Goal: Task Accomplishment & Management: Manage account settings

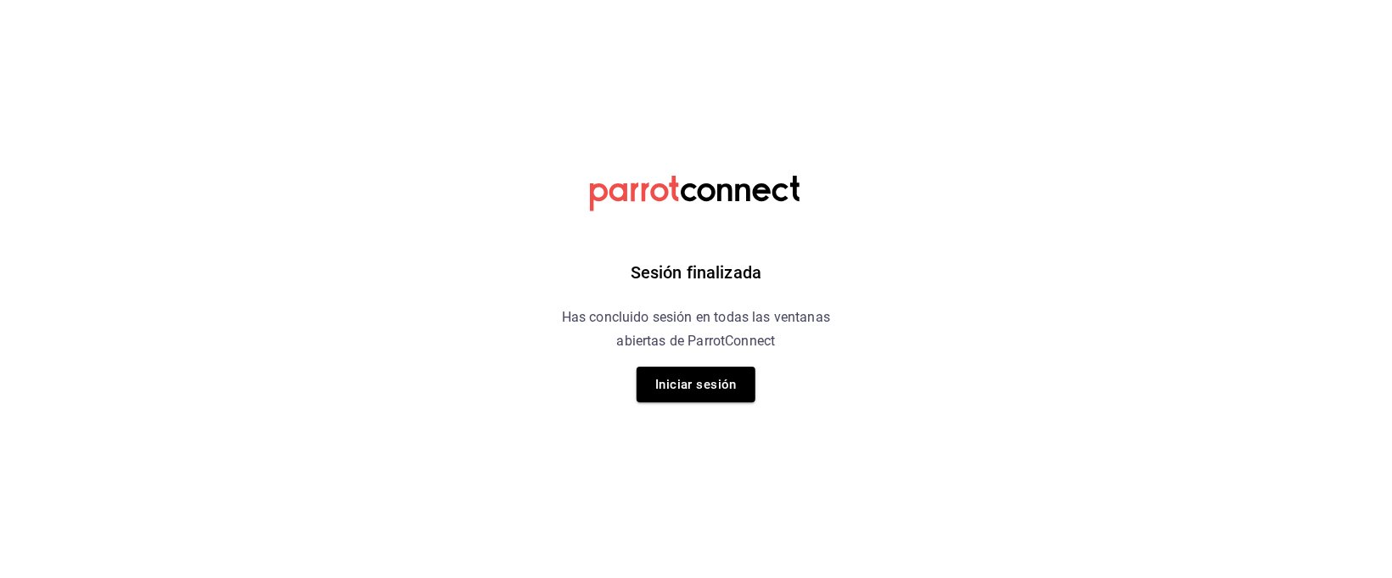
click at [686, 387] on button "Iniciar sesión" at bounding box center [695, 385] width 119 height 36
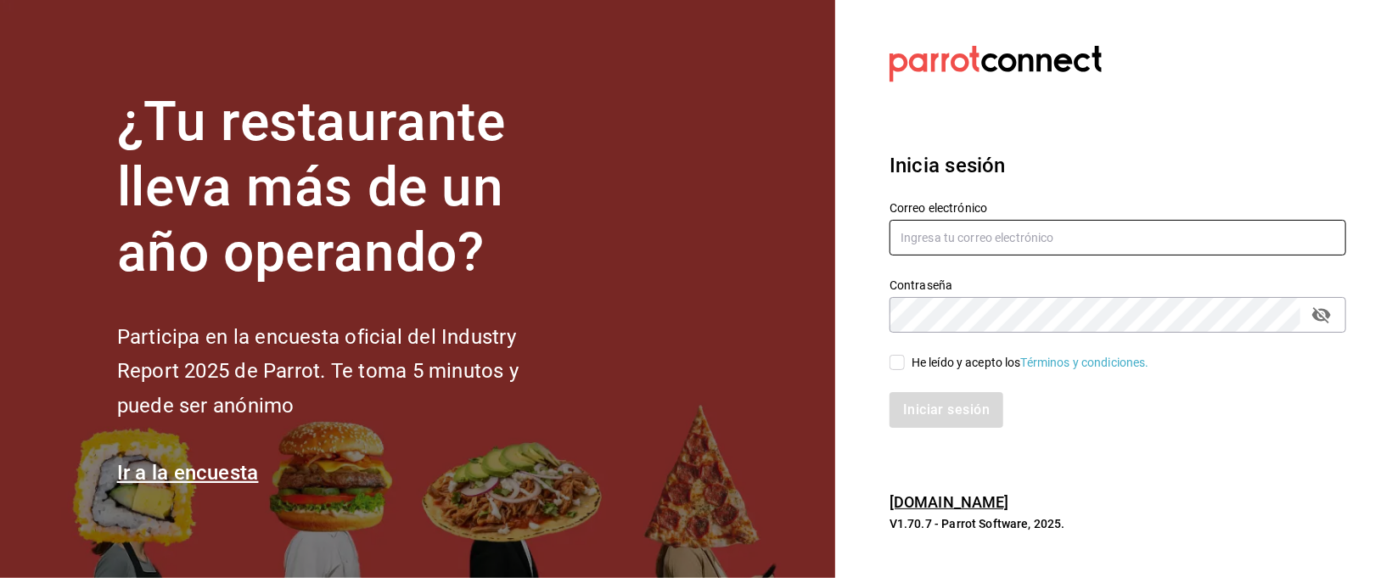
type input "[EMAIL_ADDRESS][DOMAIN_NAME]"
click at [895, 359] on input "He leído y acepto los Términos y condiciones." at bounding box center [896, 362] width 15 height 15
checkbox input "true"
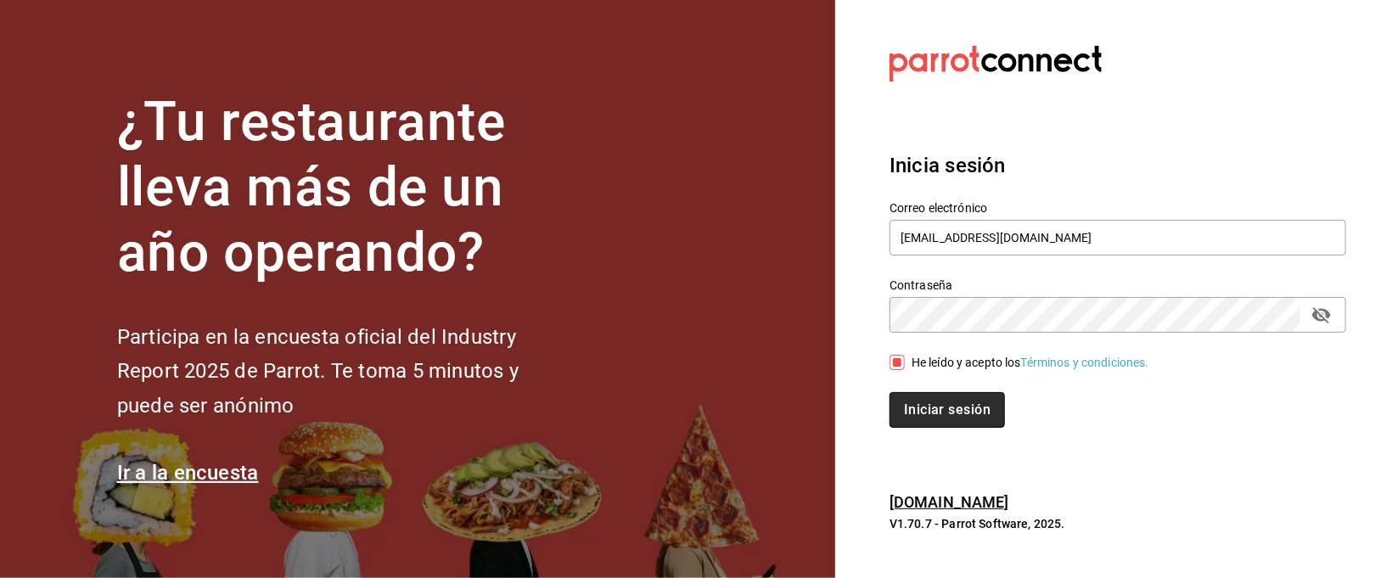
click at [946, 412] on button "Iniciar sesión" at bounding box center [946, 410] width 115 height 36
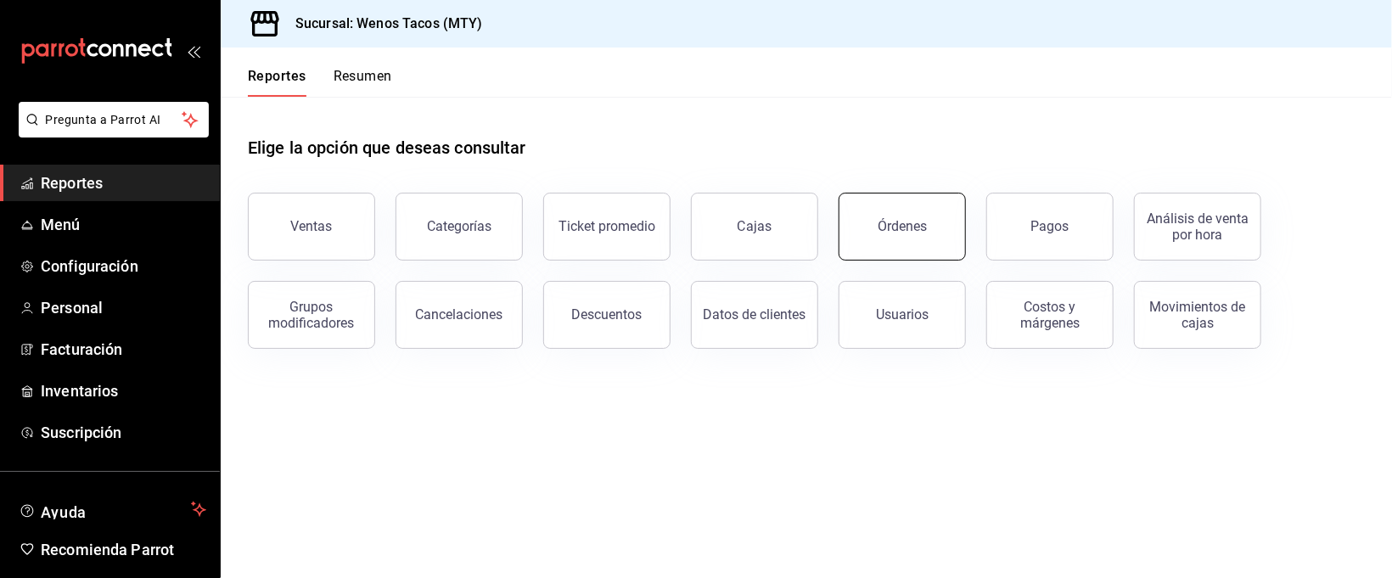
click at [899, 233] on button "Órdenes" at bounding box center [901, 227] width 127 height 68
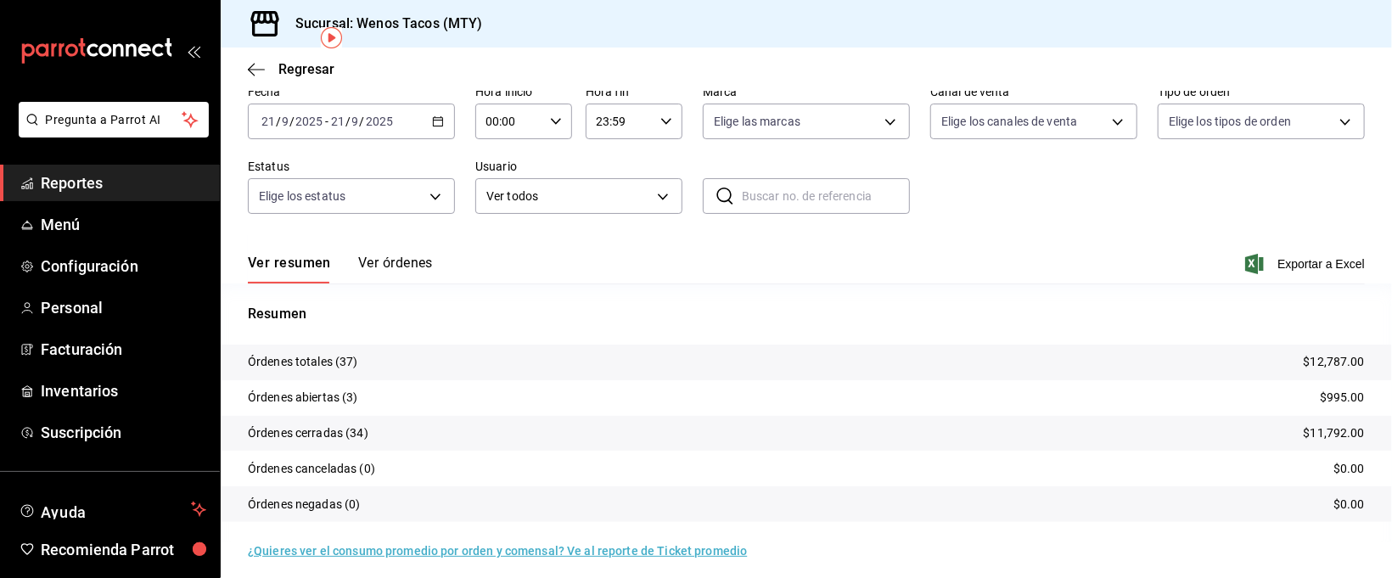
scroll to position [87, 0]
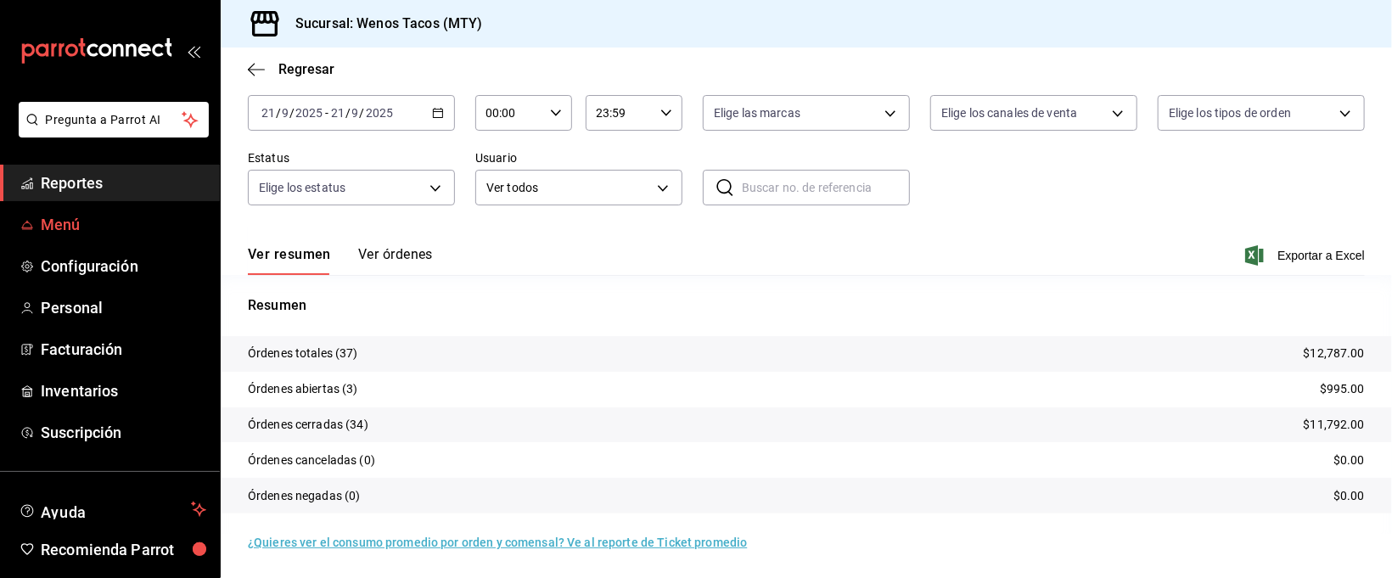
click at [138, 216] on span "Menú" at bounding box center [123, 224] width 165 height 23
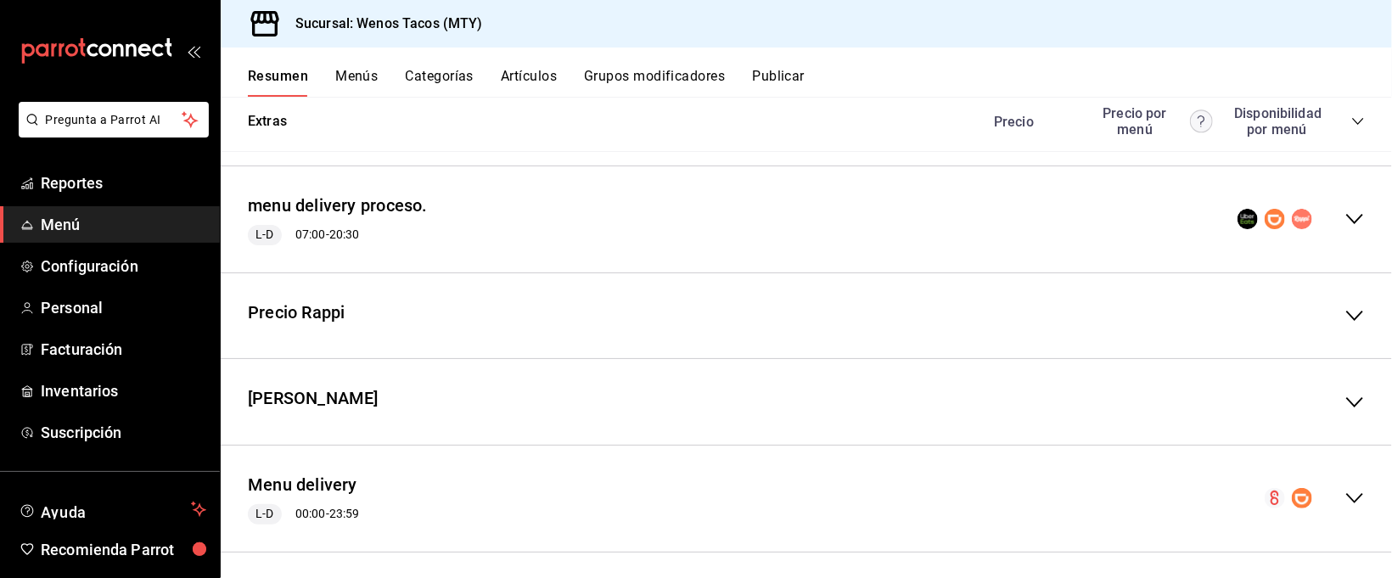
scroll to position [1885, 0]
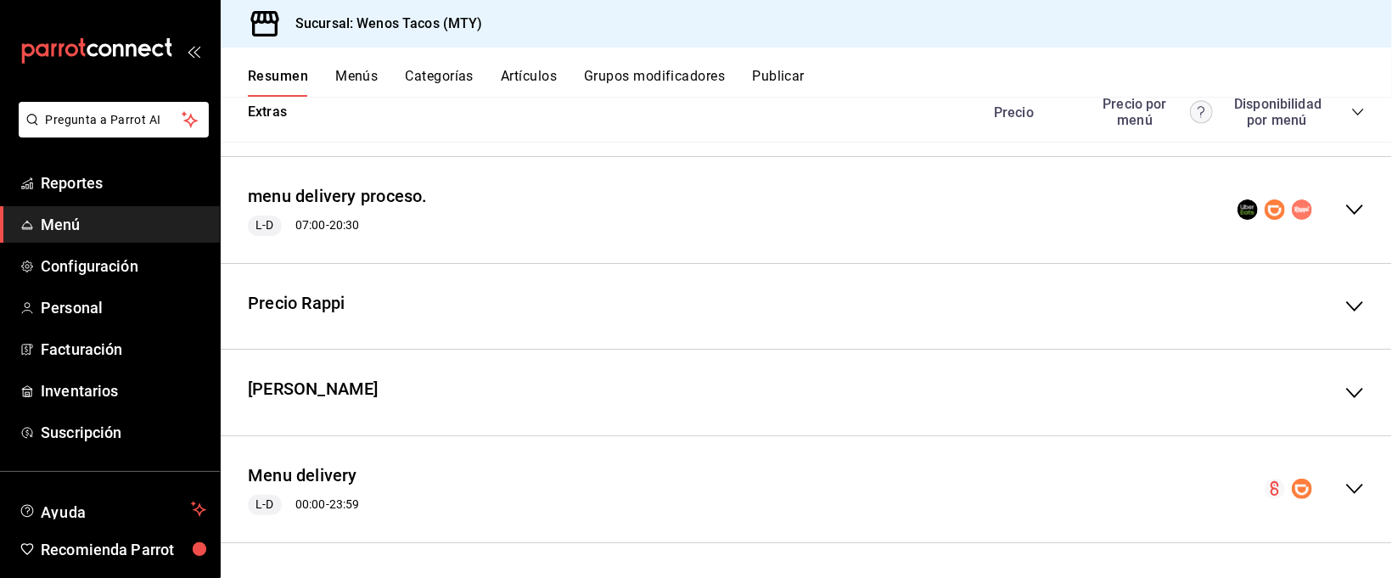
click at [1344, 207] on icon "collapse-menu-row" at bounding box center [1354, 209] width 20 height 20
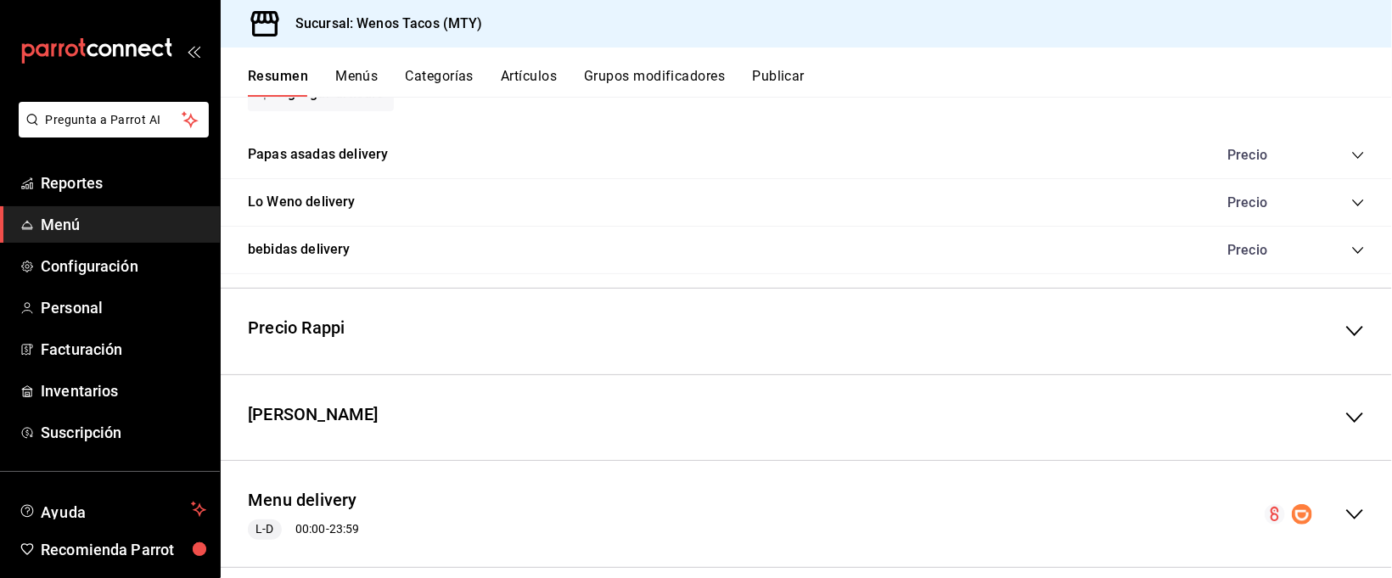
scroll to position [3252, 0]
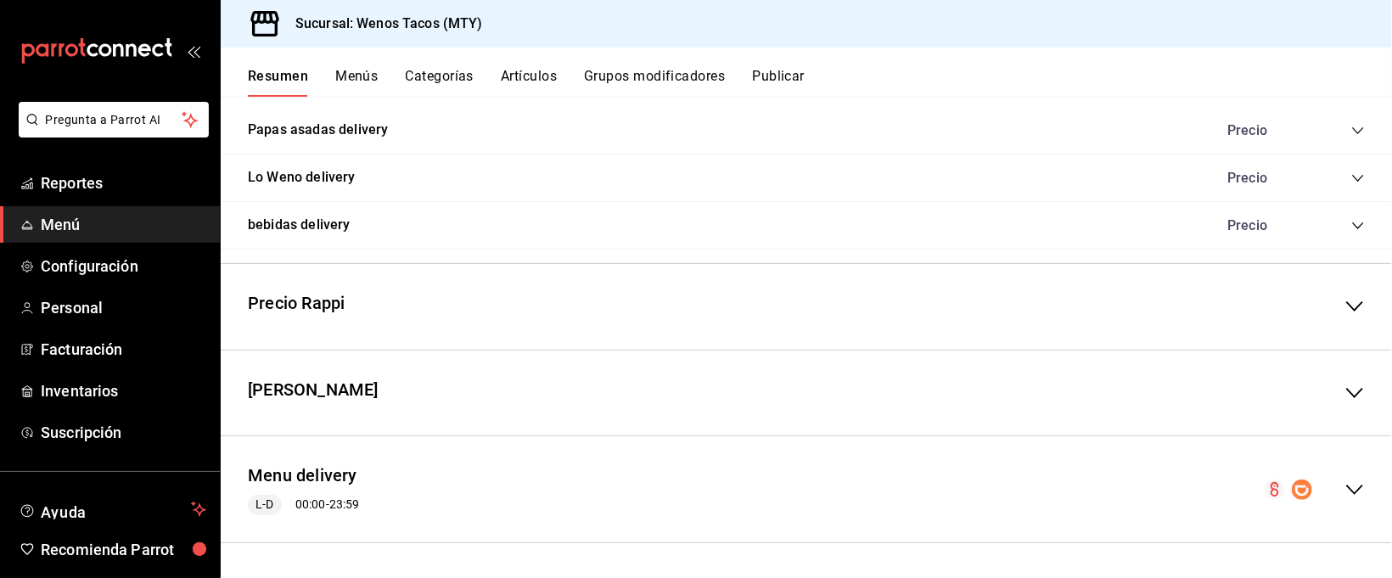
click at [1344, 486] on icon "collapse-menu-row" at bounding box center [1354, 489] width 20 height 20
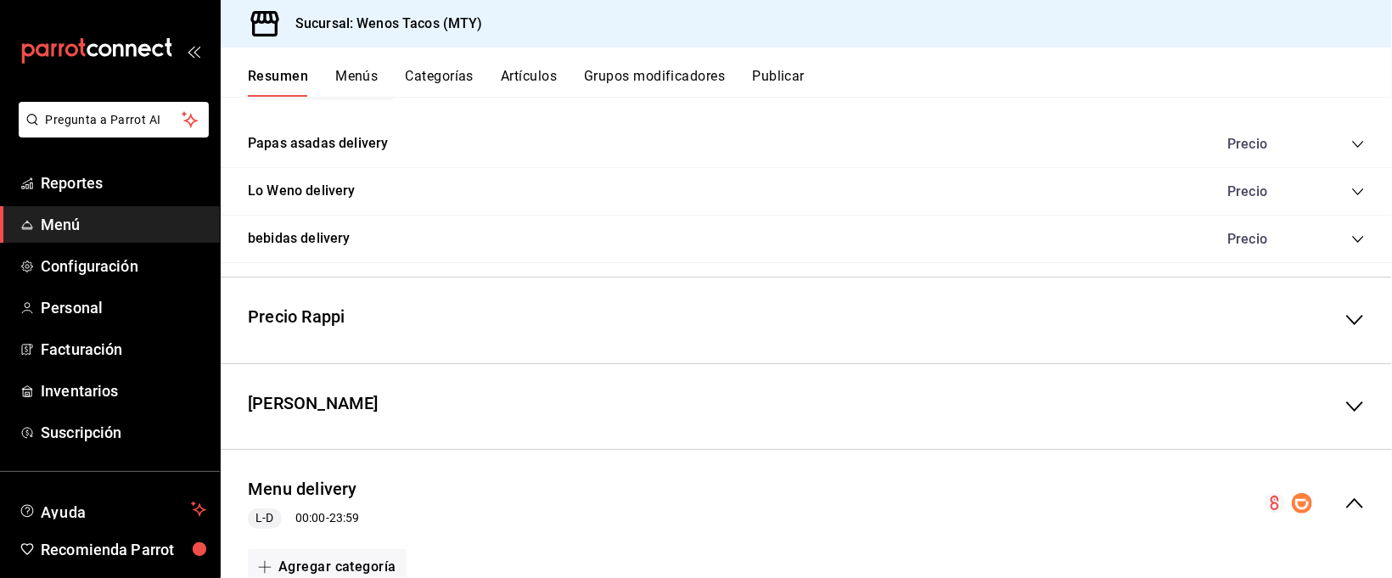
scroll to position [3342, 0]
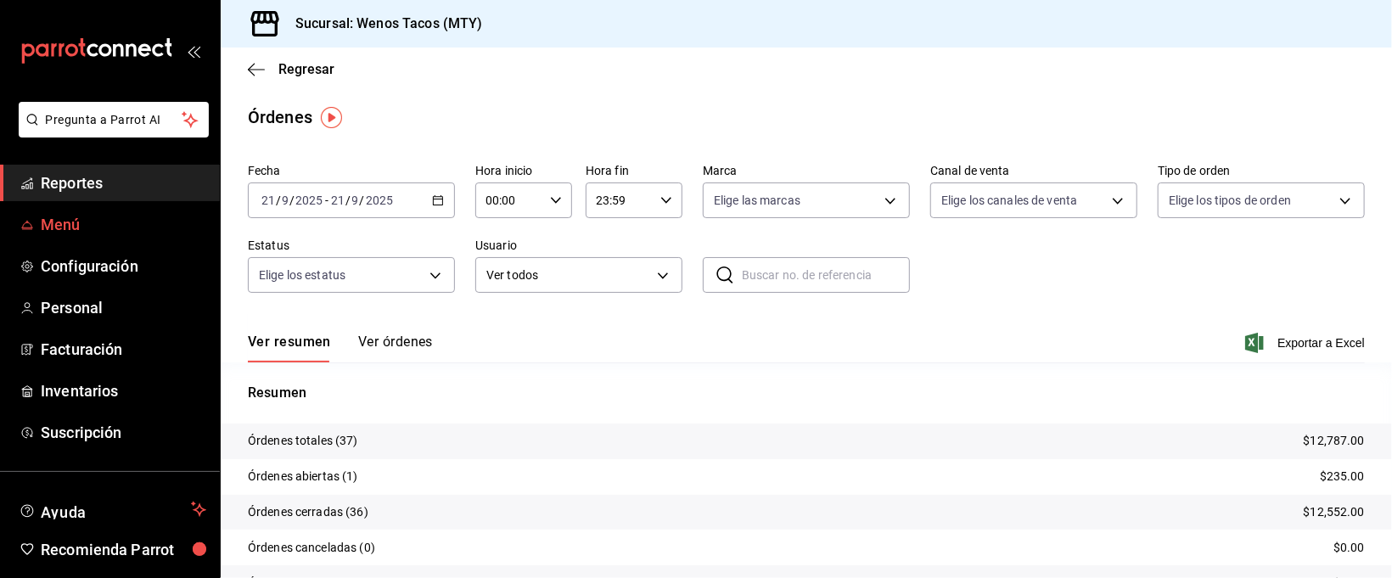
click at [47, 221] on span "Menú" at bounding box center [123, 224] width 165 height 23
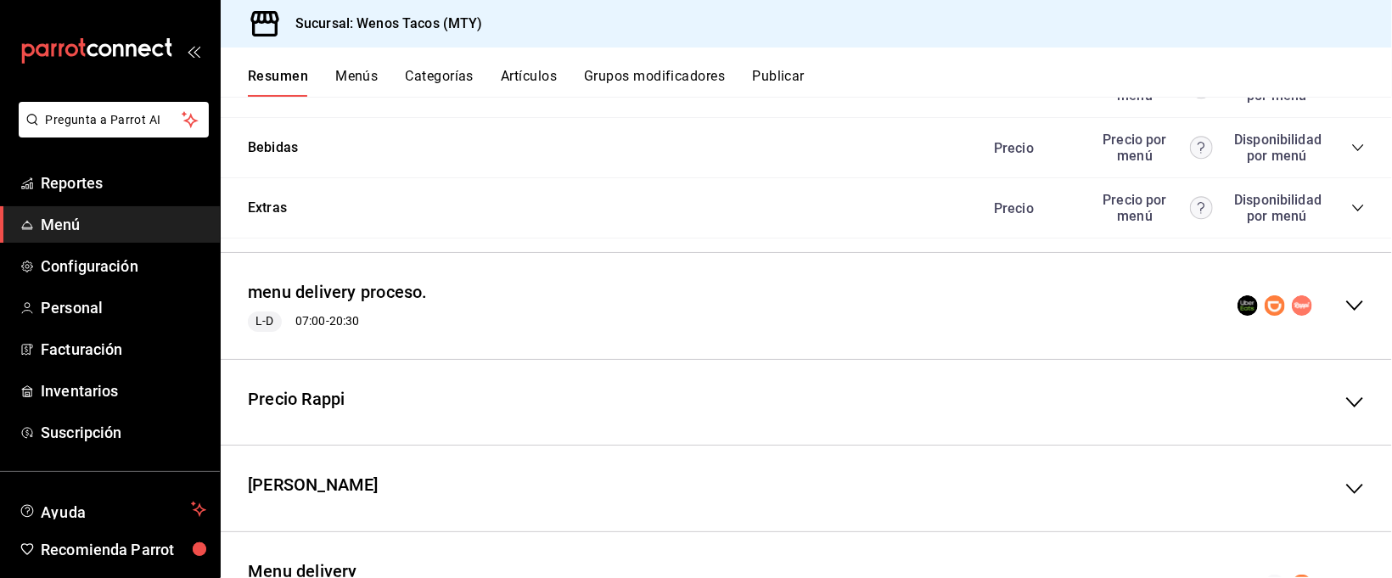
scroll to position [1885, 0]
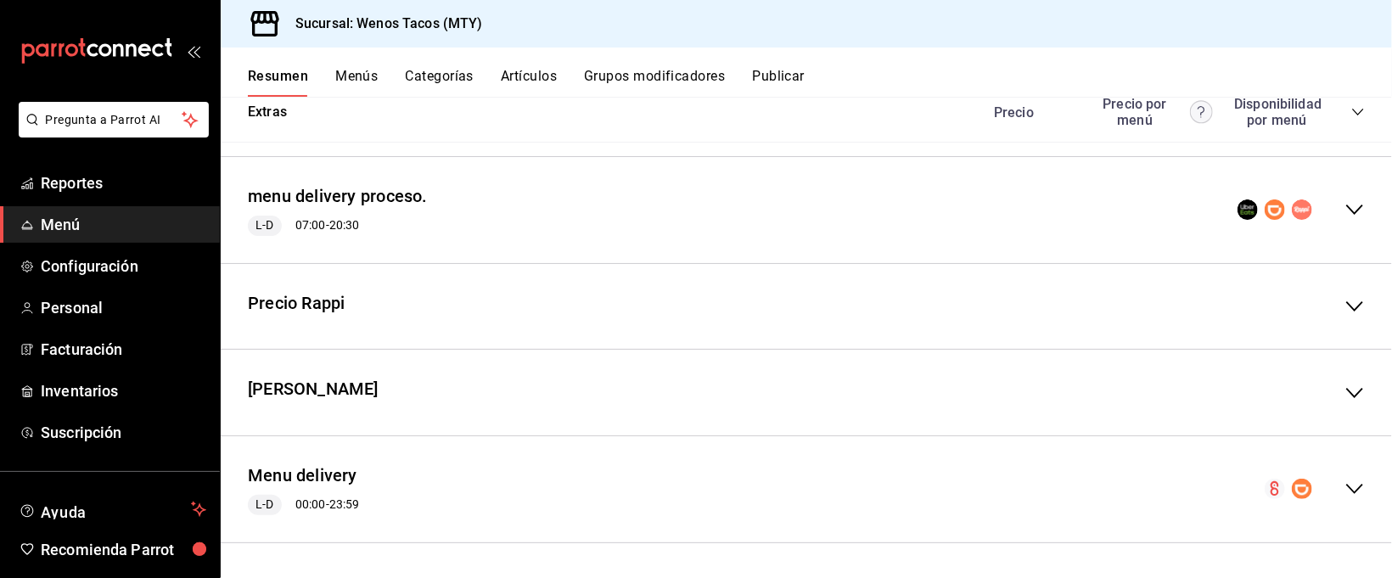
click at [1344, 484] on icon "collapse-menu-row" at bounding box center [1354, 489] width 20 height 20
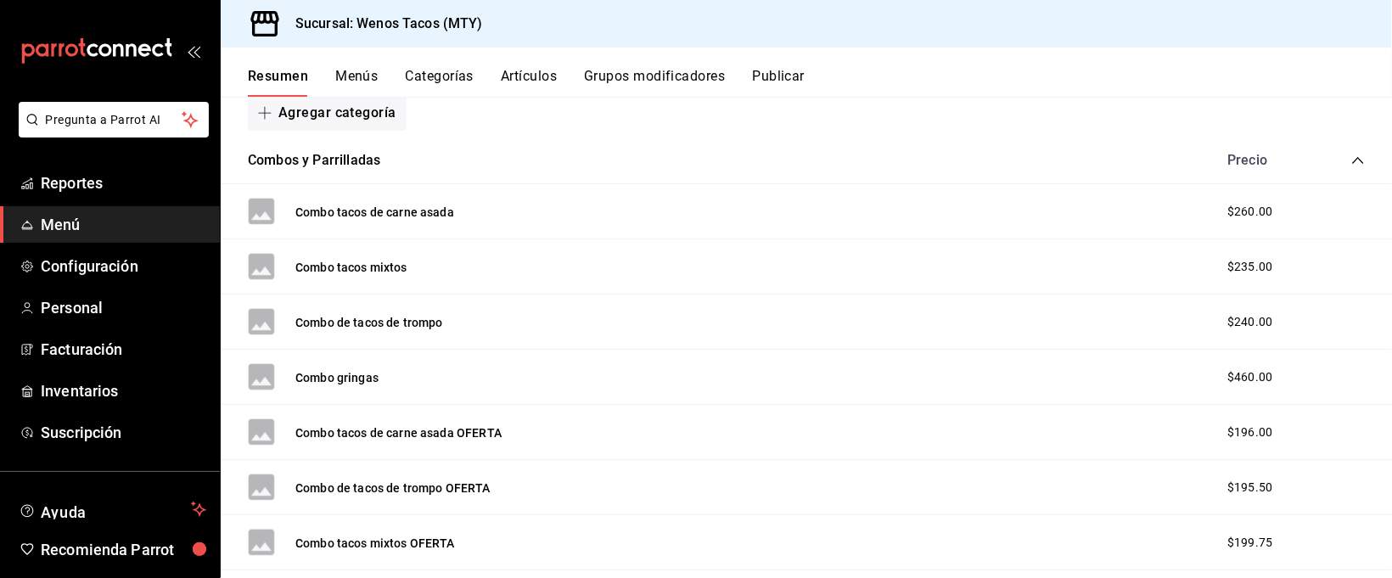
scroll to position [2350, 0]
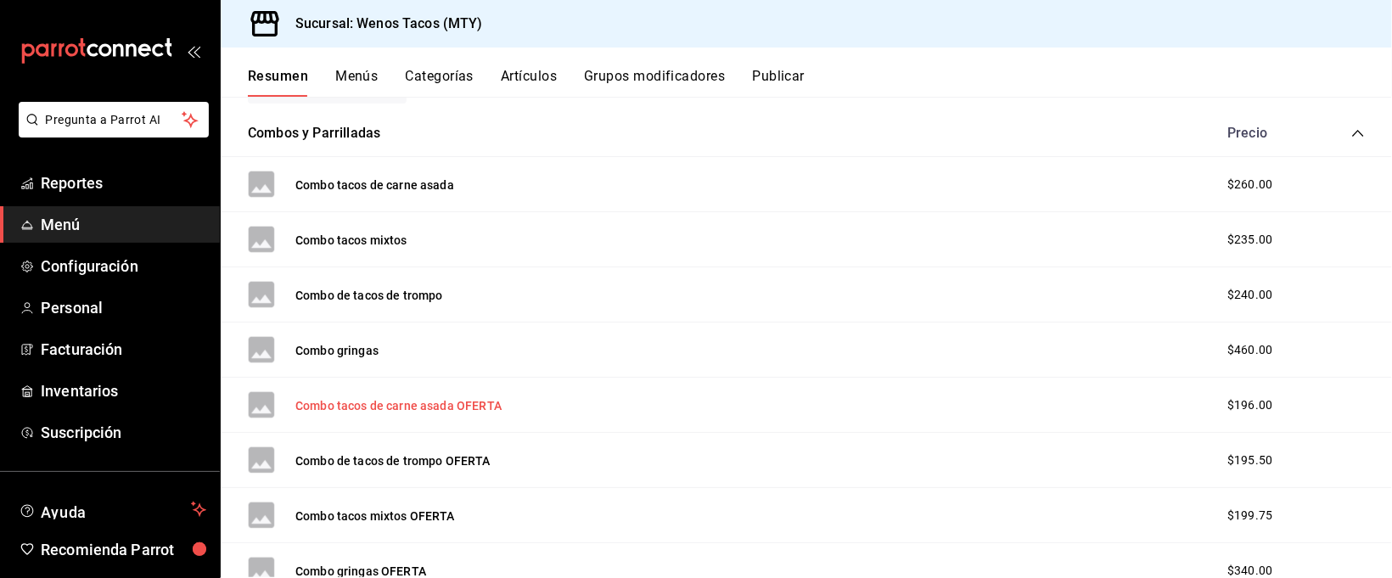
click at [434, 406] on button "Combo tacos de carne asada OFERTA" at bounding box center [398, 405] width 206 height 17
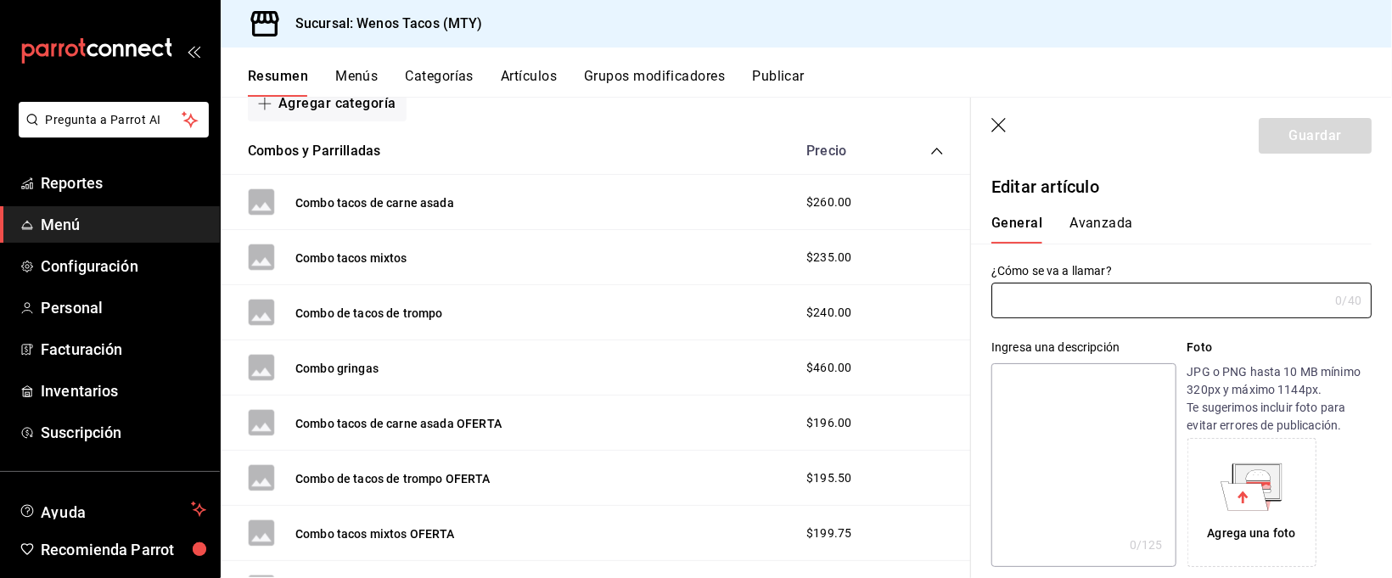
type input "Combo tacos de carne asada OFERTA"
type input "AR-1712890499557"
type input "$196.00"
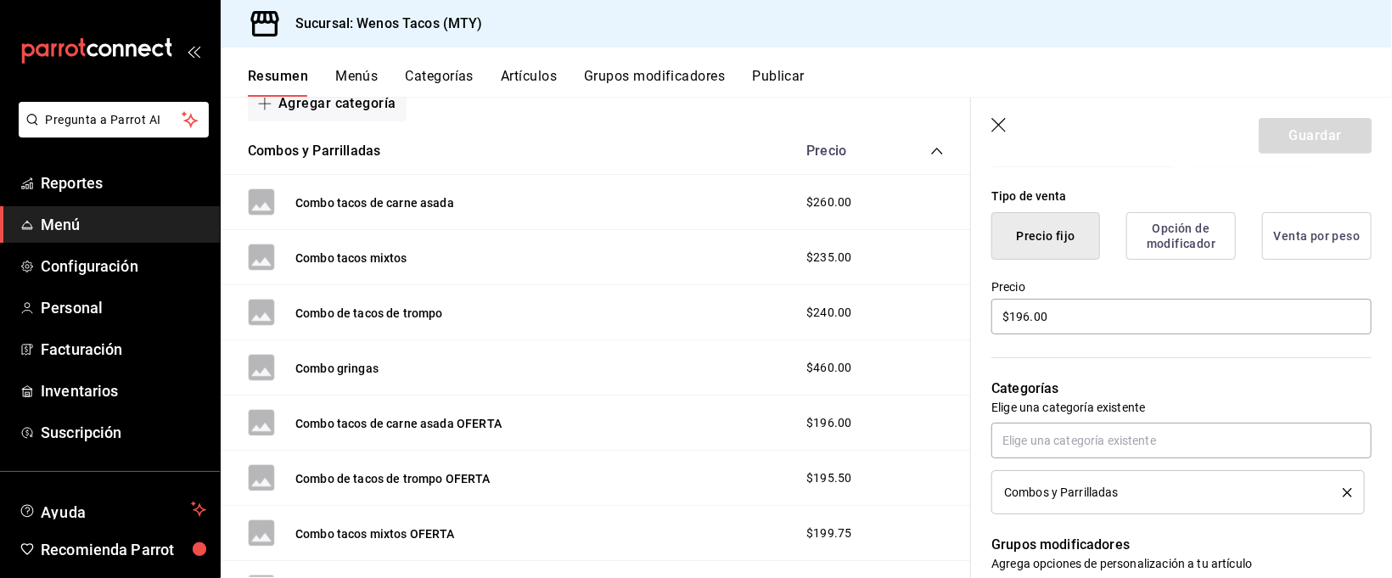
scroll to position [468, 0]
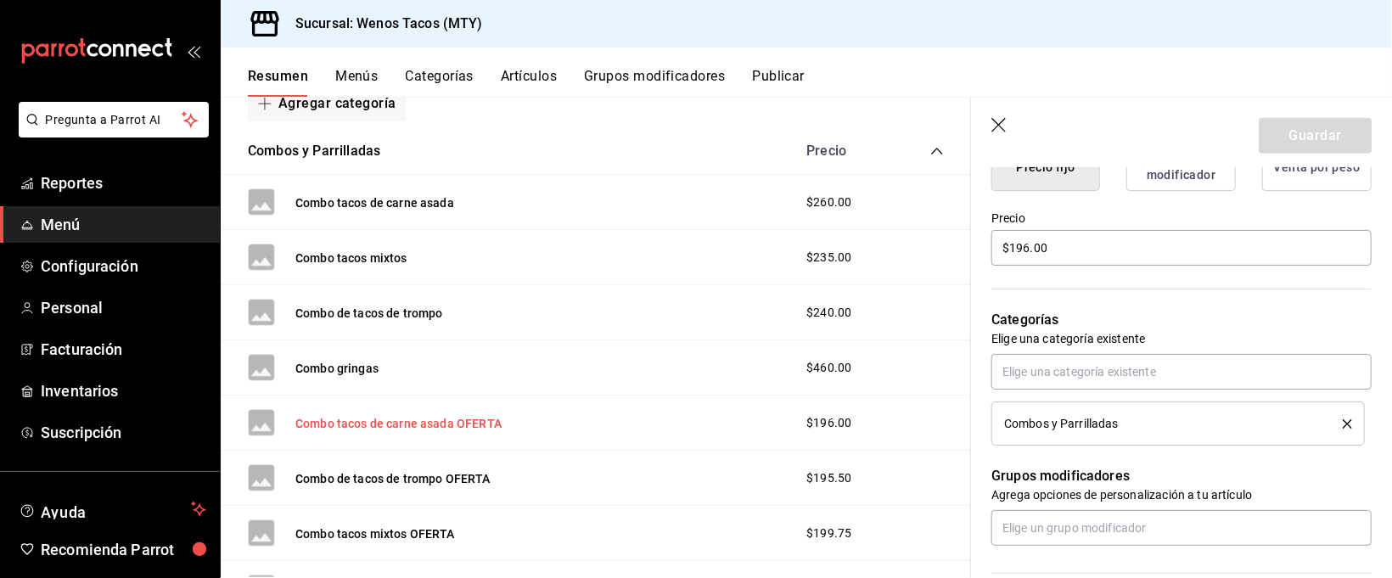
click at [468, 430] on button "Combo tacos de carne asada OFERTA" at bounding box center [398, 423] width 206 height 17
click at [256, 425] on rect at bounding box center [261, 422] width 27 height 27
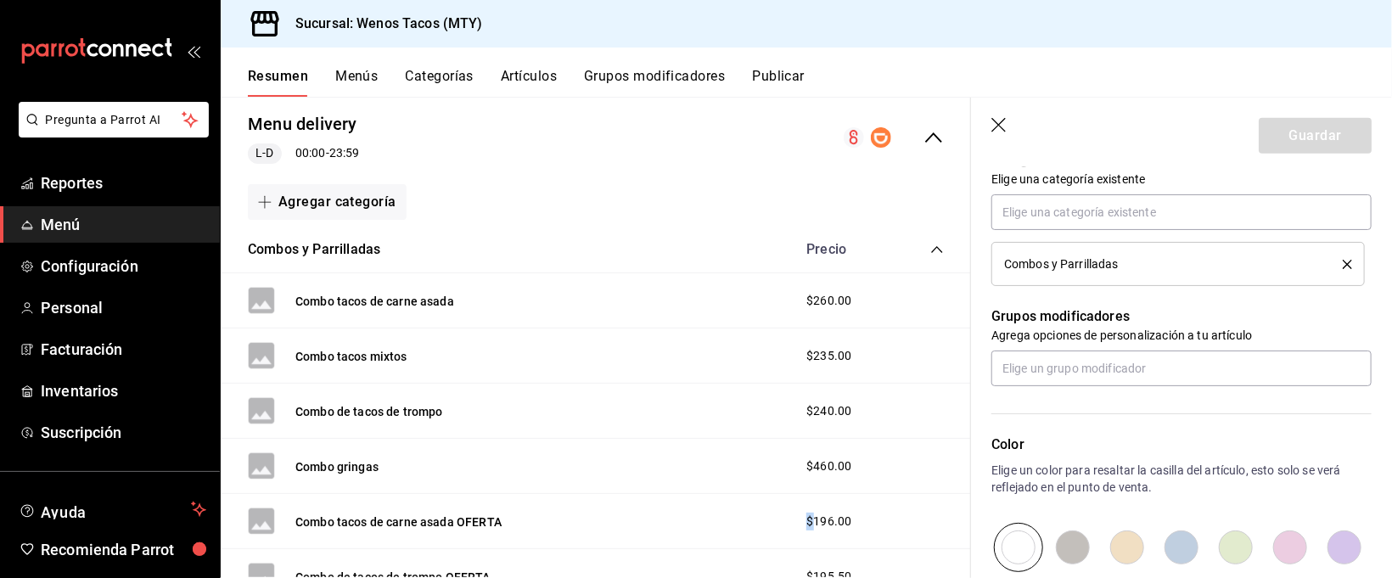
scroll to position [2308, 0]
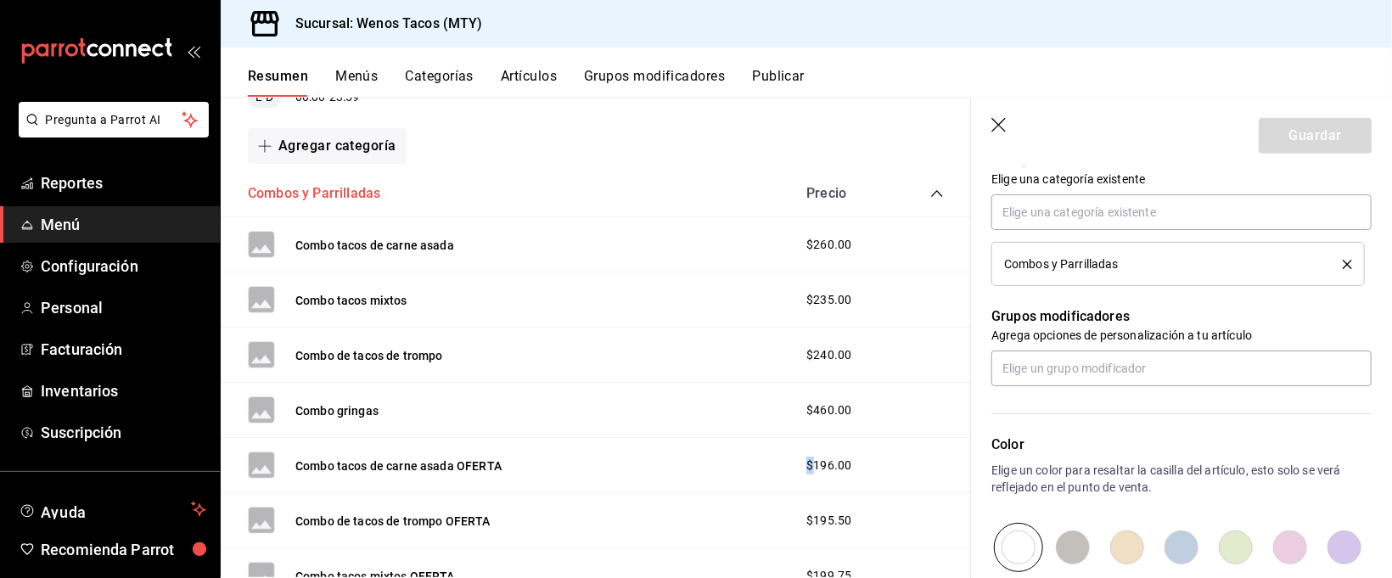
click at [375, 196] on button "Combos y Parrilladas" at bounding box center [314, 194] width 132 height 20
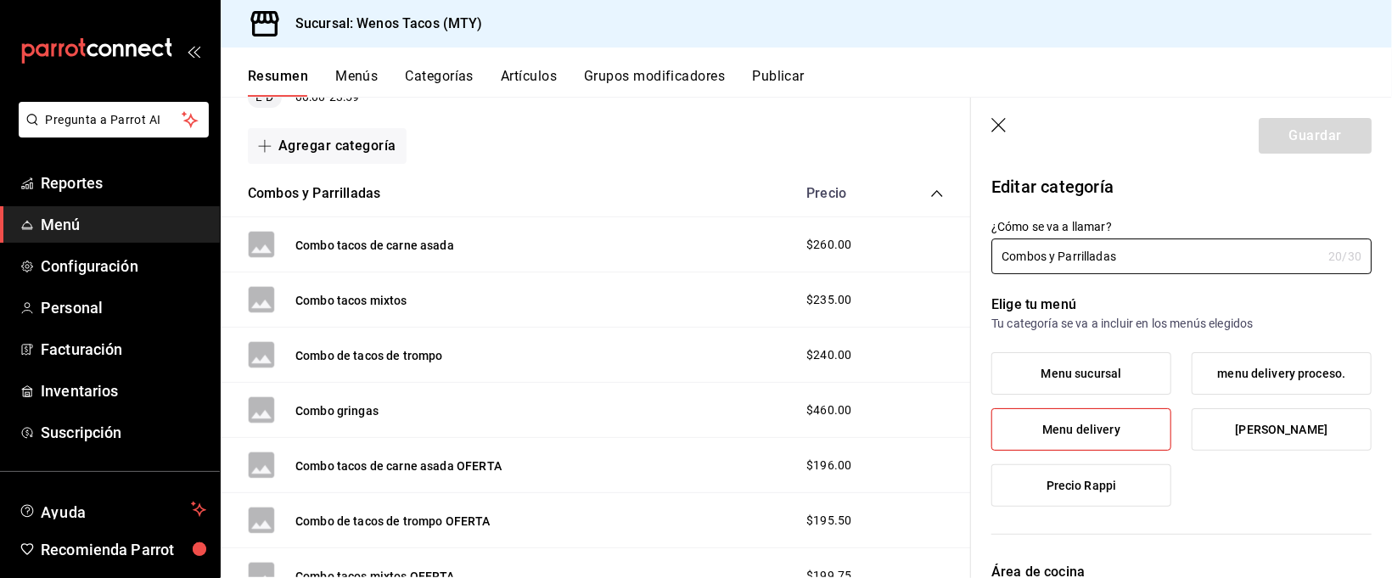
scroll to position [2559, 0]
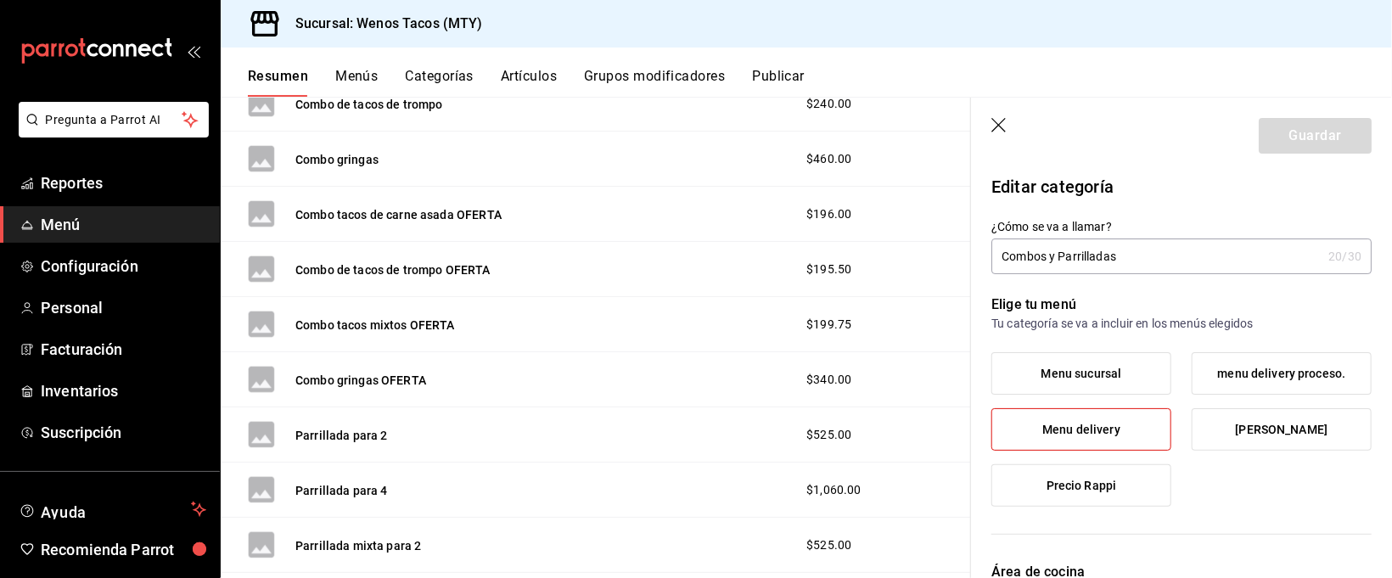
click at [989, 124] on header "Guardar" at bounding box center [1181, 133] width 421 height 70
click at [995, 124] on icon "button" at bounding box center [999, 126] width 17 height 17
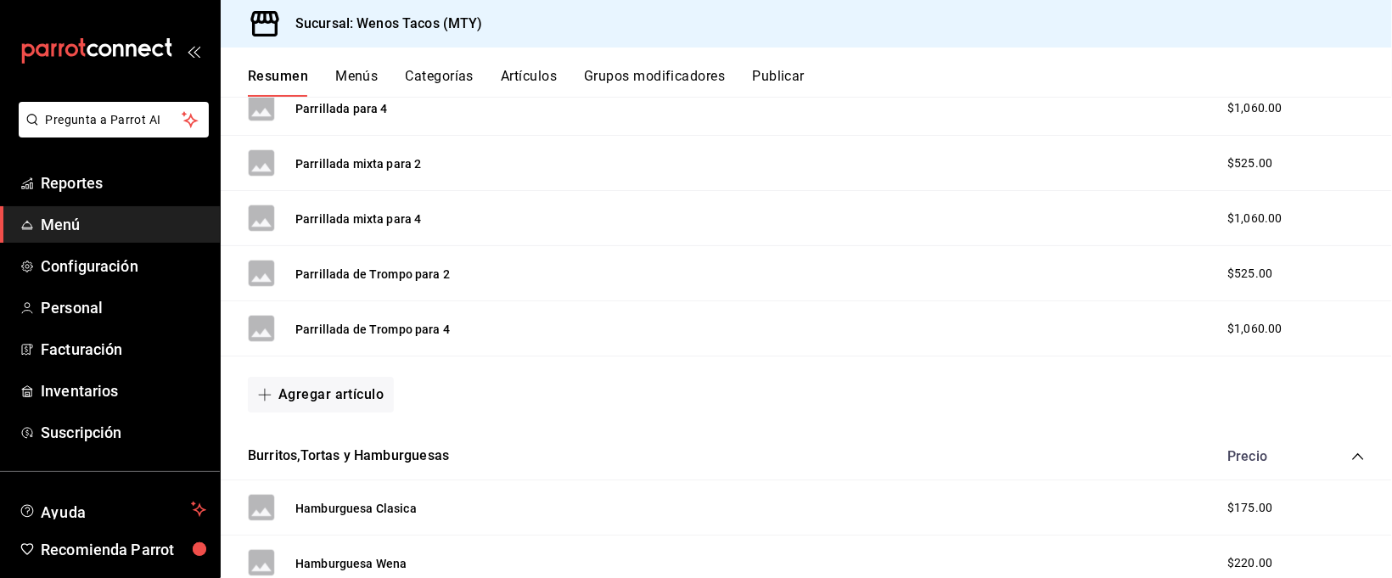
scroll to position [2932, 0]
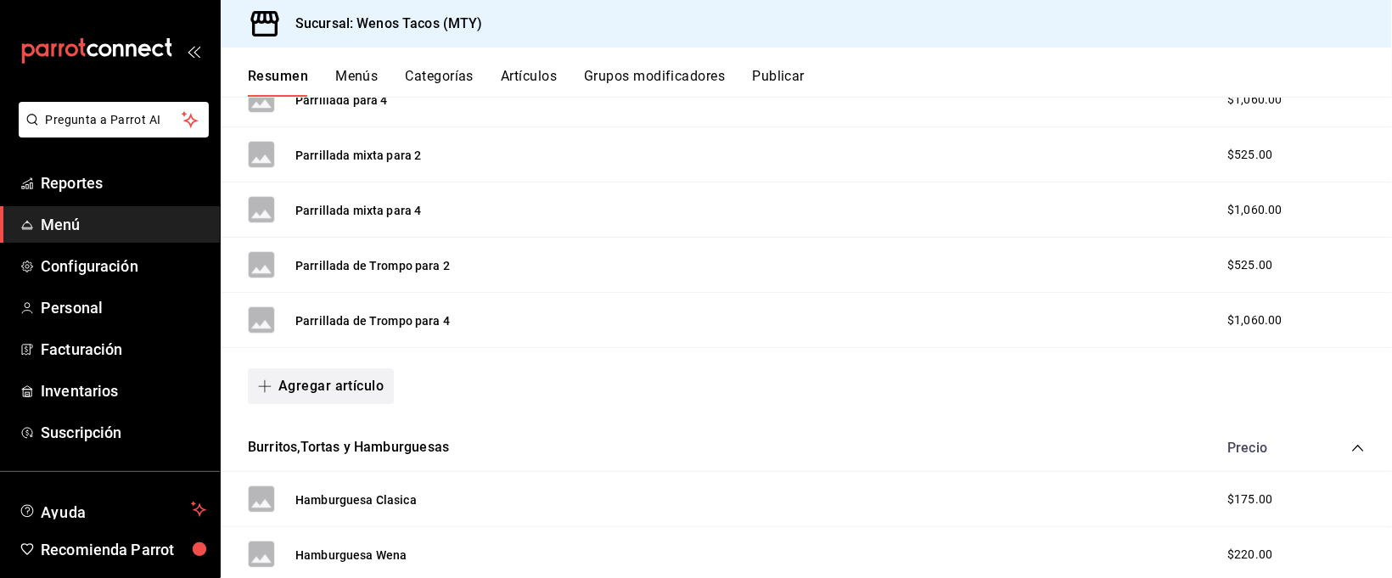
click at [317, 386] on button "Agregar artículo" at bounding box center [321, 386] width 146 height 36
click at [305, 478] on li "Artículo nuevo" at bounding box center [314, 478] width 133 height 42
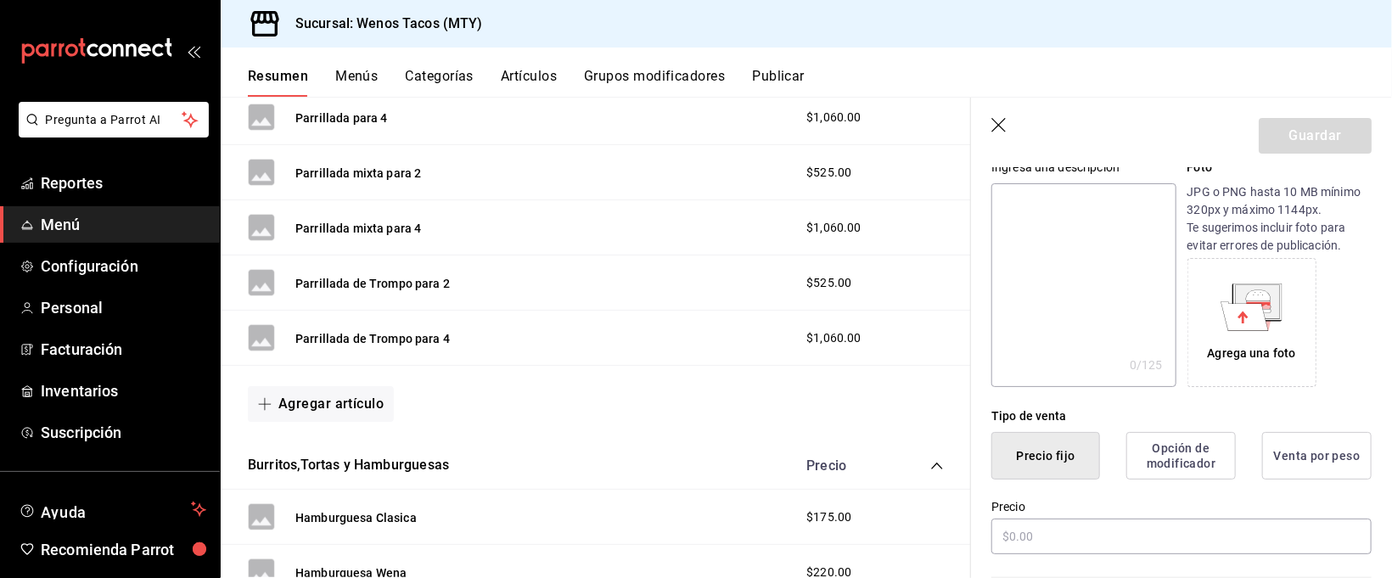
scroll to position [189, 0]
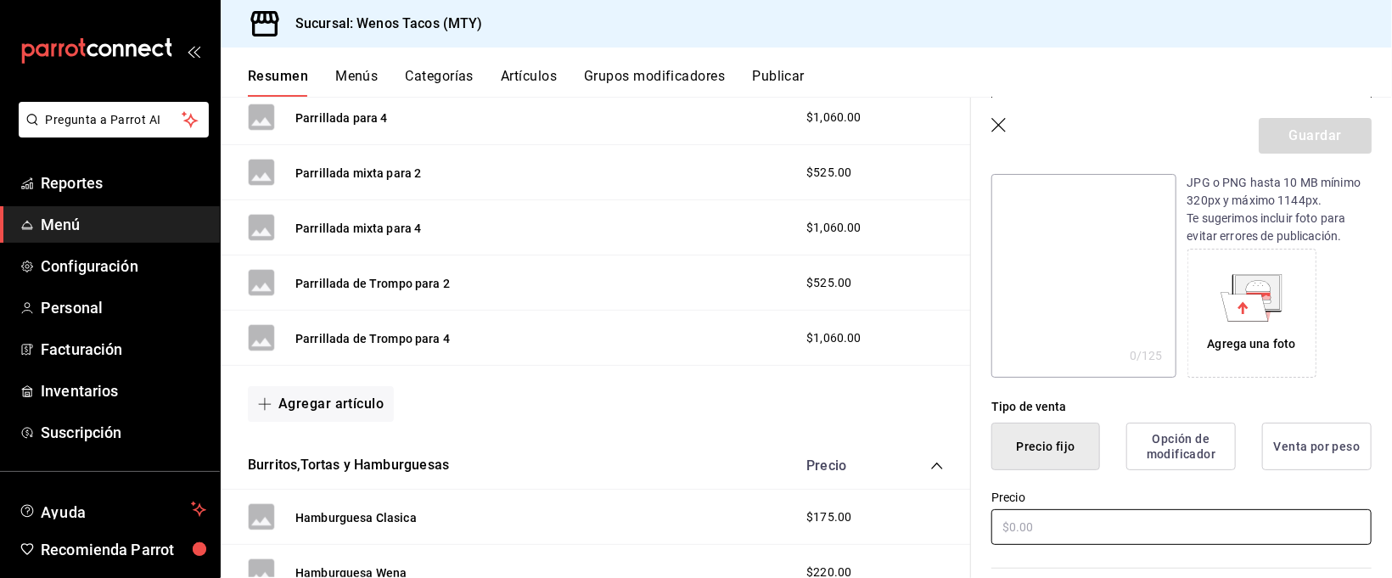
type input "combo de tacos mixtos"
click at [1159, 536] on input "text" at bounding box center [1181, 527] width 380 height 36
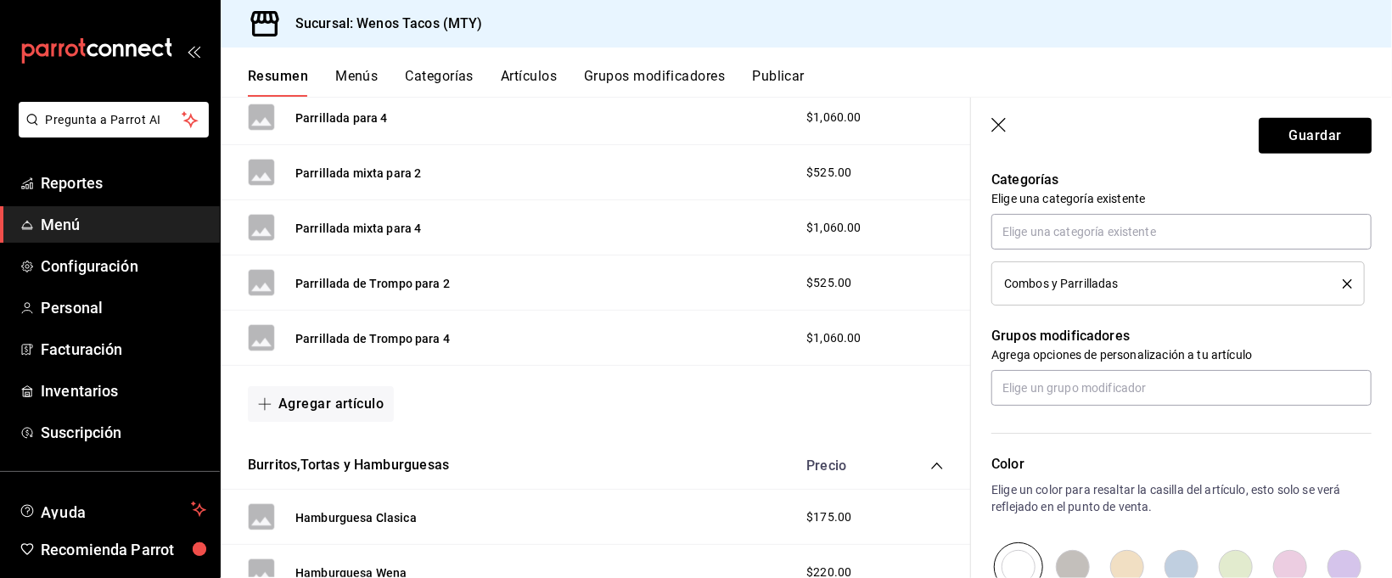
scroll to position [624, 0]
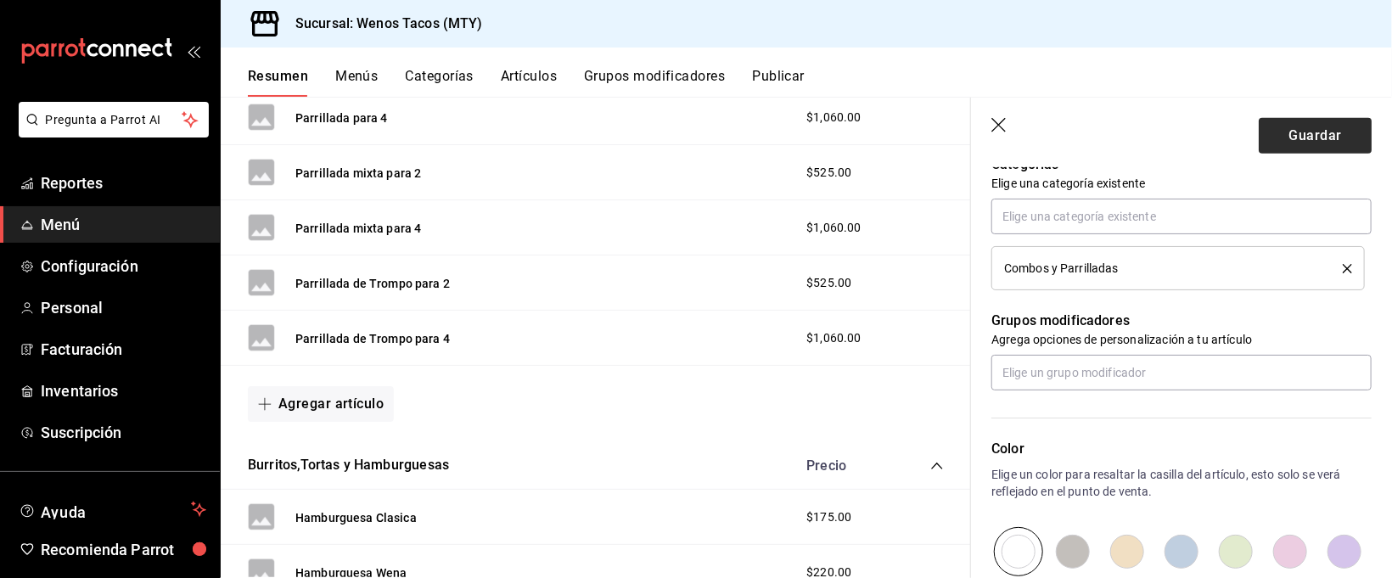
type input "$235.00"
click at [1306, 135] on button "Guardar" at bounding box center [1314, 136] width 113 height 36
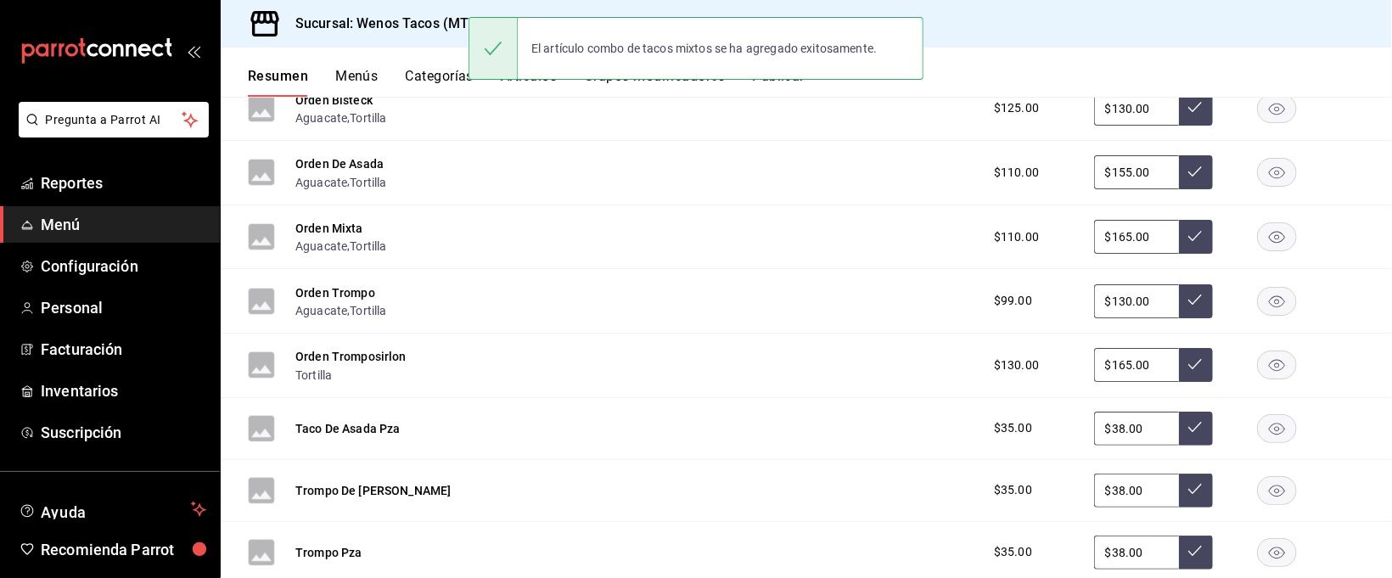
scroll to position [1885, 0]
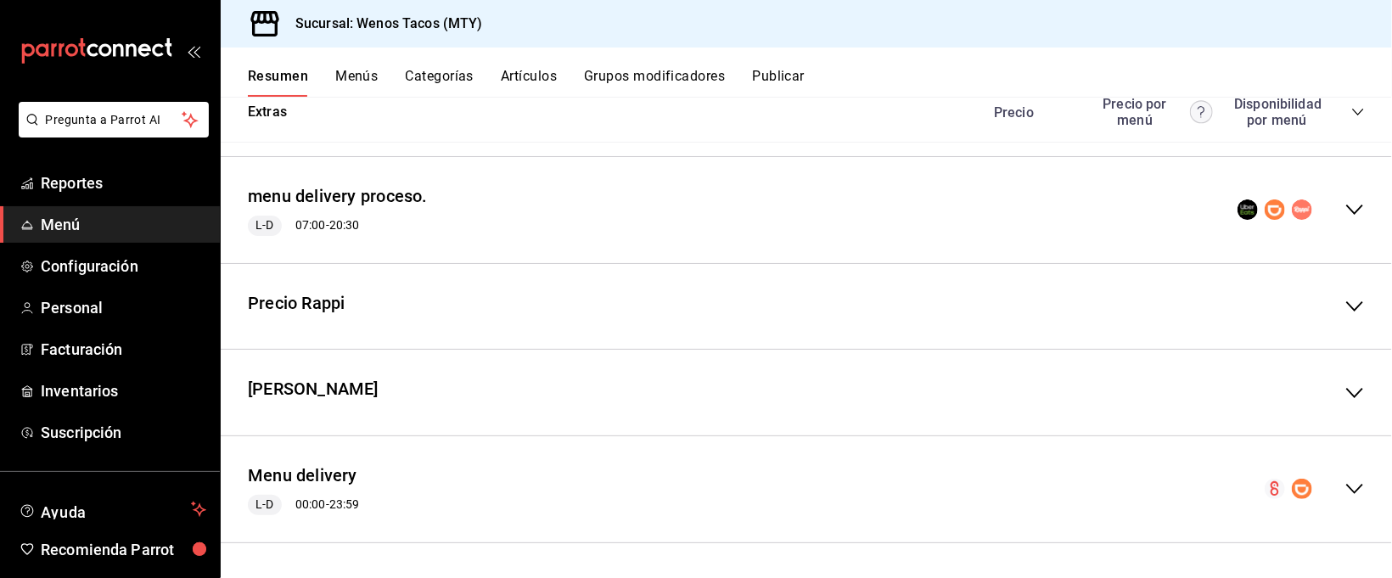
click at [1344, 484] on icon "collapse-menu-row" at bounding box center [1354, 489] width 20 height 20
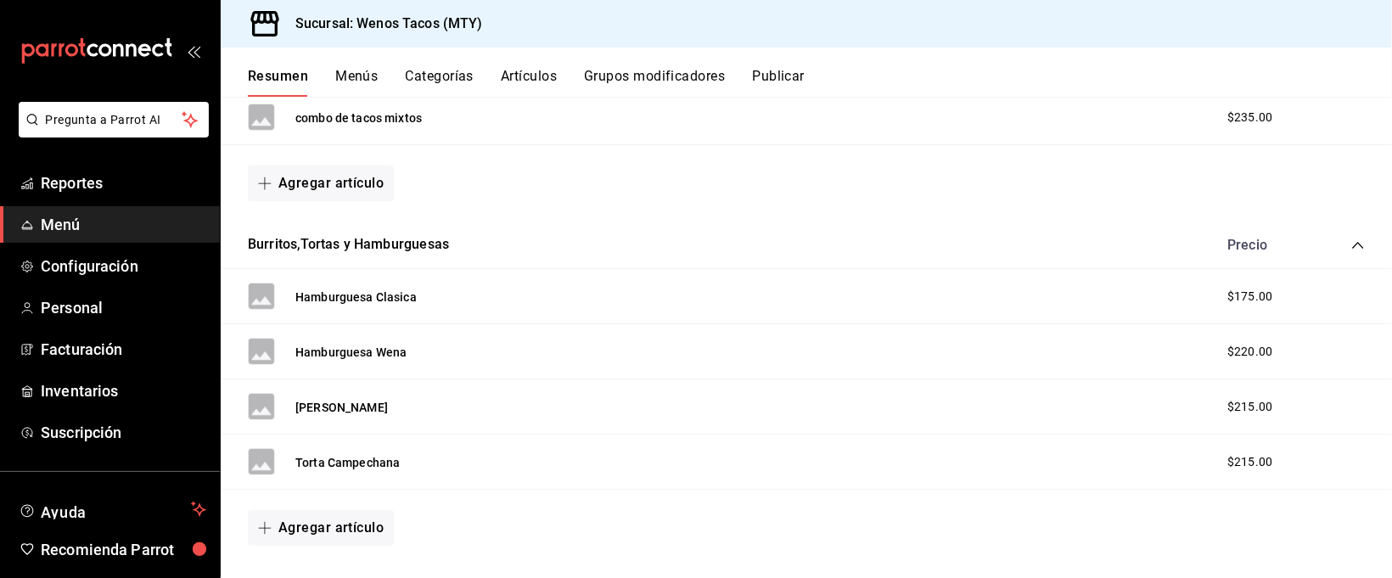
scroll to position [3199, 0]
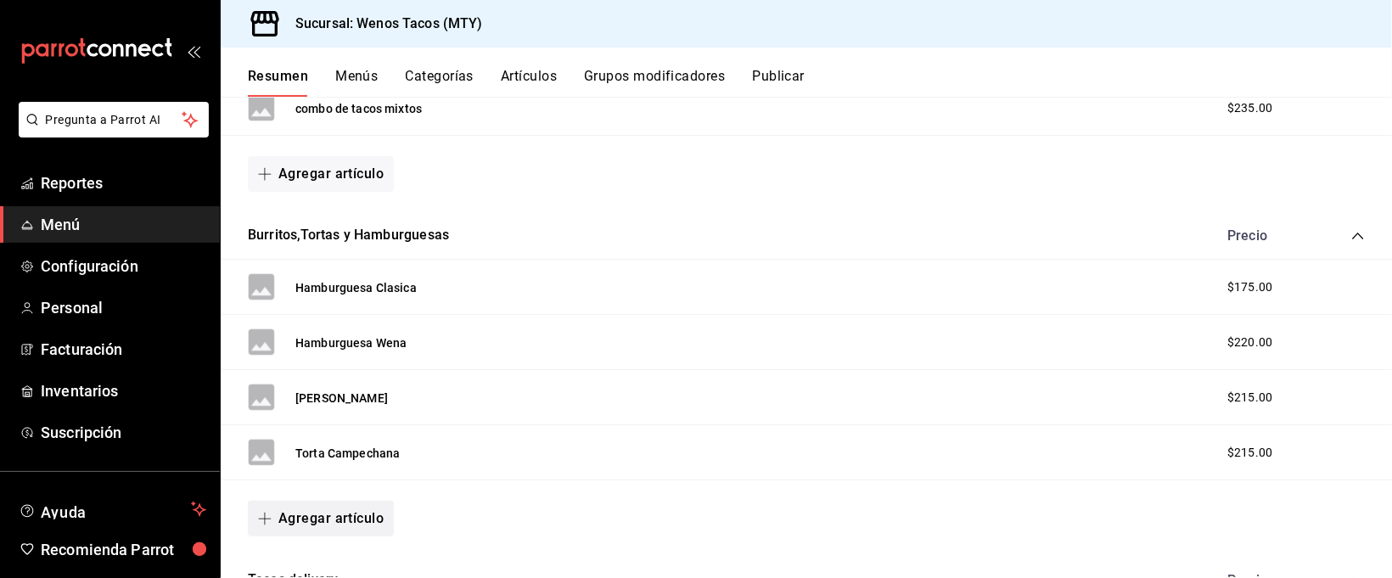
click at [337, 522] on button "Agregar artículo" at bounding box center [321, 519] width 146 height 36
click at [337, 532] on li "Artículo nuevo" at bounding box center [314, 537] width 133 height 42
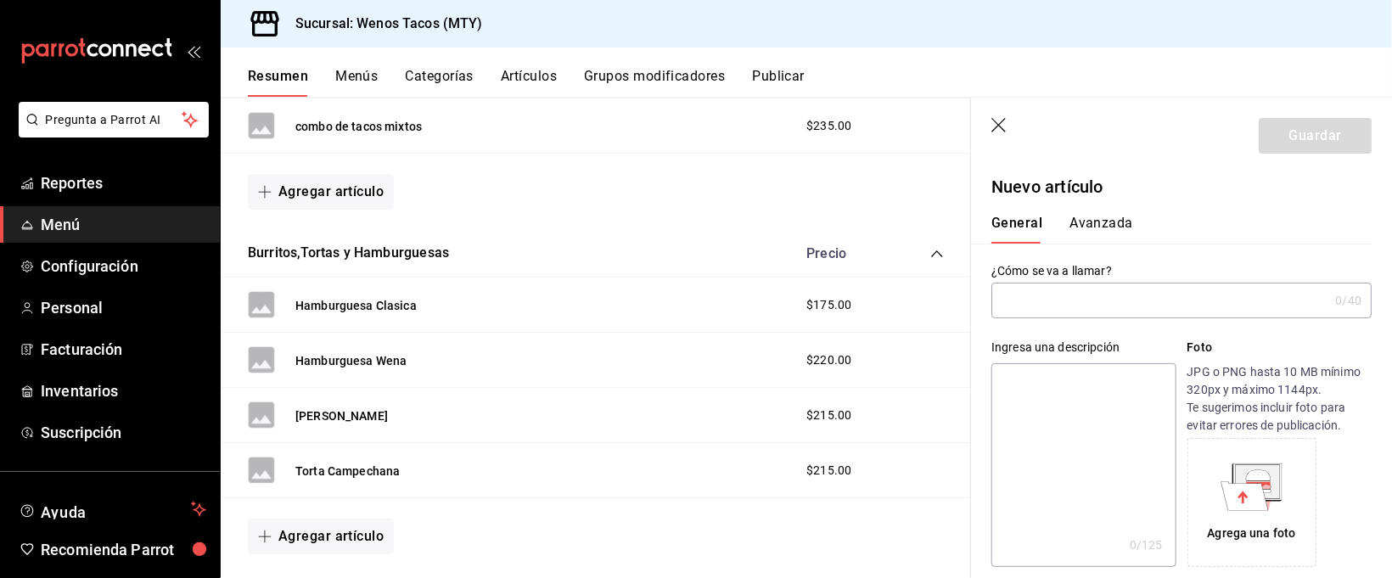
click at [1106, 298] on input "text" at bounding box center [1159, 300] width 337 height 34
click at [1051, 300] on input "hamburgesa doble carne" at bounding box center [1156, 300] width 330 height 34
click at [1194, 294] on input "hamburguesa doble carne" at bounding box center [1156, 300] width 330 height 34
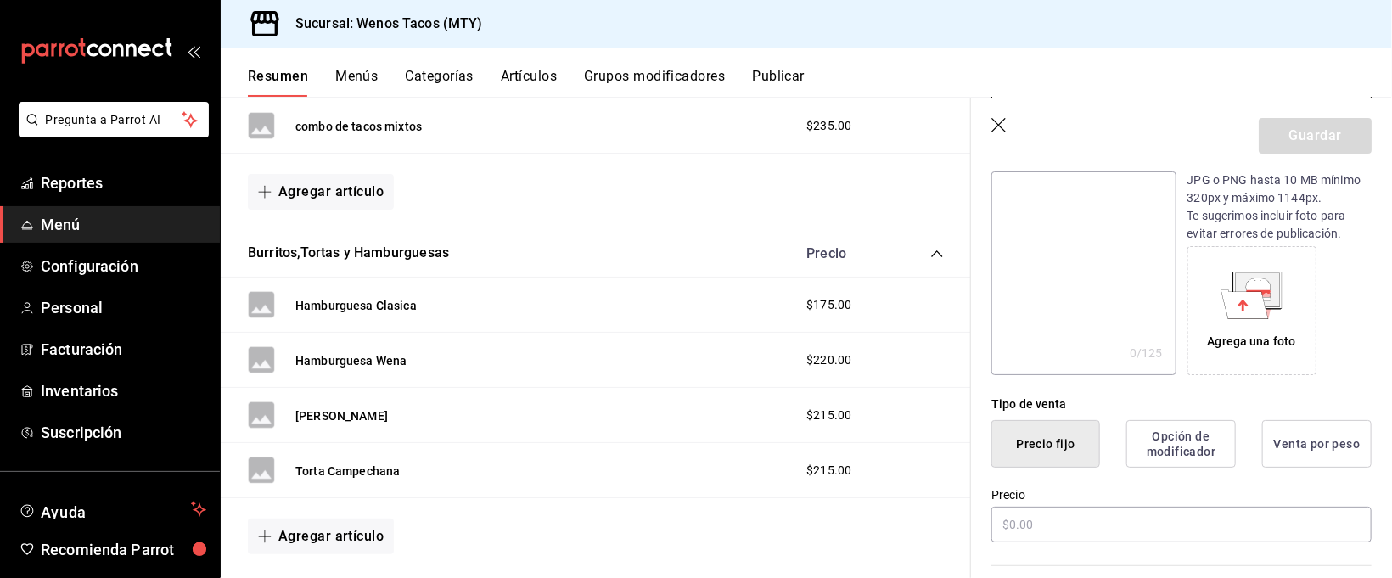
scroll to position [239, 0]
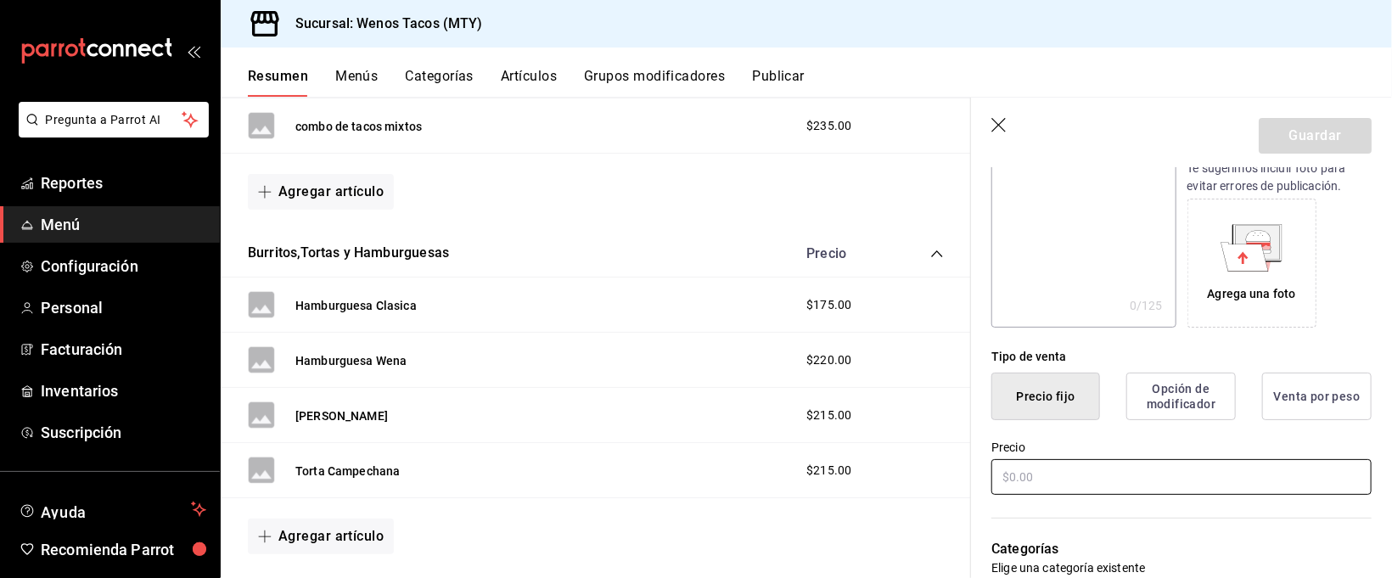
type input "hamburguesa doble carne"
click at [1158, 479] on input "text" at bounding box center [1181, 477] width 380 height 36
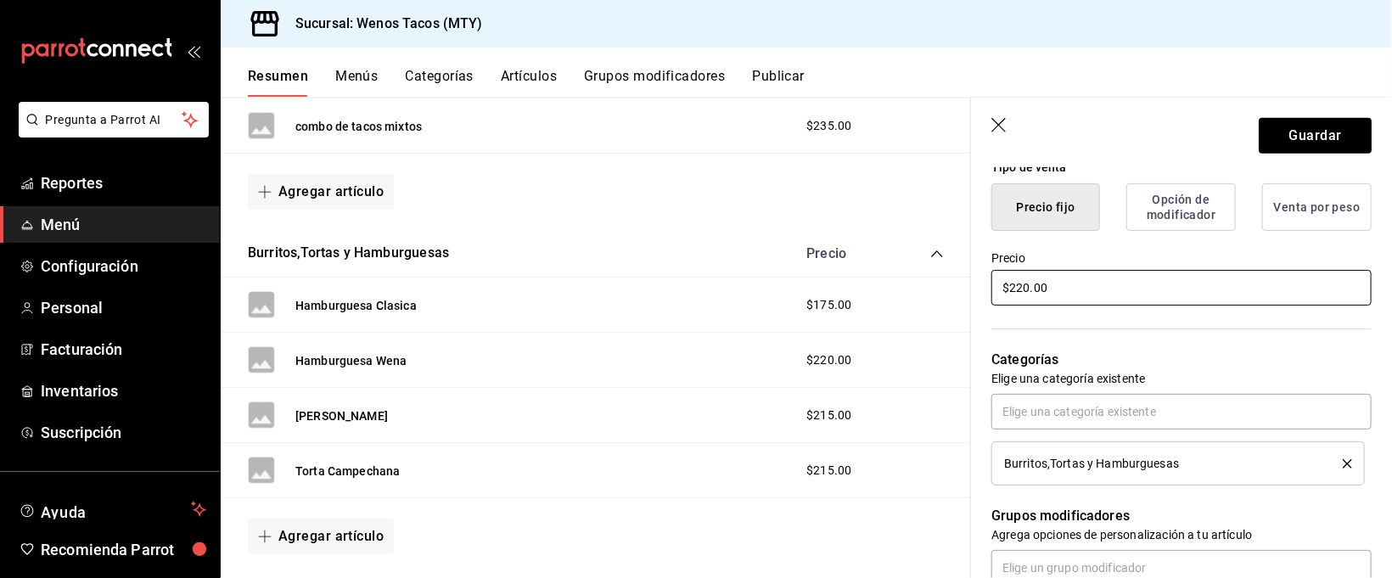
scroll to position [416, 0]
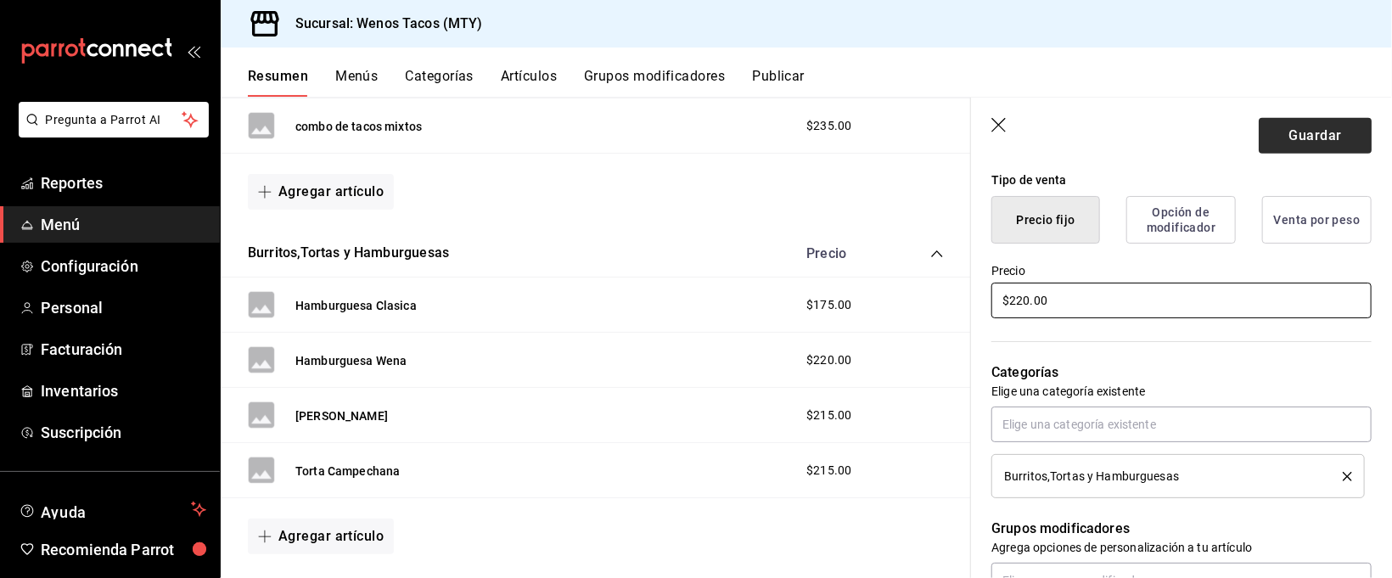
type input "$220.00"
click at [1328, 131] on button "Guardar" at bounding box center [1314, 136] width 113 height 36
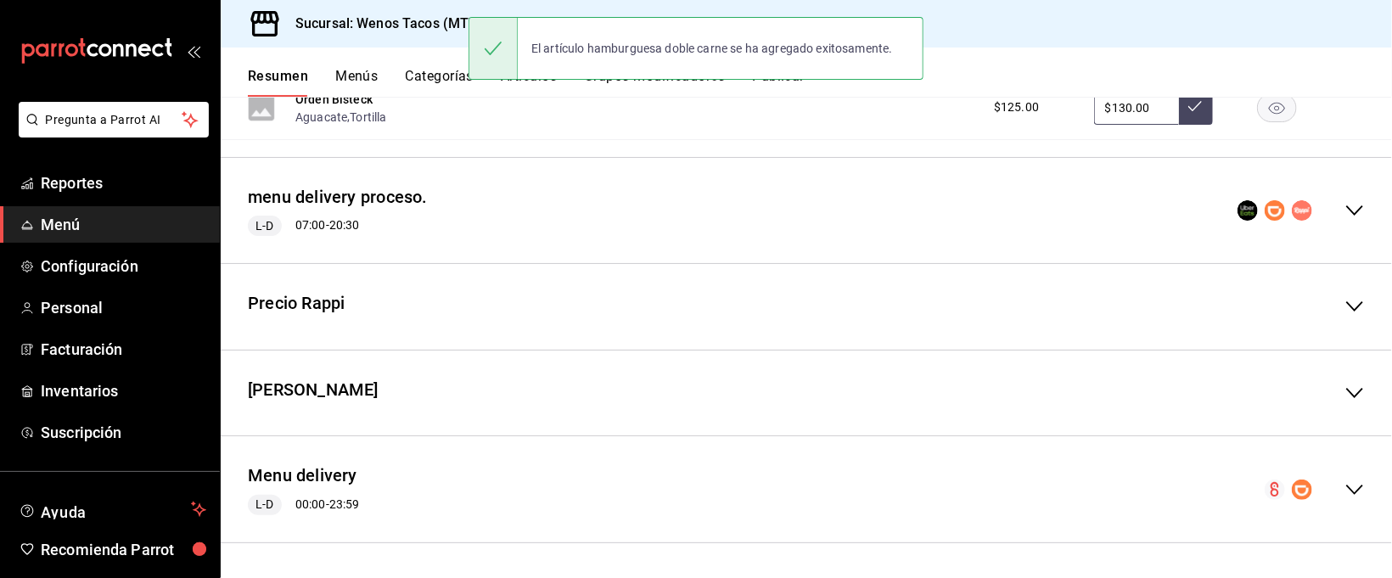
scroll to position [1885, 0]
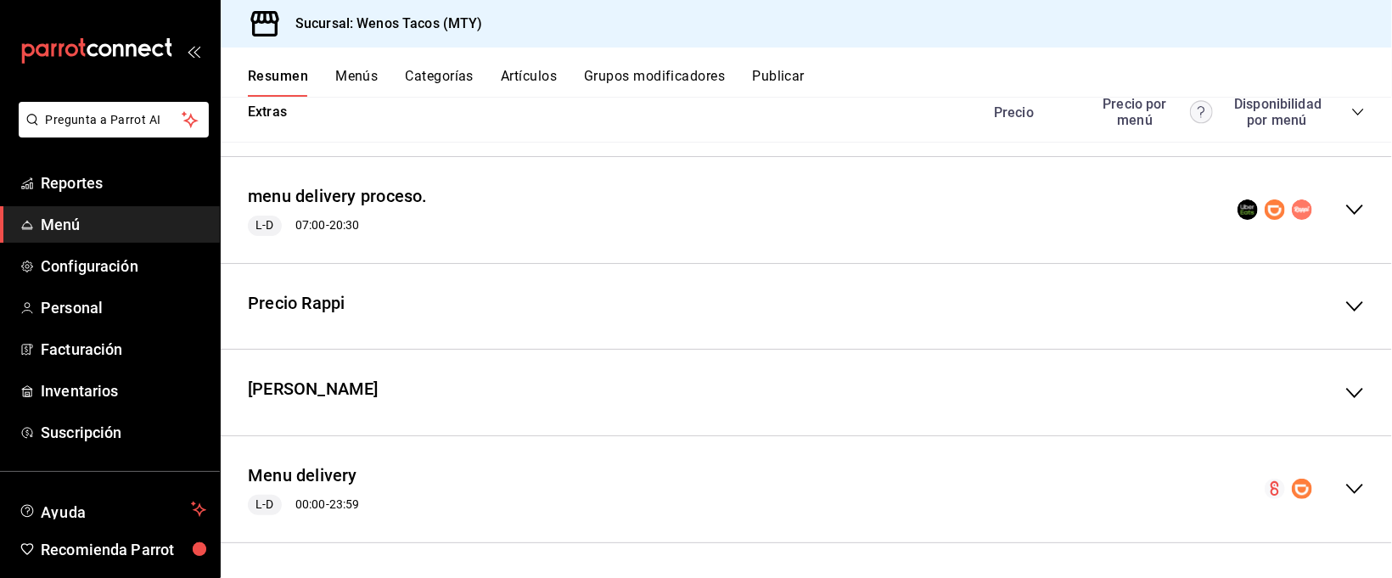
click at [1344, 488] on icon "collapse-menu-row" at bounding box center [1354, 489] width 20 height 20
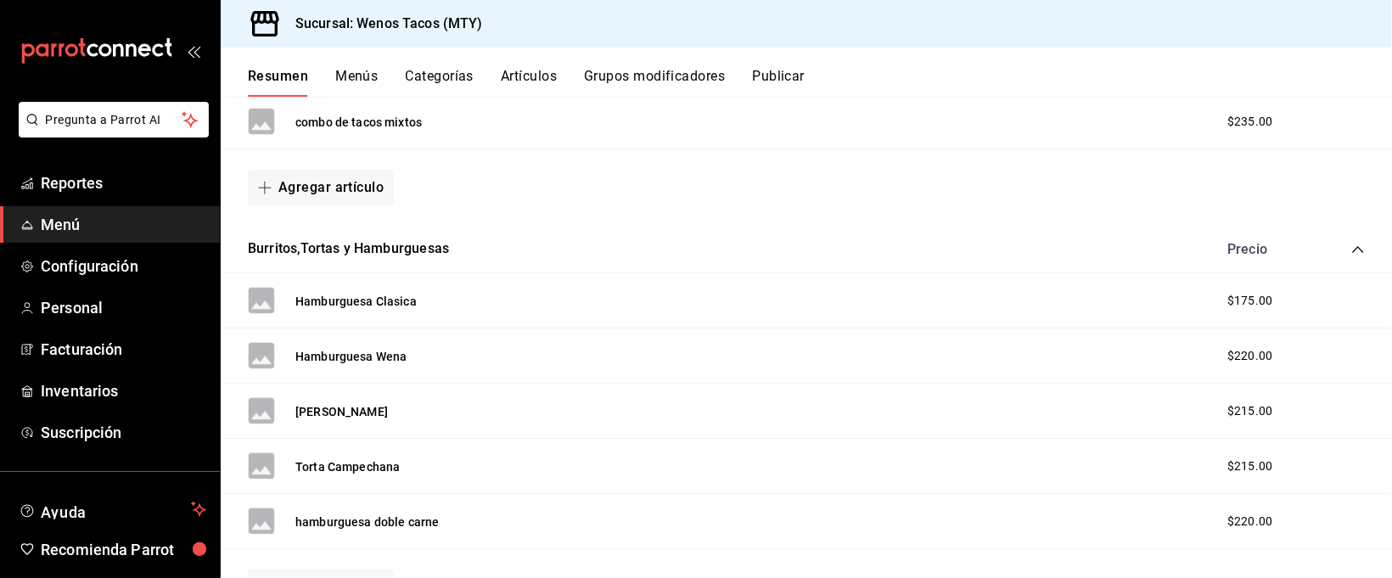
scroll to position [3195, 0]
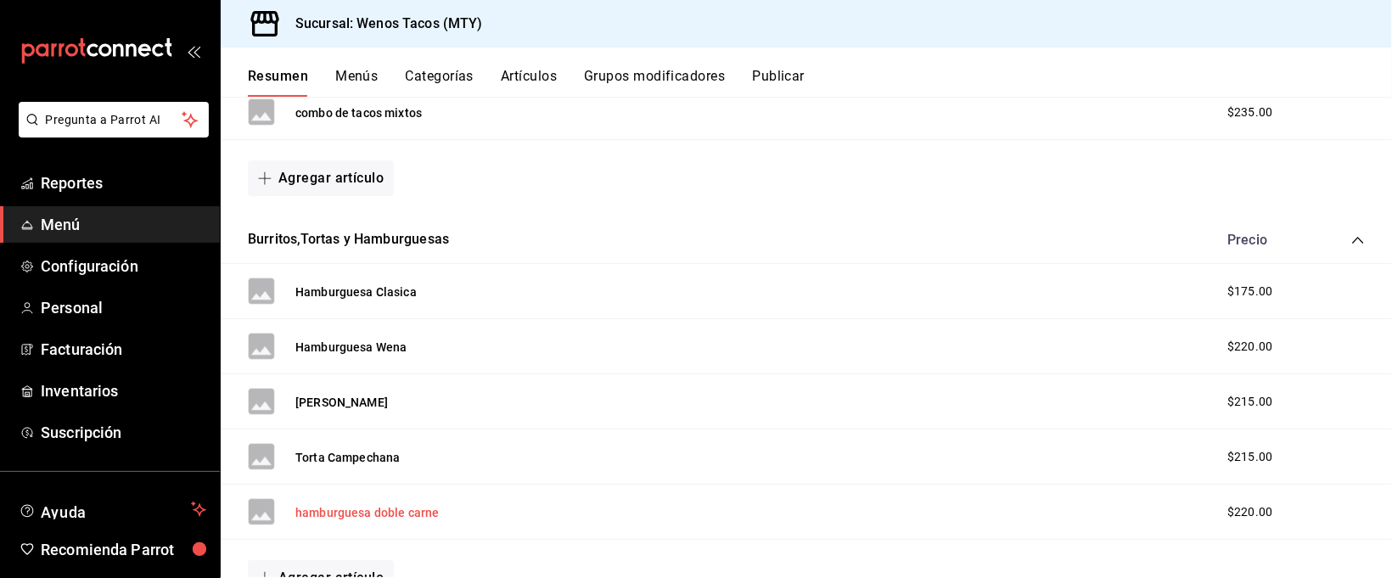
click at [318, 512] on button "hamburguesa doble carne" at bounding box center [366, 512] width 143 height 17
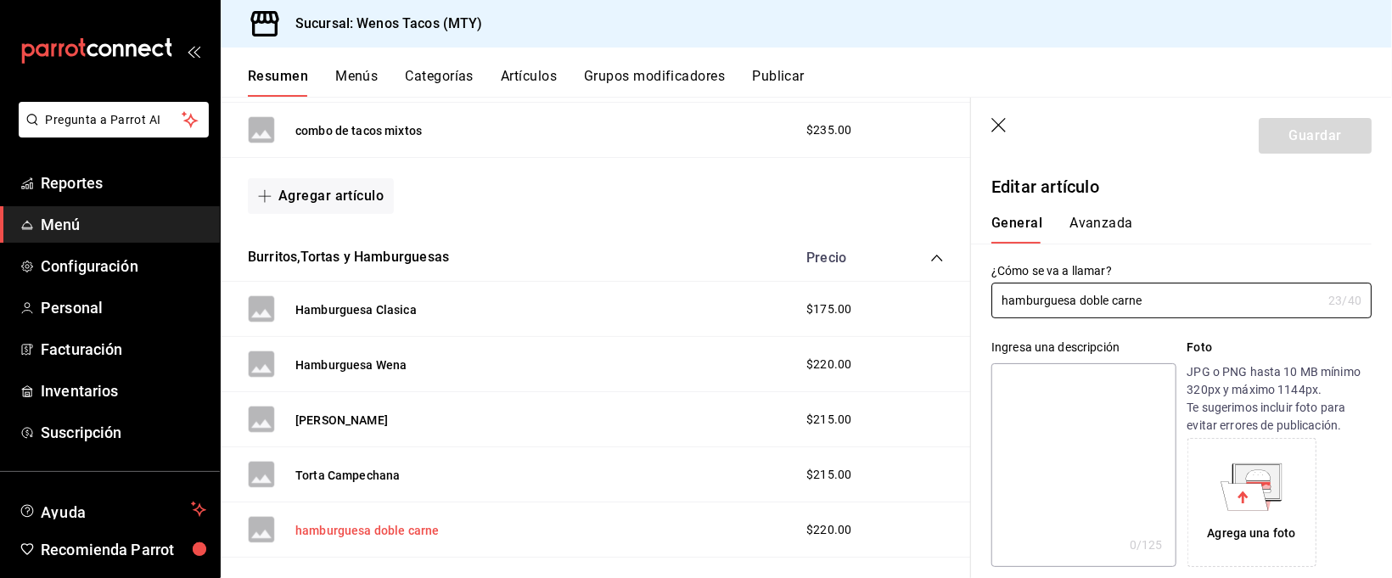
type input "$220.00"
click at [1006, 298] on input "hamburguesa doble carne" at bounding box center [1156, 300] width 330 height 34
type input "Hamburguesa doble carne"
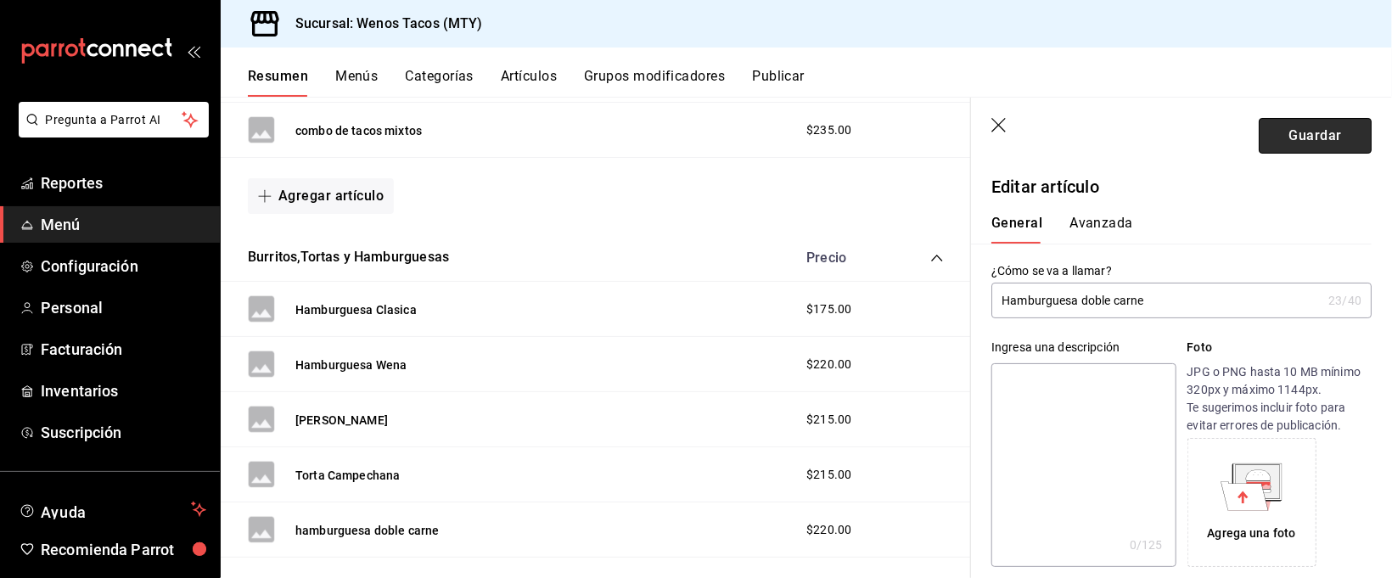
click at [1260, 136] on button "Guardar" at bounding box center [1314, 136] width 113 height 36
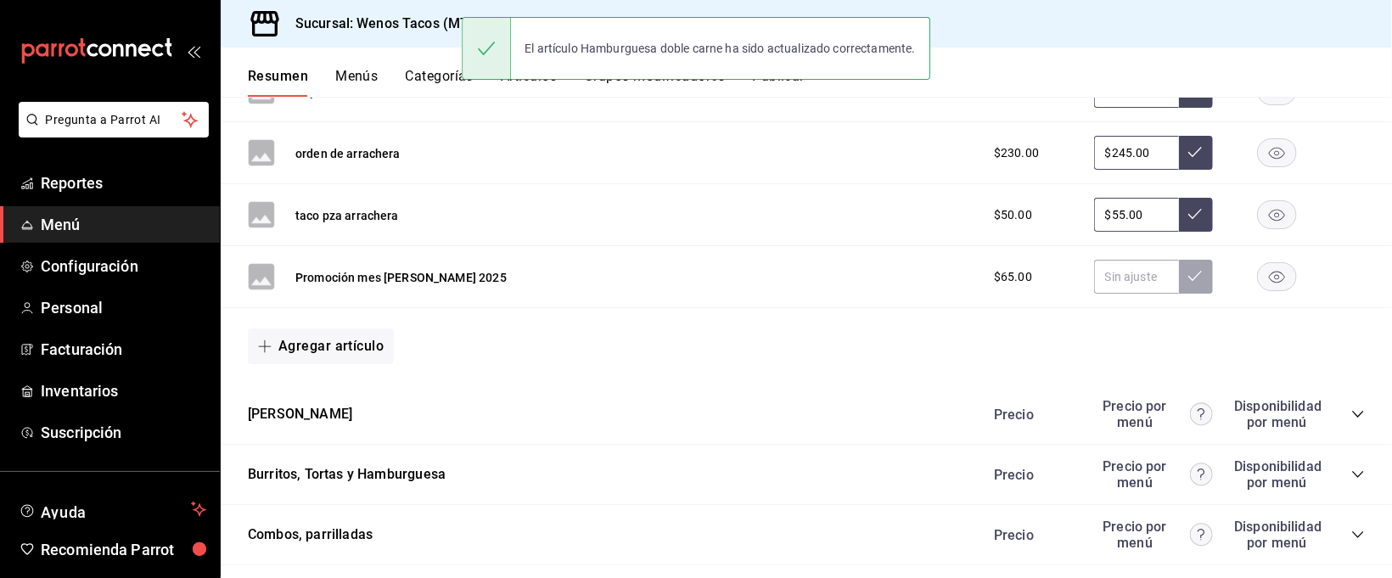
scroll to position [1885, 0]
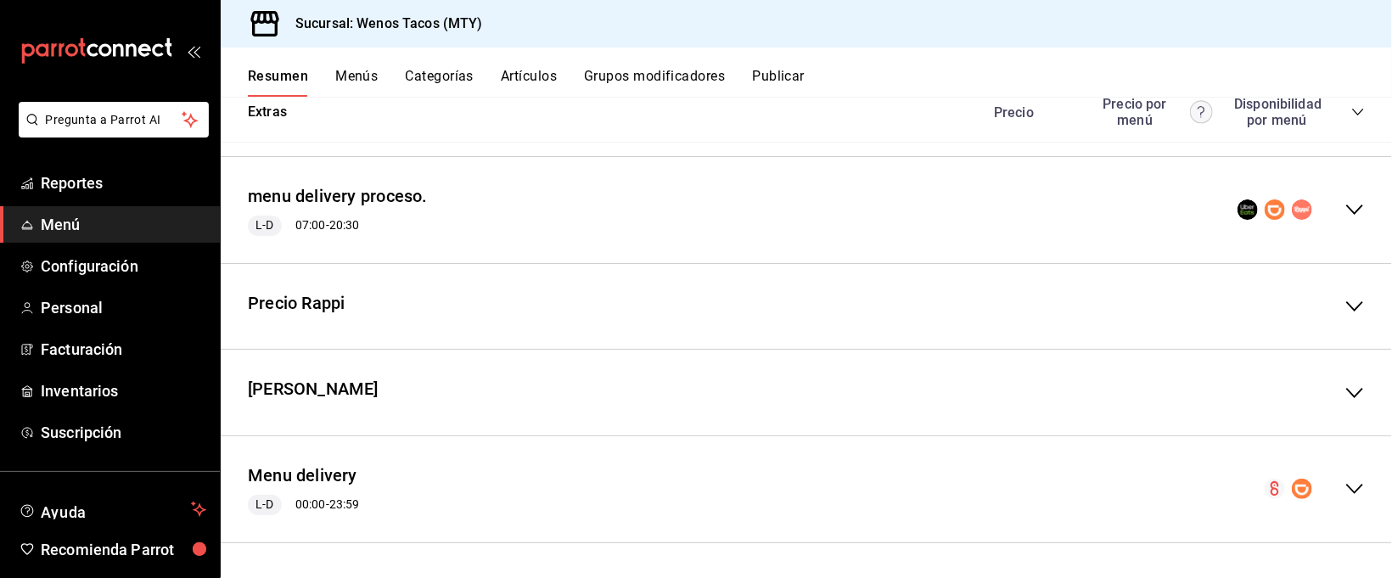
click at [1344, 487] on icon "collapse-menu-row" at bounding box center [1354, 489] width 20 height 20
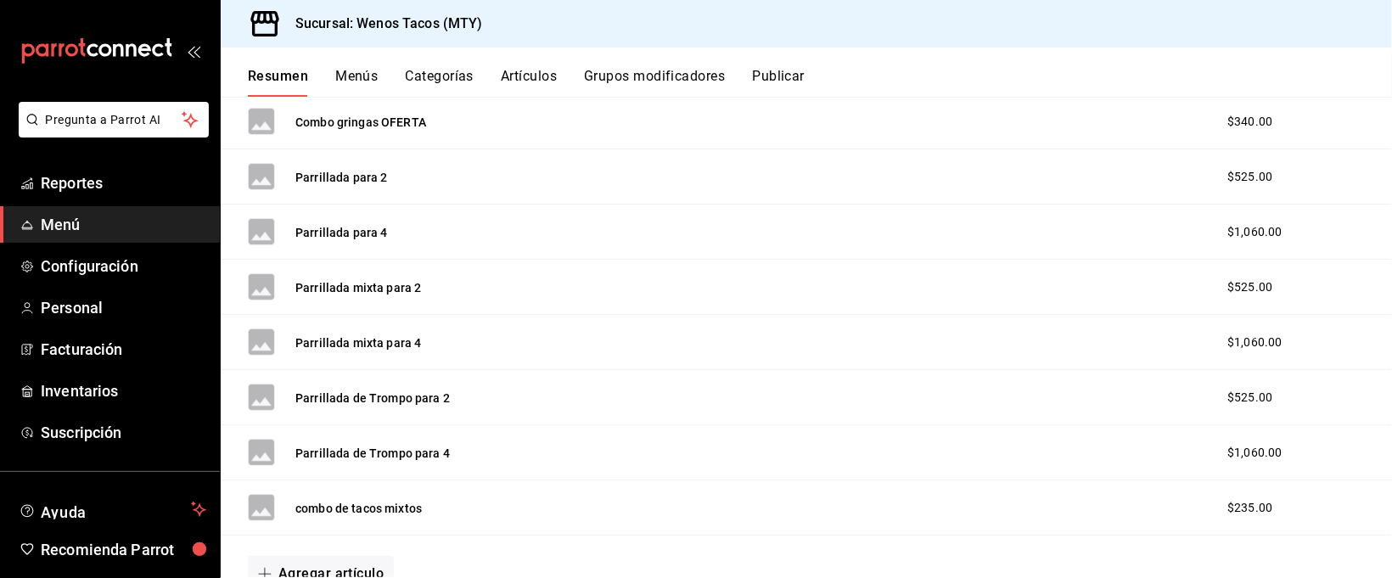
scroll to position [2819, 0]
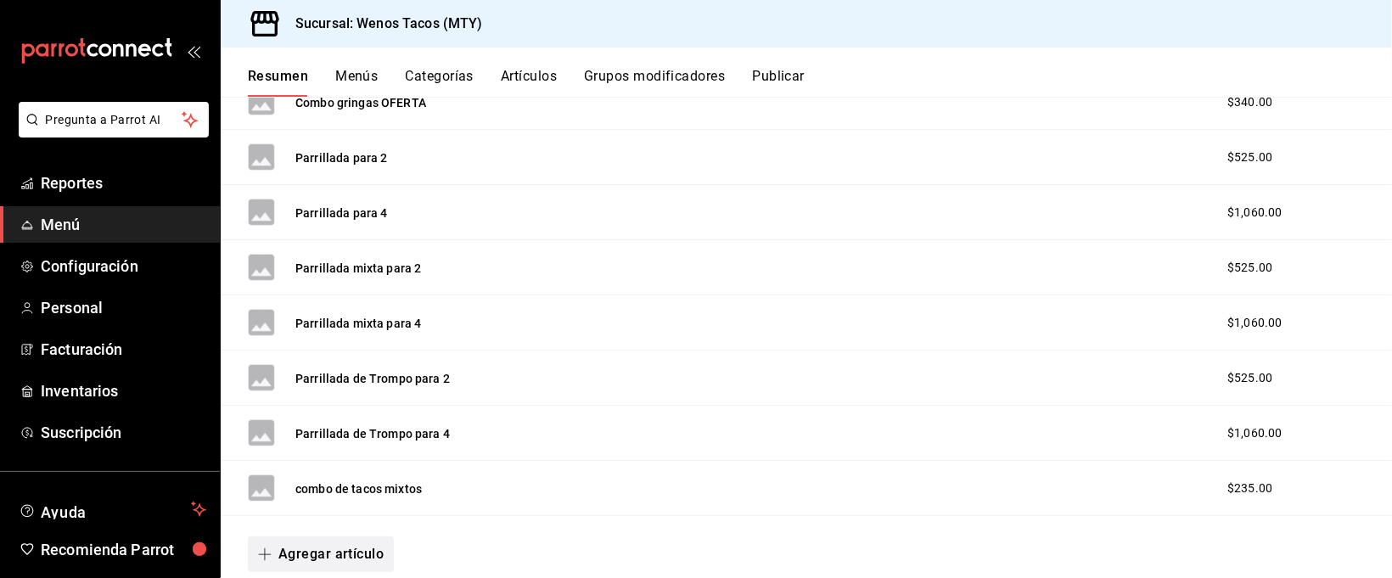
click at [353, 559] on button "Agregar artículo" at bounding box center [321, 554] width 146 height 36
click at [328, 539] on li "Artículo nuevo" at bounding box center [314, 537] width 133 height 42
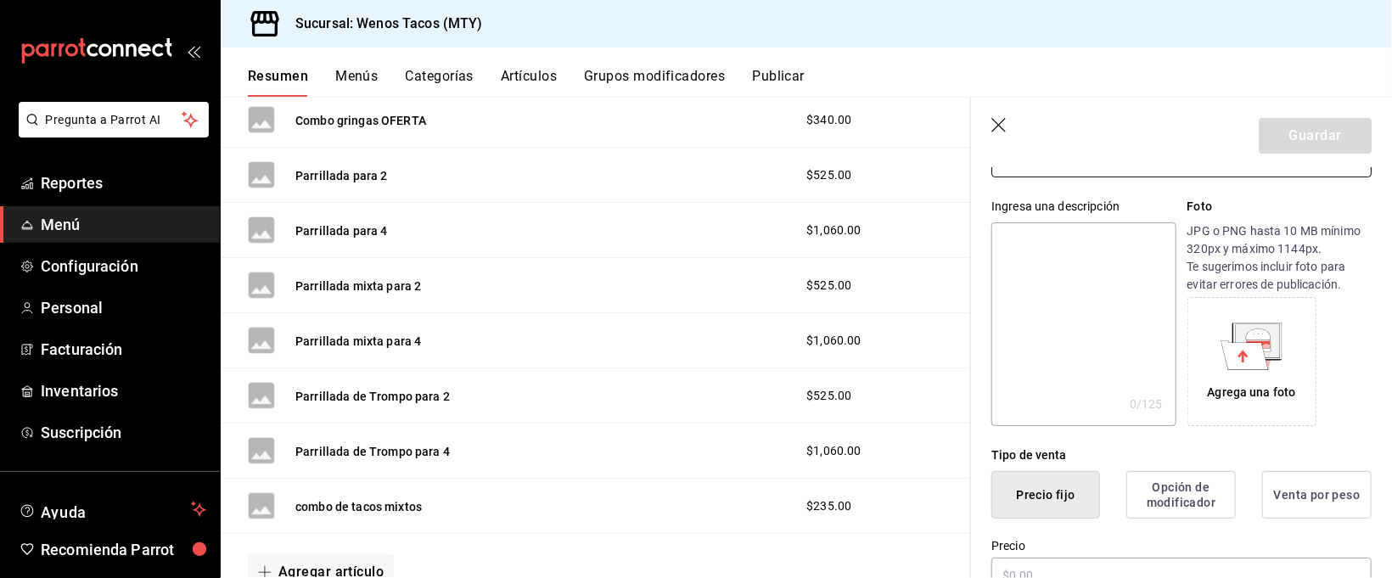
scroll to position [201, 0]
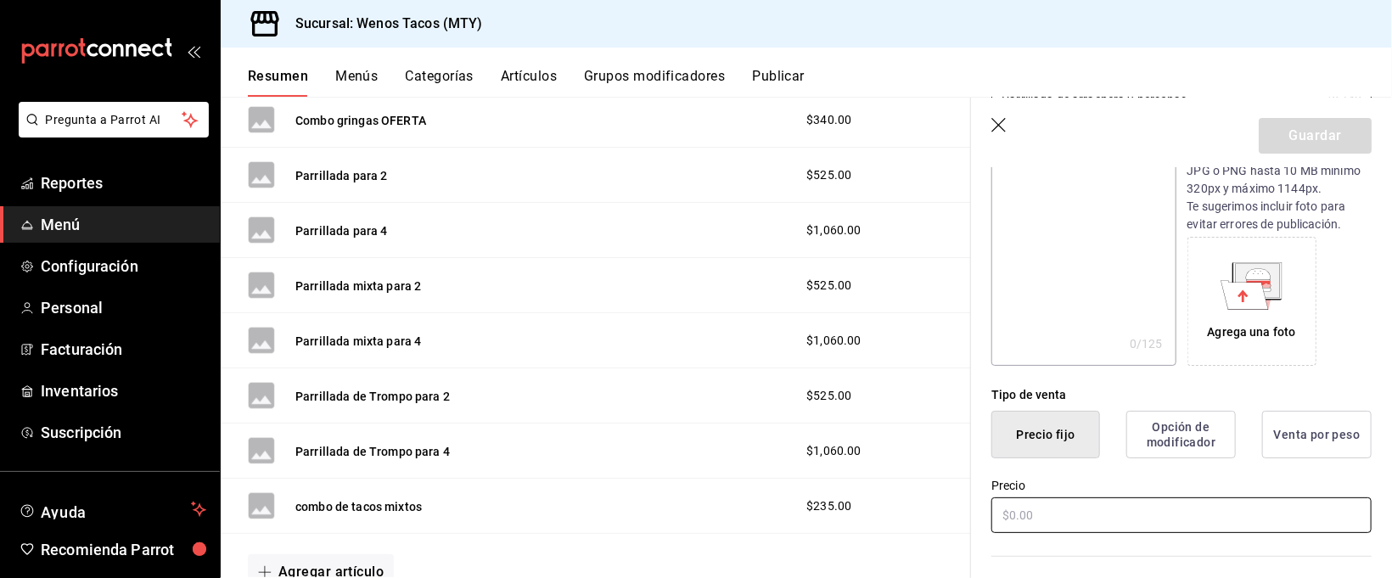
type input "Parrillada de arrachera 2 personas"
click at [1177, 517] on input "text" at bounding box center [1181, 515] width 380 height 36
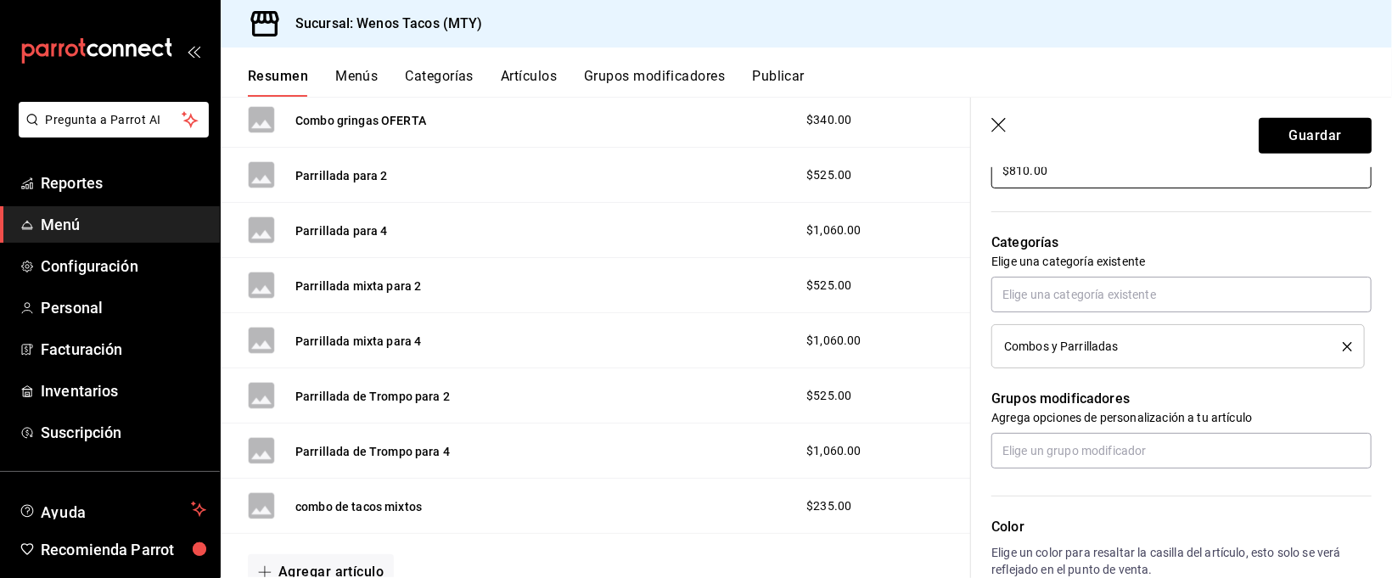
scroll to position [586, 0]
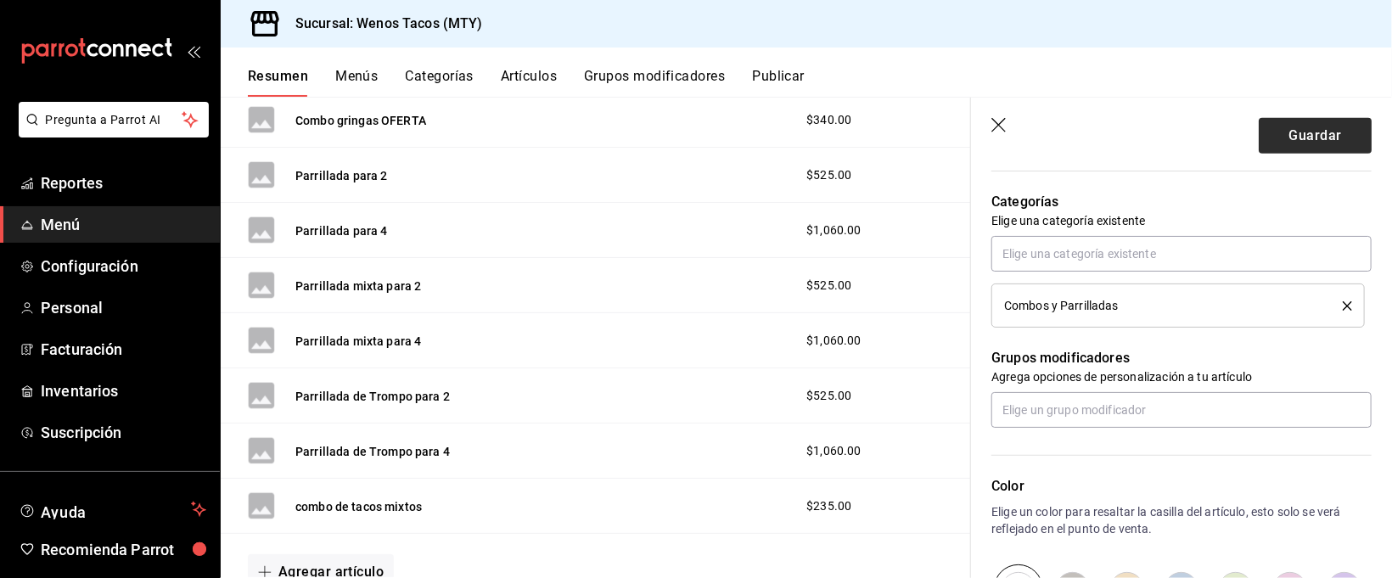
type input "$810.00"
click at [1284, 126] on button "Guardar" at bounding box center [1314, 136] width 113 height 36
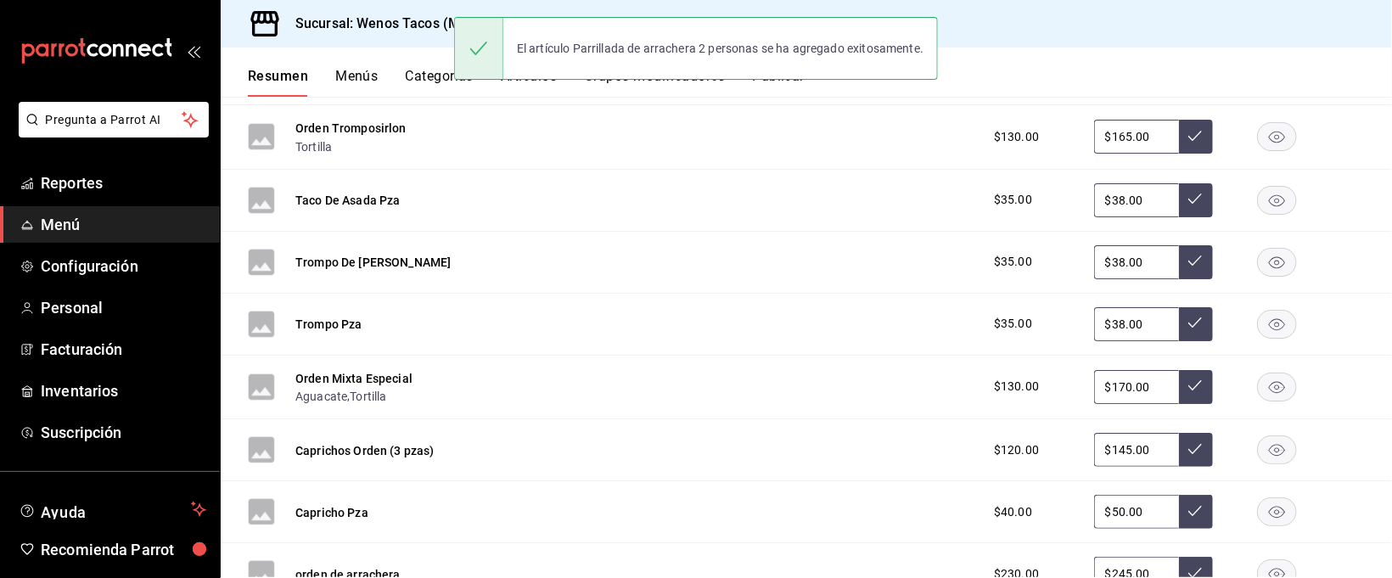
scroll to position [1885, 0]
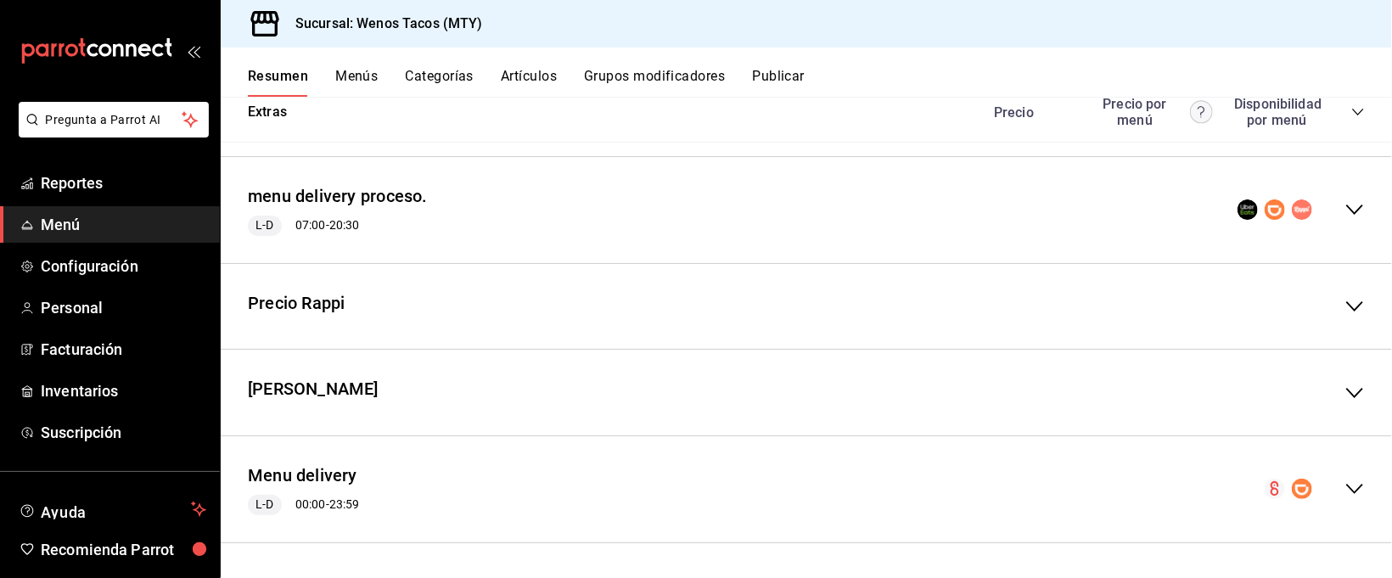
click at [1344, 487] on icon "collapse-menu-row" at bounding box center [1354, 489] width 20 height 20
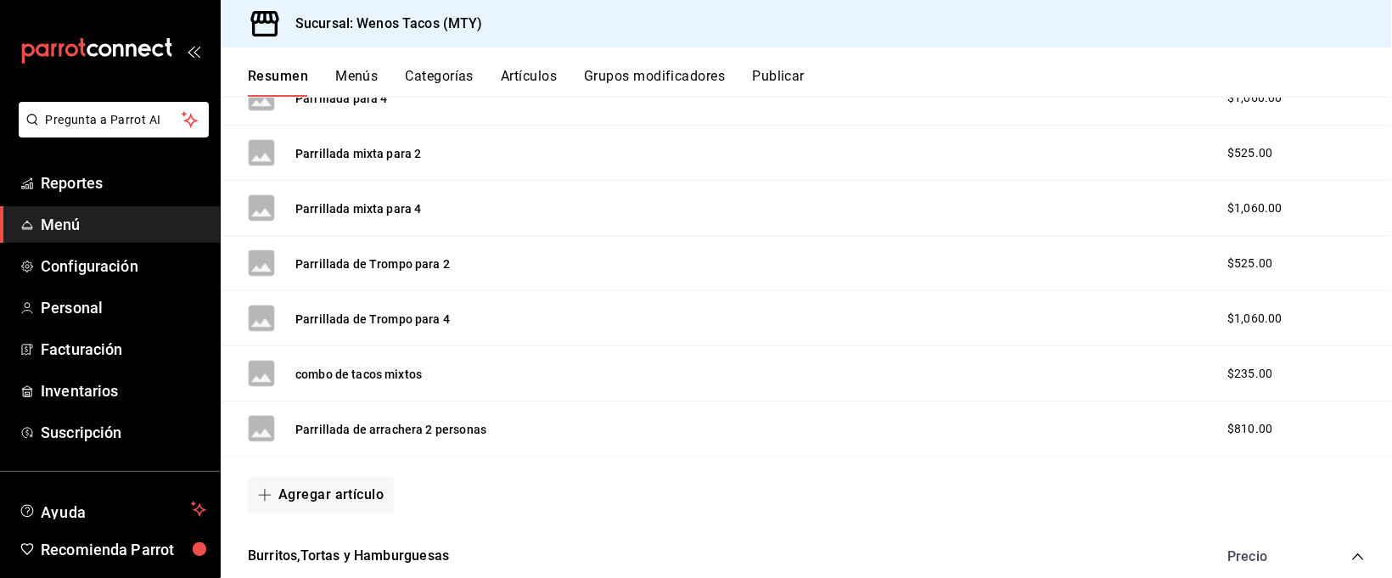
scroll to position [2981, 0]
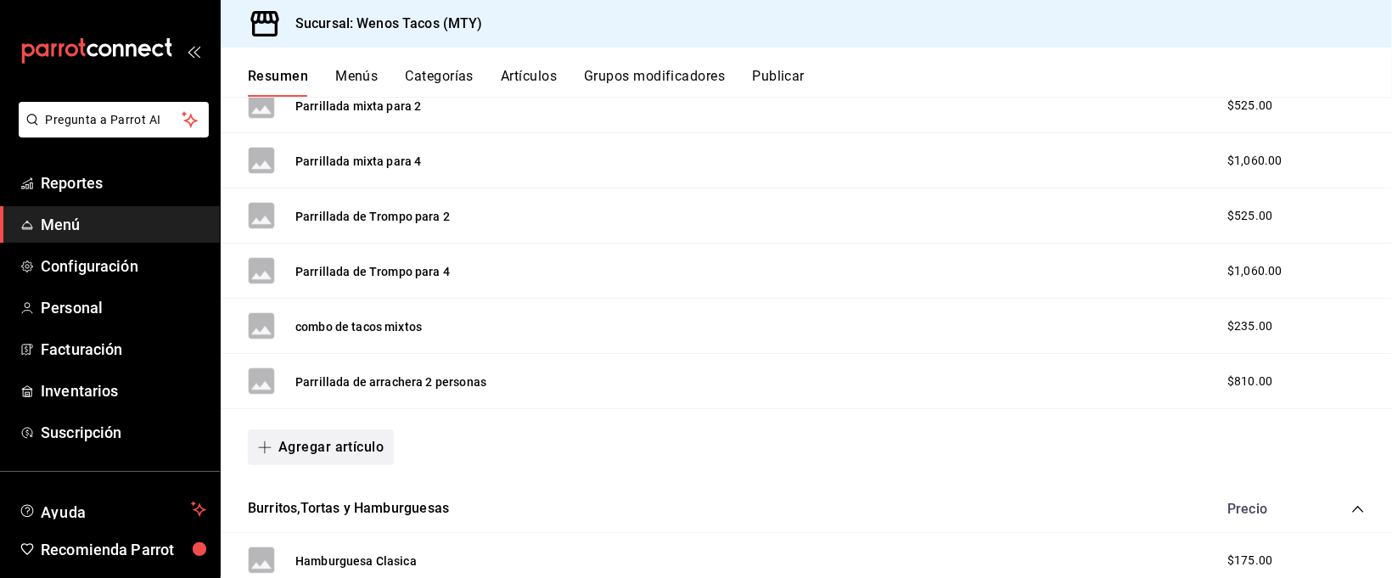
click at [293, 456] on button "Agregar artículo" at bounding box center [321, 447] width 146 height 36
click at [318, 533] on li "Artículo nuevo" at bounding box center [314, 537] width 133 height 42
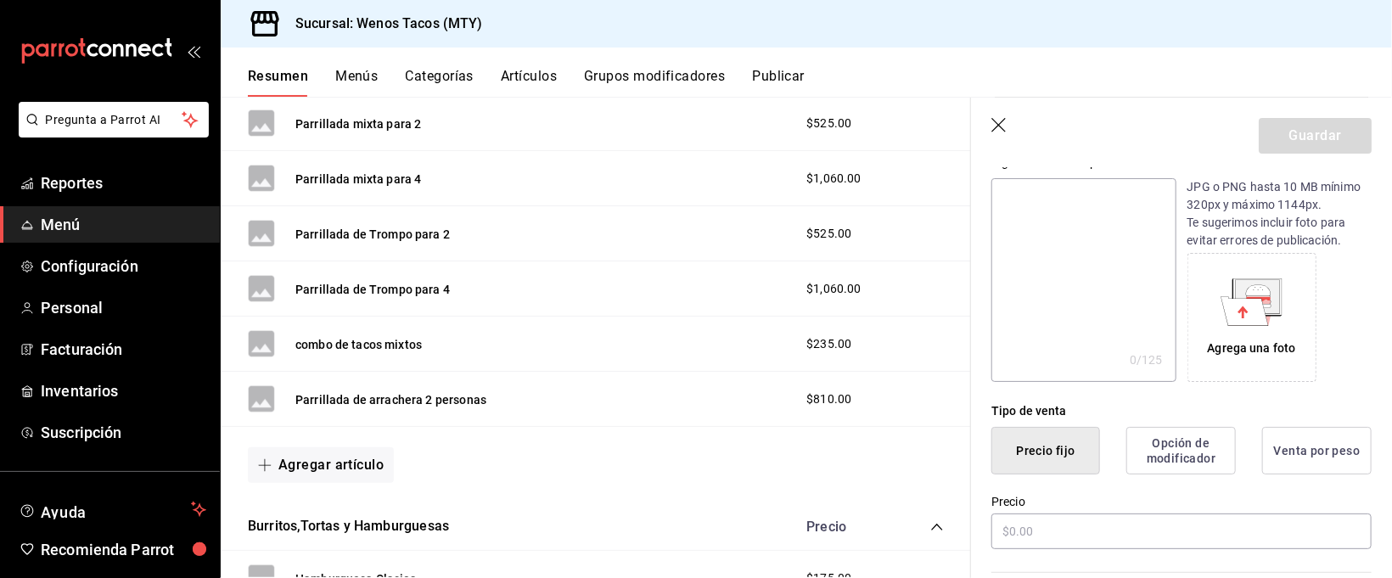
scroll to position [274, 0]
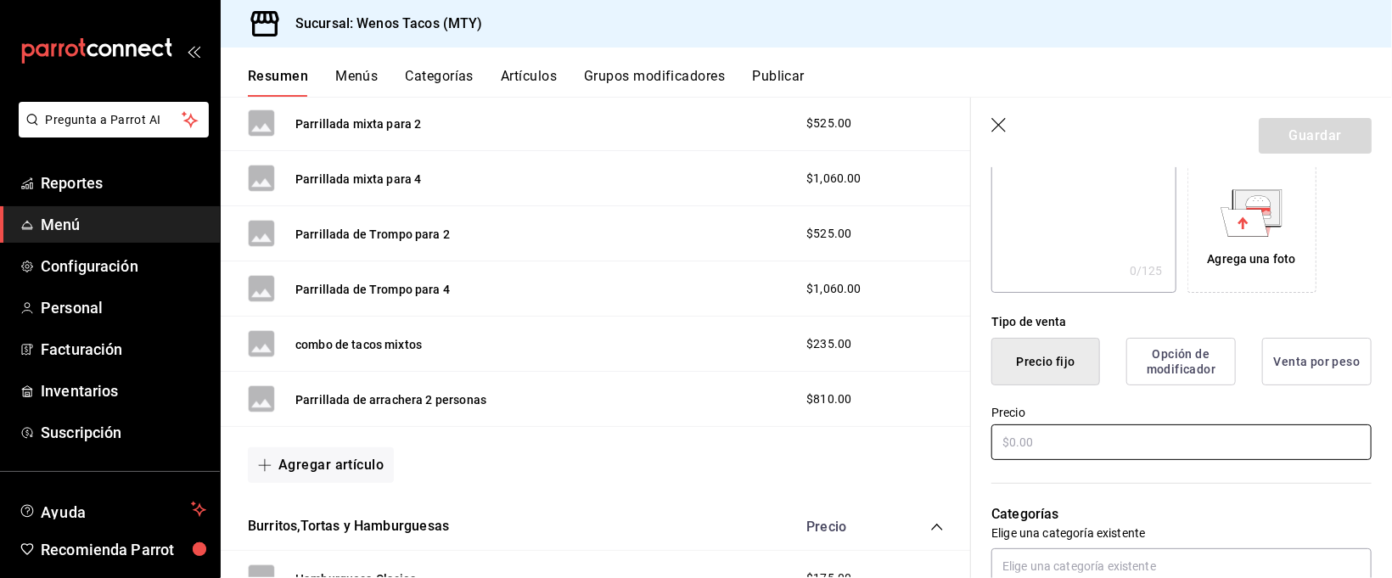
type input "Parrillada de arrachera para 4 personas"
click at [1226, 432] on input "text" at bounding box center [1181, 442] width 380 height 36
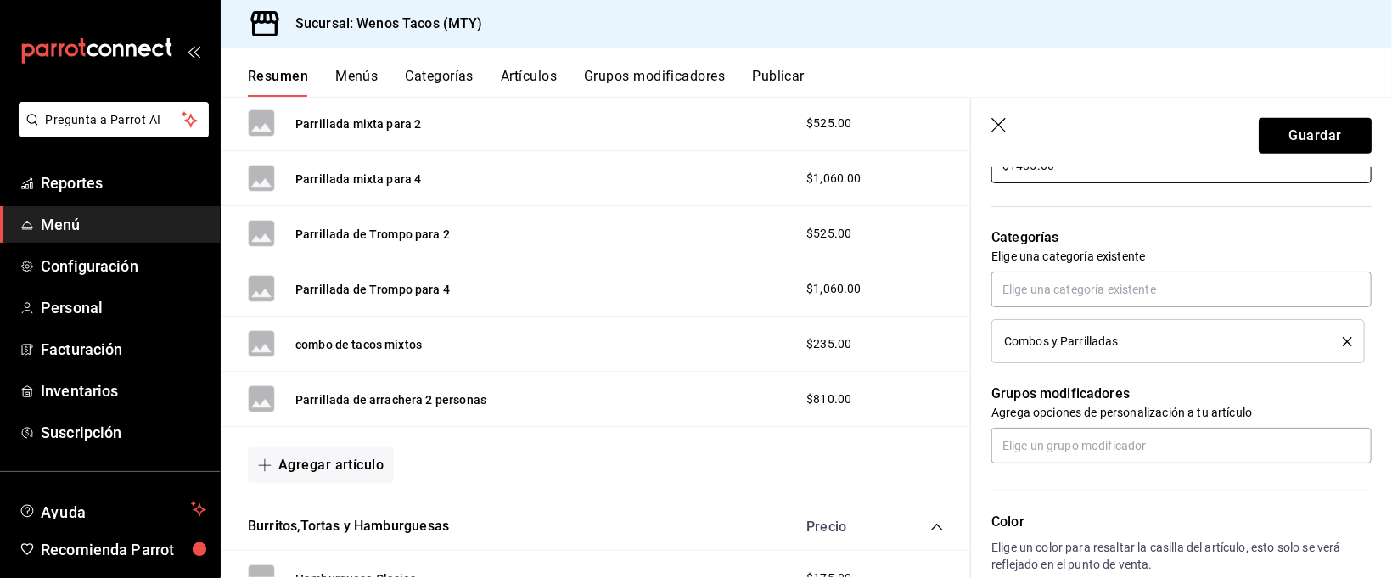
scroll to position [553, 0]
type input "$1485.00"
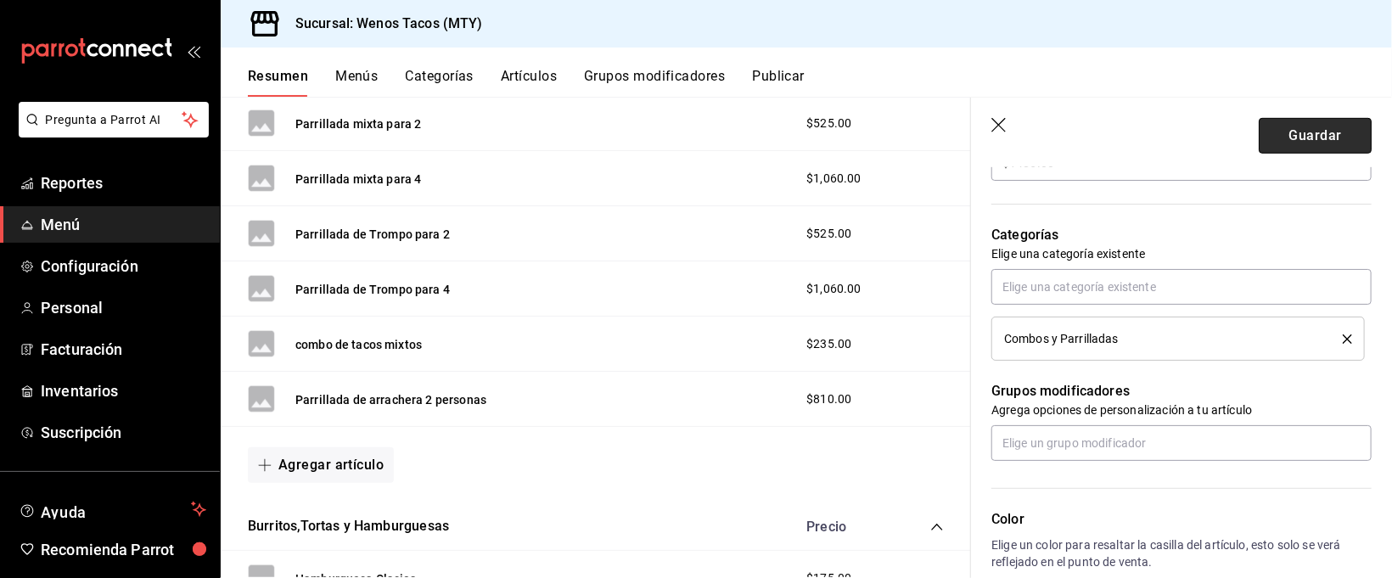
click at [1302, 137] on button "Guardar" at bounding box center [1314, 136] width 113 height 36
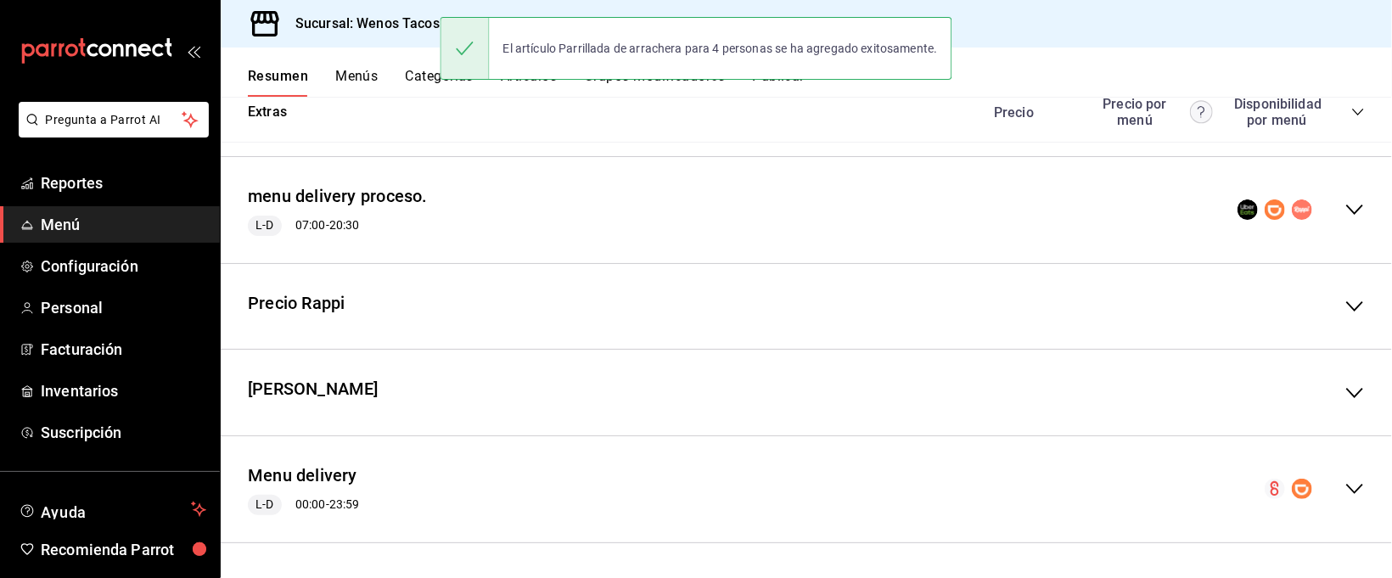
scroll to position [1885, 0]
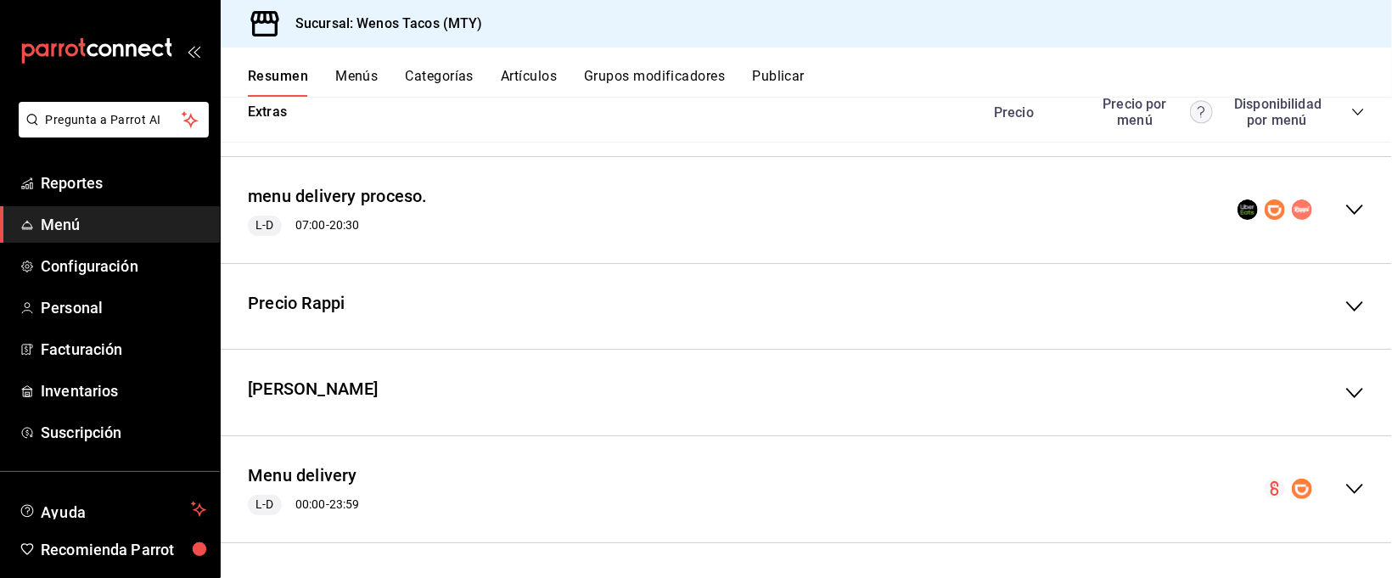
click at [1344, 490] on icon "collapse-menu-row" at bounding box center [1354, 489] width 20 height 20
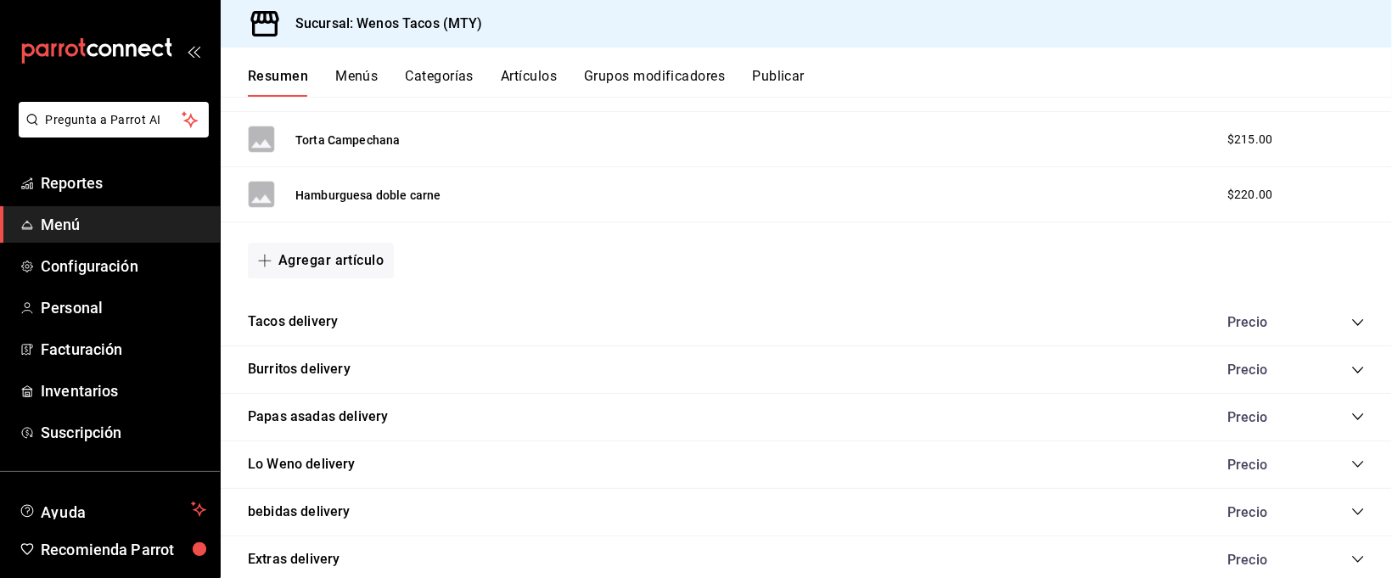
scroll to position [3643, 0]
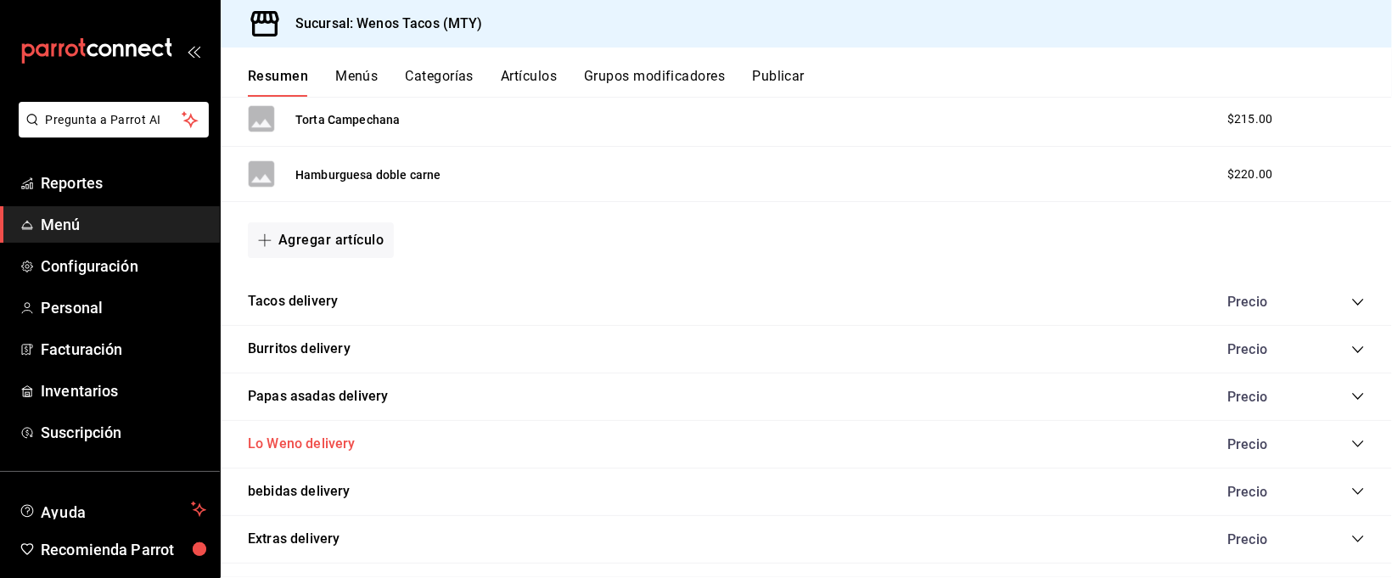
click at [323, 451] on button "Lo Weno delivery" at bounding box center [302, 444] width 108 height 20
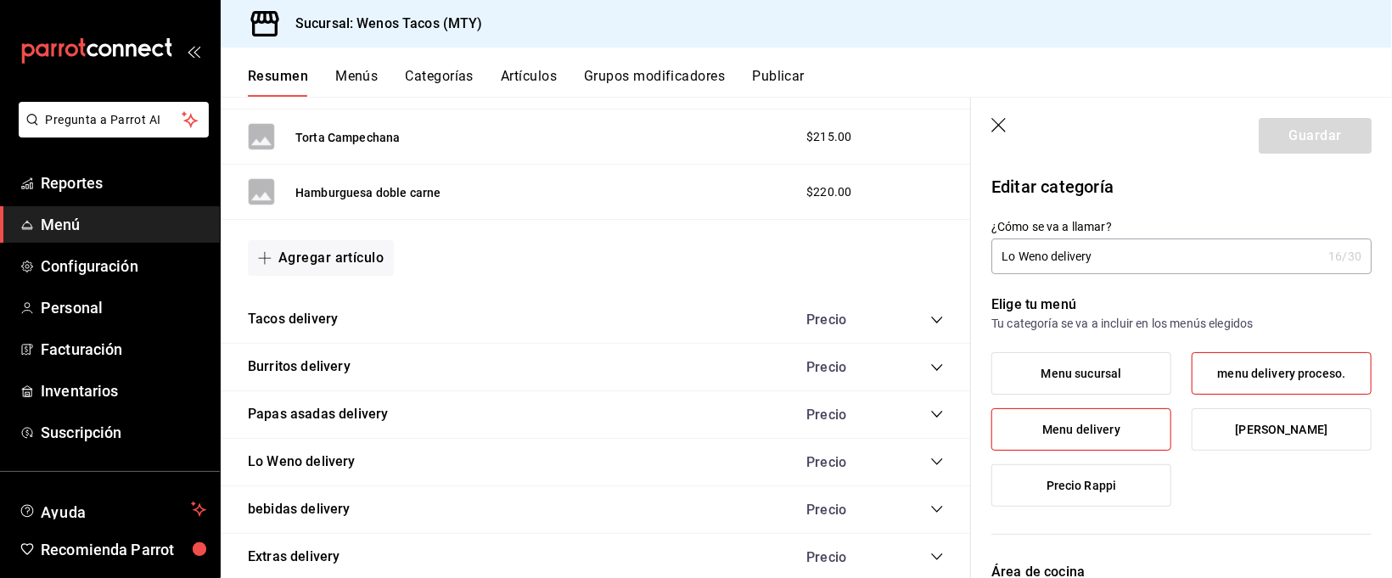
click at [931, 465] on icon "collapse-category-row" at bounding box center [936, 461] width 11 height 7
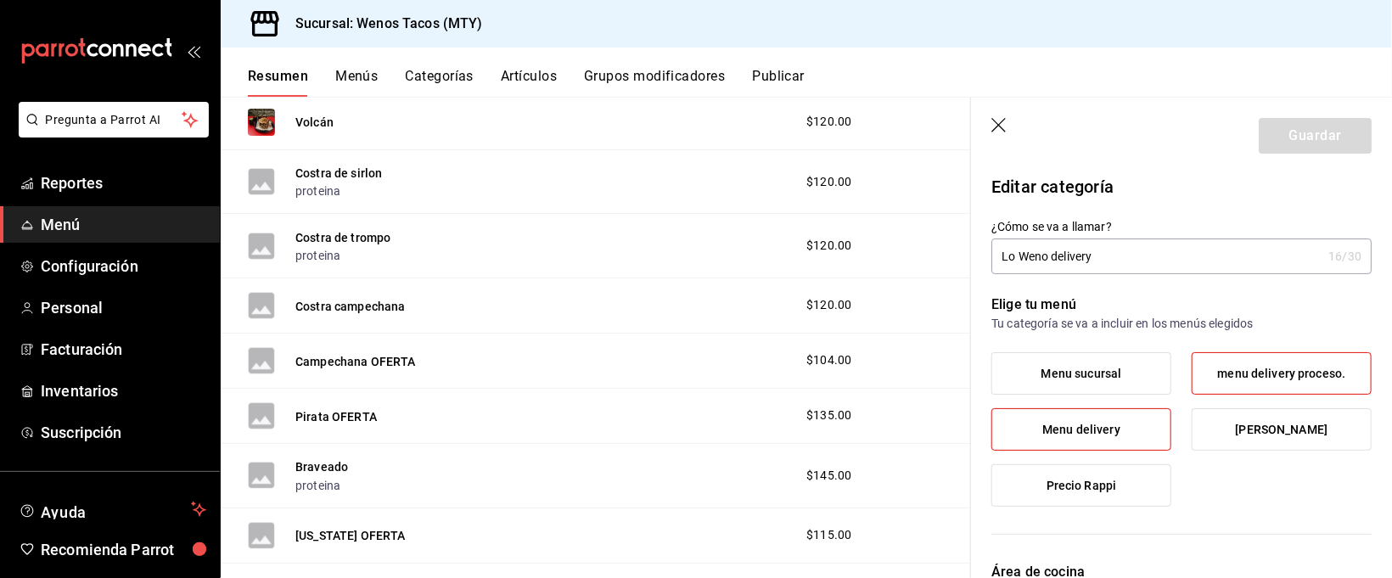
scroll to position [4422, 0]
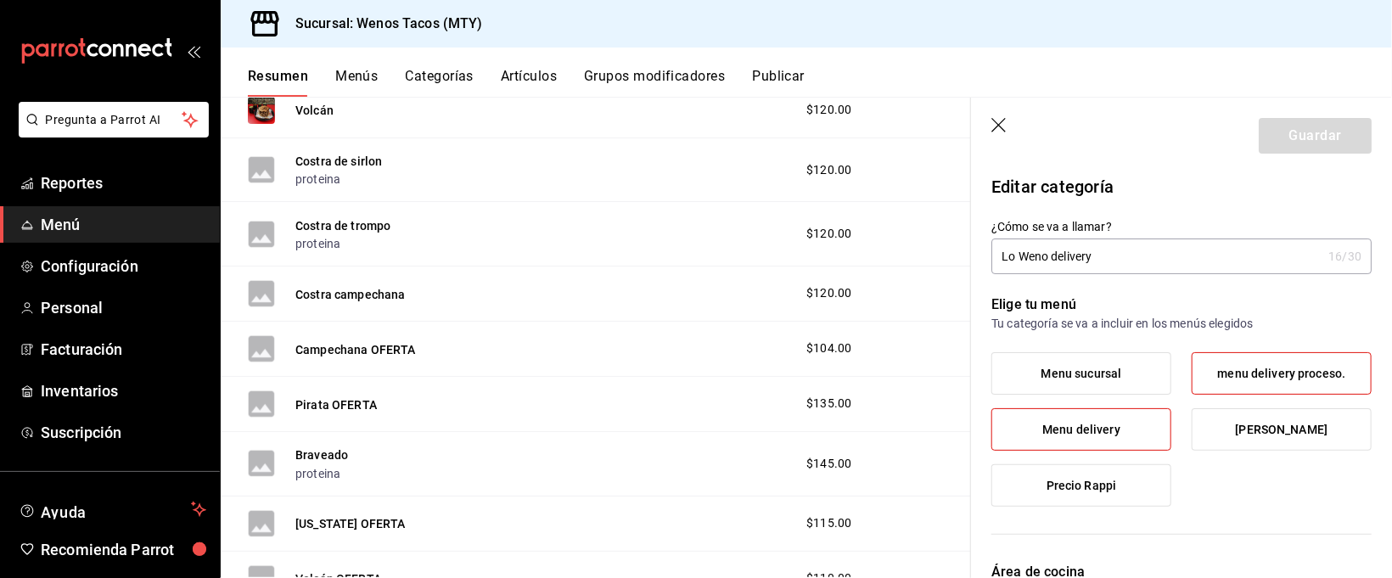
click at [992, 131] on icon "button" at bounding box center [998, 125] width 14 height 14
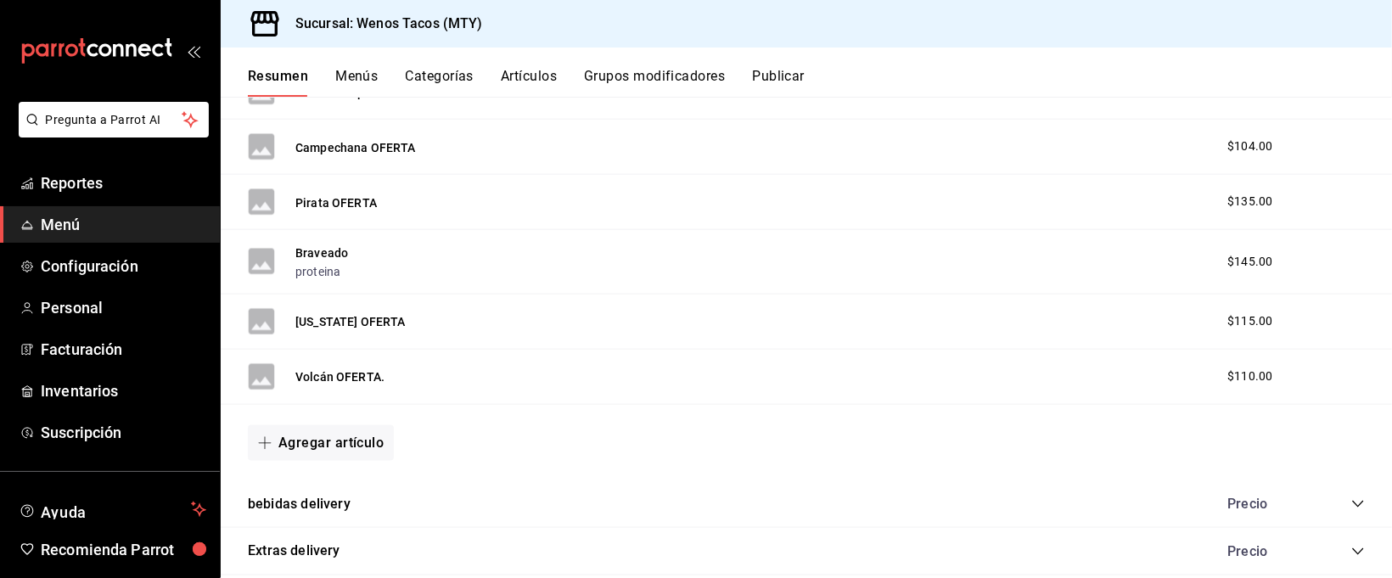
scroll to position [4657, 0]
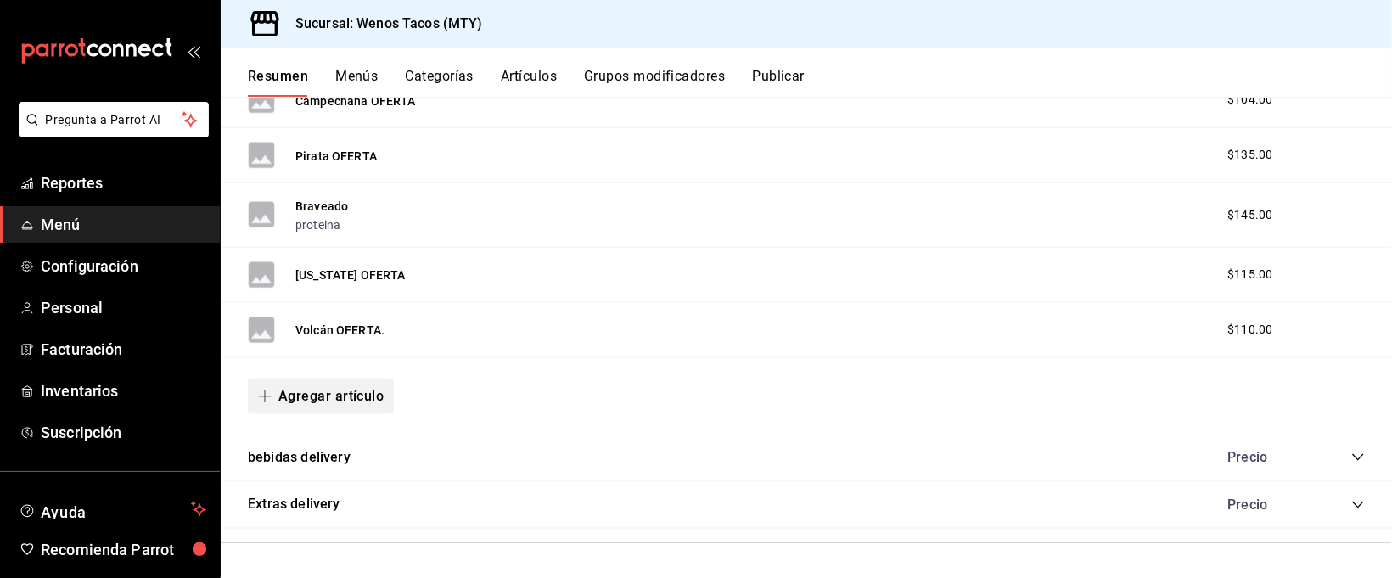
click at [324, 395] on button "Agregar artículo" at bounding box center [321, 396] width 146 height 36
click at [319, 482] on li "Artículo nuevo" at bounding box center [314, 483] width 133 height 42
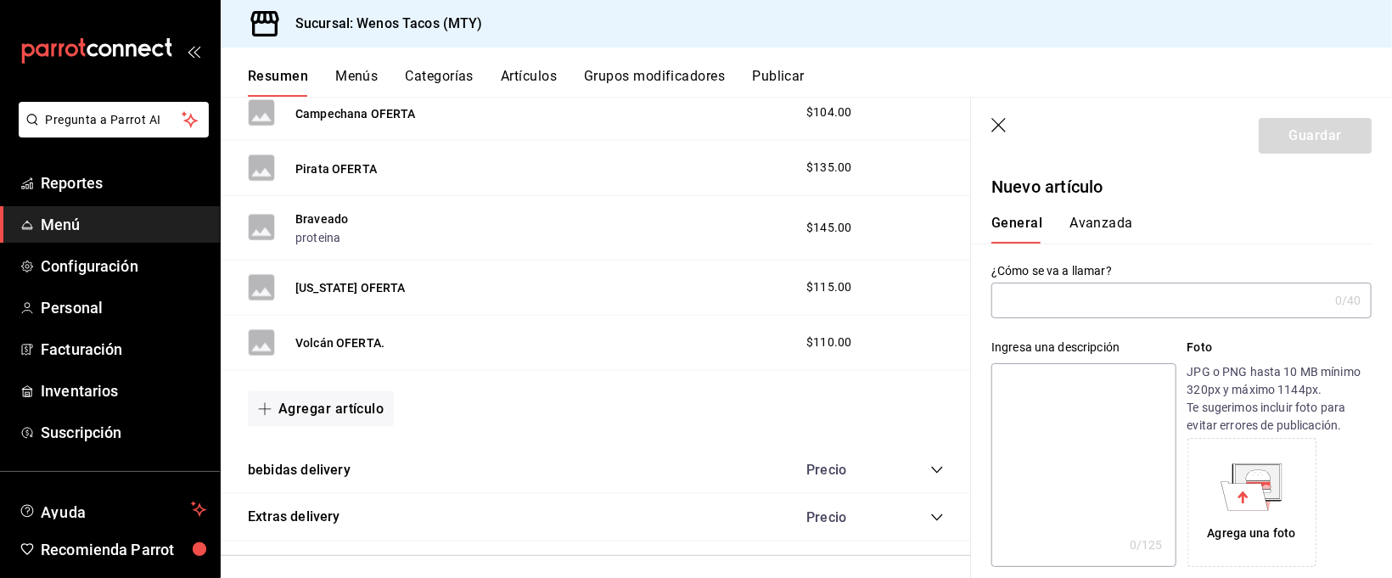
click at [1073, 293] on input "text" at bounding box center [1159, 300] width 337 height 34
type input "o"
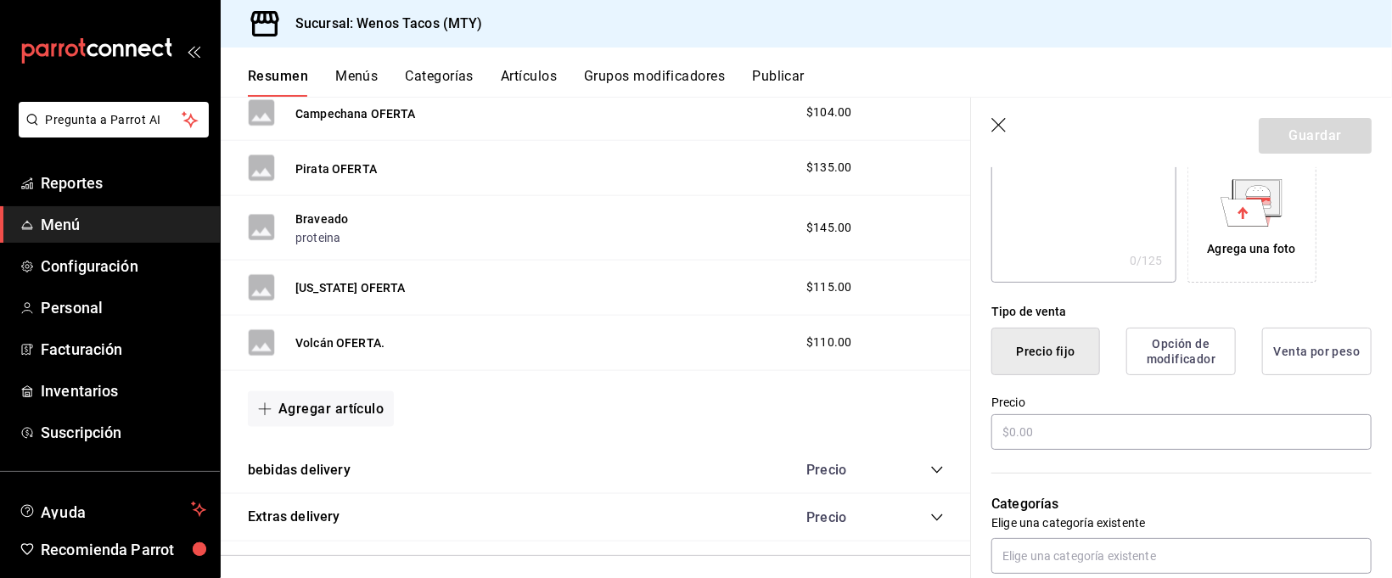
scroll to position [294, 0]
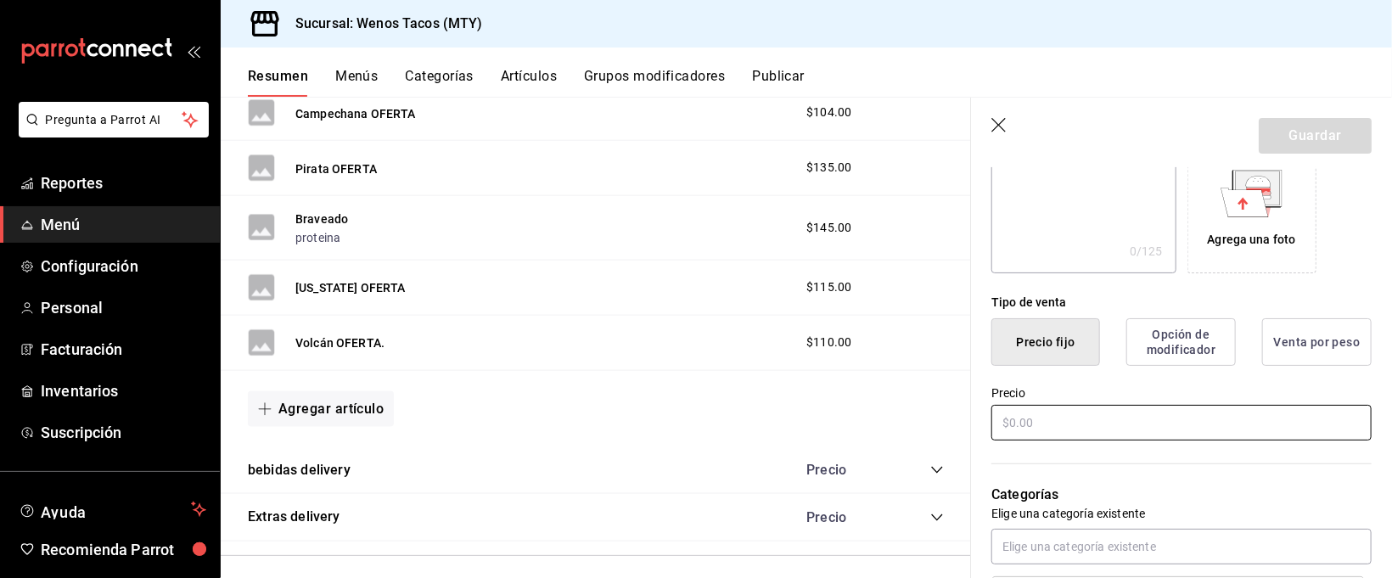
type input "Orden de papas a la francesa"
click at [1162, 417] on input "text" at bounding box center [1181, 423] width 380 height 36
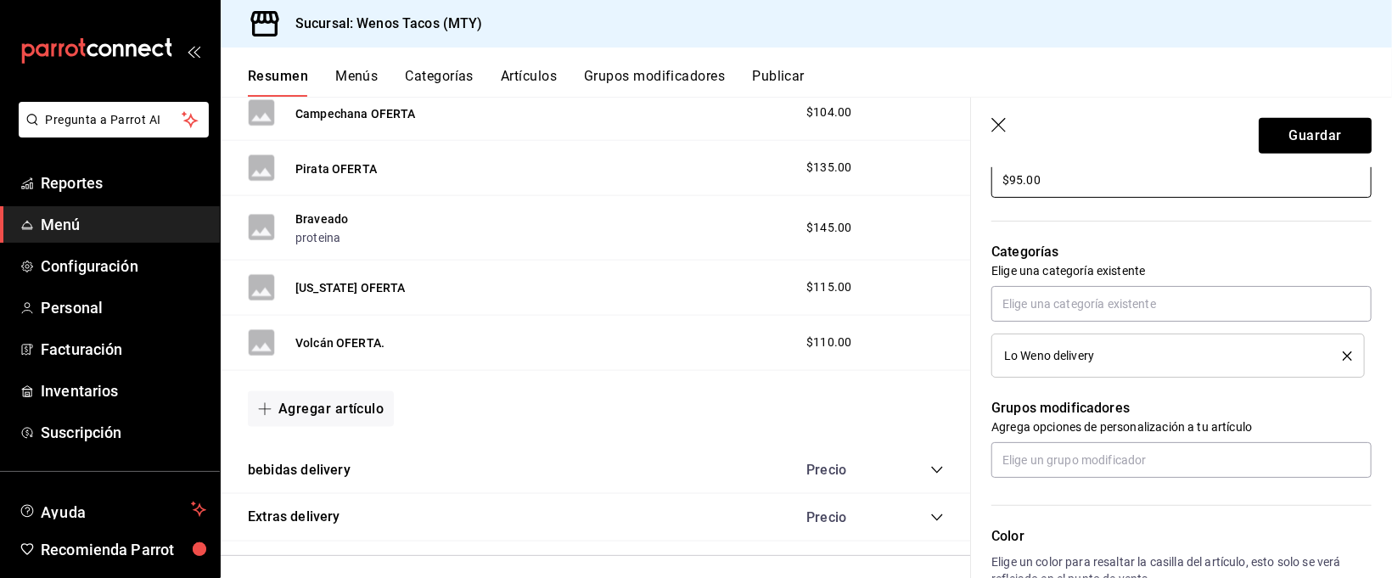
scroll to position [546, 0]
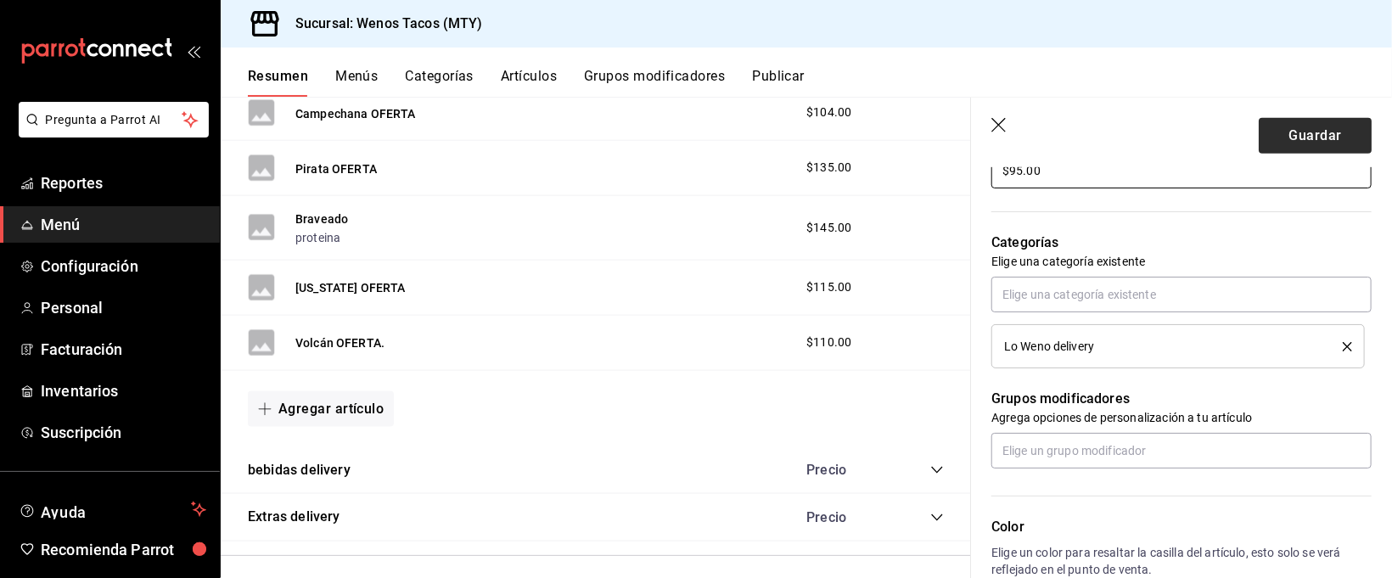
type input "$95.00"
click at [1310, 137] on button "Guardar" at bounding box center [1314, 136] width 113 height 36
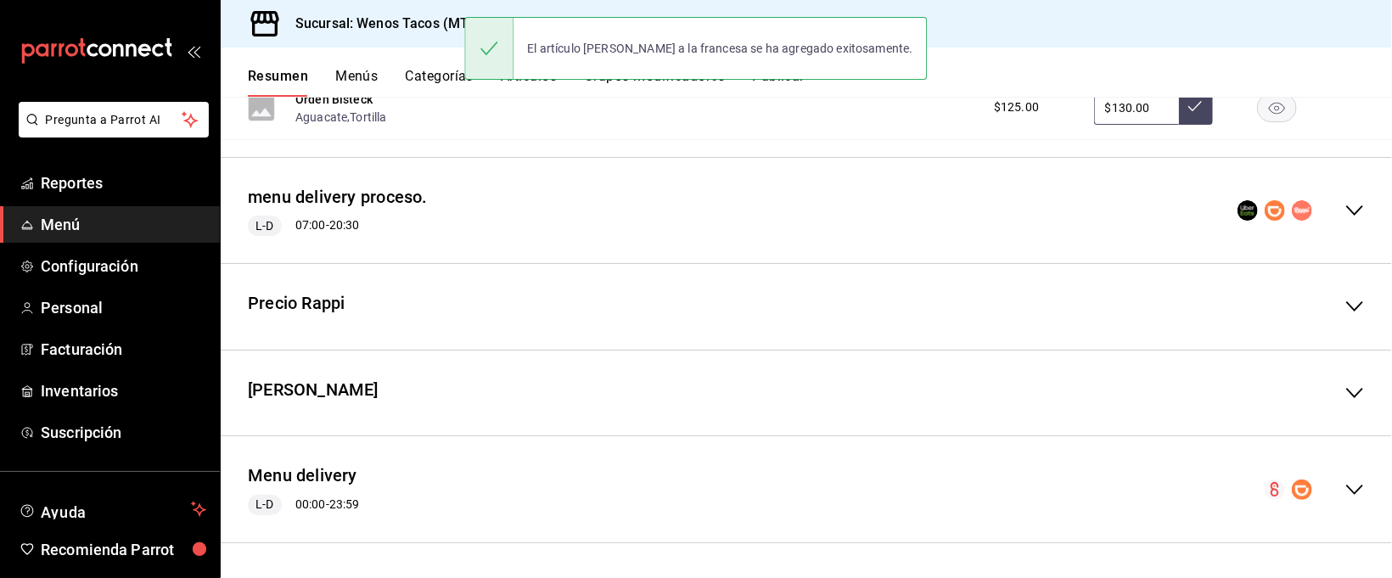
scroll to position [1885, 0]
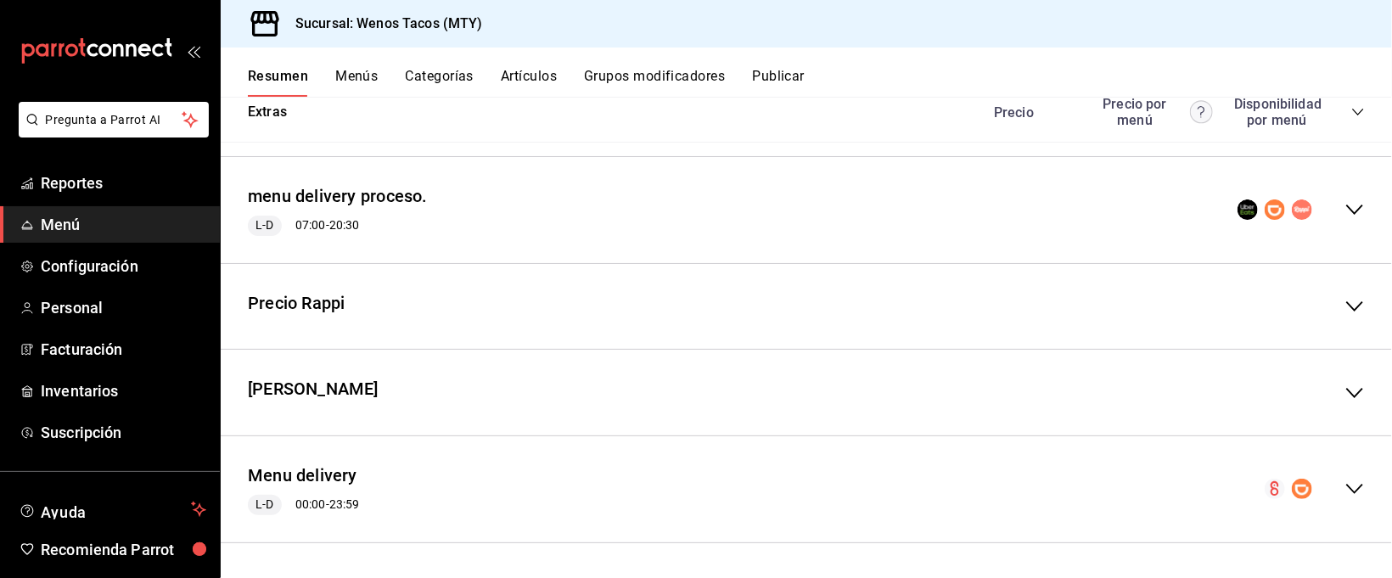
click at [1346, 491] on icon "collapse-menu-row" at bounding box center [1354, 489] width 17 height 10
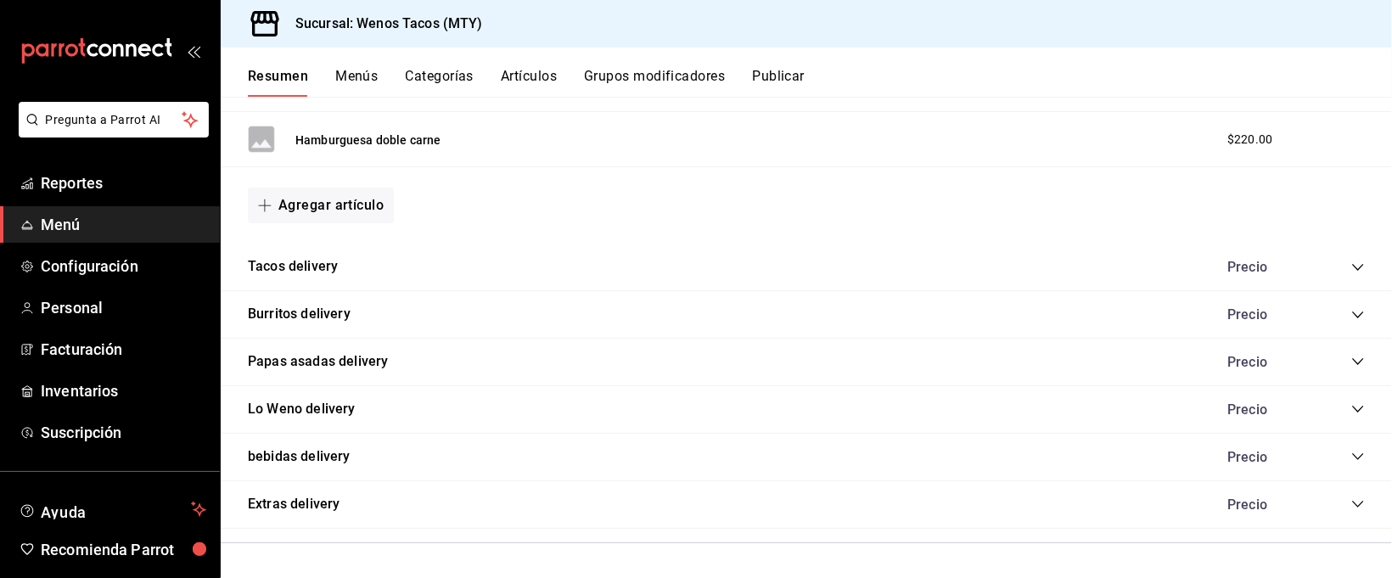
scroll to position [3684, 0]
click at [1351, 412] on icon "collapse-category-row" at bounding box center [1358, 409] width 14 height 14
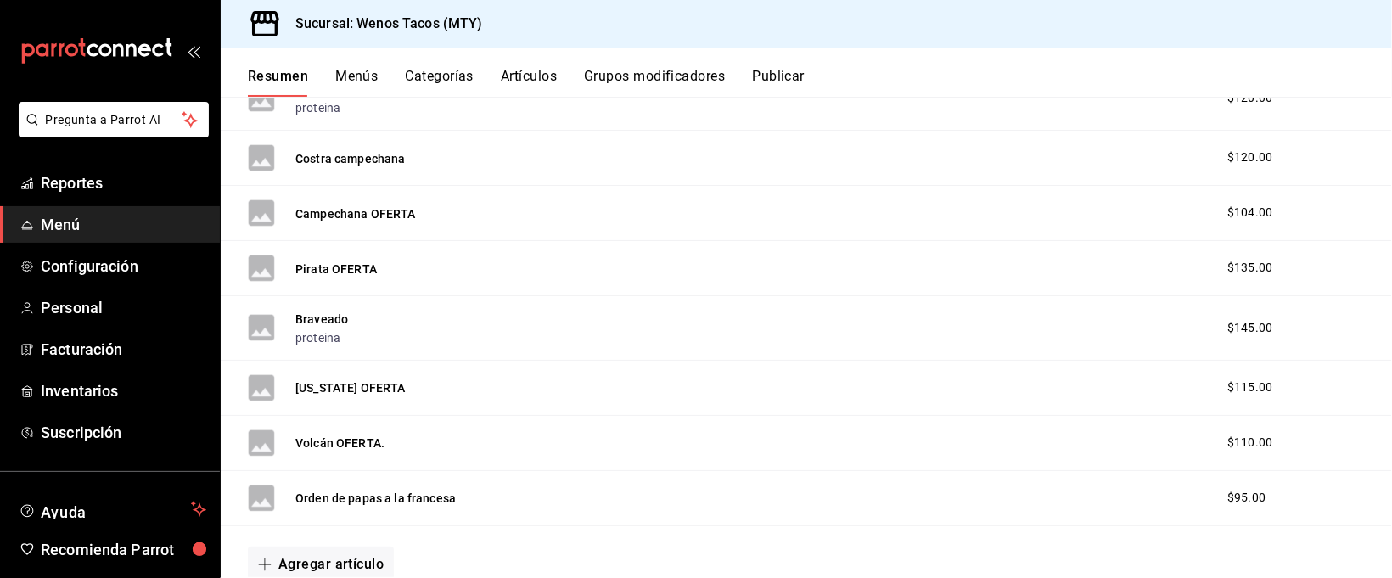
scroll to position [4589, 0]
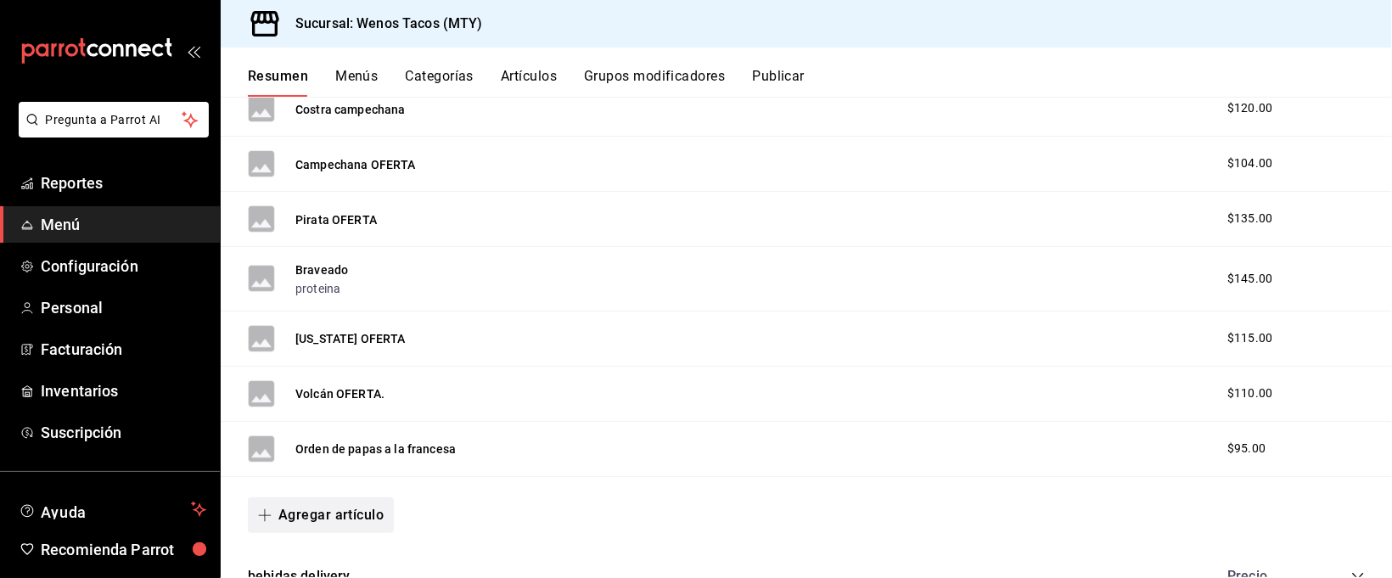
click at [300, 521] on button "Agregar artículo" at bounding box center [321, 515] width 146 height 36
click at [319, 541] on li "Artículo nuevo" at bounding box center [314, 537] width 133 height 42
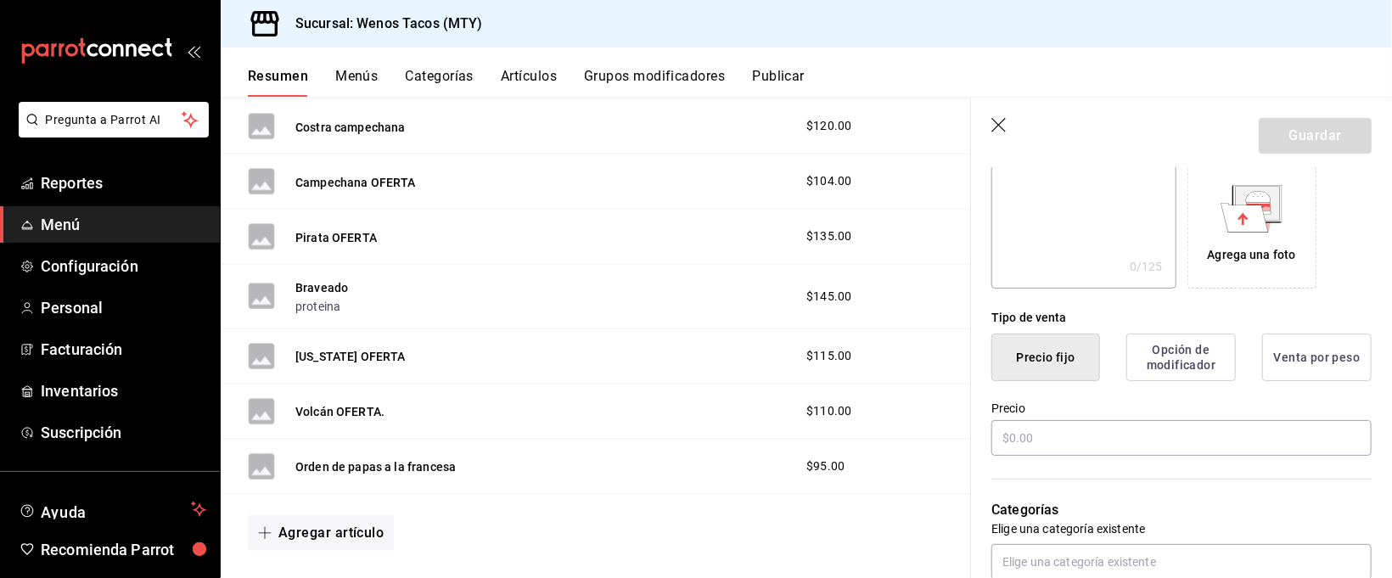
scroll to position [294, 0]
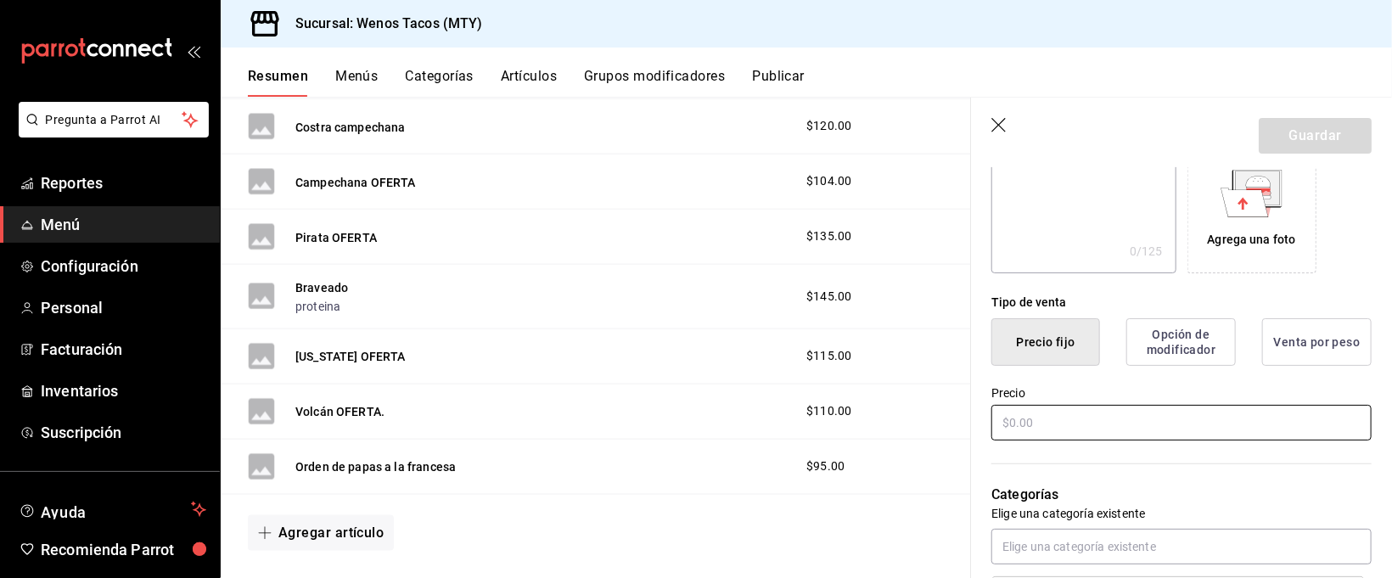
type input "Orden de papas con queso y tocino"
click at [1231, 412] on input "text" at bounding box center [1181, 423] width 380 height 36
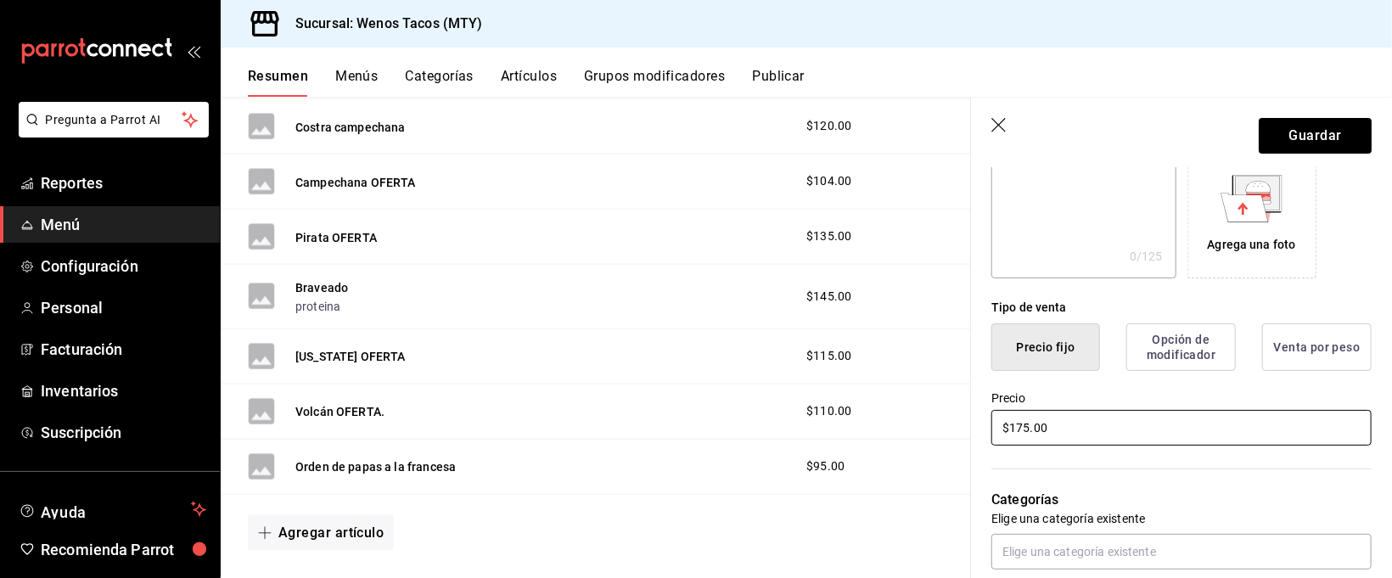
scroll to position [258, 0]
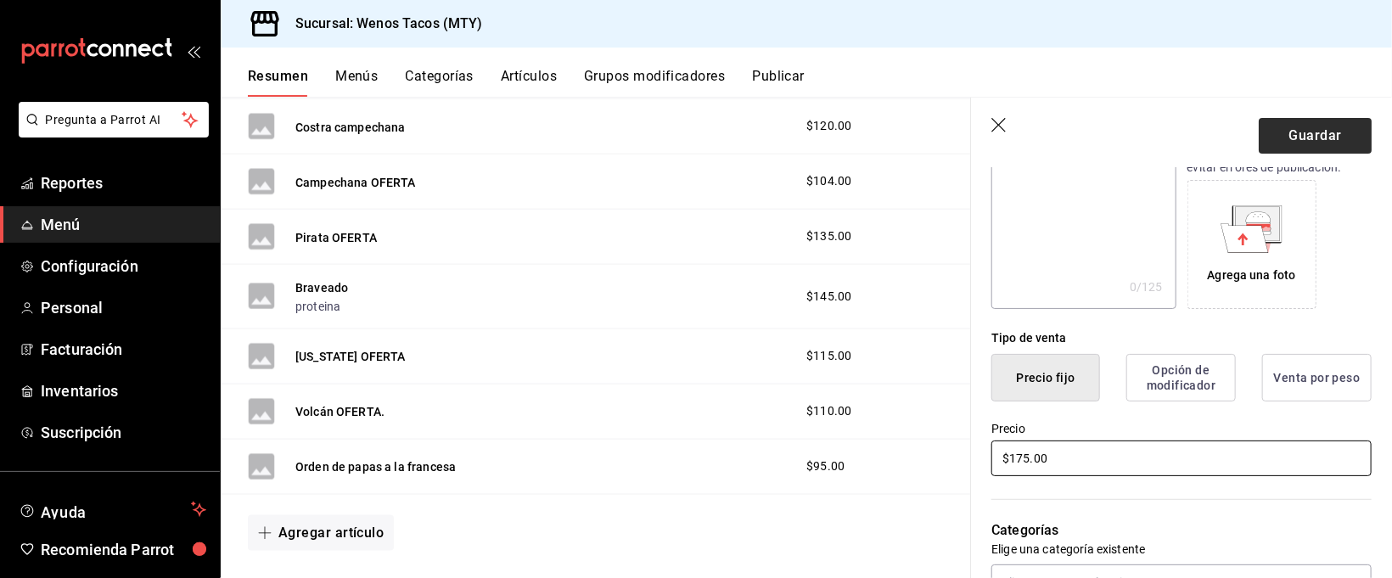
type input "$175.00"
click at [1285, 137] on button "Guardar" at bounding box center [1314, 136] width 113 height 36
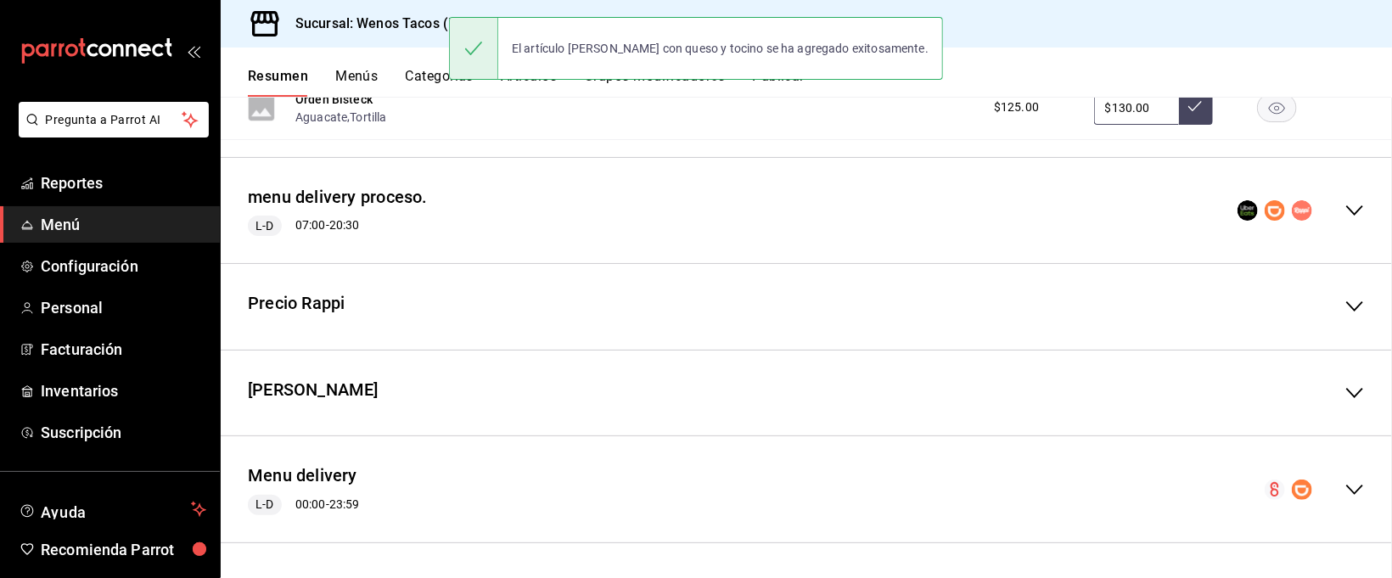
scroll to position [1885, 0]
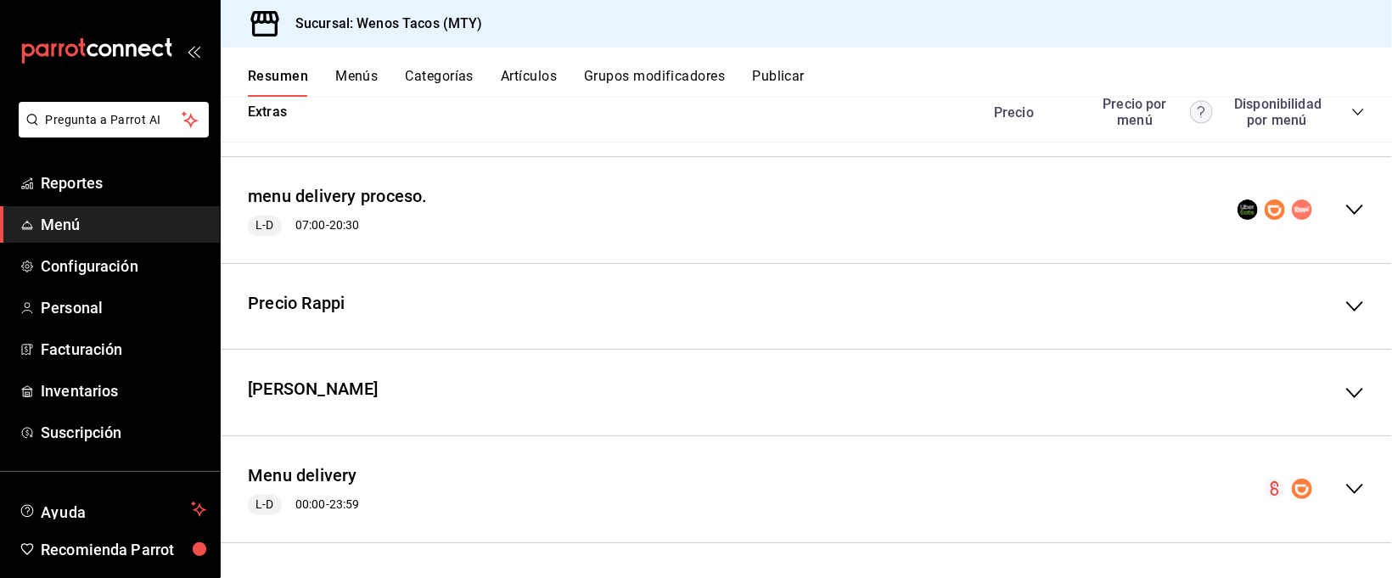
click at [1346, 487] on icon "collapse-menu-row" at bounding box center [1354, 489] width 17 height 10
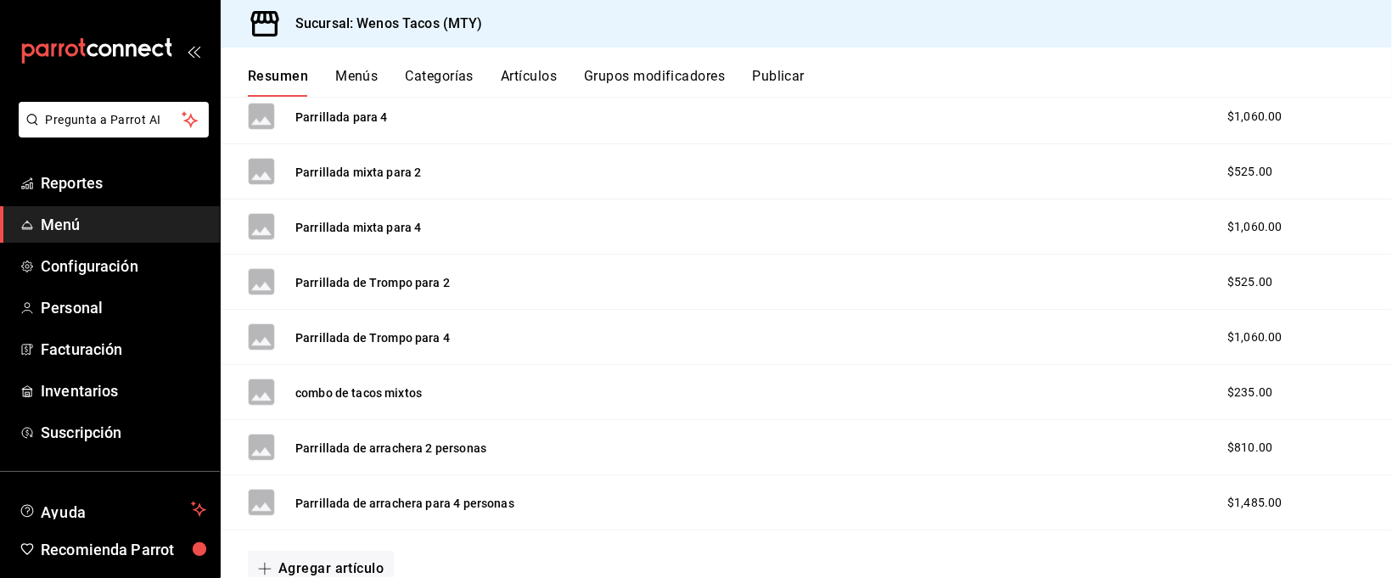
scroll to position [2925, 0]
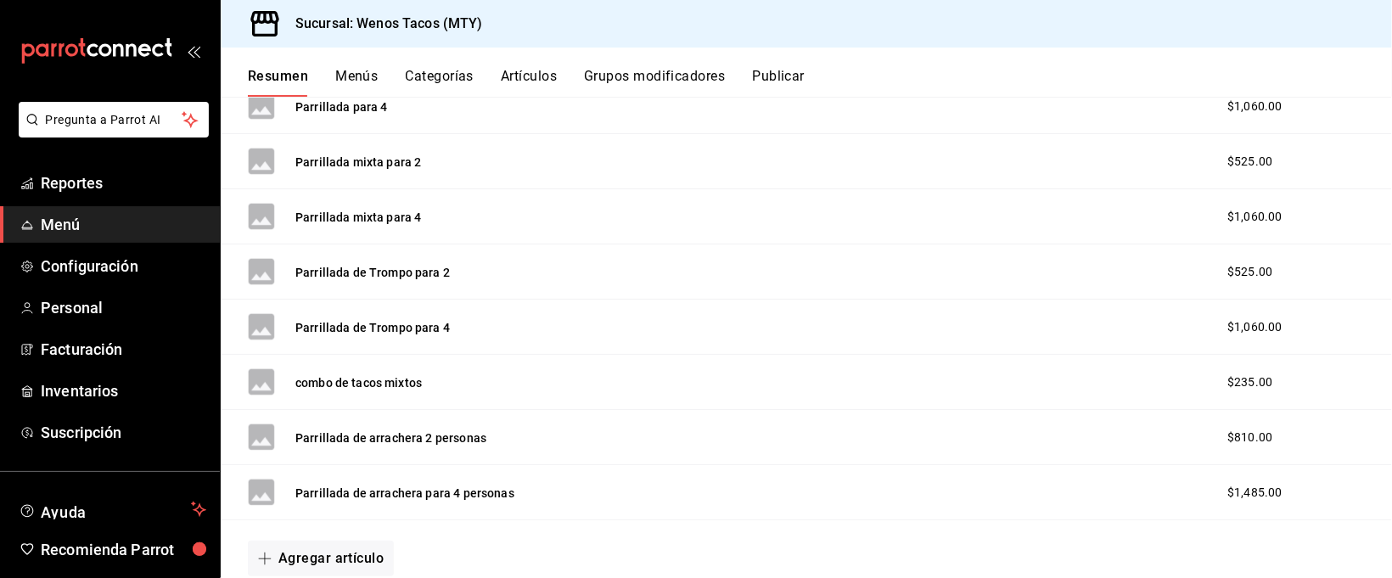
click at [524, 76] on button "Artículos" at bounding box center [529, 82] width 56 height 29
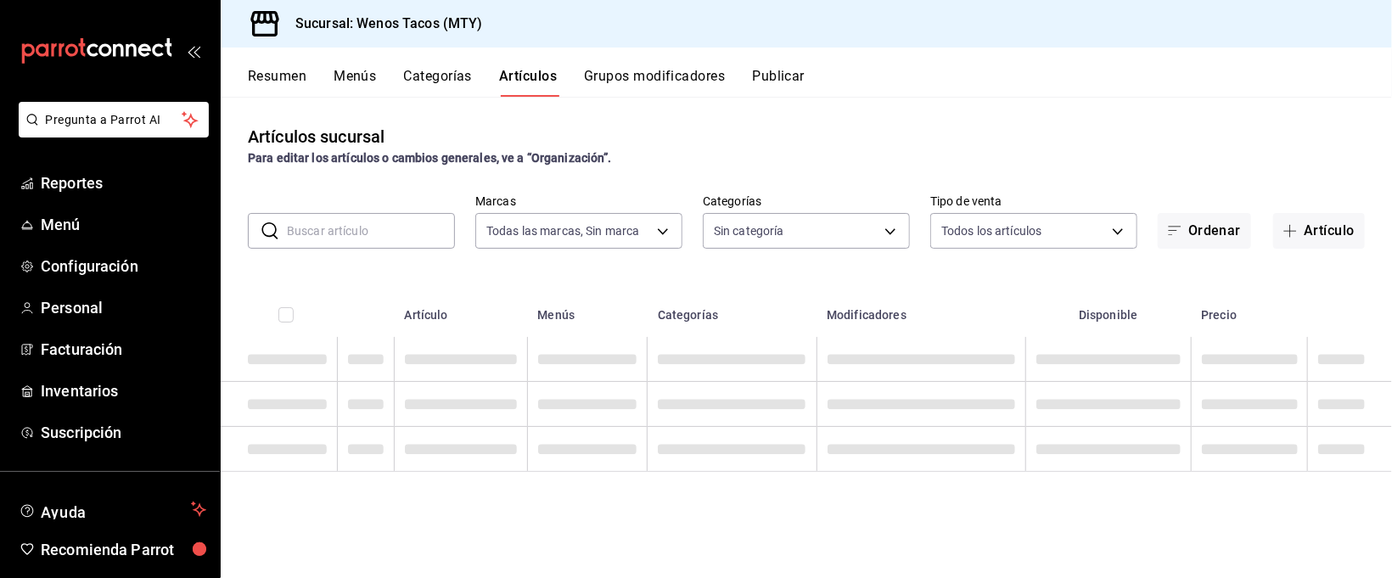
type input "768cf988-f378-4d29-a7f3-750a2a47deec"
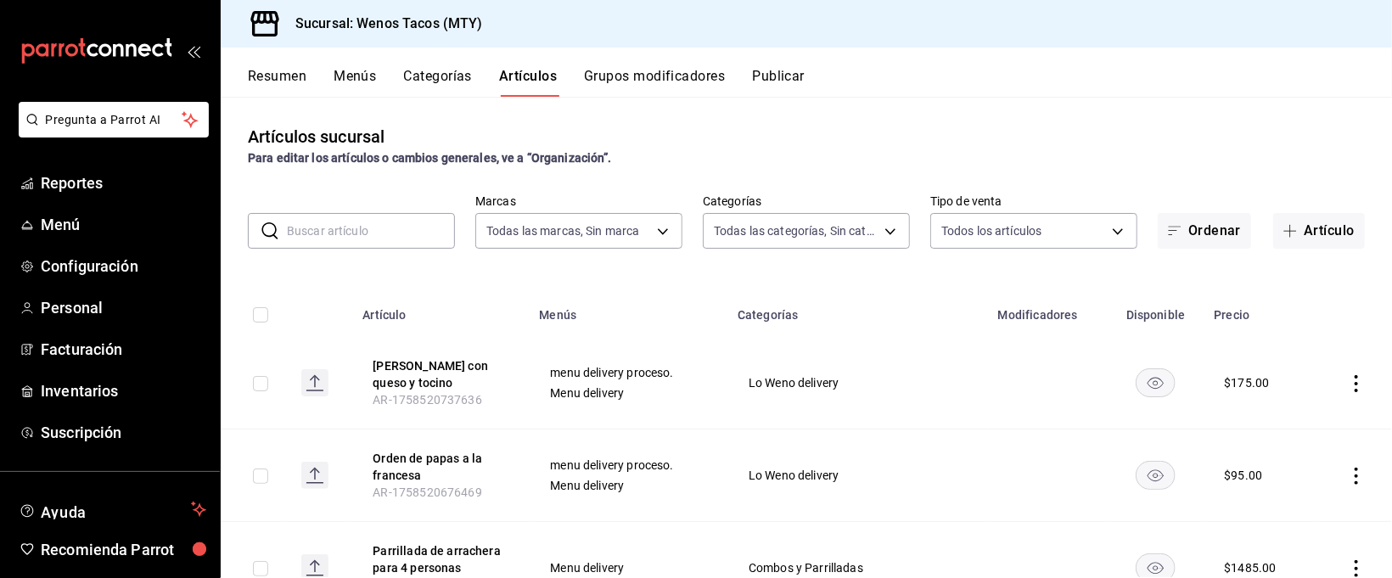
type input "6dab07b5-31e2-4bfc-8b03-0c2693471c20,527905e2-92ef-4424-8500-d6e5ae479fbc,7267d…"
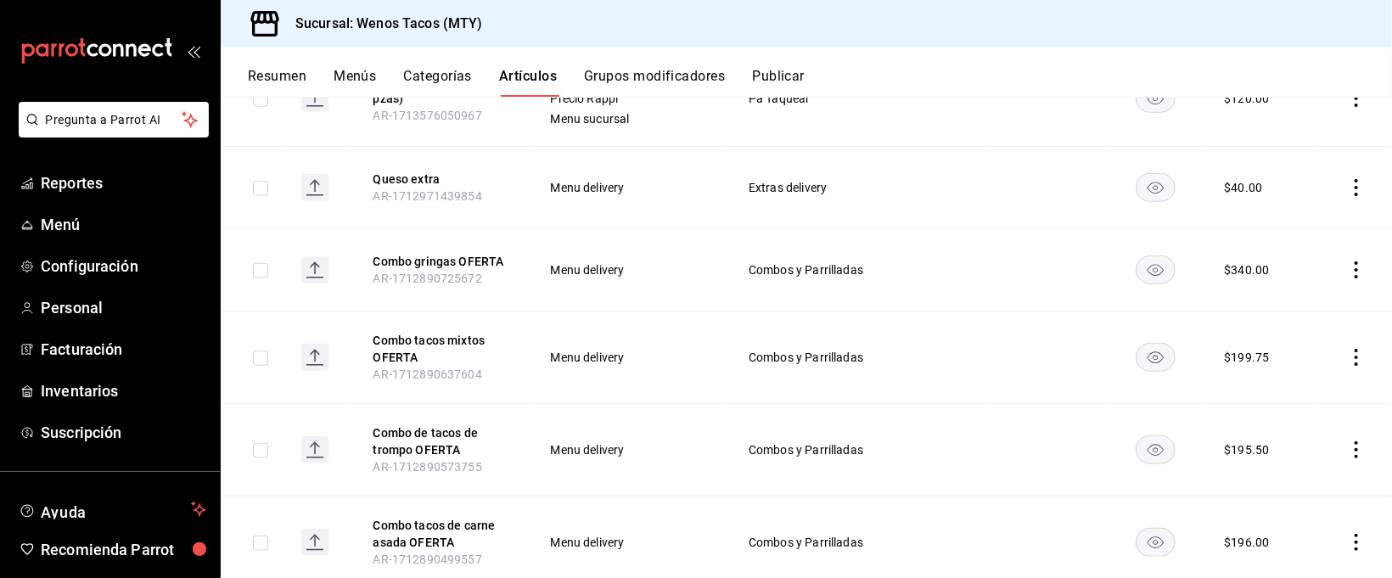
scroll to position [4385, 0]
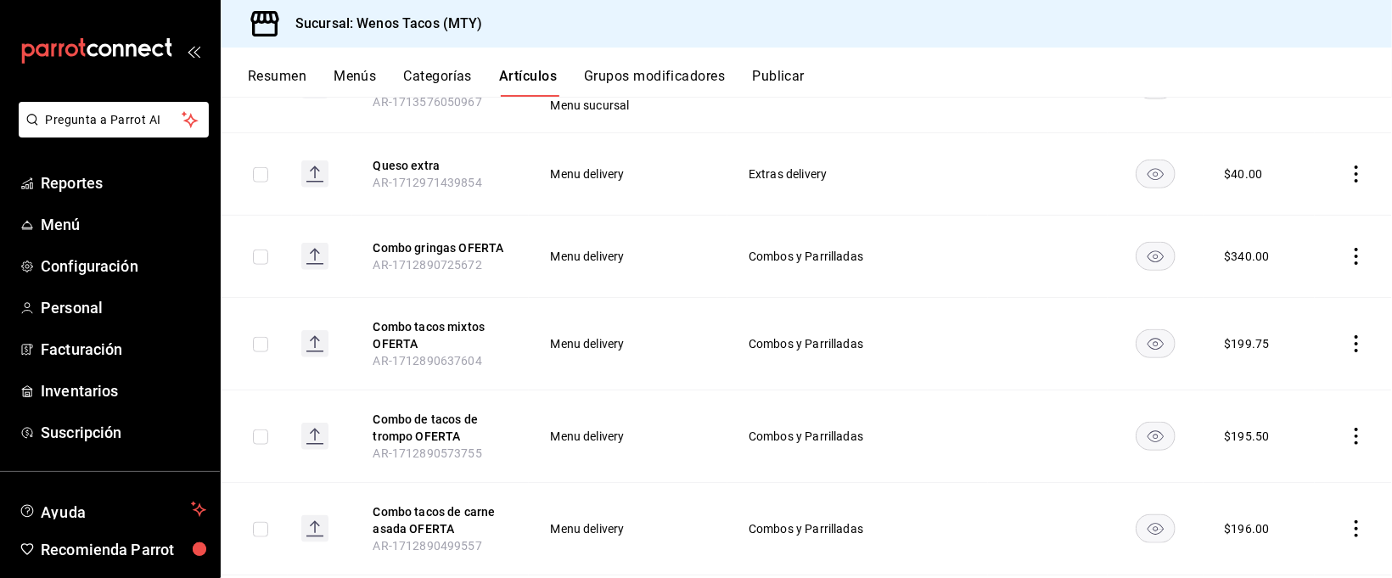
click at [1354, 248] on icon "actions" at bounding box center [1355, 256] width 3 height 17
click at [1289, 348] on span "Eliminar" at bounding box center [1285, 355] width 43 height 14
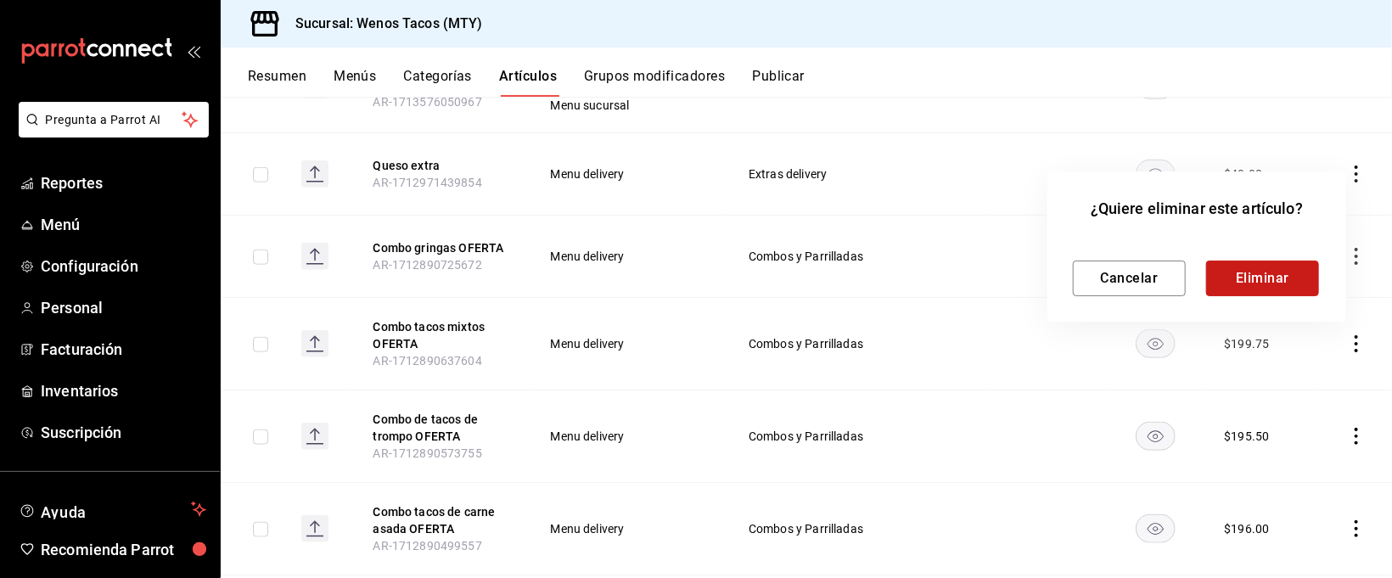
click at [1287, 270] on button "Eliminar" at bounding box center [1262, 278] width 113 height 36
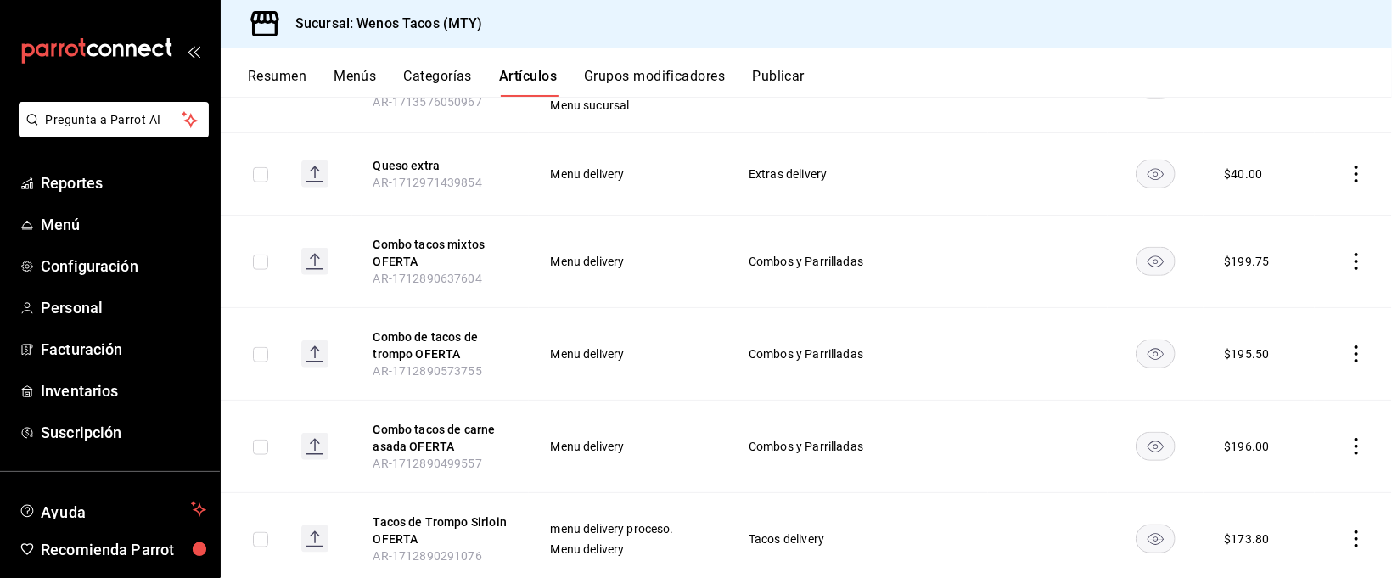
click at [1347, 253] on icon "actions" at bounding box center [1355, 261] width 17 height 17
click at [1286, 361] on span "Eliminar" at bounding box center [1285, 361] width 43 height 14
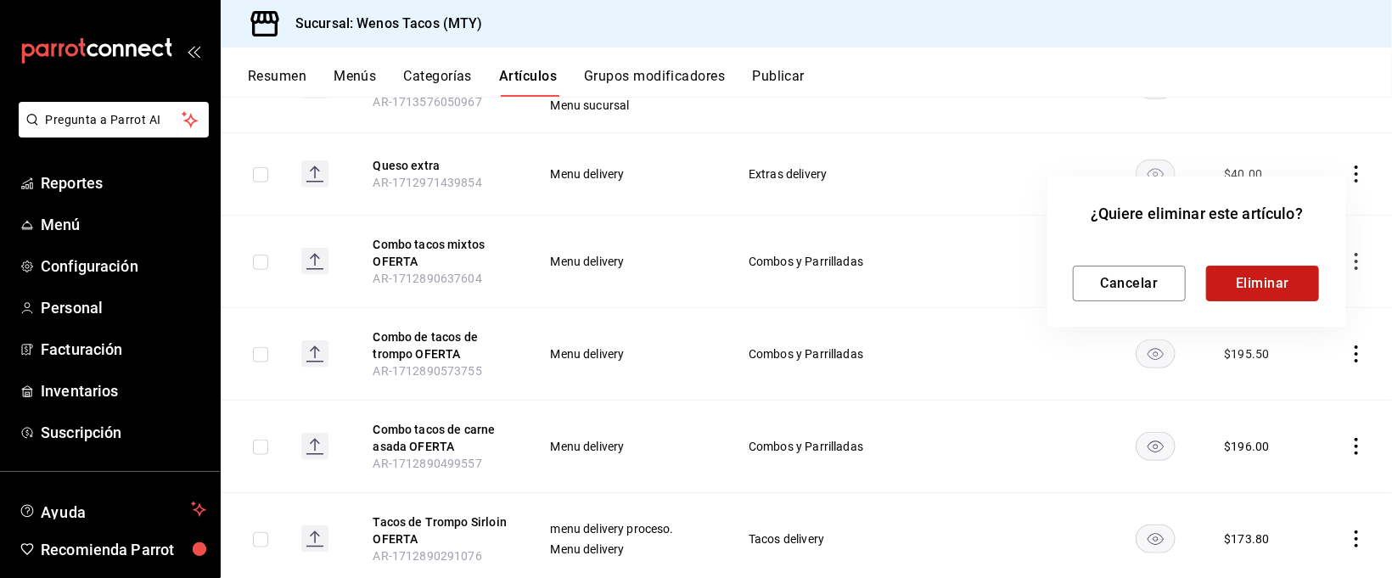
click at [1272, 285] on button "Eliminar" at bounding box center [1262, 284] width 113 height 36
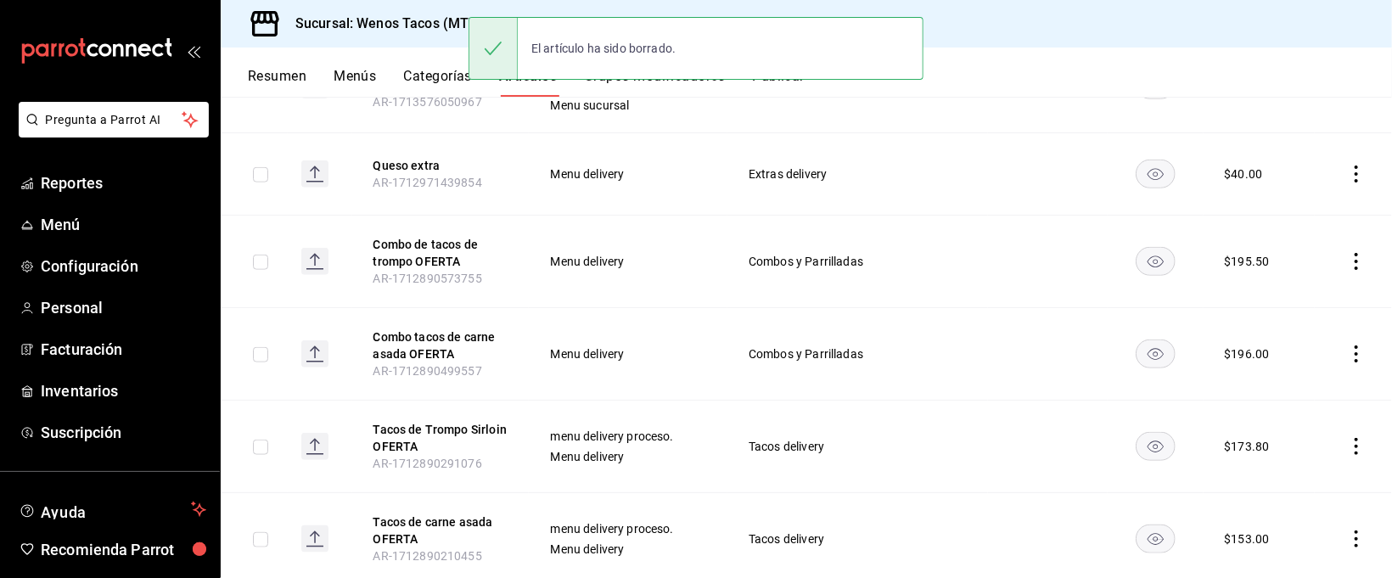
click at [1354, 253] on icon "actions" at bounding box center [1355, 261] width 3 height 17
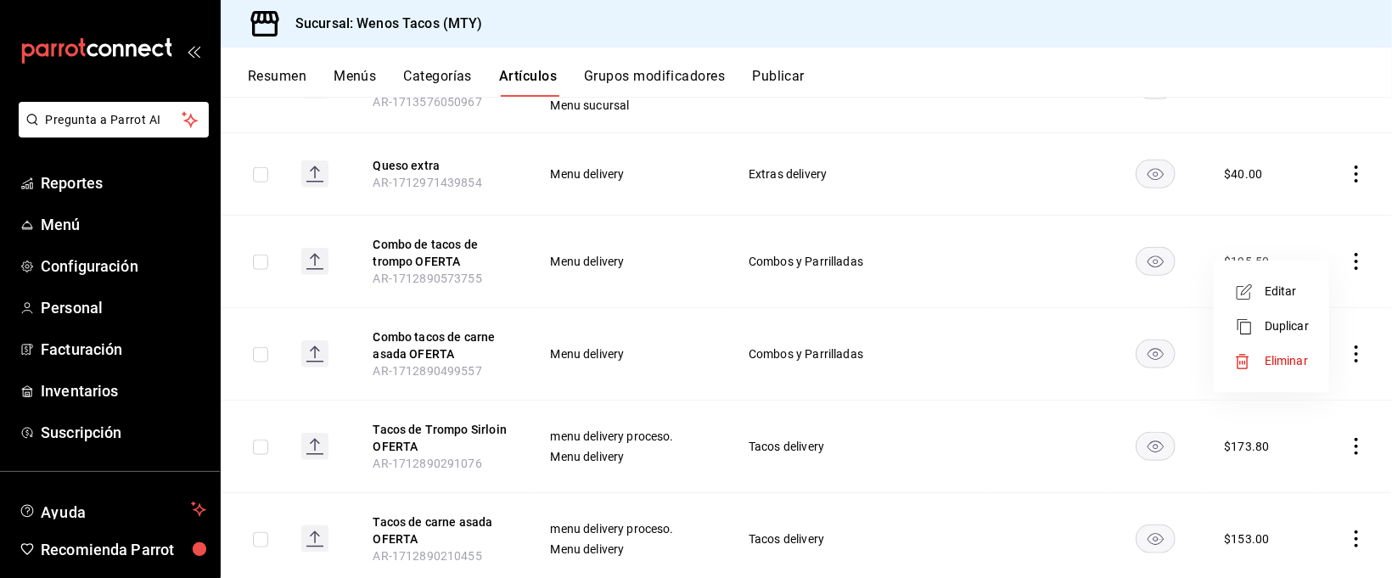
click at [1269, 360] on span "Eliminar" at bounding box center [1285, 361] width 43 height 14
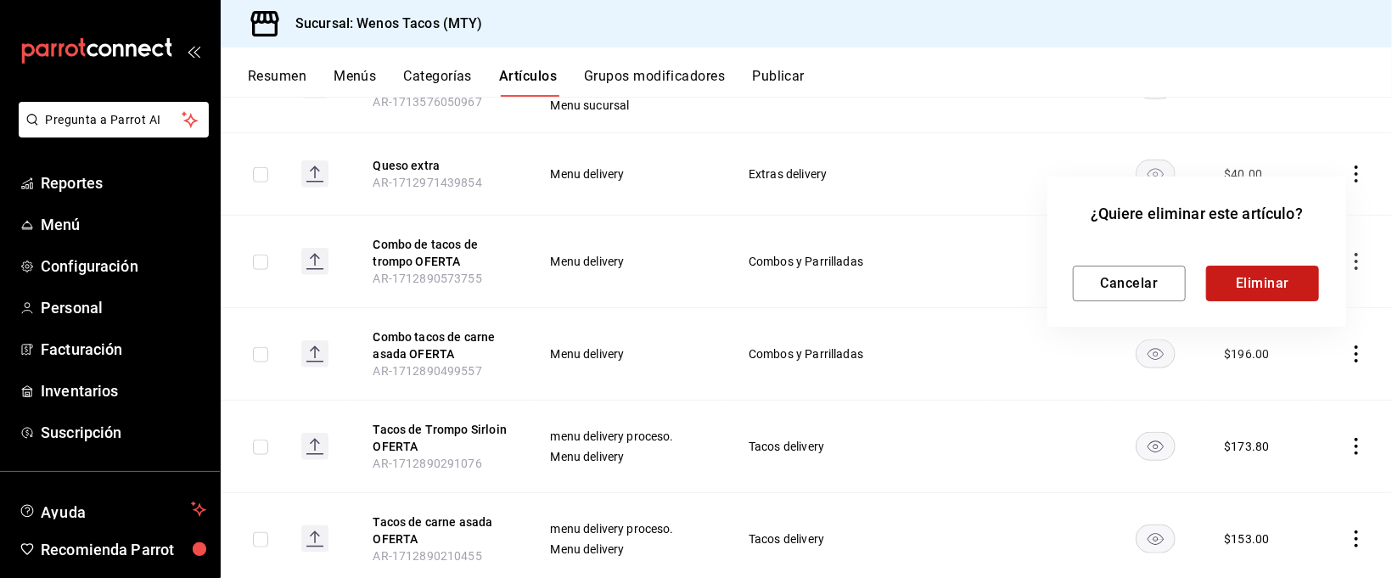
click at [1235, 279] on button "Eliminar" at bounding box center [1262, 284] width 113 height 36
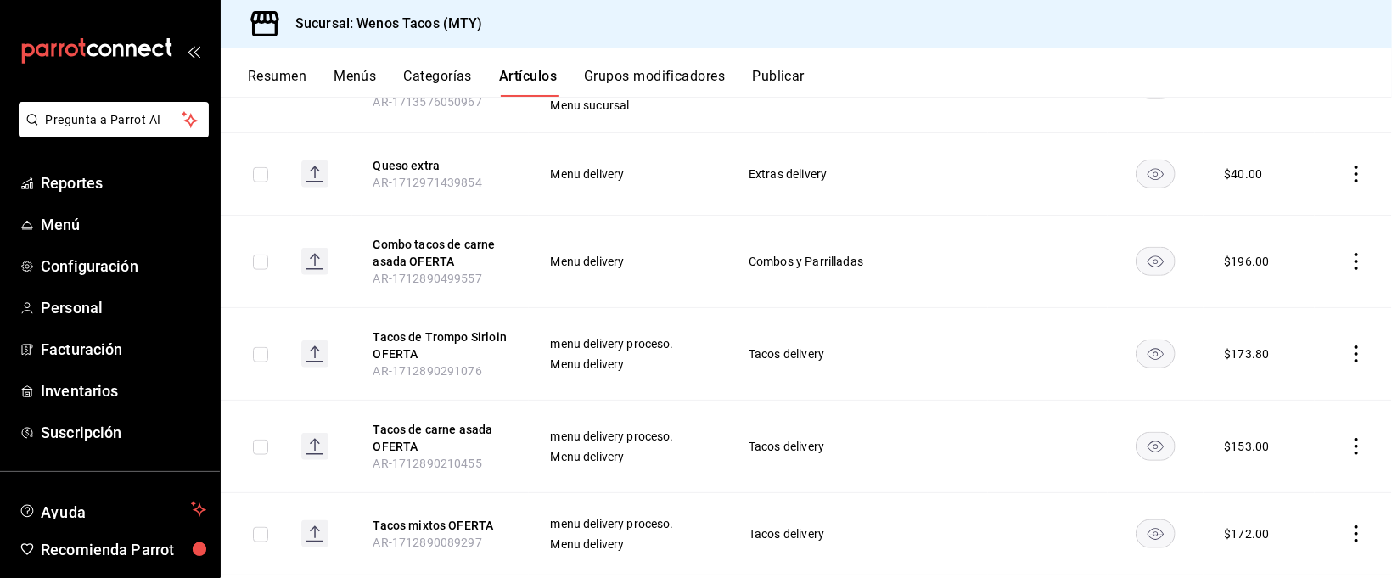
click at [1354, 253] on icon "actions" at bounding box center [1355, 261] width 3 height 17
click at [1284, 358] on span "Eliminar" at bounding box center [1285, 361] width 43 height 14
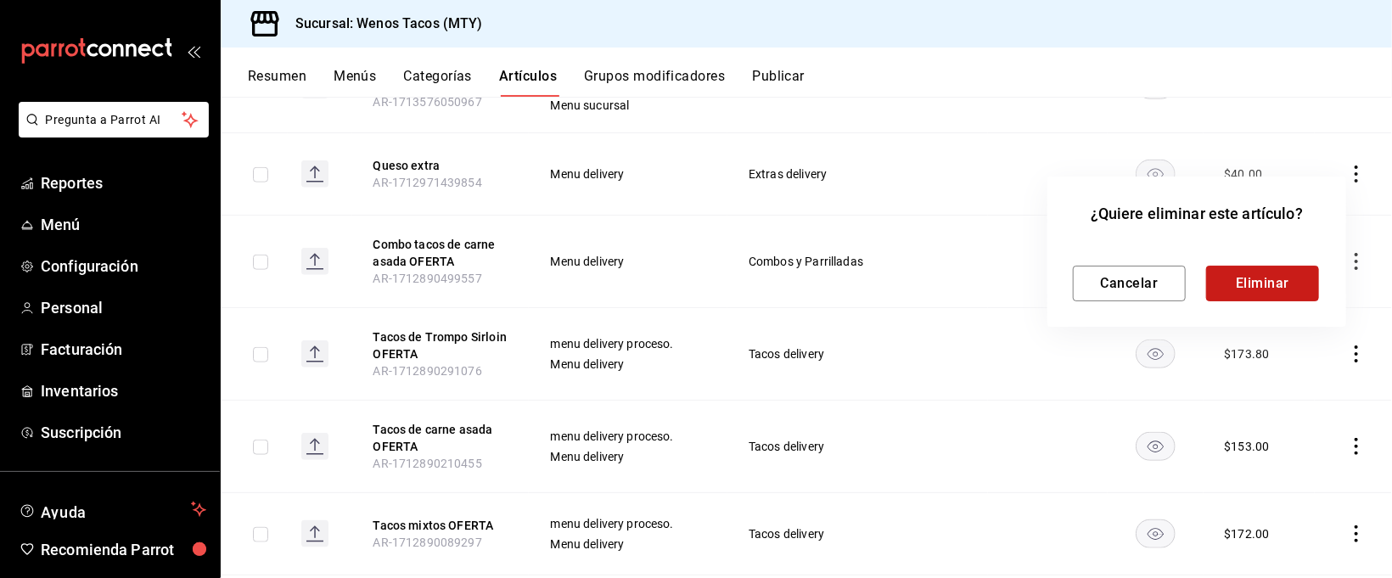
click at [1279, 279] on button "Eliminar" at bounding box center [1262, 284] width 113 height 36
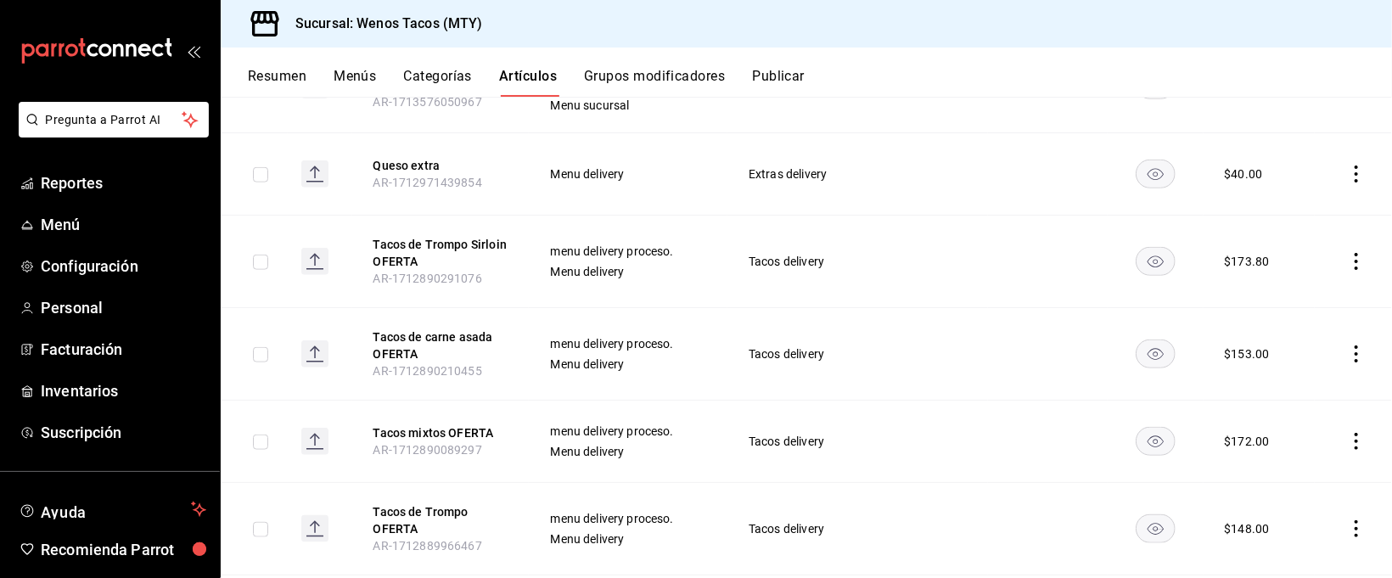
click at [1347, 254] on icon "actions" at bounding box center [1355, 261] width 17 height 17
click at [1279, 363] on span "Eliminar" at bounding box center [1285, 361] width 43 height 14
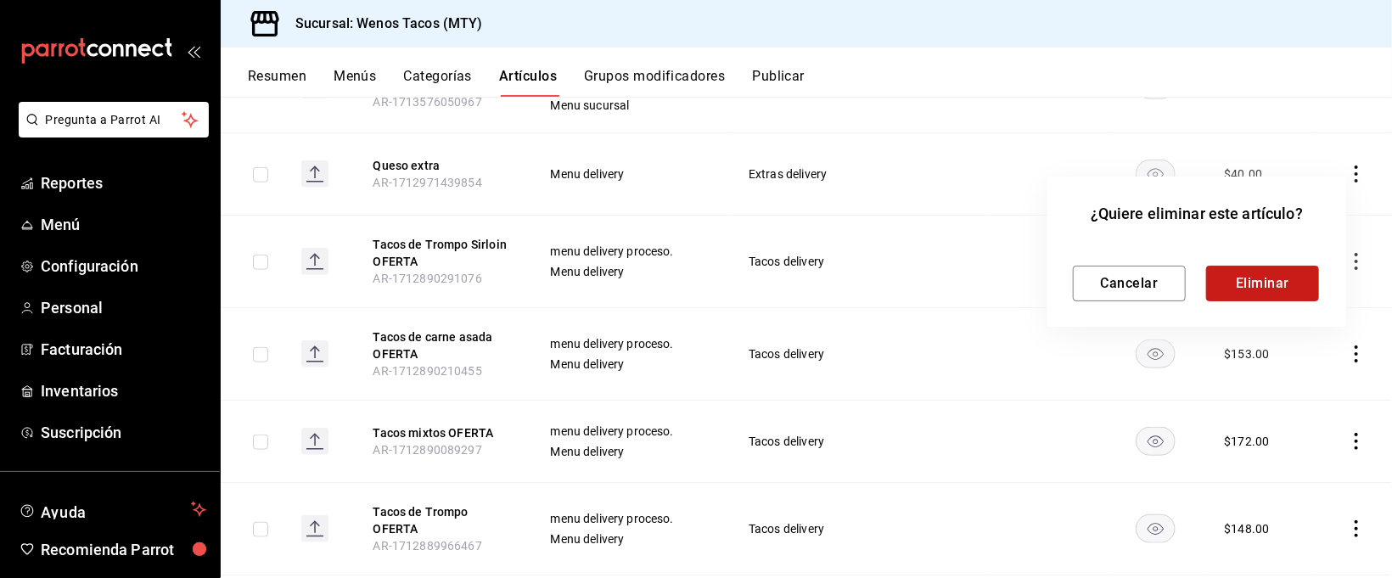
click at [1263, 279] on button "Eliminar" at bounding box center [1262, 284] width 113 height 36
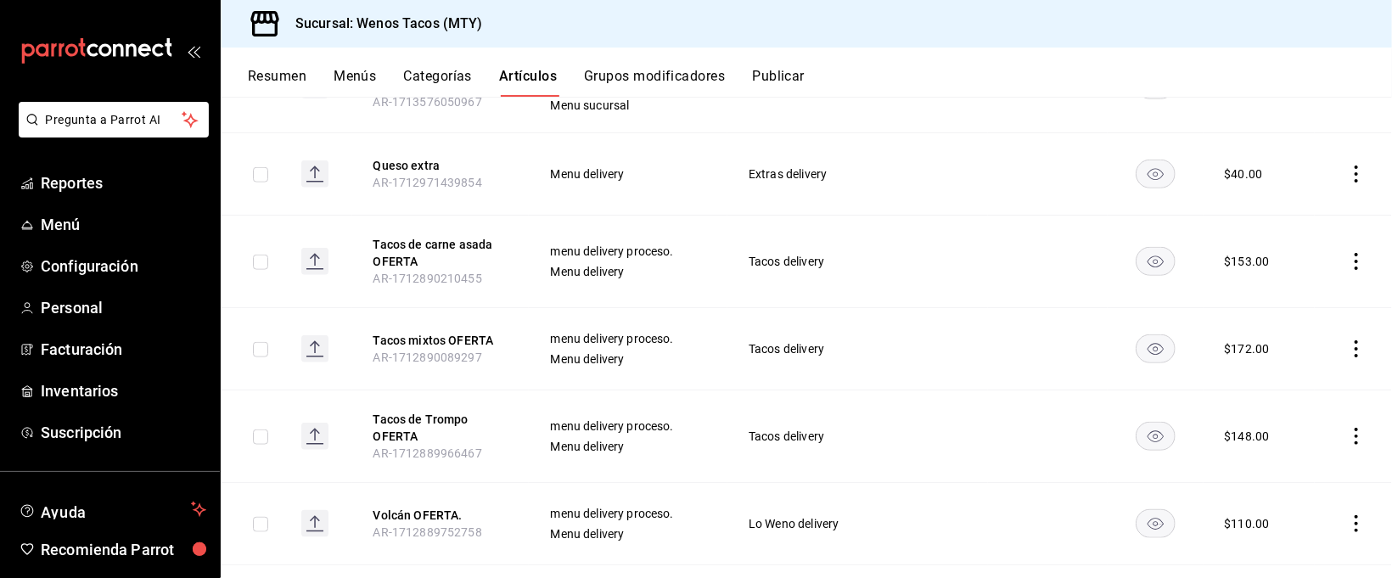
click at [1347, 253] on icon "actions" at bounding box center [1355, 261] width 17 height 17
click at [1243, 361] on icon at bounding box center [1242, 361] width 17 height 17
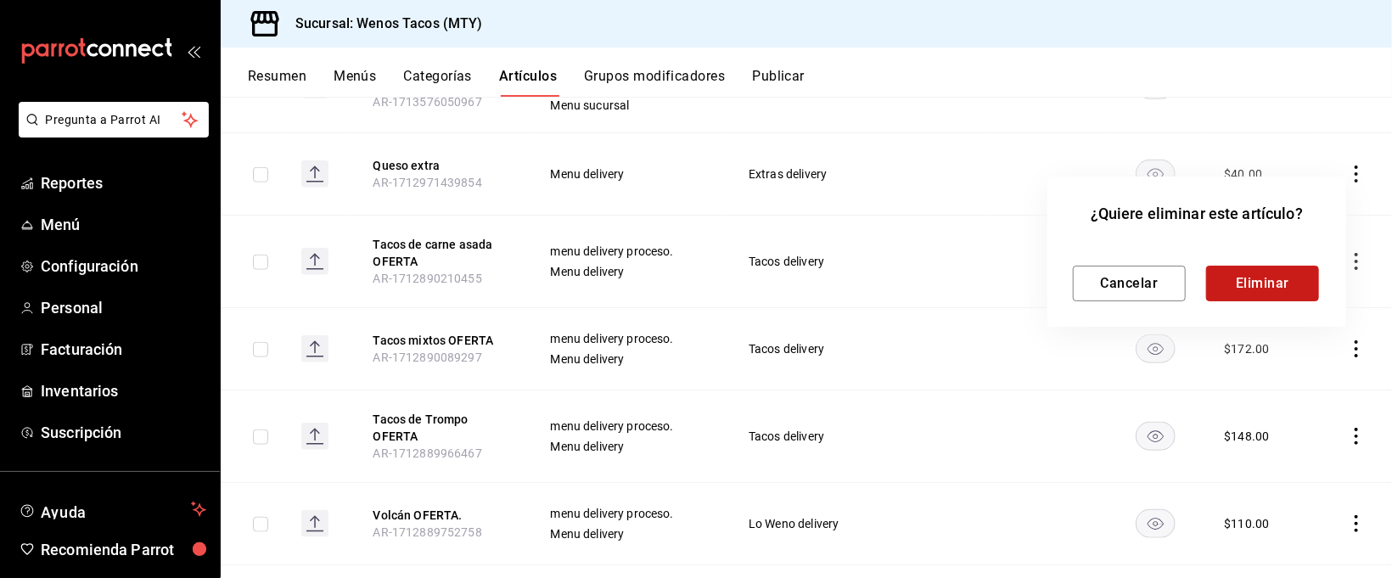
click at [1245, 278] on button "Eliminar" at bounding box center [1262, 284] width 113 height 36
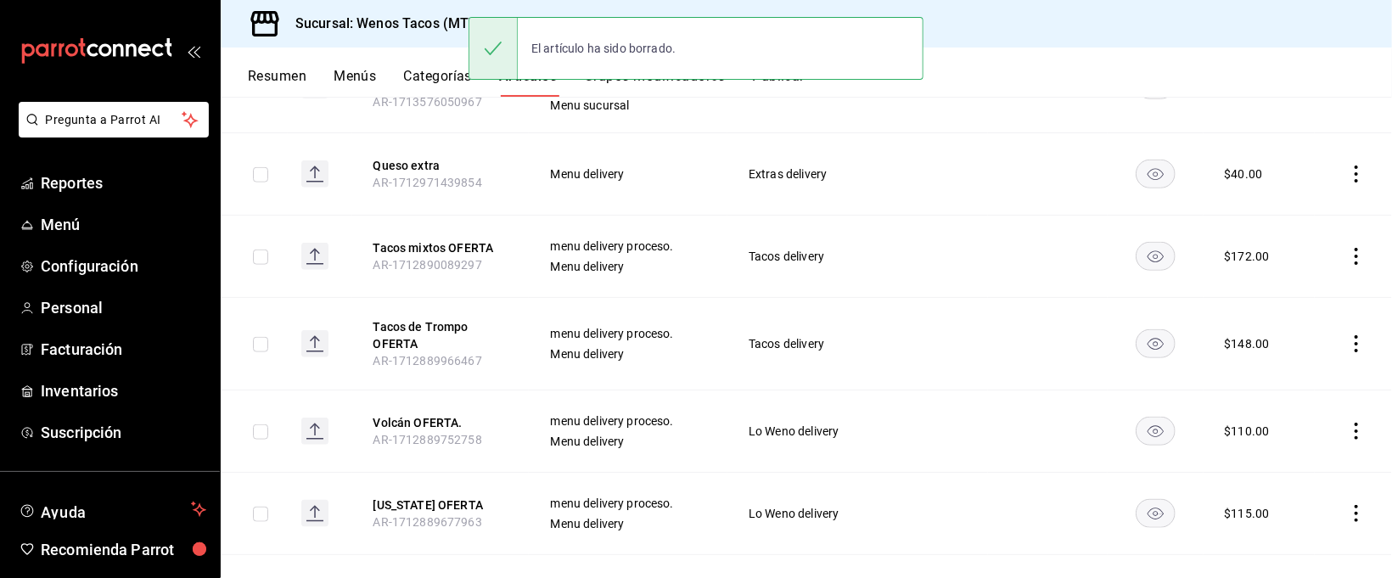
click at [1347, 249] on icon "actions" at bounding box center [1355, 256] width 17 height 17
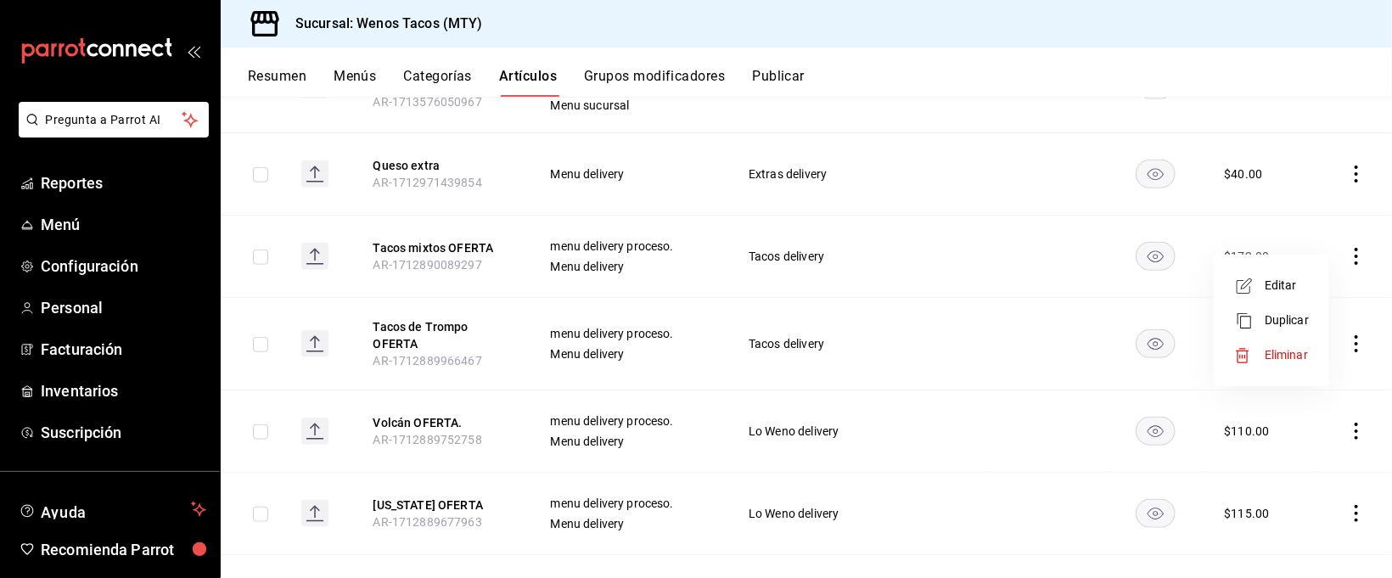
click at [1291, 350] on span "Eliminar" at bounding box center [1285, 355] width 43 height 14
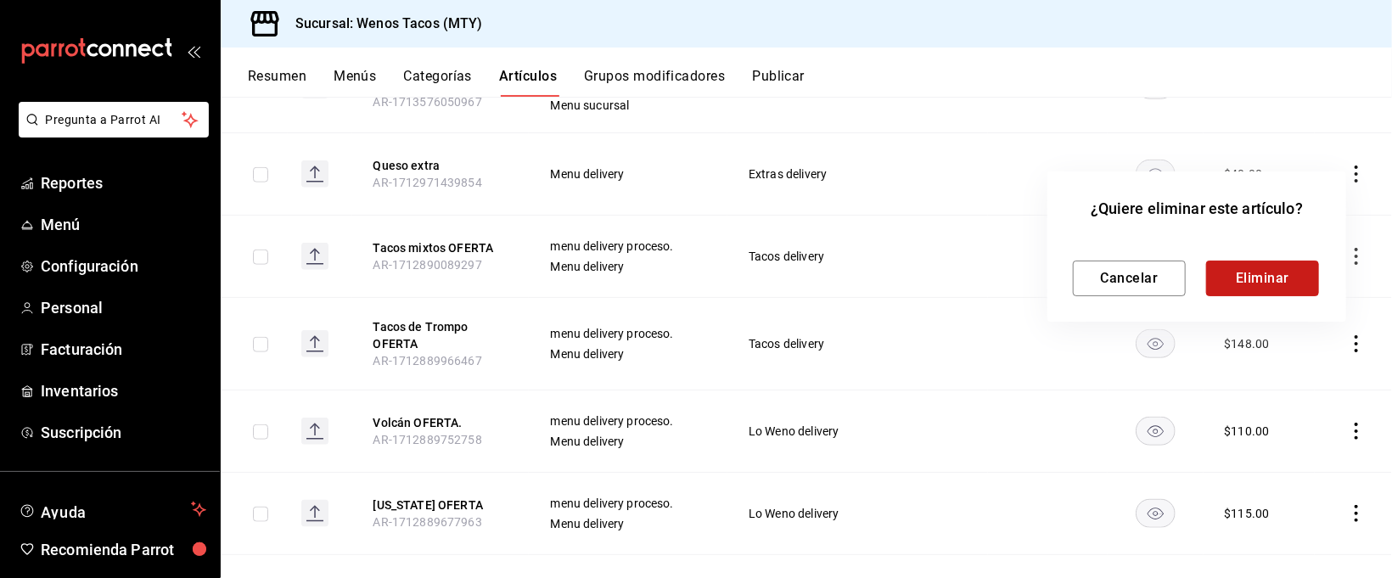
click at [1228, 269] on button "Eliminar" at bounding box center [1262, 278] width 113 height 36
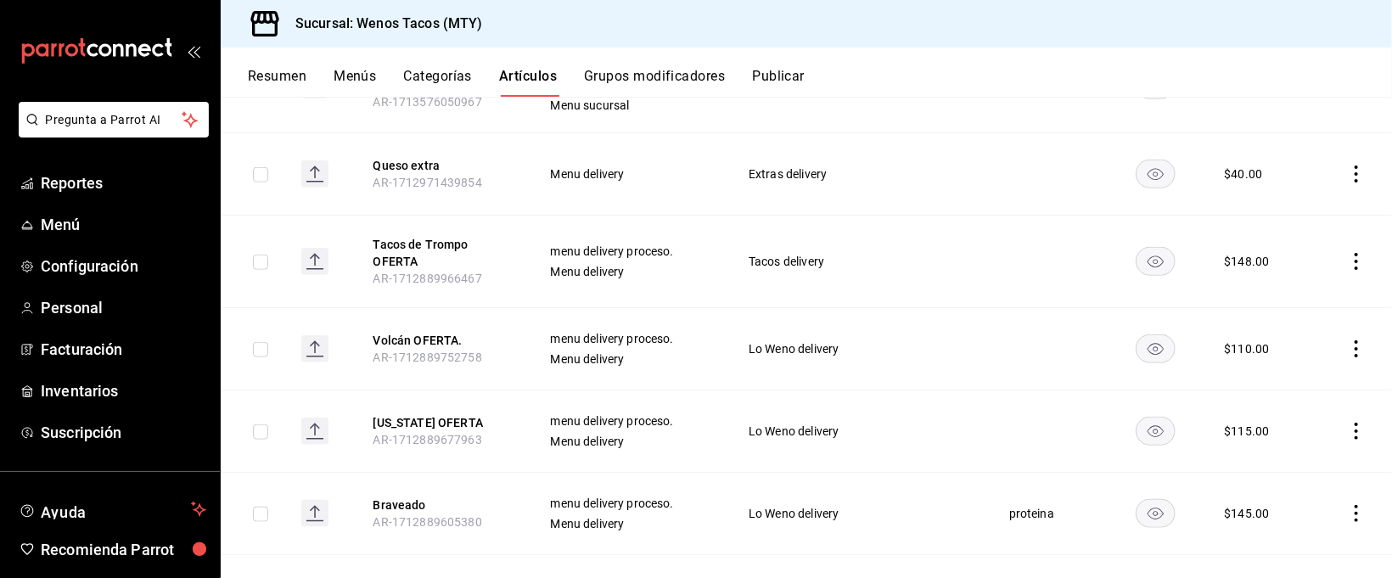
click at [1347, 256] on icon "actions" at bounding box center [1355, 261] width 17 height 17
click at [1286, 355] on span "Eliminar" at bounding box center [1285, 361] width 43 height 14
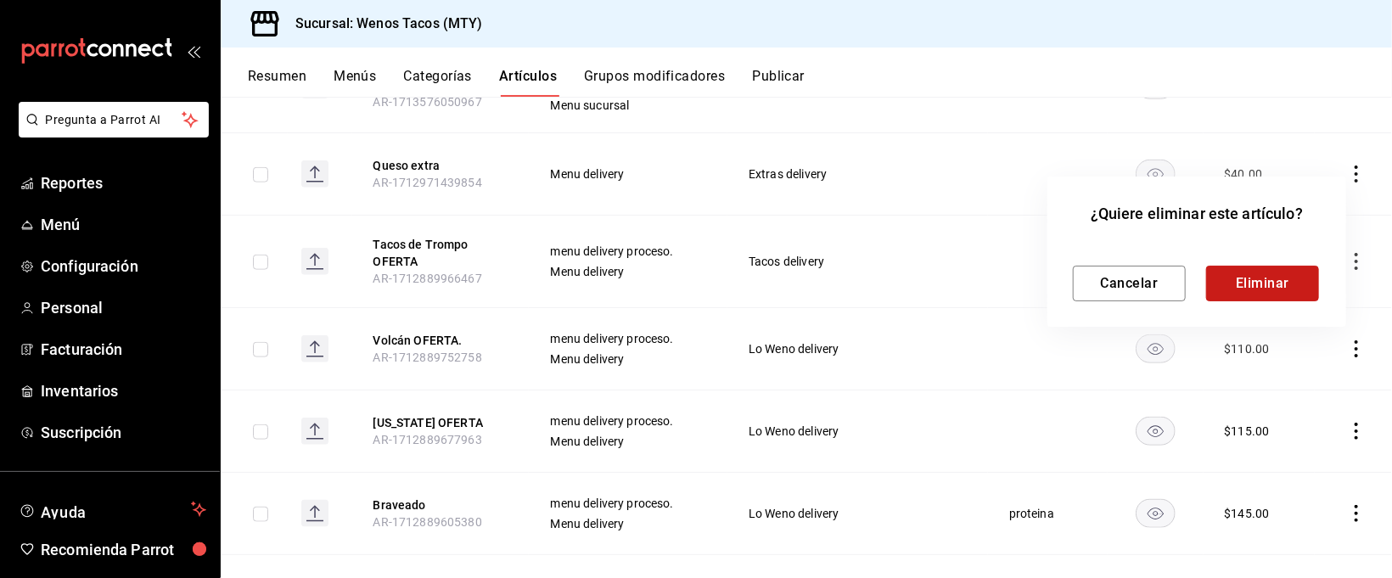
click at [1272, 285] on button "Eliminar" at bounding box center [1262, 284] width 113 height 36
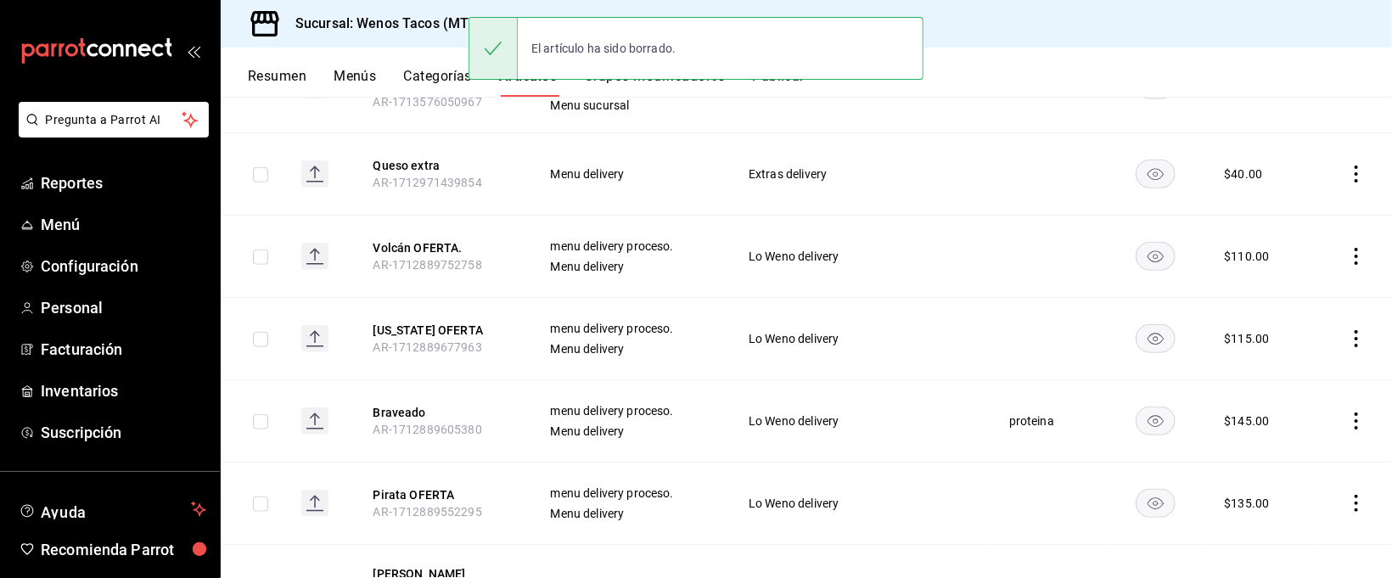
click at [1347, 249] on icon "actions" at bounding box center [1355, 256] width 17 height 17
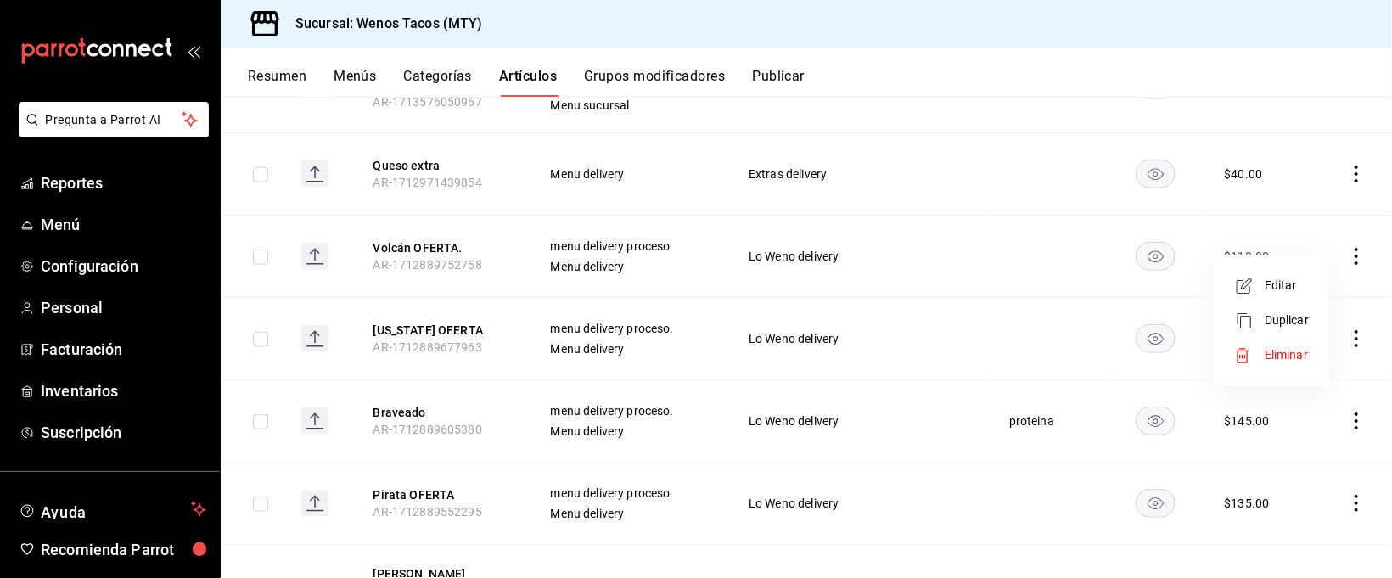
click at [1250, 356] on icon at bounding box center [1242, 355] width 17 height 17
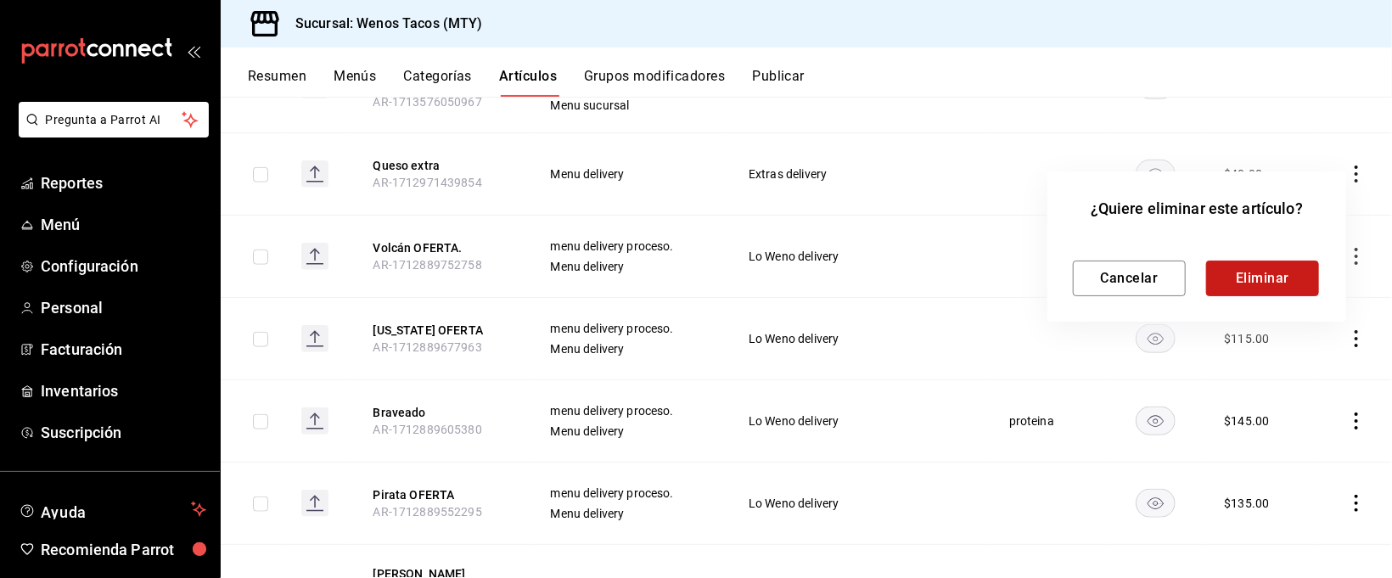
click at [1263, 273] on button "Eliminar" at bounding box center [1262, 278] width 113 height 36
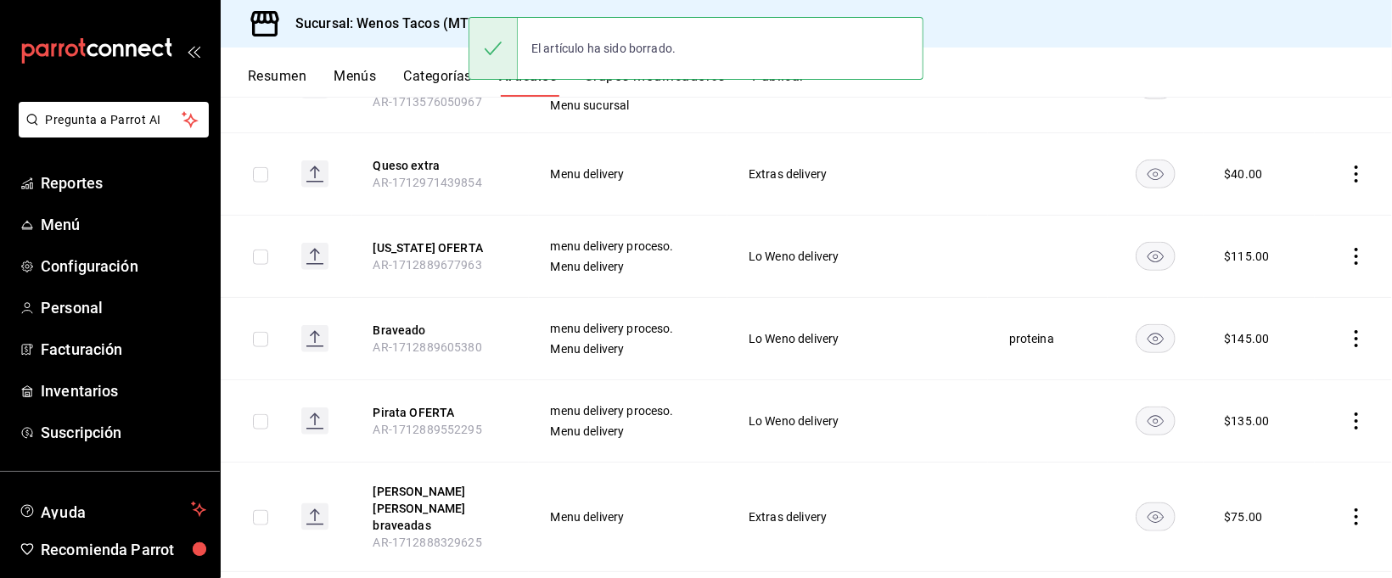
click at [1347, 248] on icon "actions" at bounding box center [1355, 256] width 17 height 17
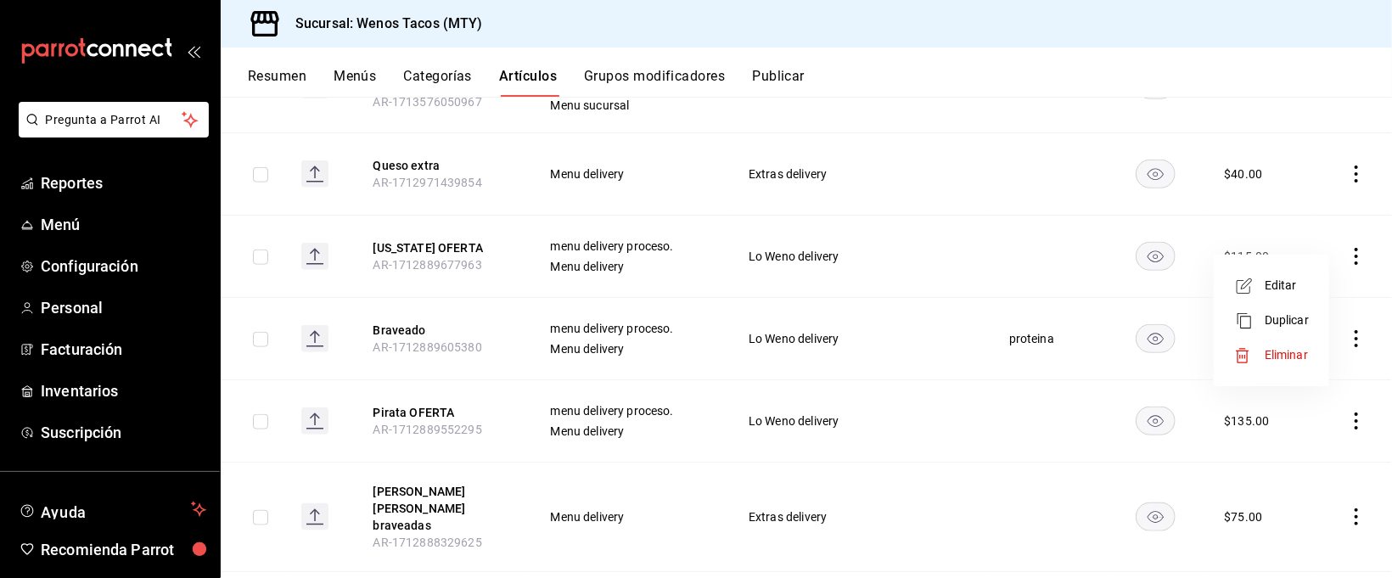
click at [1287, 348] on span "Eliminar" at bounding box center [1285, 355] width 43 height 14
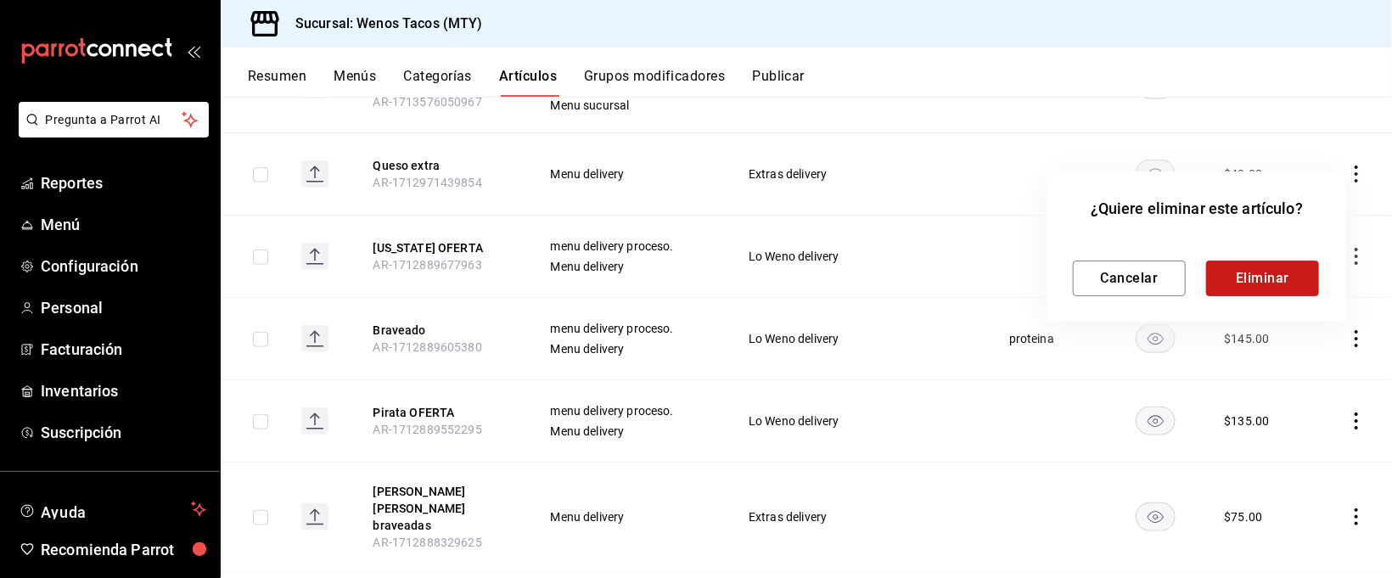
click at [1276, 283] on button "Eliminar" at bounding box center [1262, 278] width 113 height 36
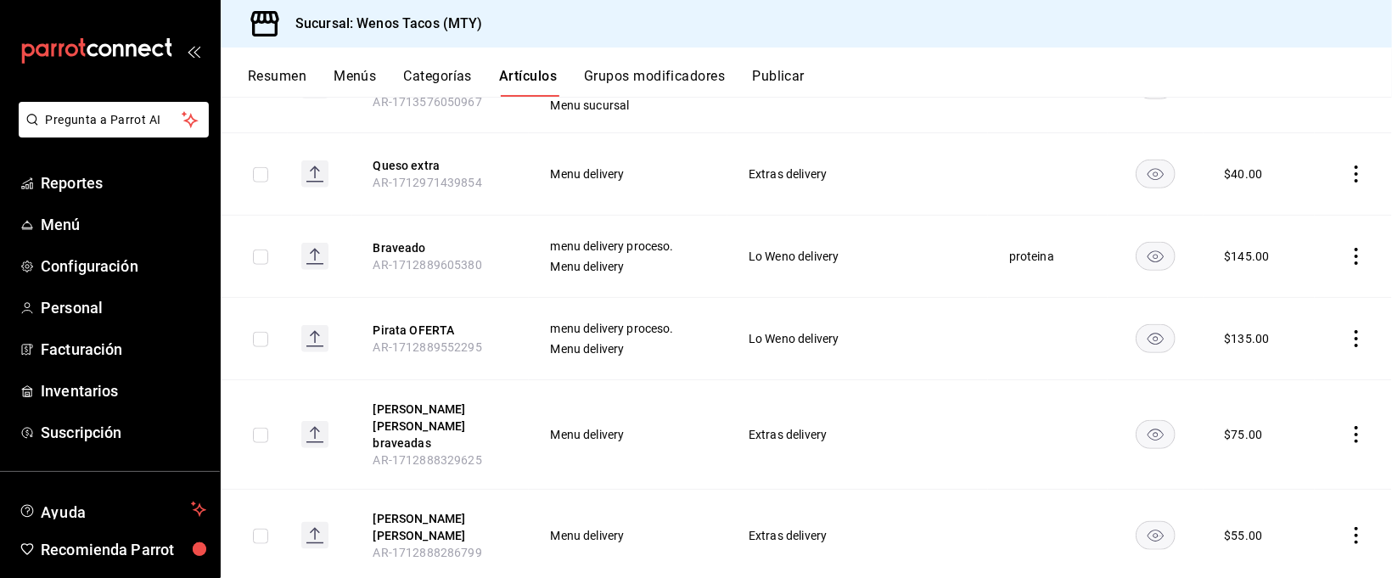
click at [1347, 330] on icon "actions" at bounding box center [1355, 338] width 17 height 17
click at [1258, 445] on div at bounding box center [1249, 438] width 31 height 17
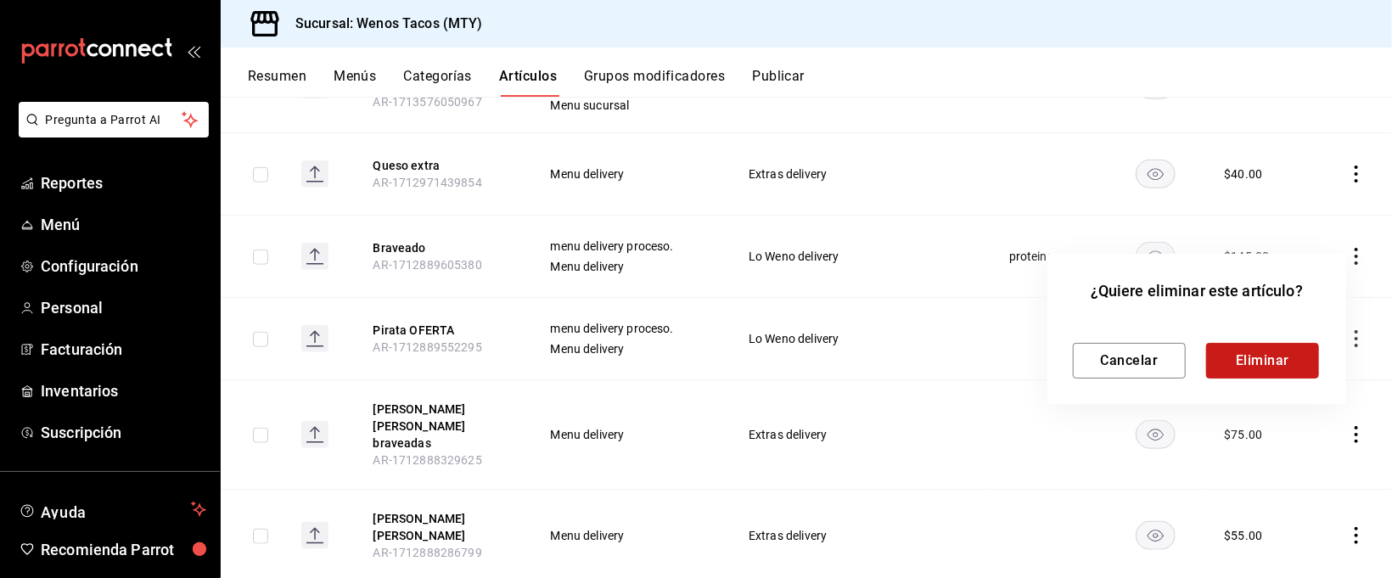
click at [1254, 364] on button "Eliminar" at bounding box center [1262, 361] width 113 height 36
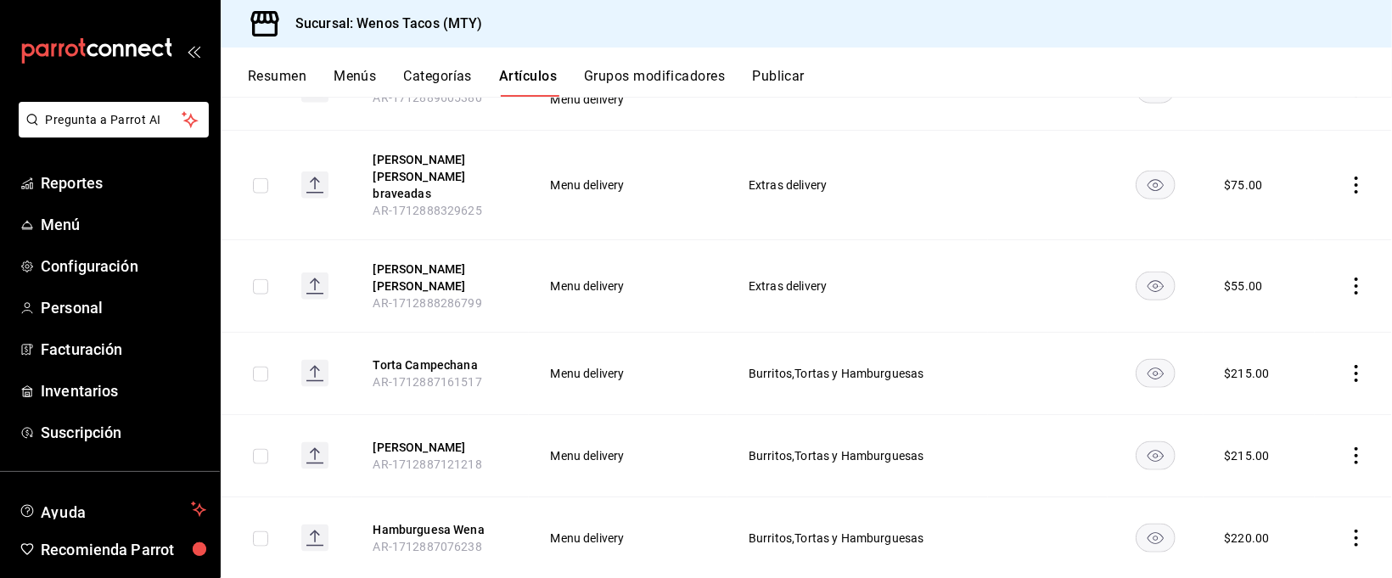
scroll to position [4566, 0]
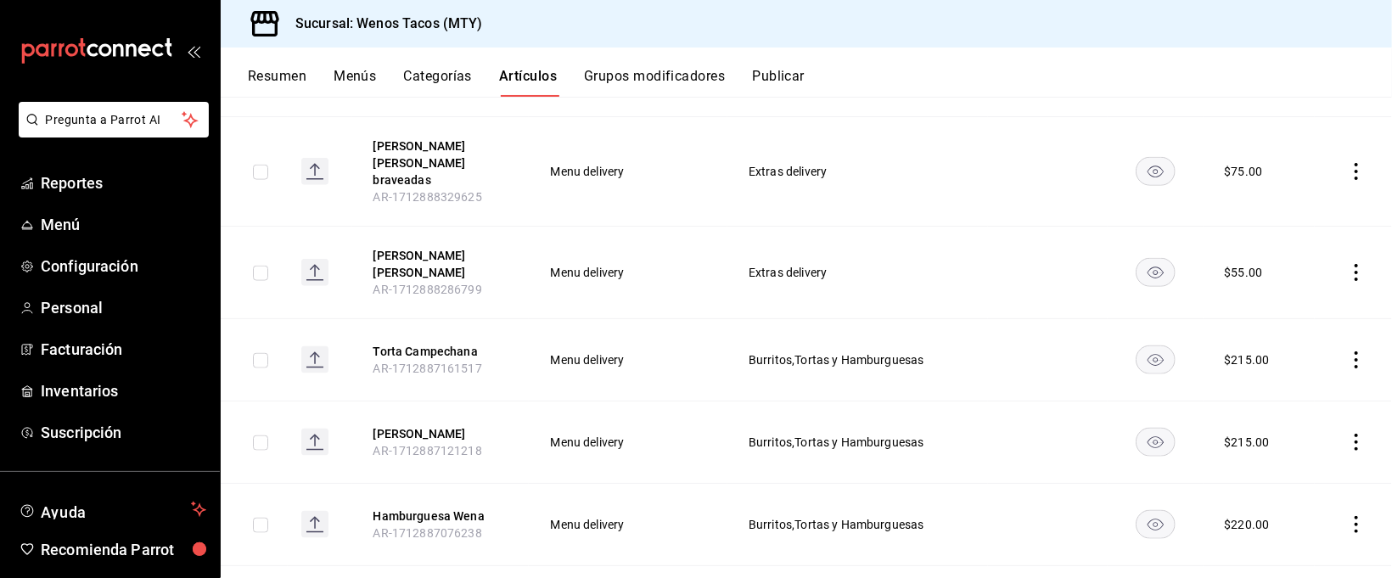
click at [1347, 351] on icon "actions" at bounding box center [1355, 359] width 17 height 17
click at [1285, 427] on span "Eliminar" at bounding box center [1285, 431] width 43 height 14
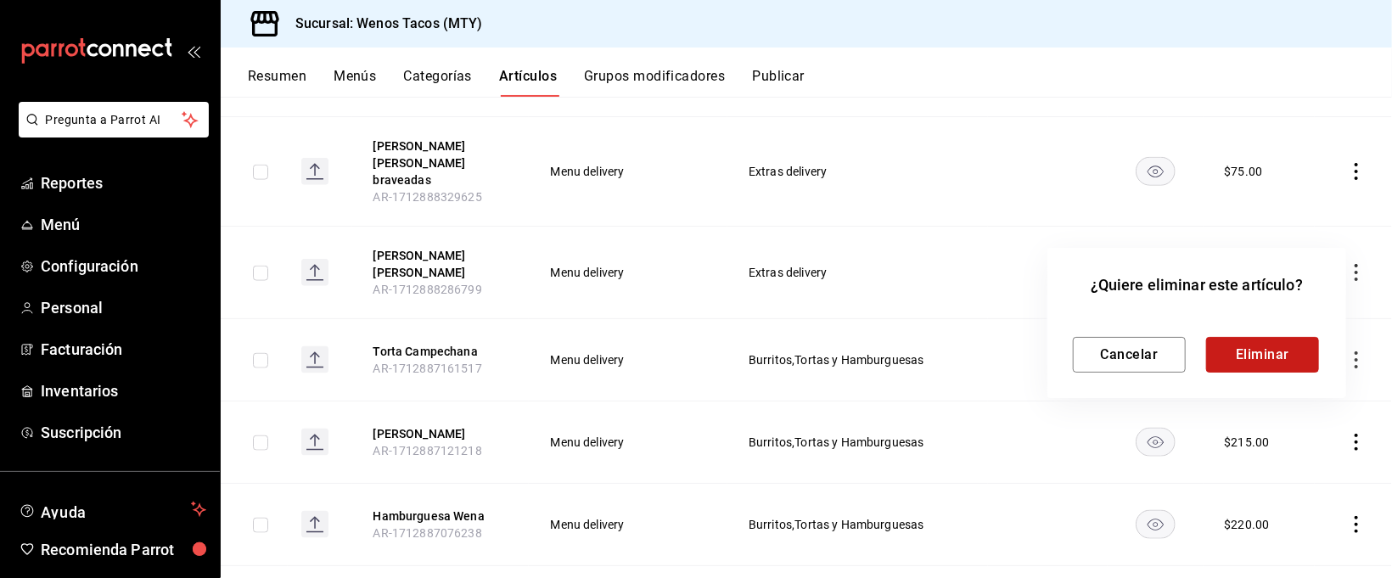
click at [1254, 356] on button "Eliminar" at bounding box center [1262, 355] width 113 height 36
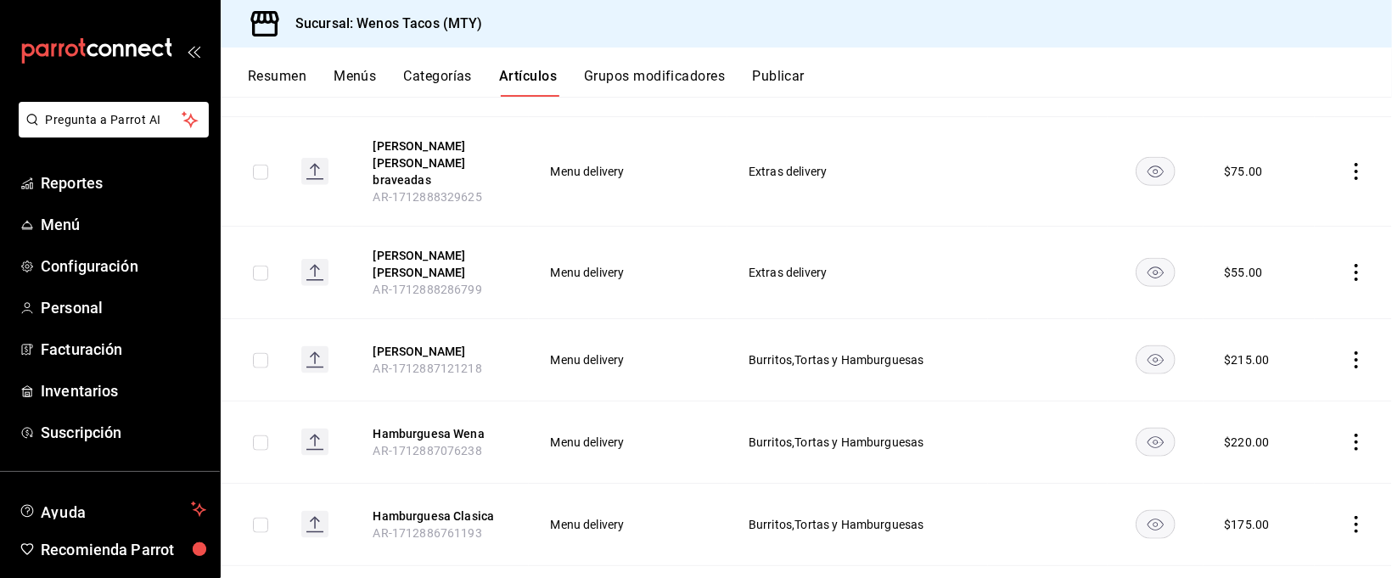
click at [1347, 351] on icon "actions" at bounding box center [1355, 359] width 17 height 17
click at [1287, 431] on span "Eliminar" at bounding box center [1285, 431] width 43 height 14
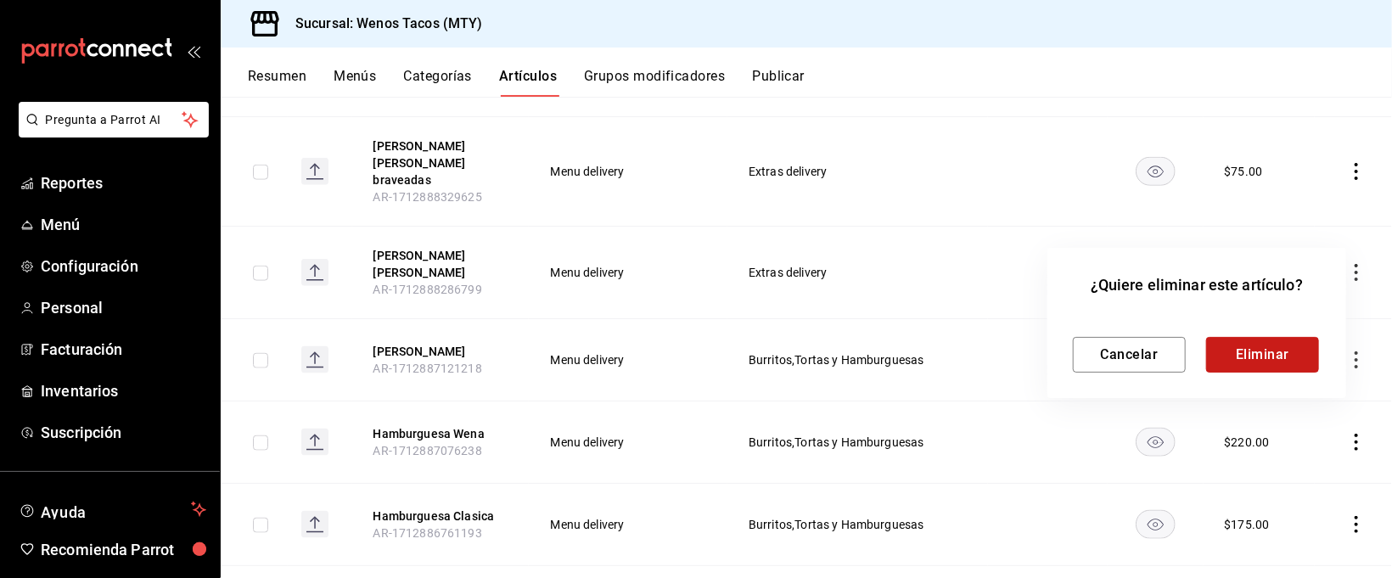
click at [1250, 350] on button "Eliminar" at bounding box center [1262, 355] width 113 height 36
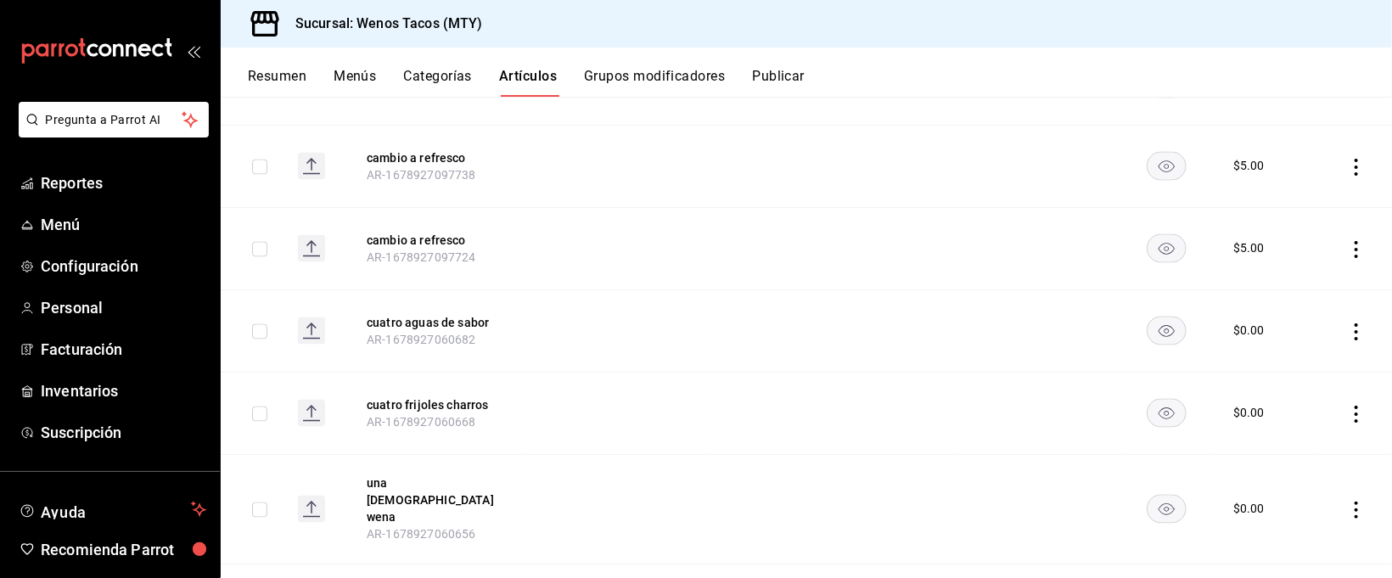
scroll to position [8852, 0]
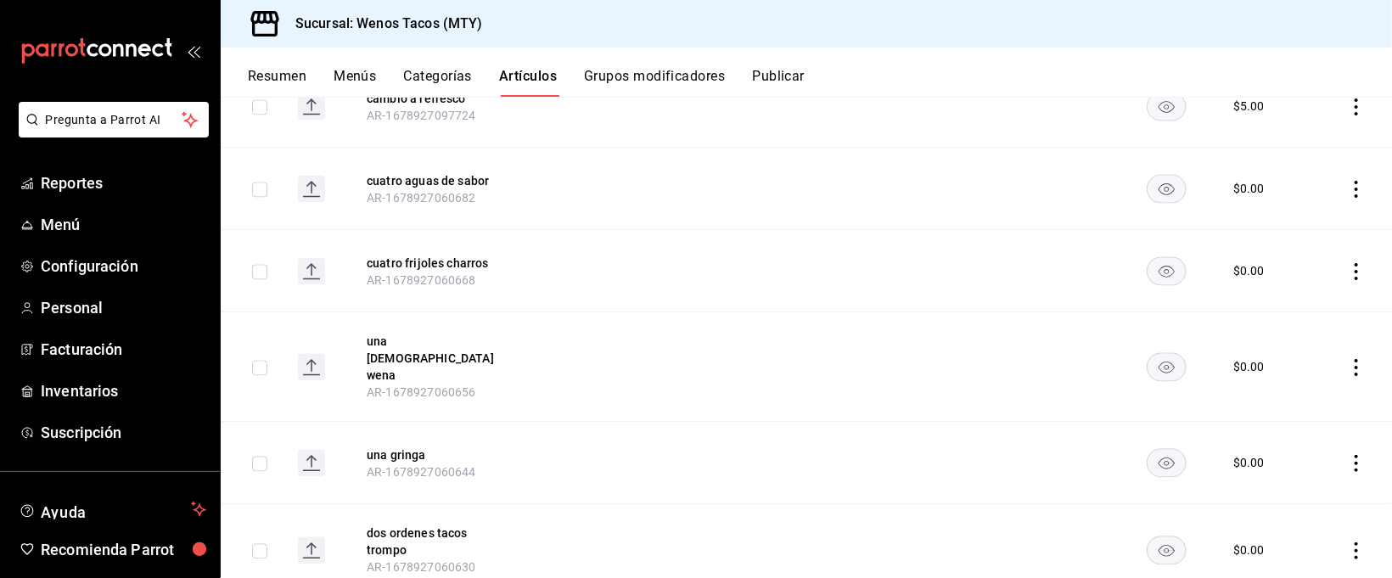
click at [358, 80] on button "Menús" at bounding box center [354, 82] width 42 height 29
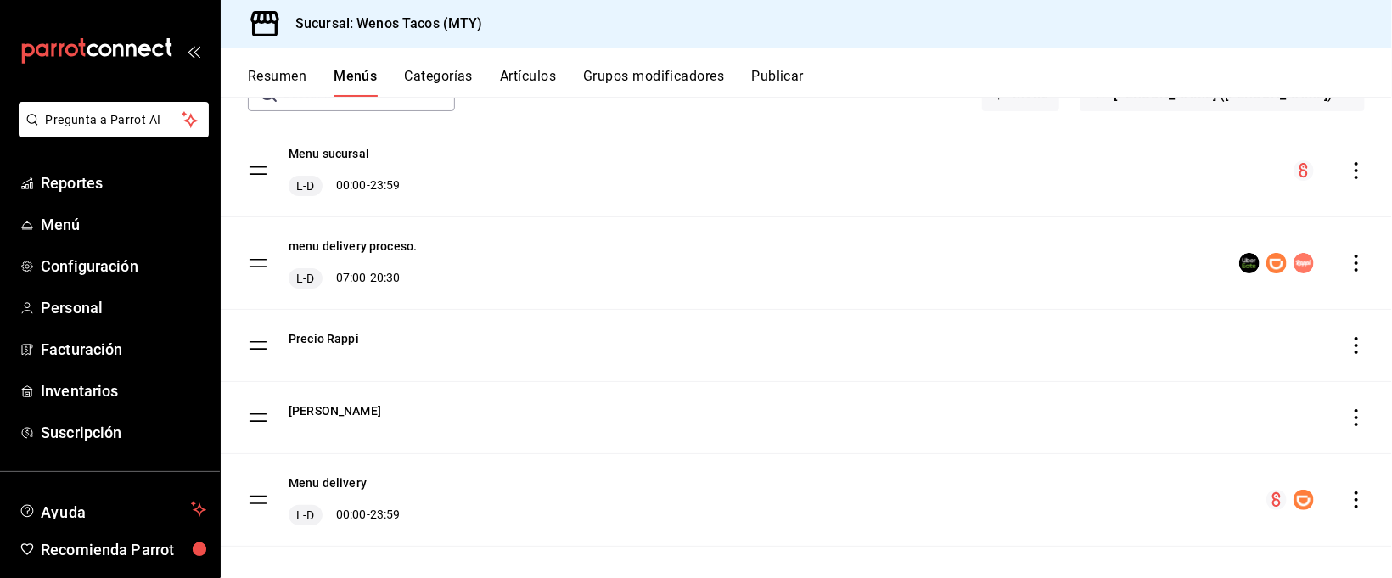
scroll to position [136, 0]
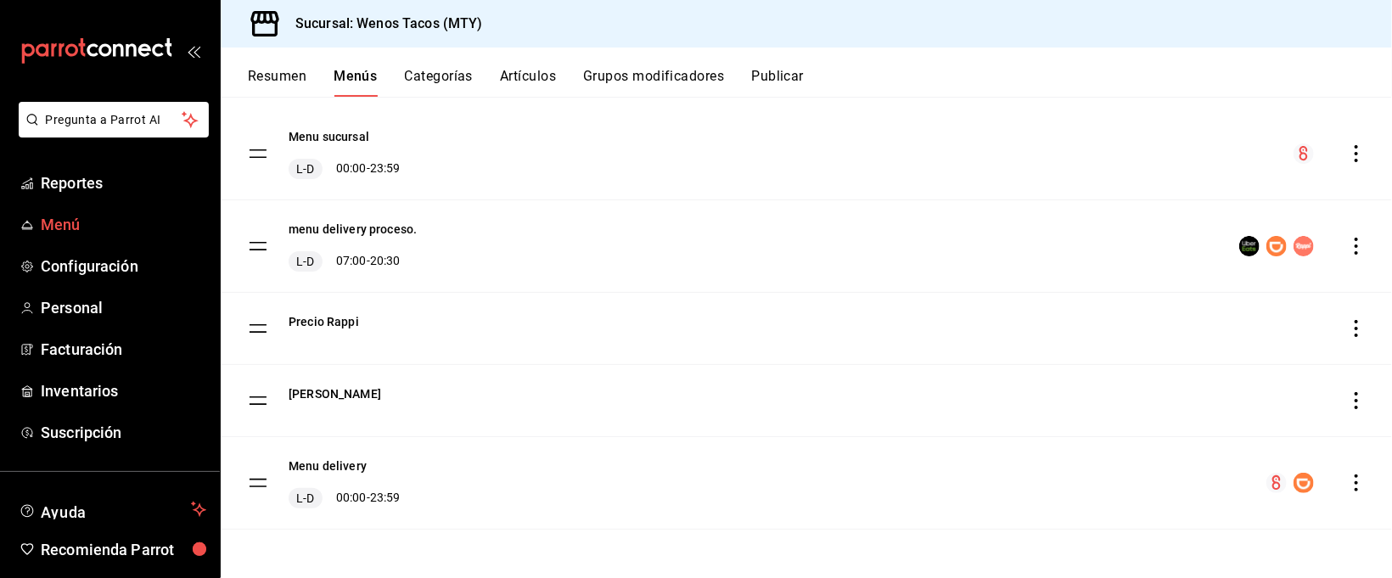
click at [82, 221] on span "Menú" at bounding box center [123, 224] width 165 height 23
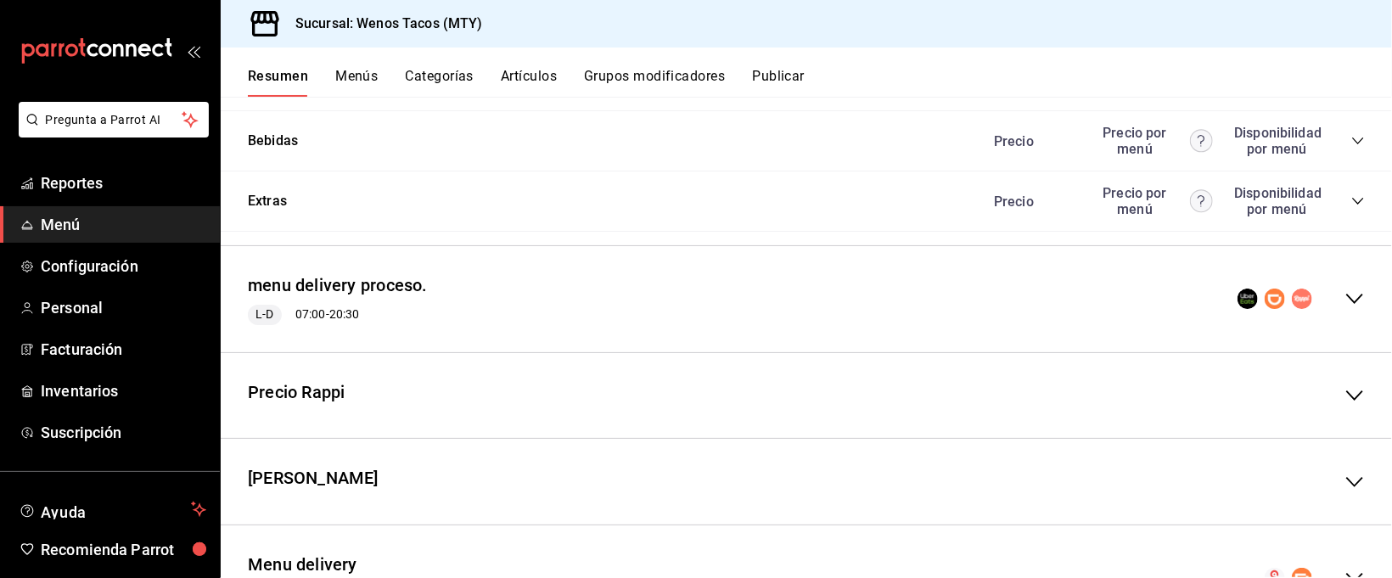
scroll to position [1810, 0]
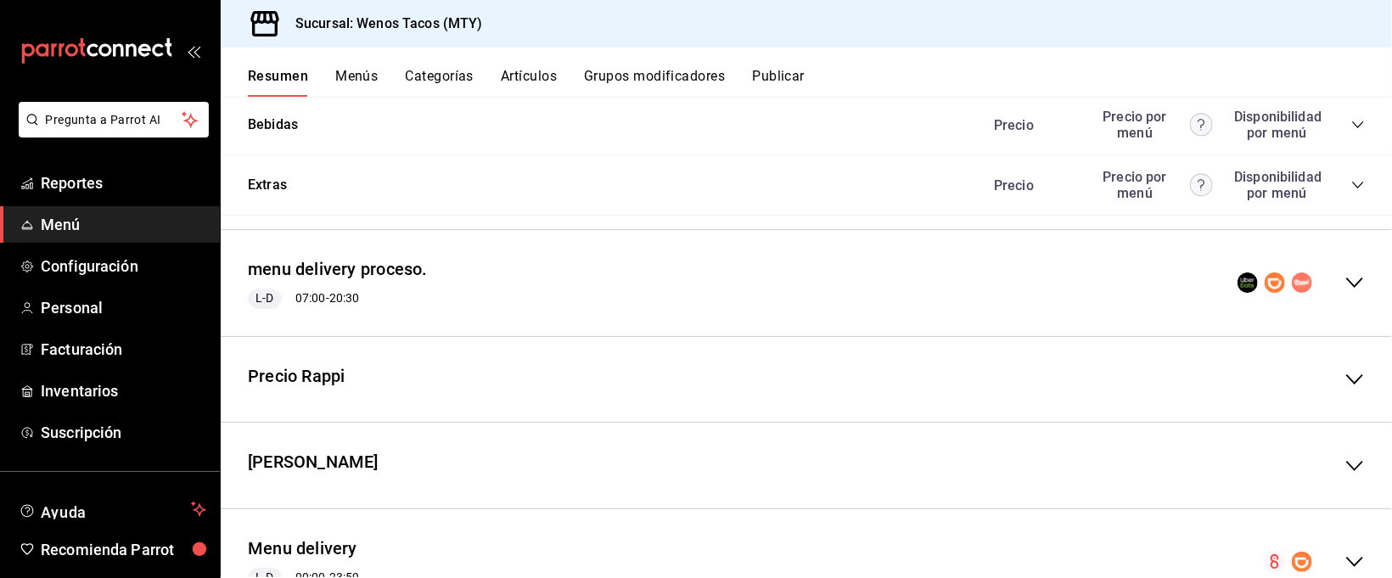
click at [1346, 563] on icon "collapse-menu-row" at bounding box center [1354, 562] width 17 height 10
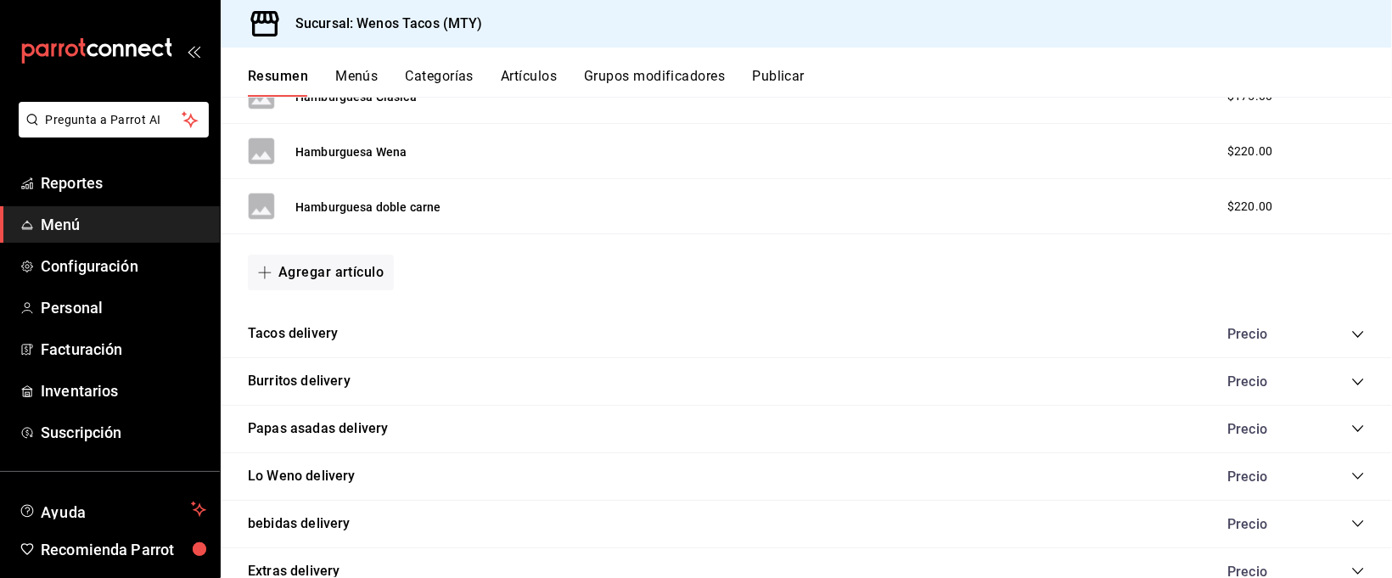
scroll to position [3297, 0]
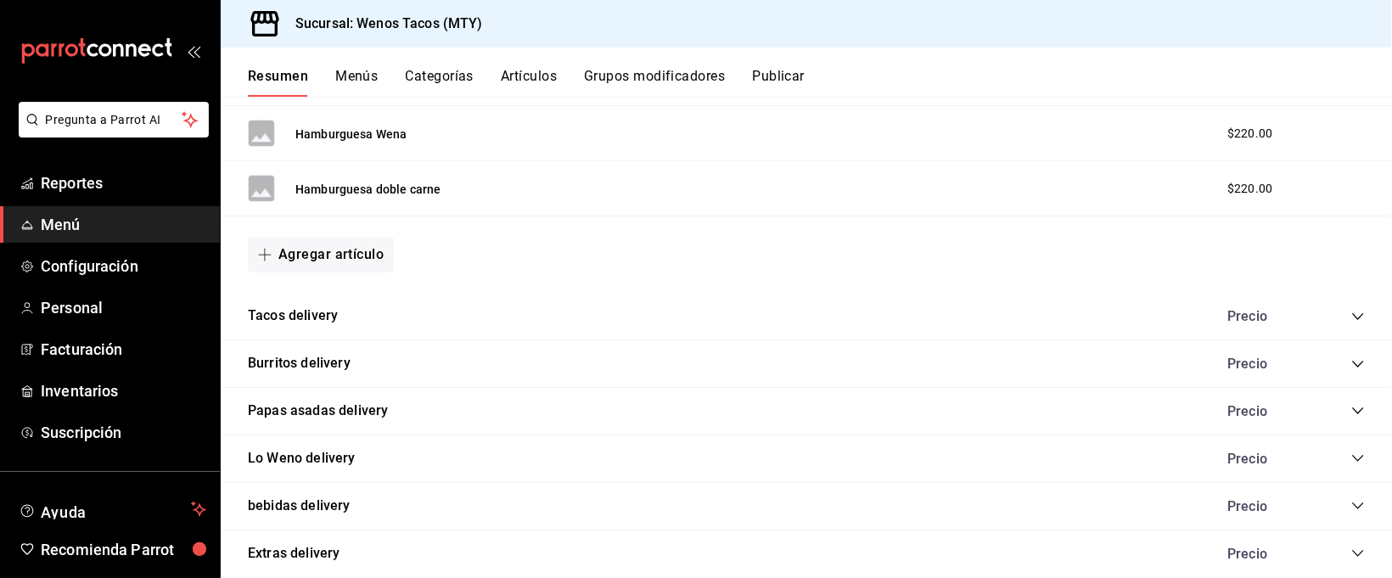
click at [1351, 321] on icon "collapse-category-row" at bounding box center [1358, 317] width 14 height 14
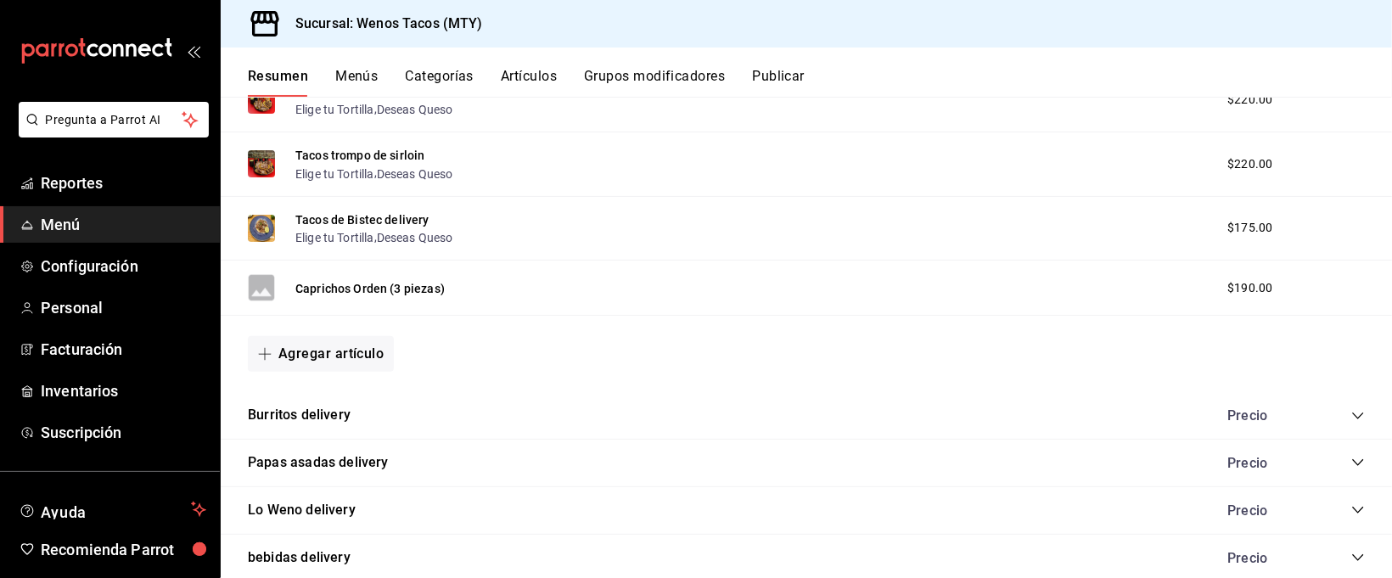
scroll to position [3677, 0]
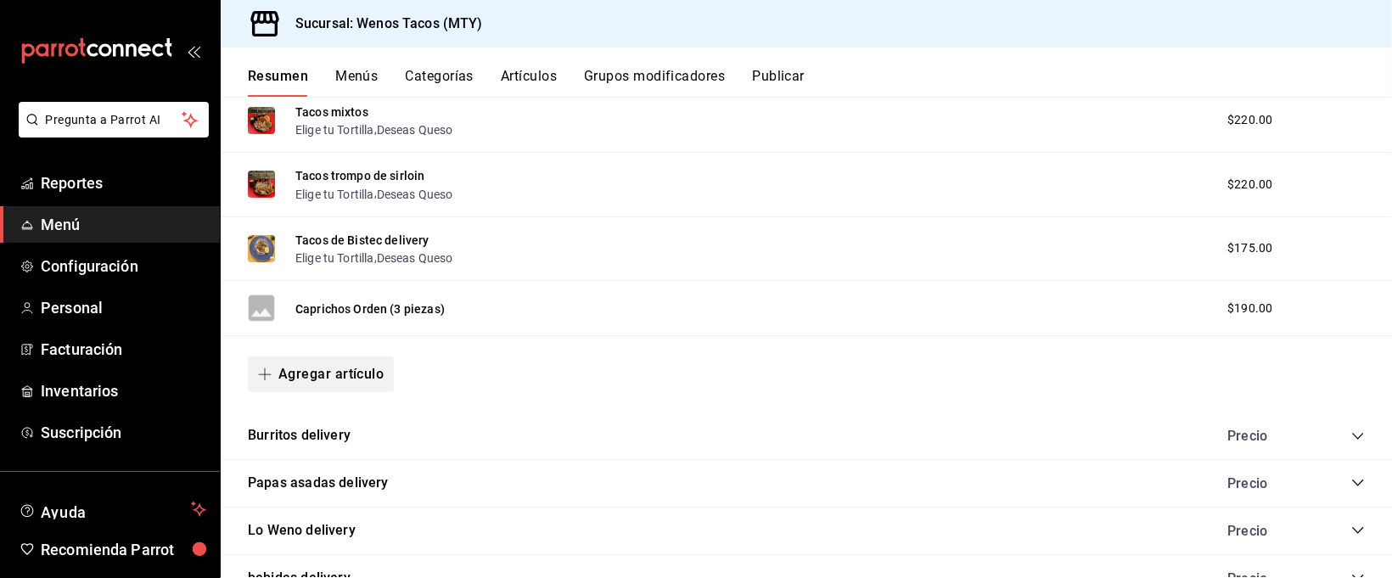
click at [313, 378] on button "Agregar artículo" at bounding box center [321, 374] width 146 height 36
click at [318, 417] on li "Artículo existente" at bounding box center [314, 424] width 133 height 42
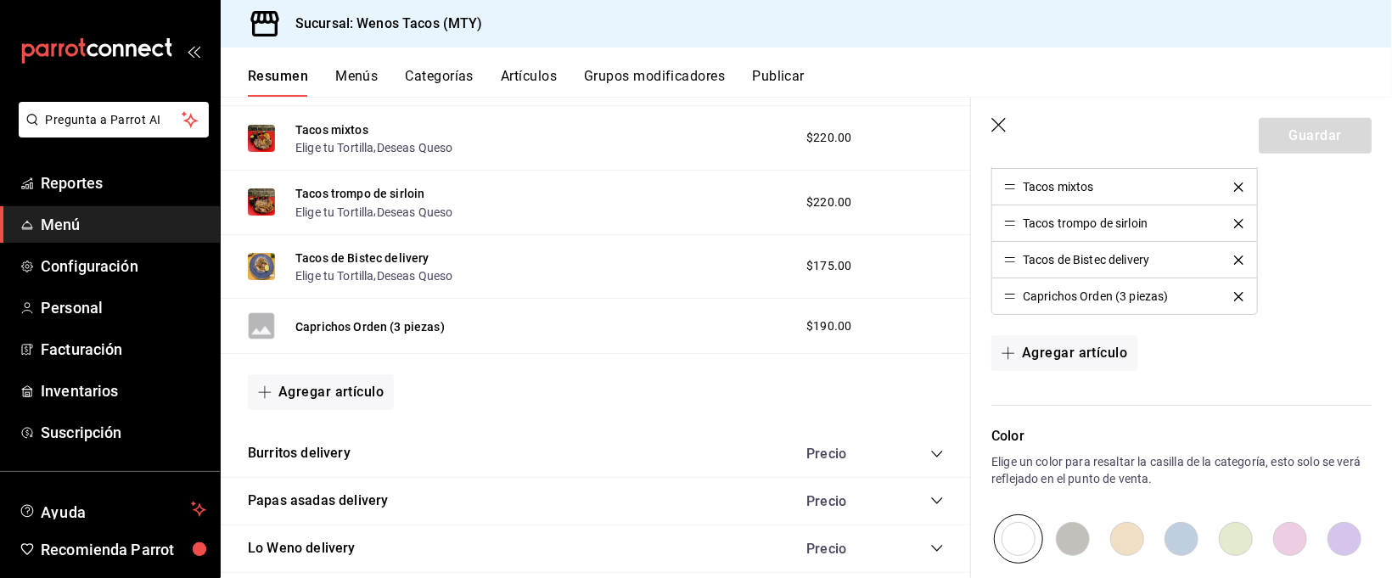
scroll to position [704, 0]
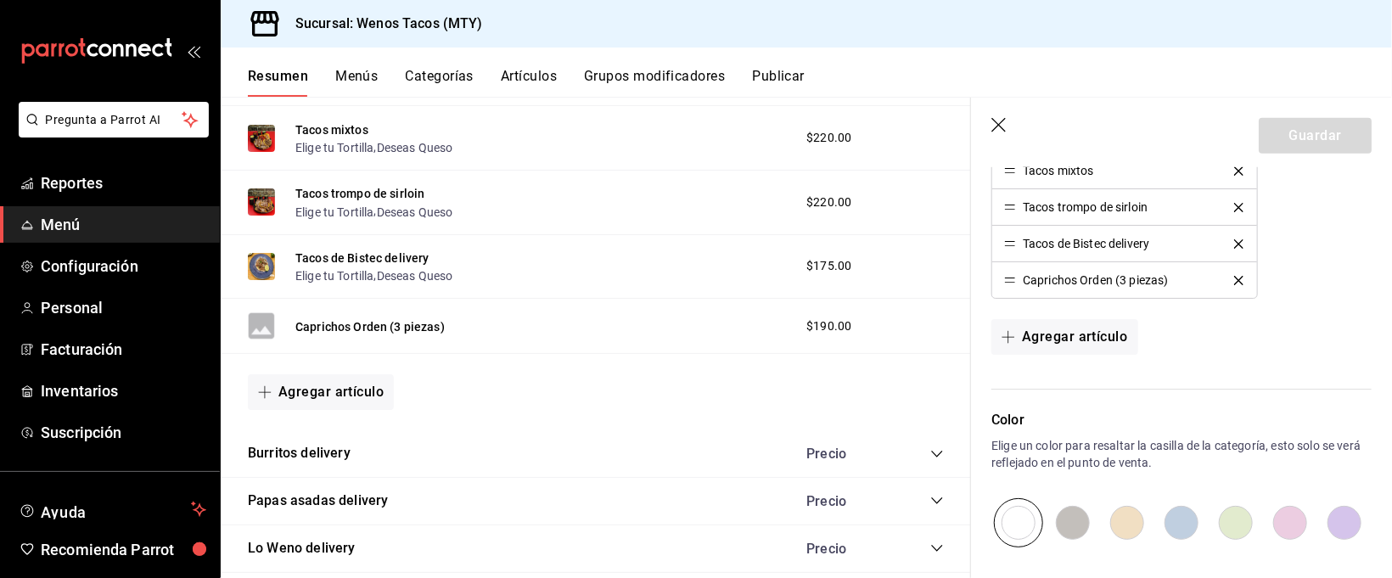
click at [995, 121] on icon "button" at bounding box center [998, 125] width 14 height 14
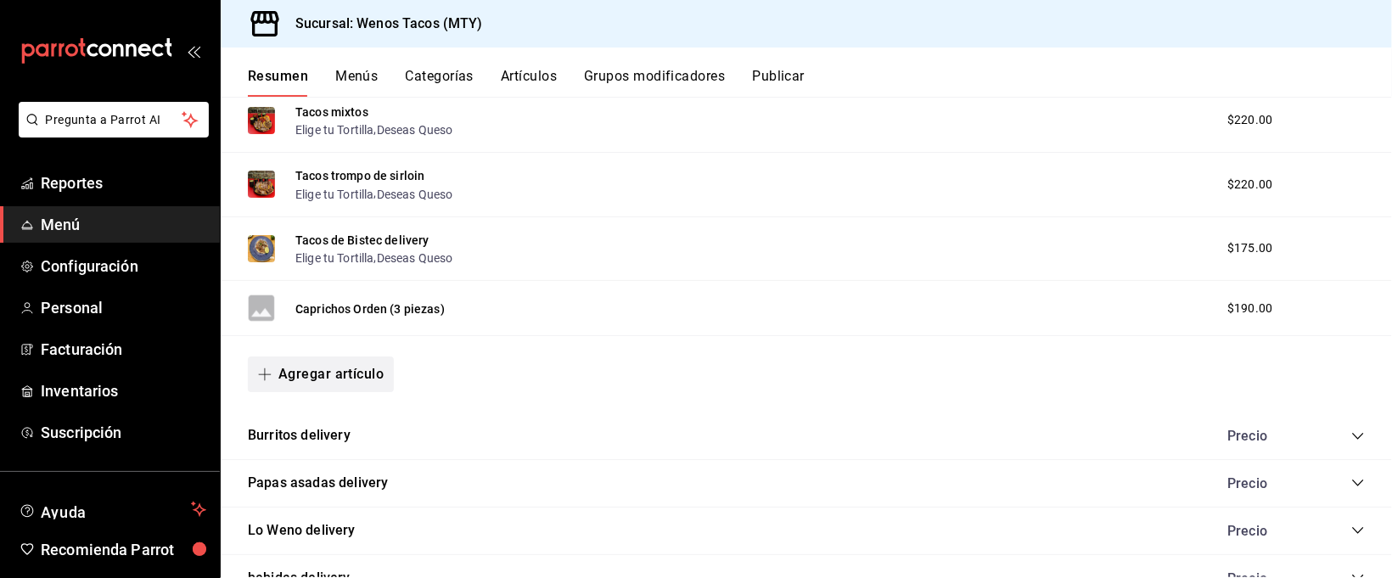
click at [359, 374] on button "Agregar artículo" at bounding box center [321, 374] width 146 height 36
click at [333, 461] on li "Artículo nuevo" at bounding box center [314, 466] width 133 height 42
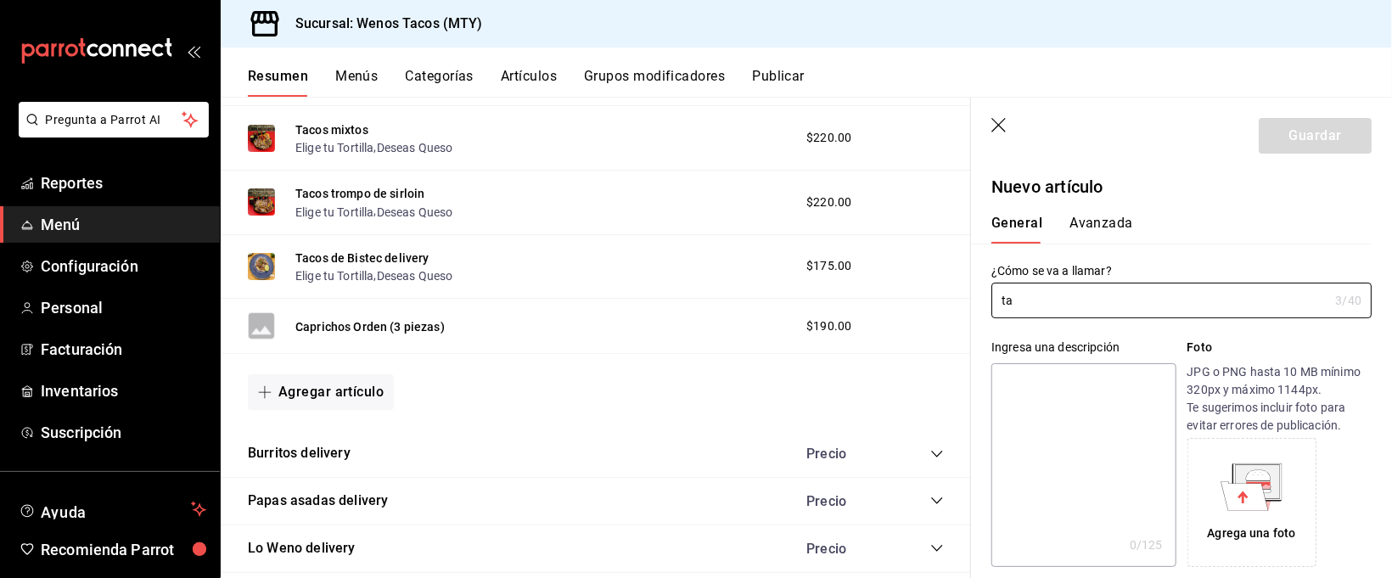
type input "t"
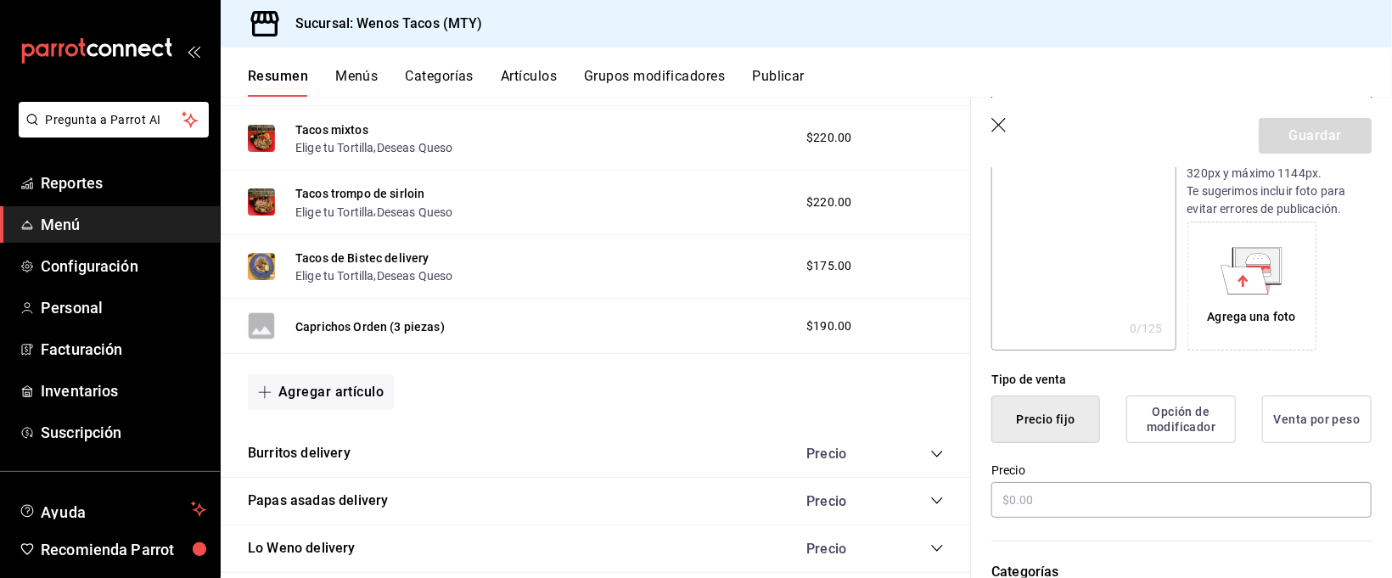
scroll to position [222, 0]
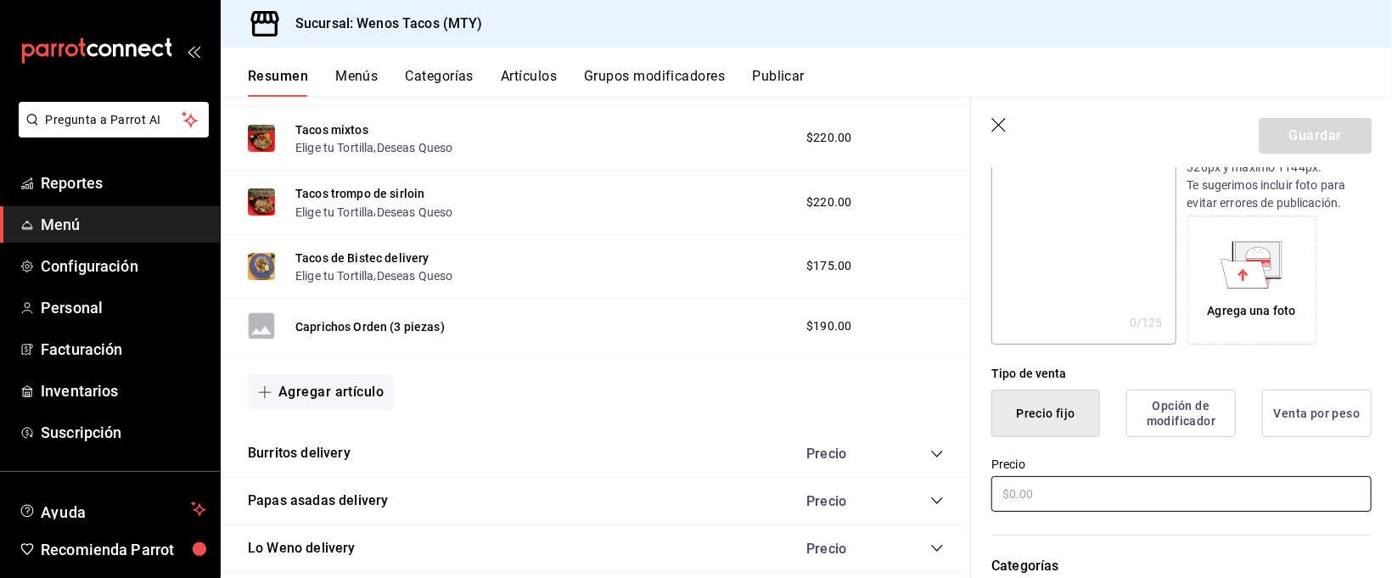
type input "Tacos mixta especial"
click at [1203, 497] on input "text" at bounding box center [1181, 494] width 380 height 36
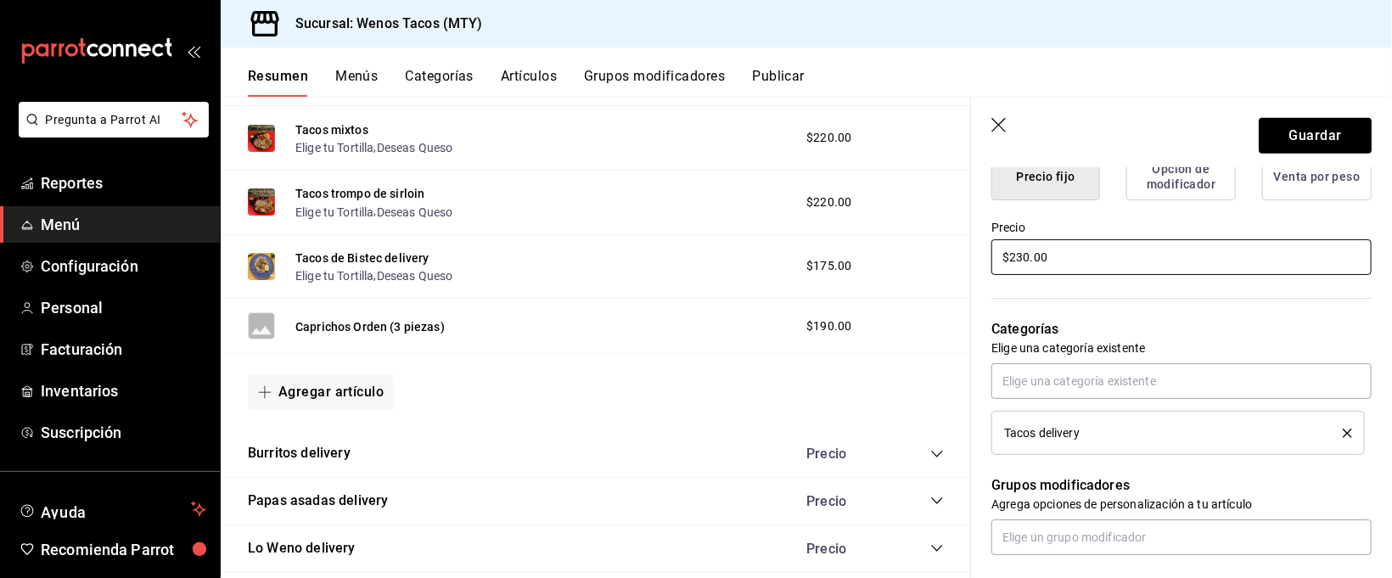
scroll to position [462, 0]
type input "$230.00"
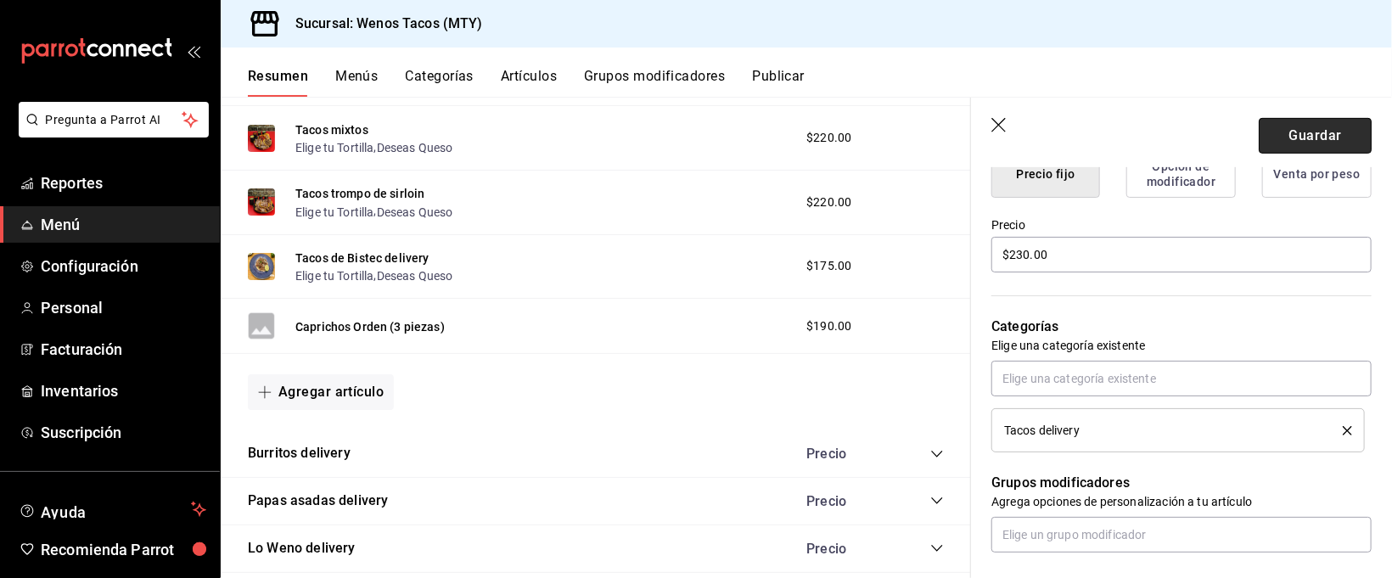
click at [1325, 132] on button "Guardar" at bounding box center [1314, 136] width 113 height 36
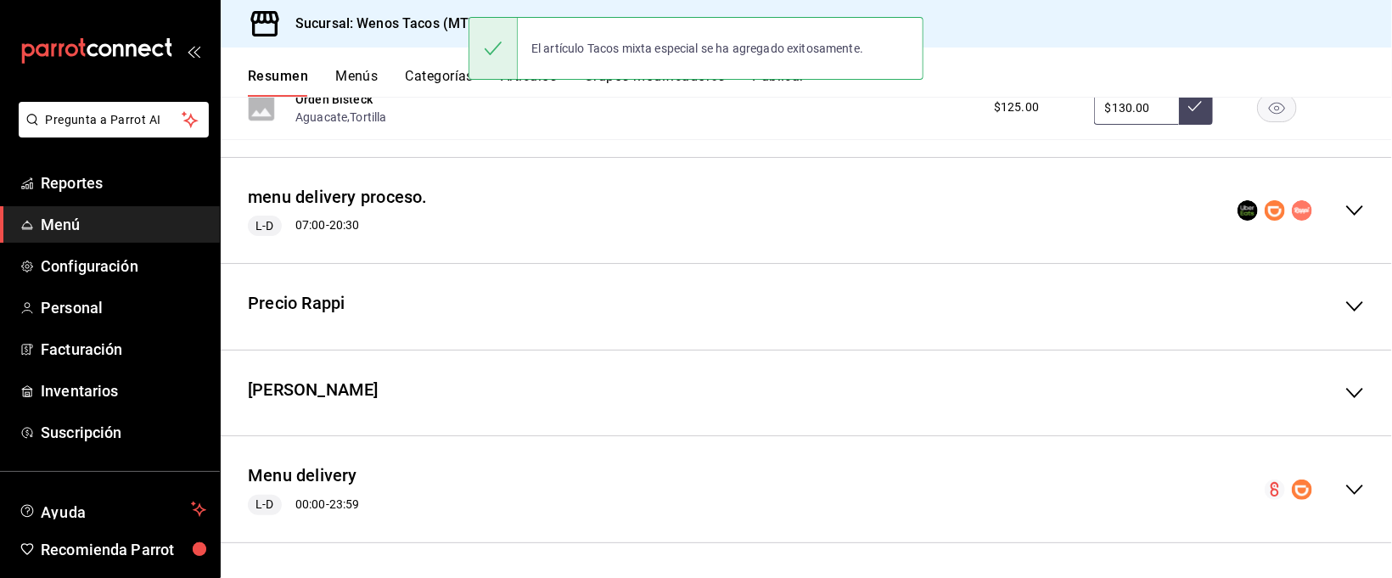
scroll to position [1885, 0]
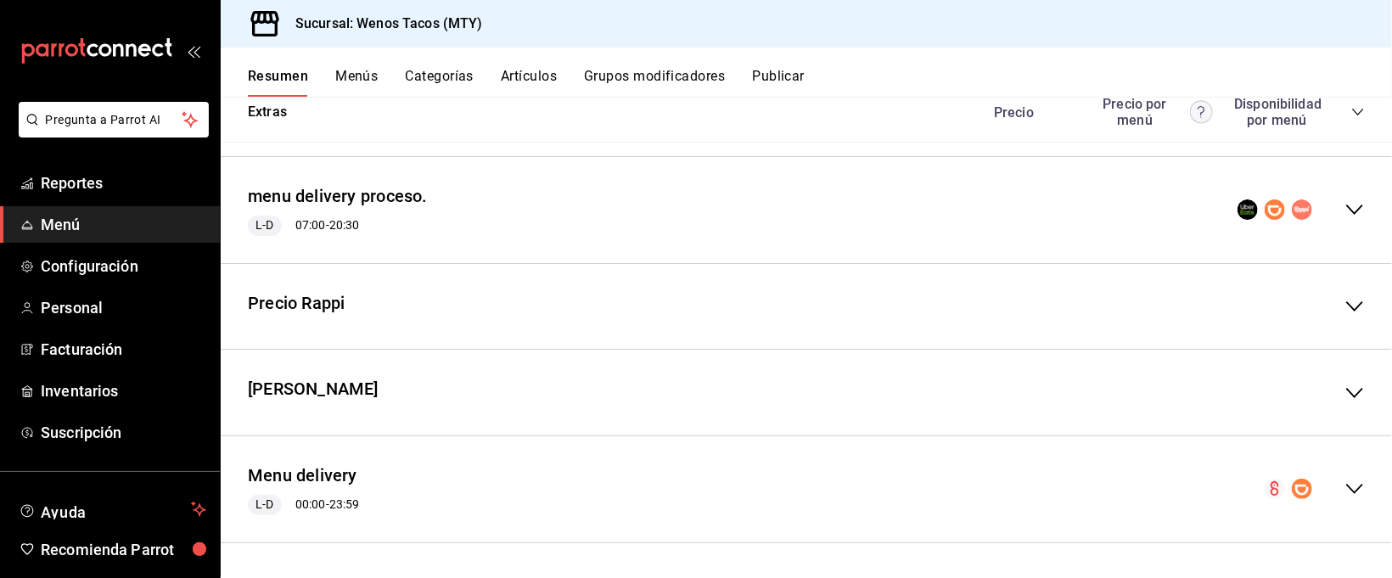
click at [1344, 486] on icon "collapse-menu-row" at bounding box center [1354, 489] width 20 height 20
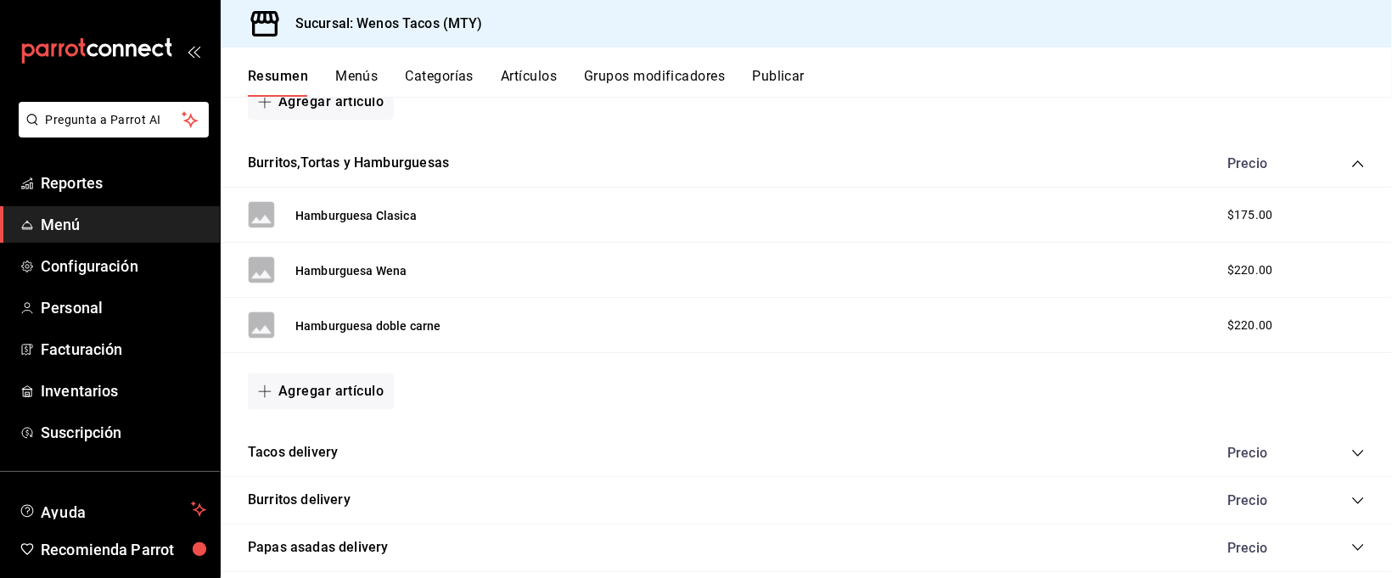
scroll to position [3179, 0]
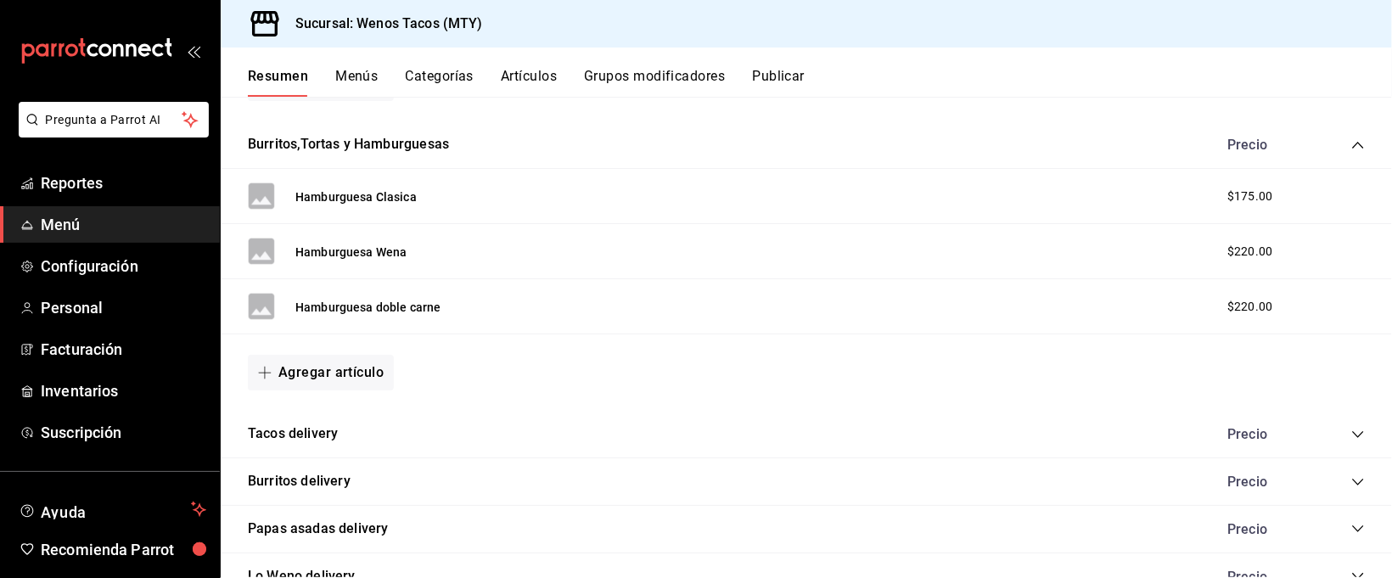
click at [1351, 438] on icon "collapse-category-row" at bounding box center [1358, 435] width 14 height 14
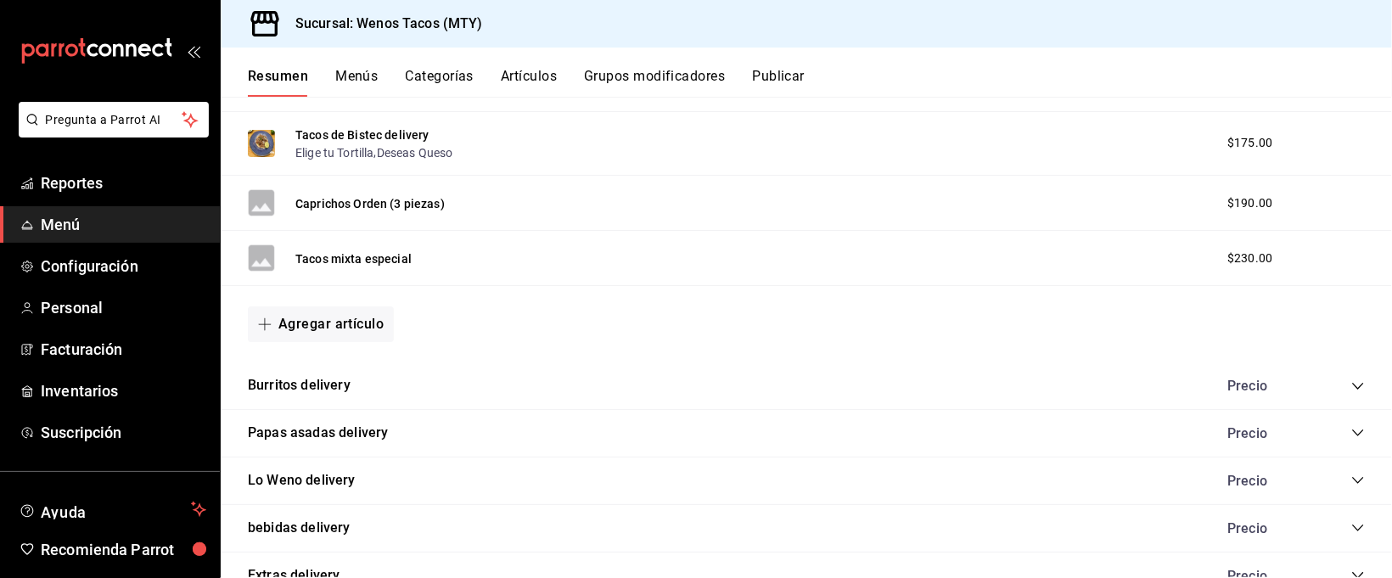
scroll to position [3803, 0]
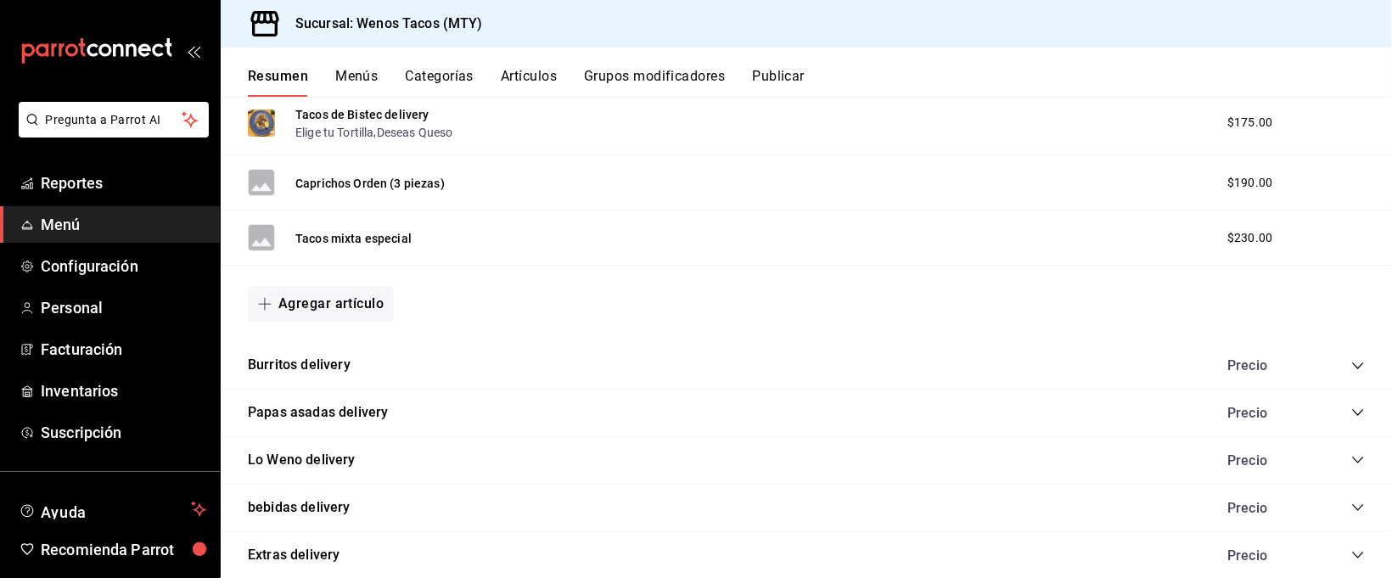
click at [1351, 365] on icon "collapse-category-row" at bounding box center [1358, 366] width 14 height 14
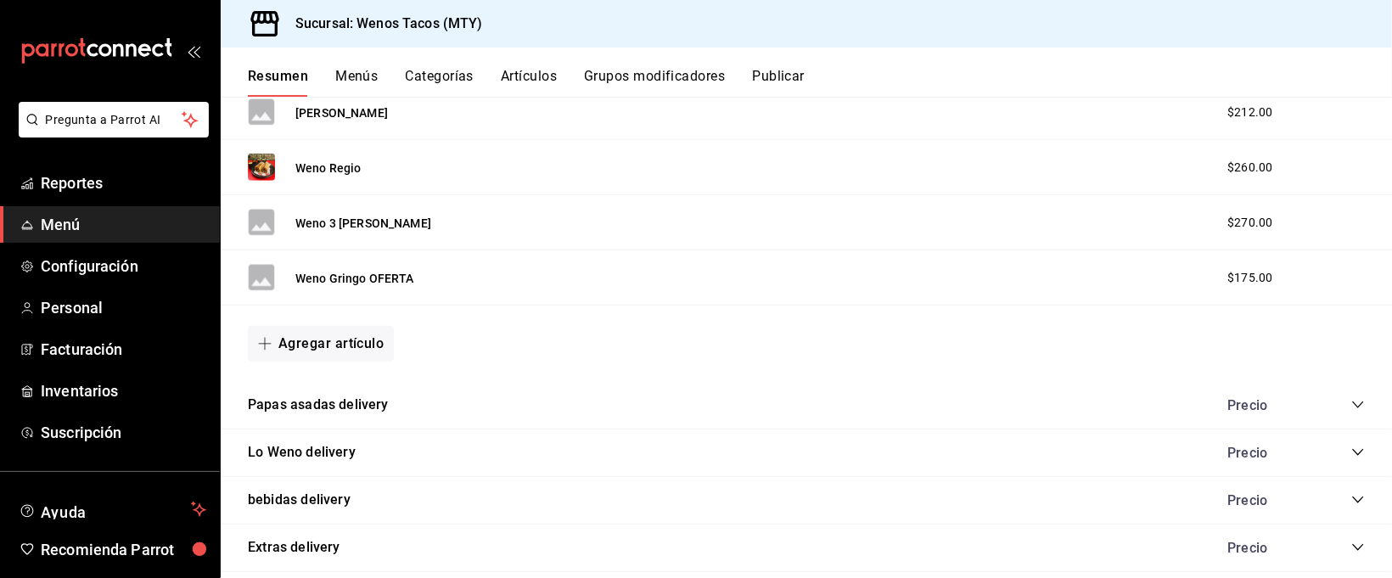
scroll to position [4241, 0]
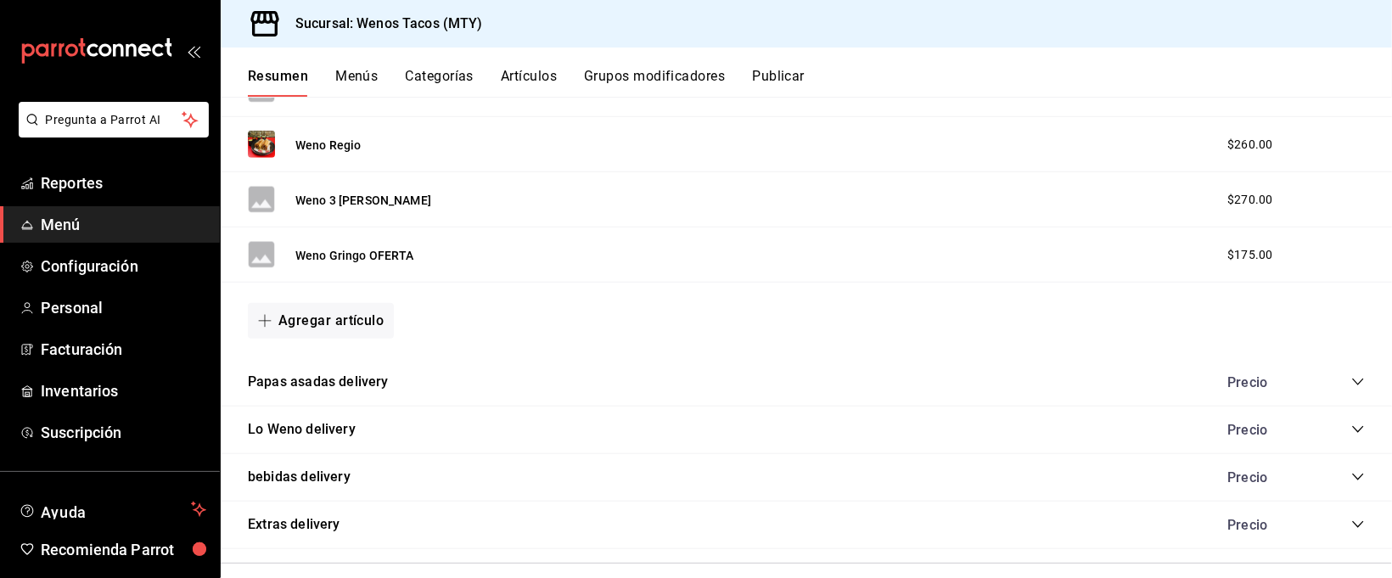
click at [1351, 382] on icon "collapse-category-row" at bounding box center [1358, 382] width 14 height 14
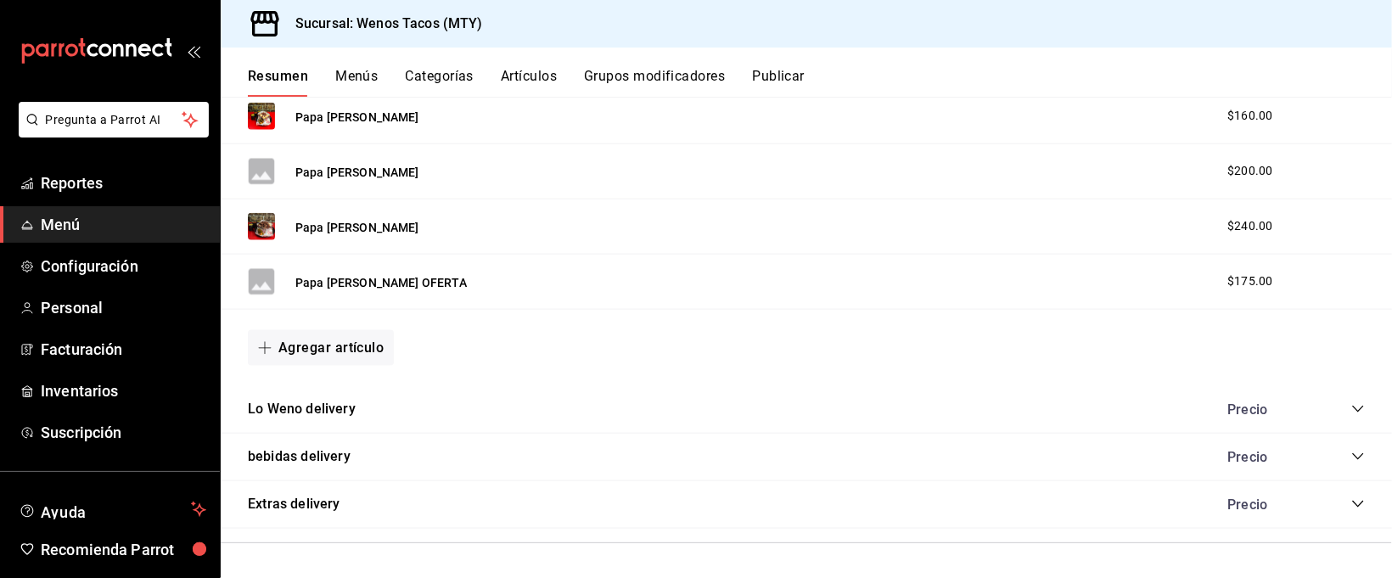
scroll to position [4564, 0]
click at [1351, 406] on icon "collapse-category-row" at bounding box center [1358, 409] width 14 height 14
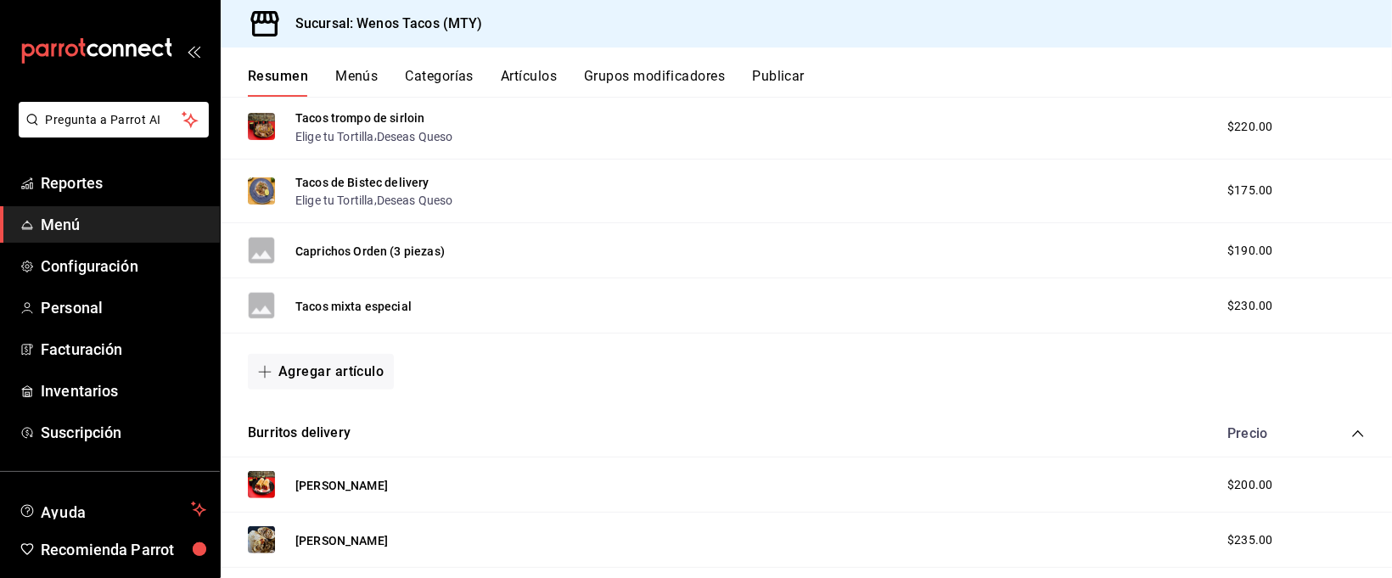
scroll to position [3708, 0]
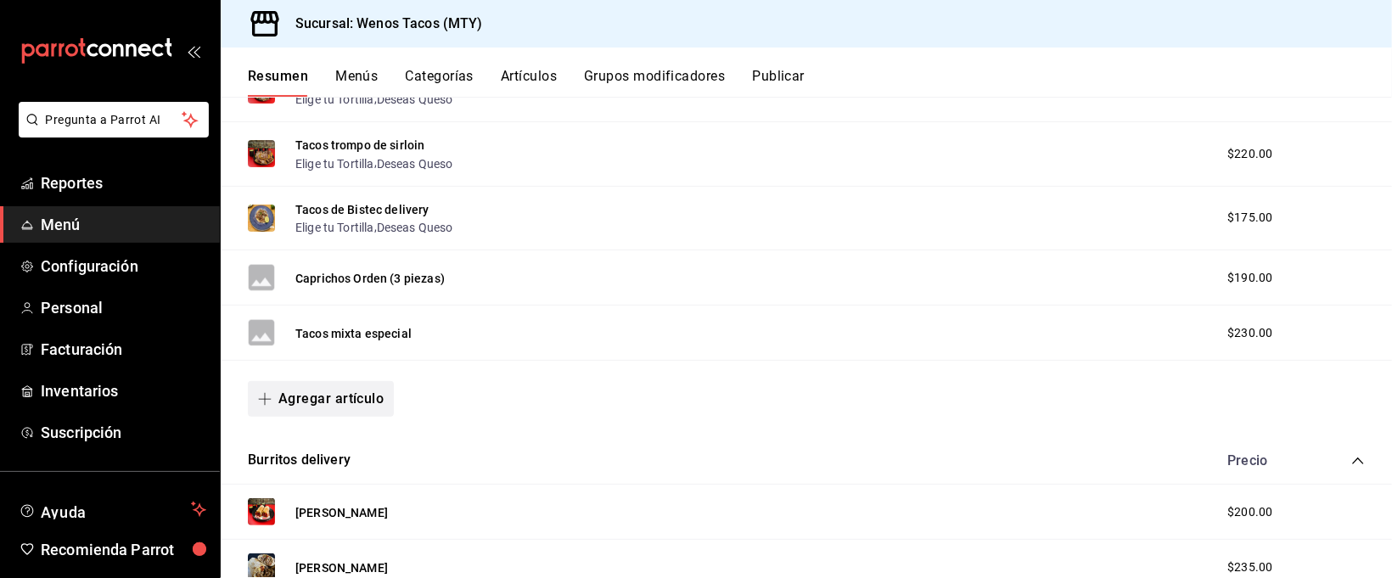
click at [324, 400] on button "Agregar artículo" at bounding box center [321, 399] width 146 height 36
click at [323, 483] on li "Artículo nuevo" at bounding box center [314, 491] width 133 height 42
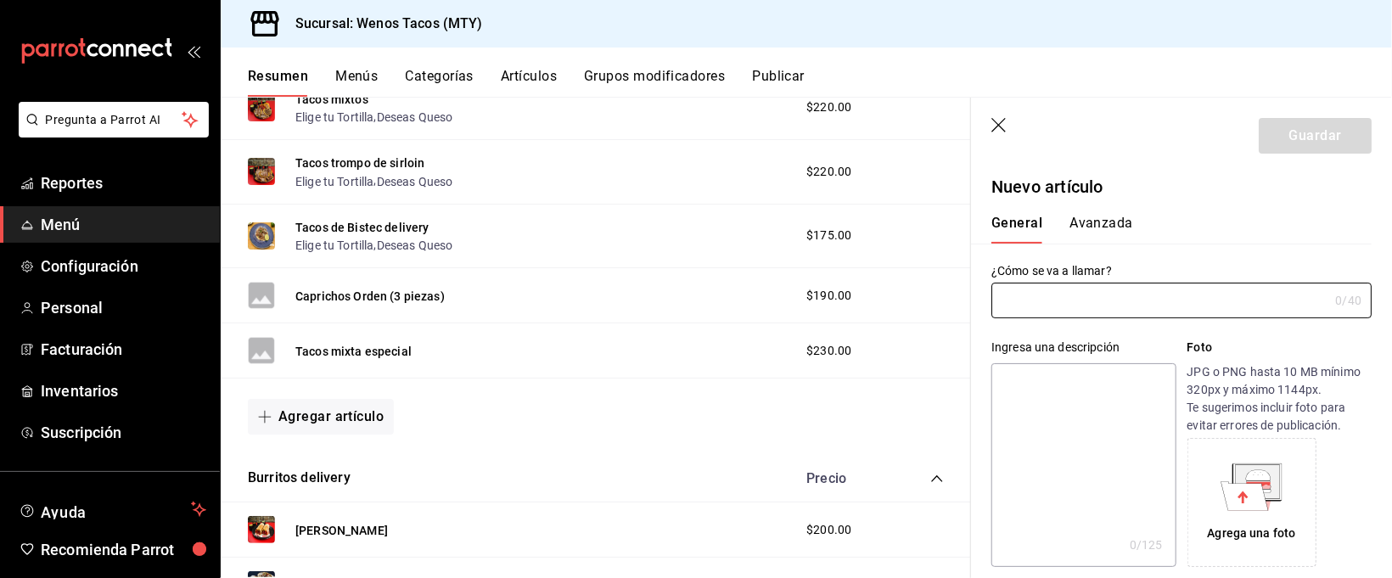
type input "AR-1758521307374"
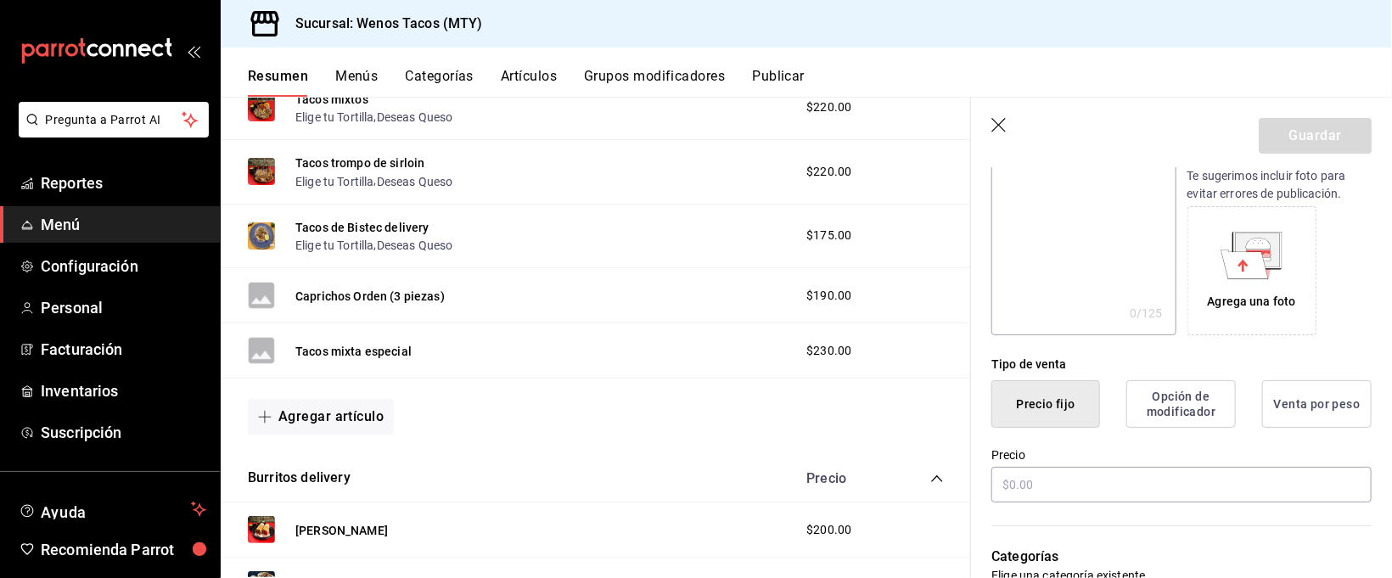
scroll to position [235, 0]
type input "Tacos de arrachera"
click at [1196, 402] on button "Opción de modificador" at bounding box center [1180, 401] width 109 height 48
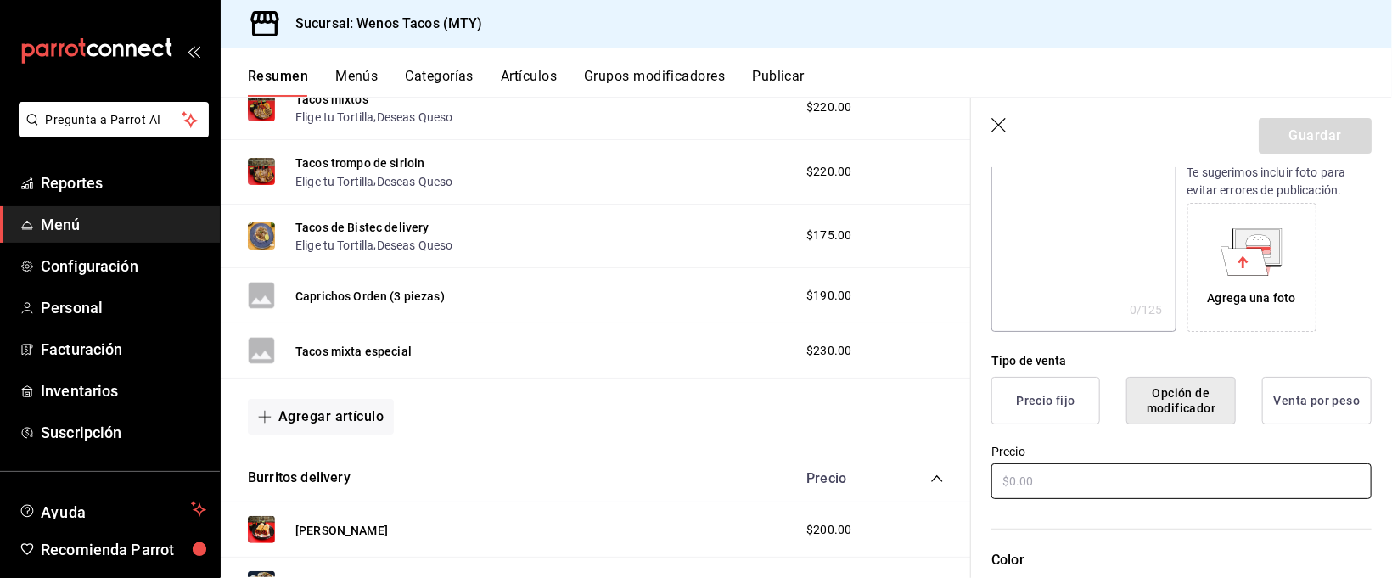
click at [1118, 478] on input "text" at bounding box center [1181, 481] width 380 height 36
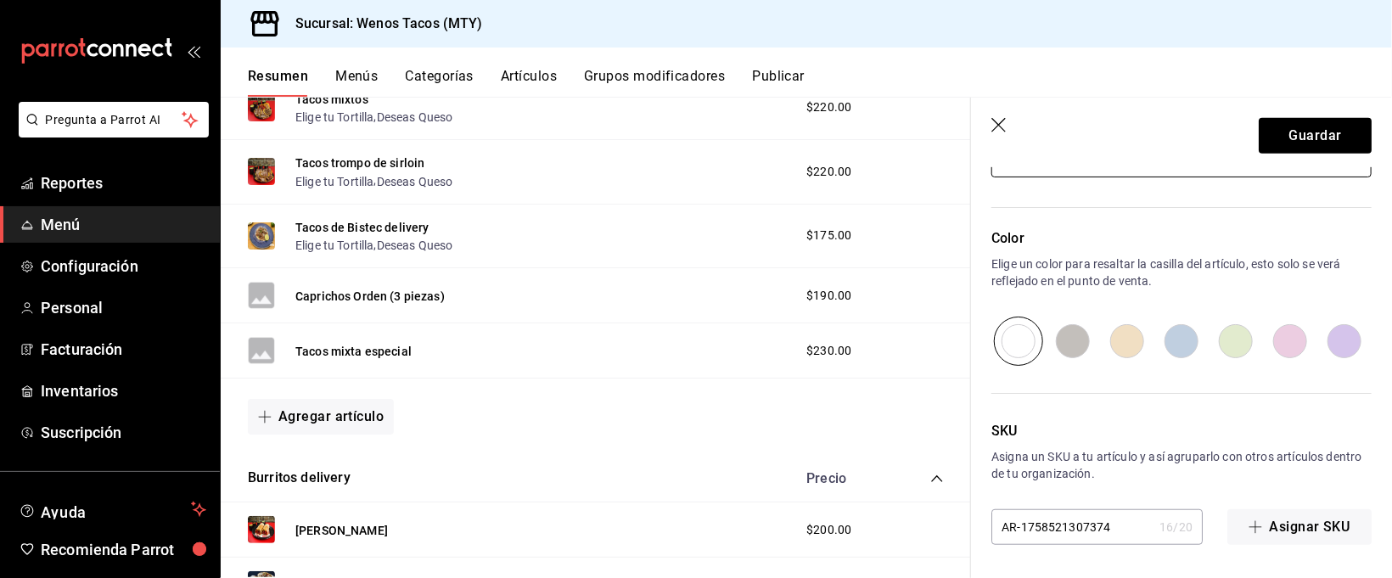
scroll to position [246, 0]
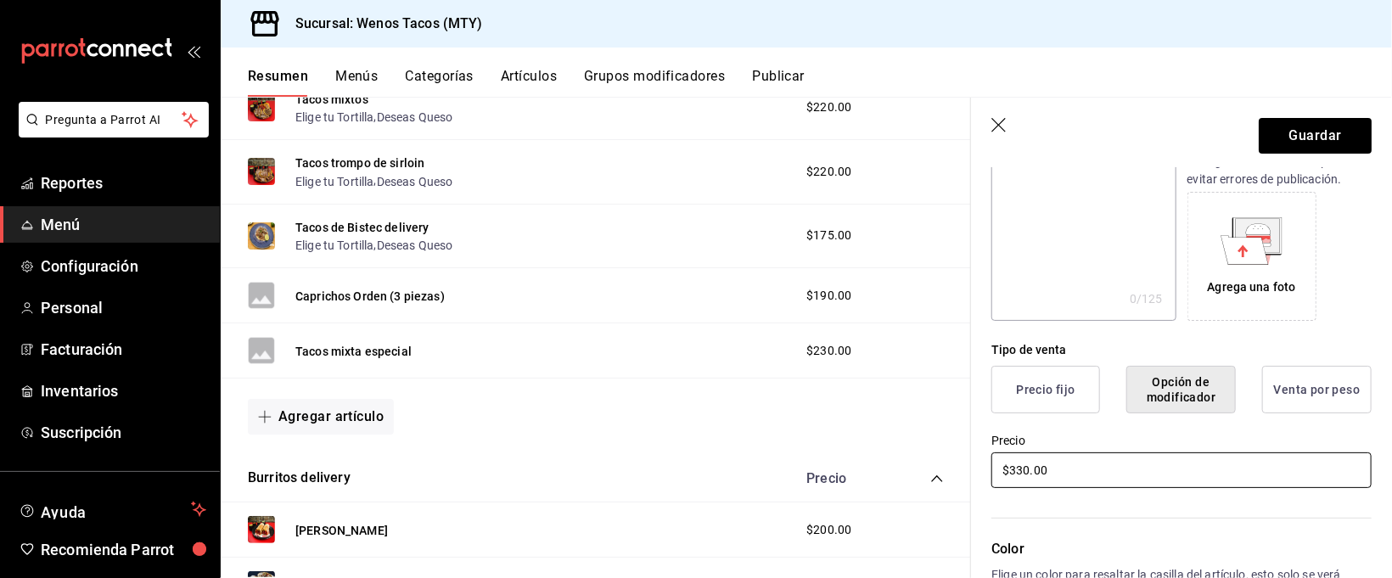
type input "$330.00"
click at [1026, 382] on button "Precio fijo" at bounding box center [1045, 390] width 109 height 48
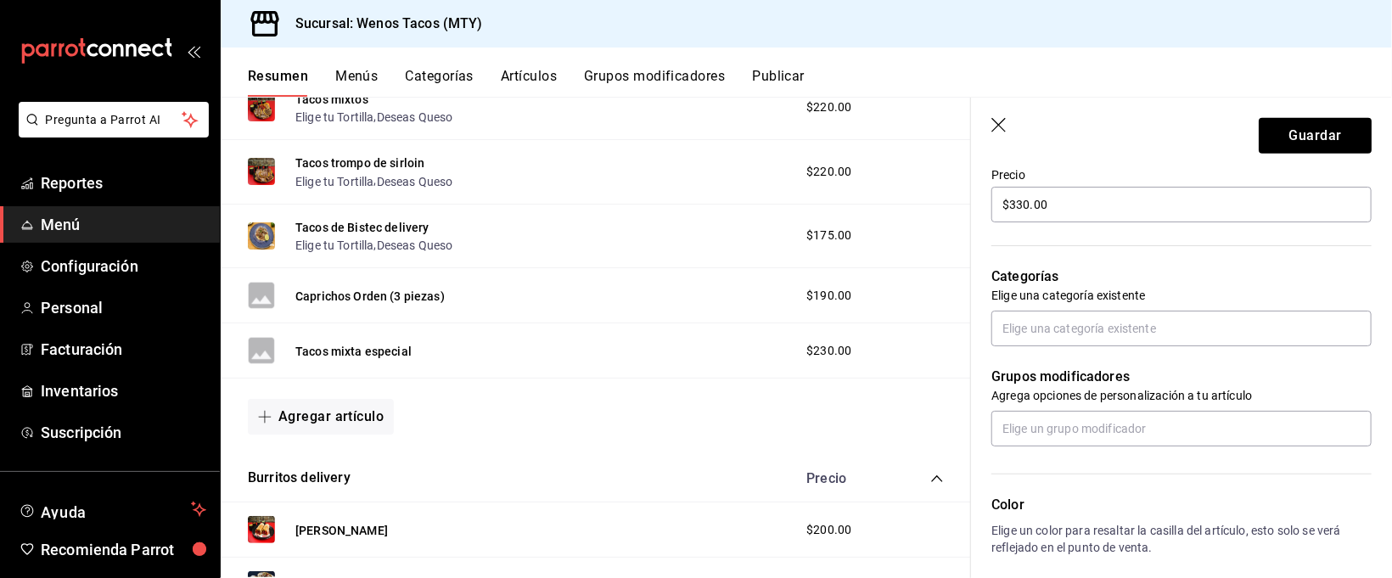
scroll to position [520, 0]
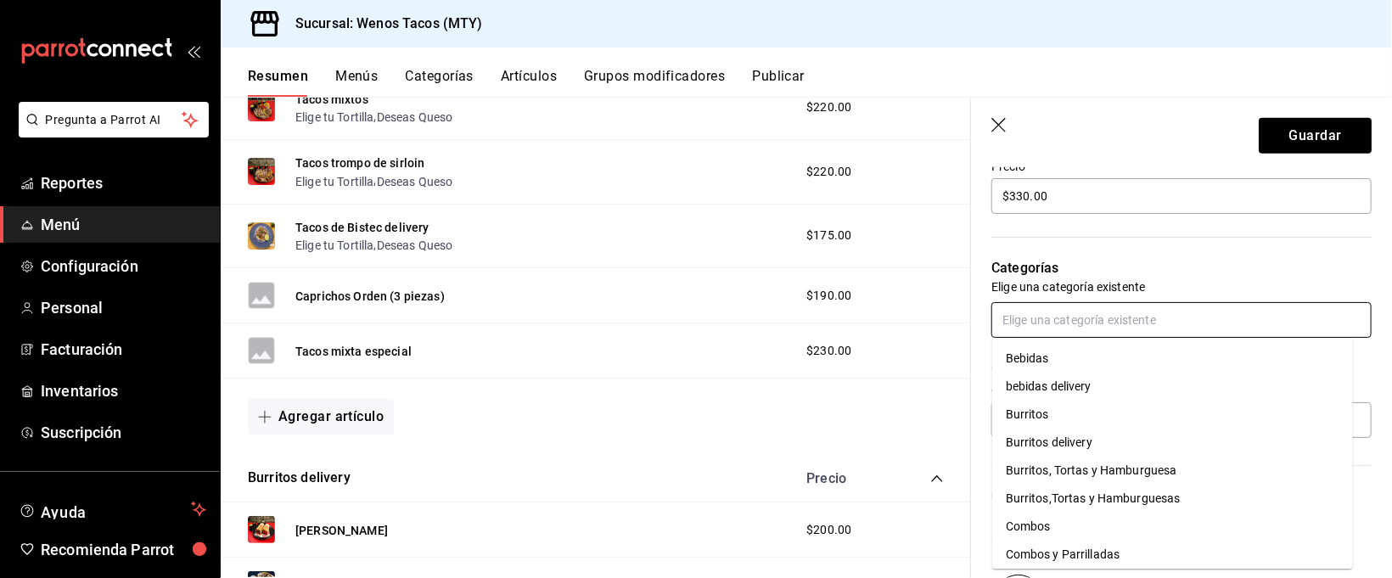
click at [1257, 330] on input "text" at bounding box center [1181, 320] width 380 height 36
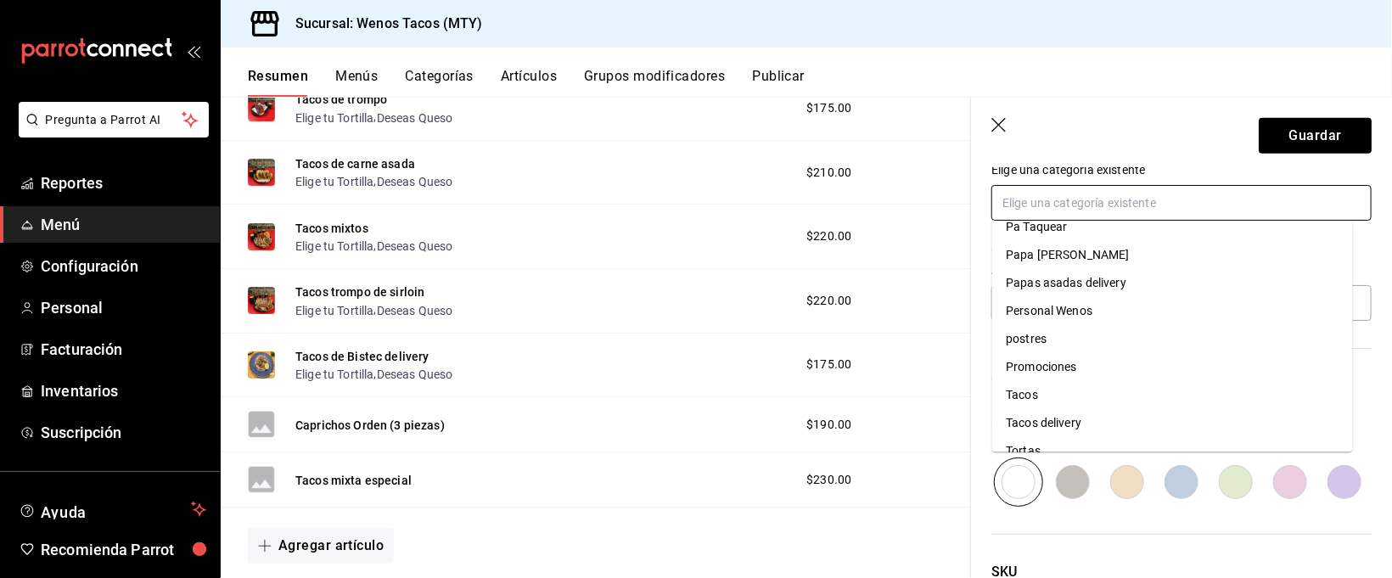
scroll to position [426, 0]
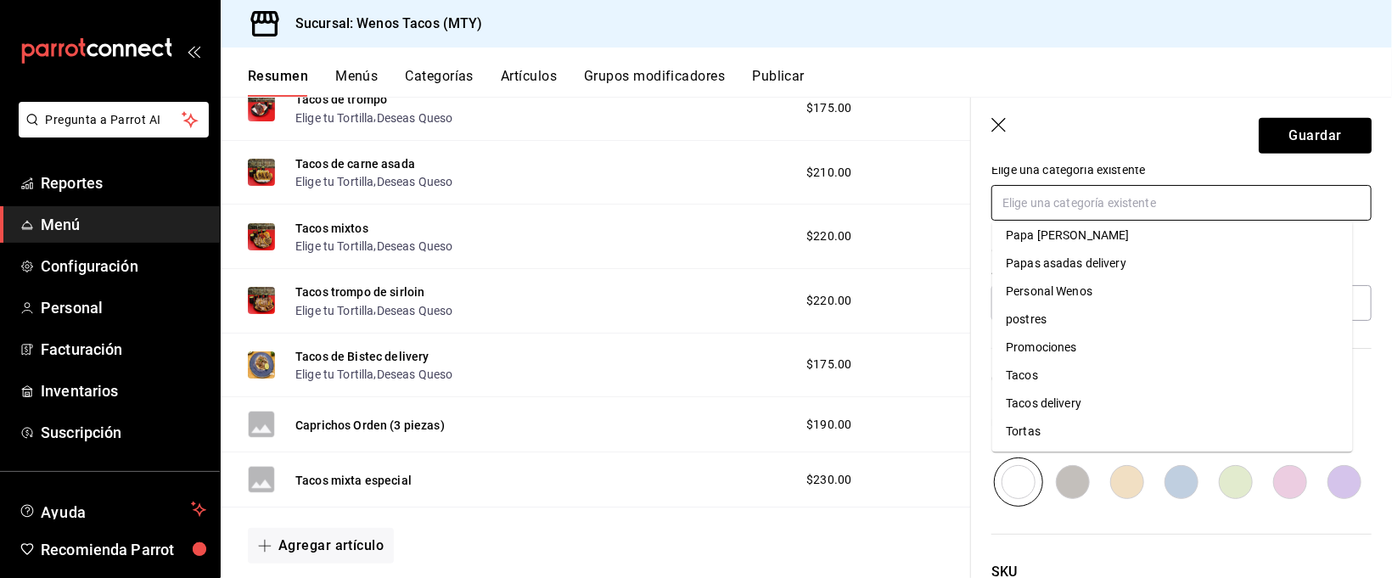
click at [1075, 401] on li "Tacos delivery" at bounding box center [1172, 403] width 361 height 28
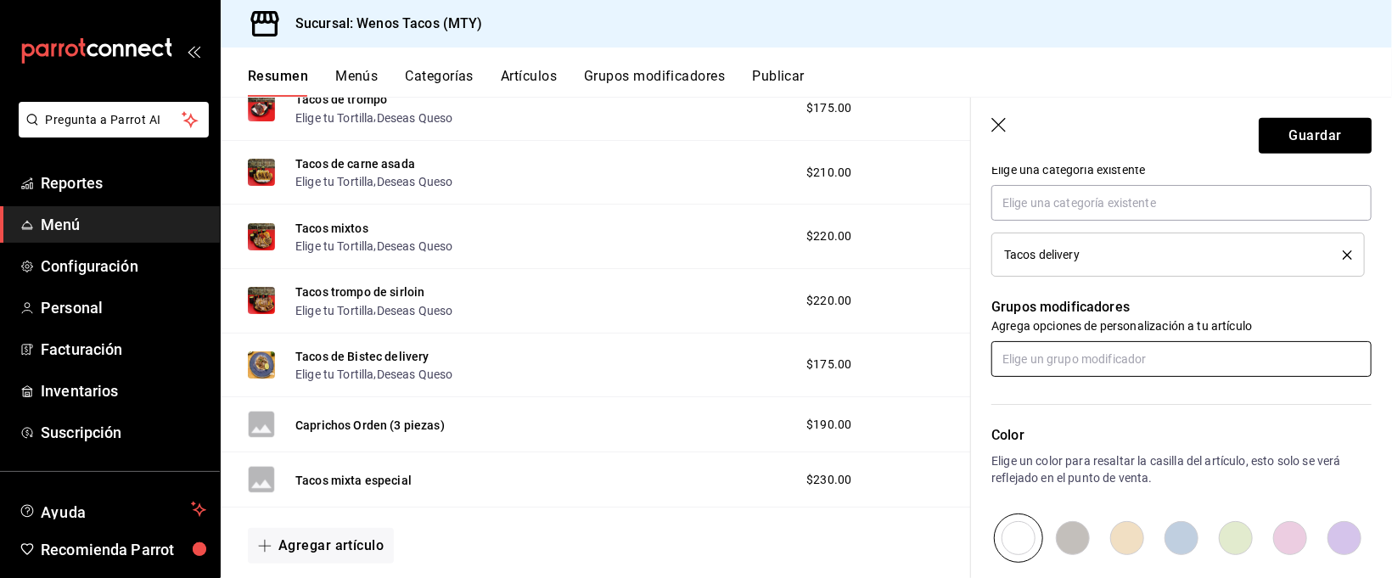
click at [1152, 359] on input "text" at bounding box center [1181, 359] width 380 height 36
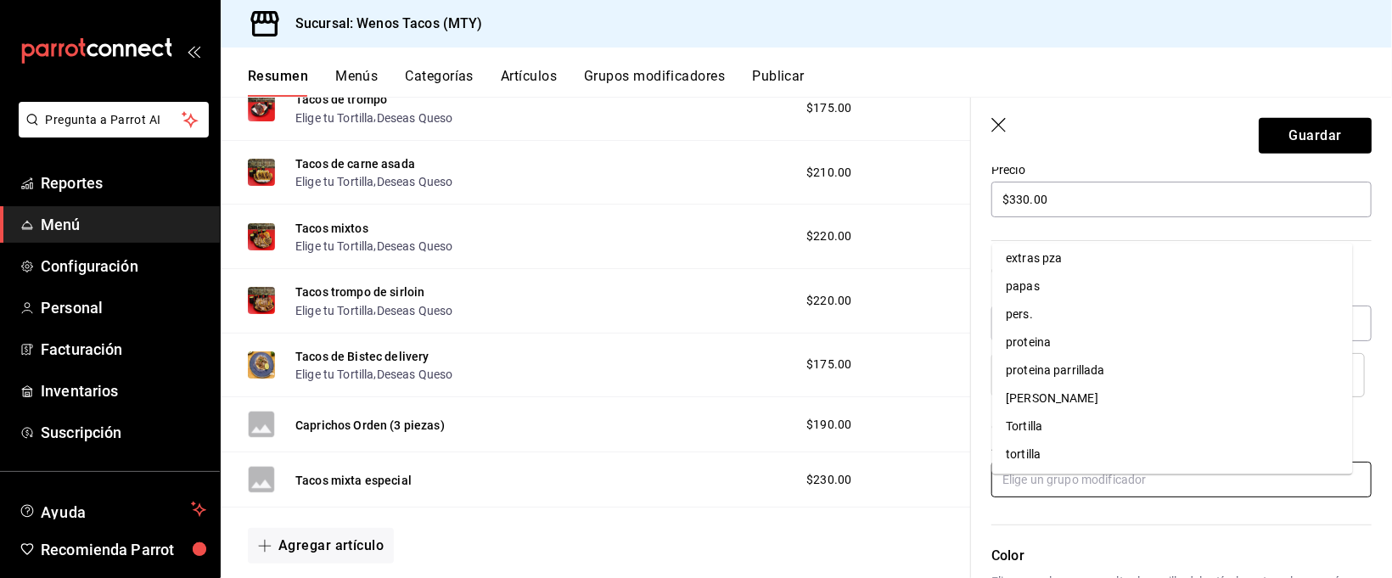
scroll to position [451, 0]
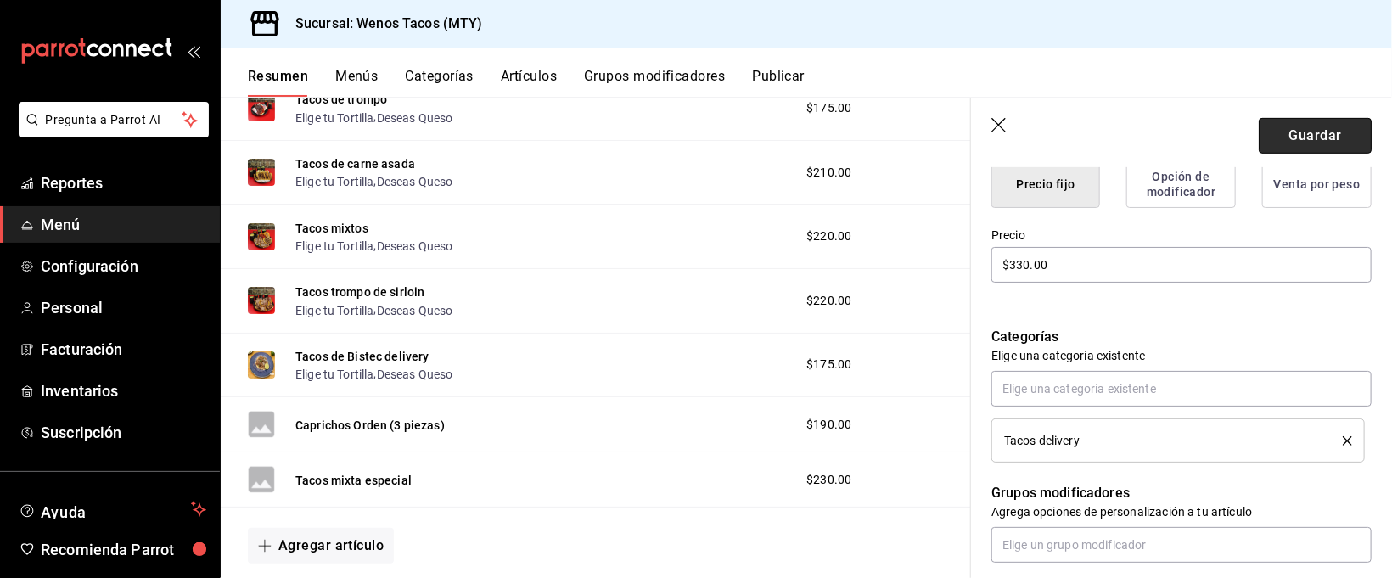
click at [1321, 132] on button "Guardar" at bounding box center [1314, 136] width 113 height 36
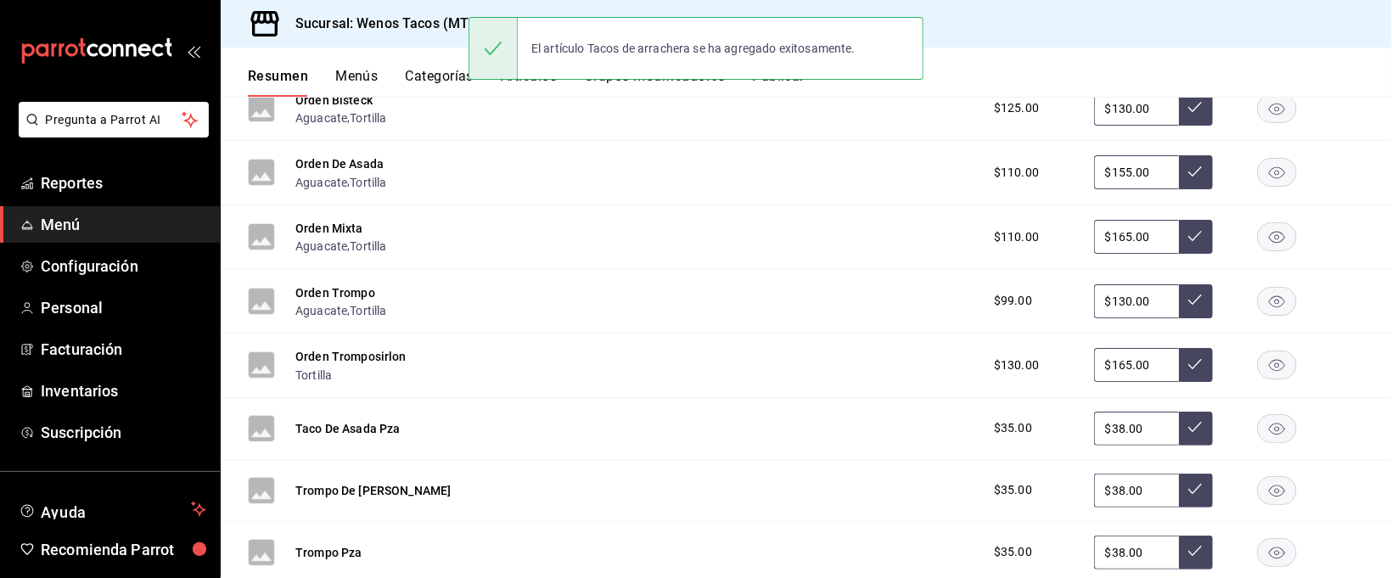
scroll to position [1885, 0]
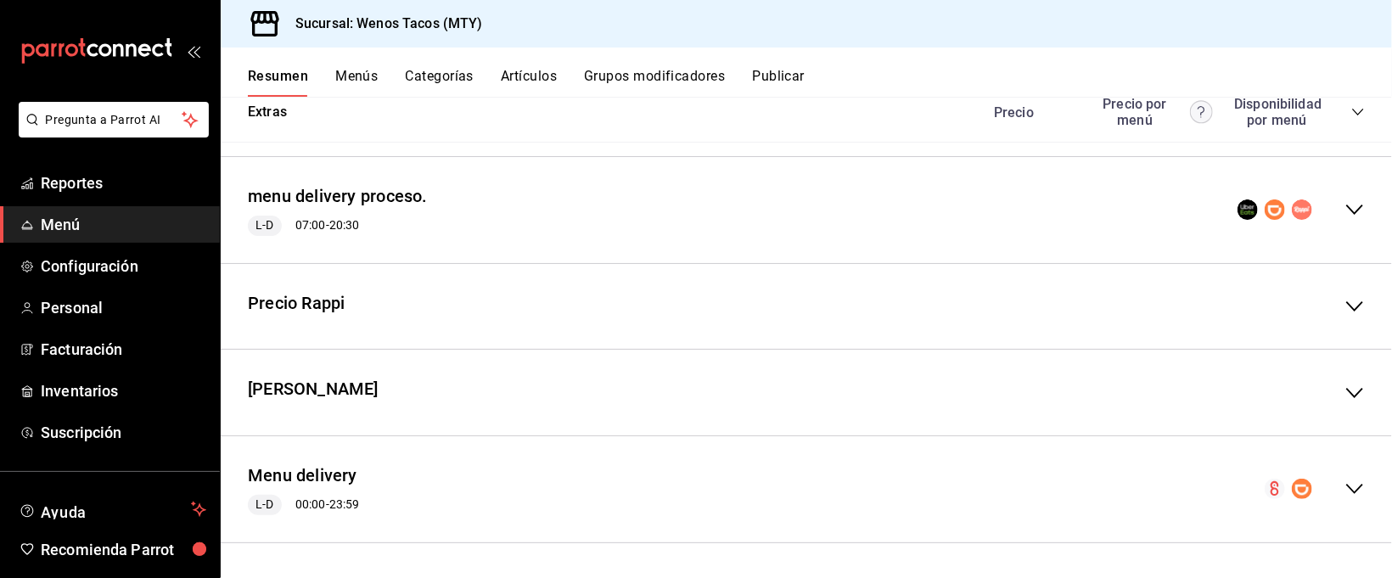
click at [1344, 487] on icon "collapse-menu-row" at bounding box center [1354, 489] width 20 height 20
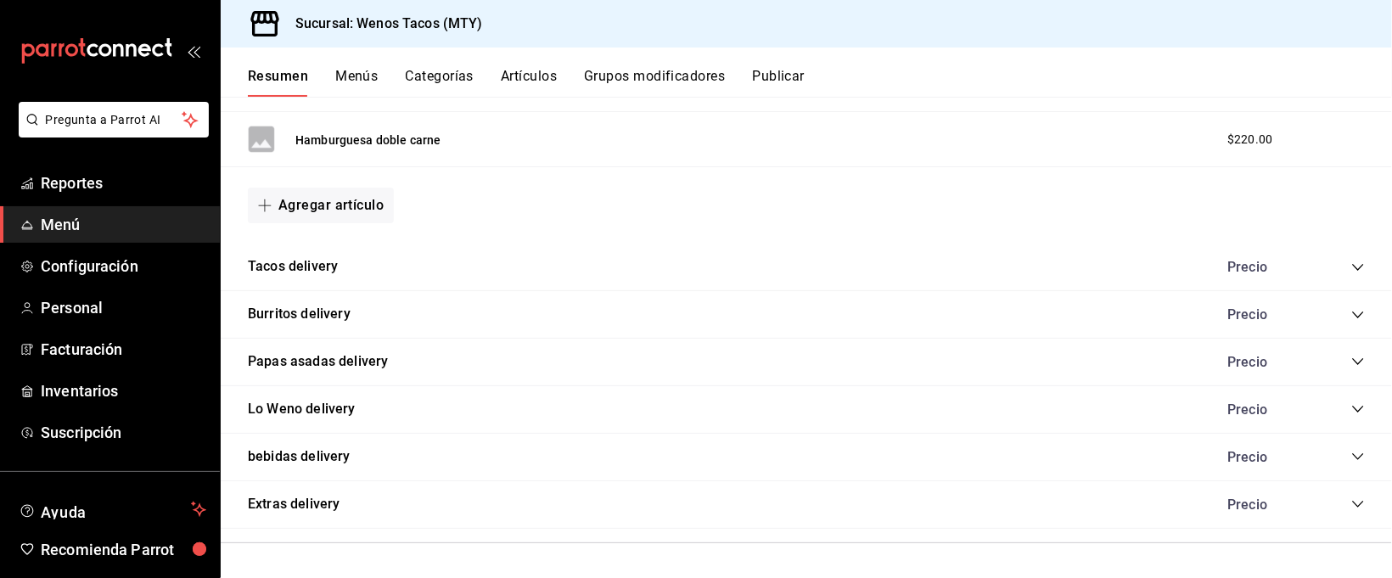
scroll to position [3352, 0]
click at [1352, 266] on icon "collapse-category-row" at bounding box center [1357, 267] width 11 height 7
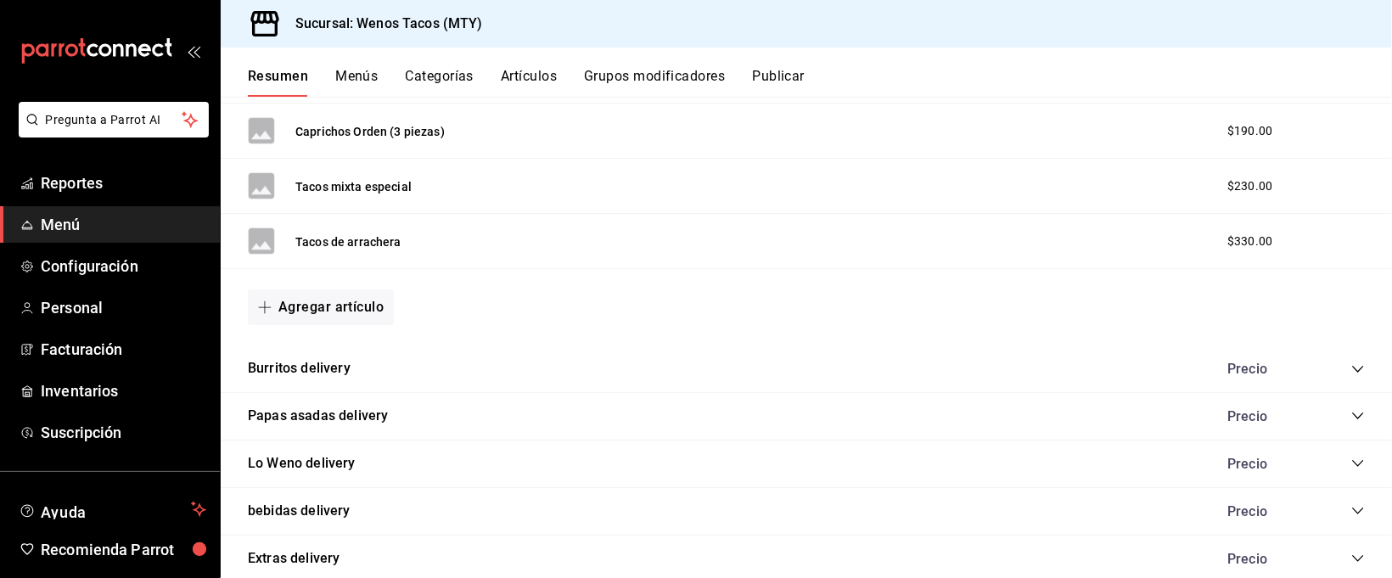
scroll to position [3913, 0]
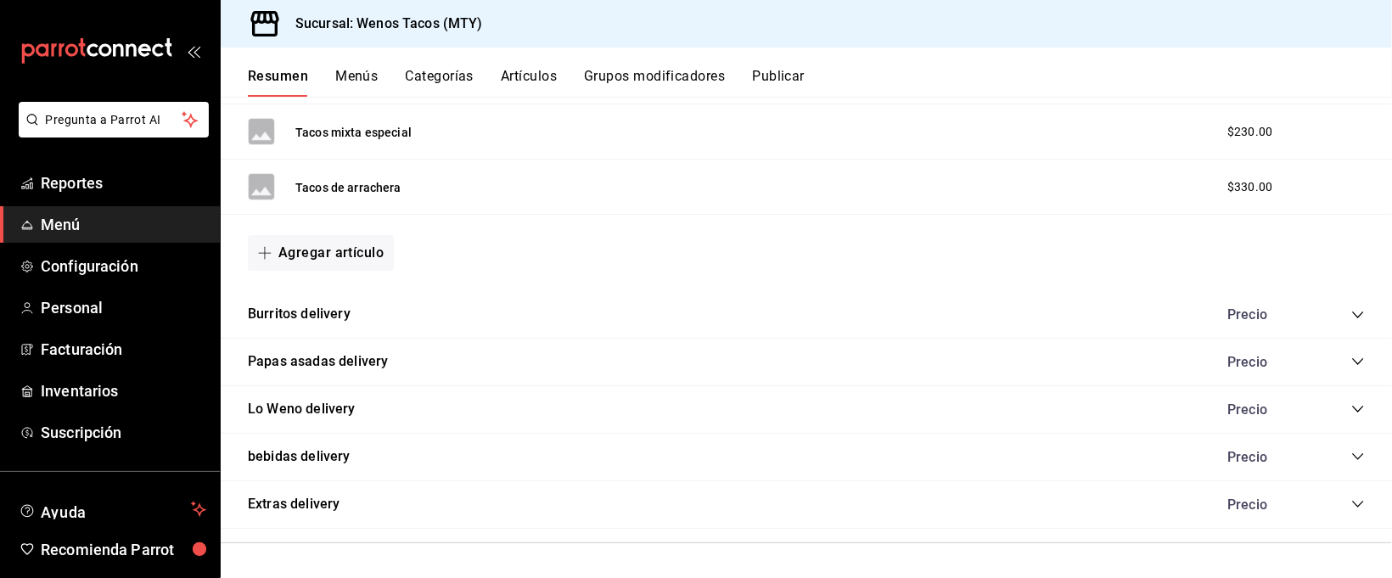
click at [1351, 411] on icon "collapse-category-row" at bounding box center [1358, 409] width 14 height 14
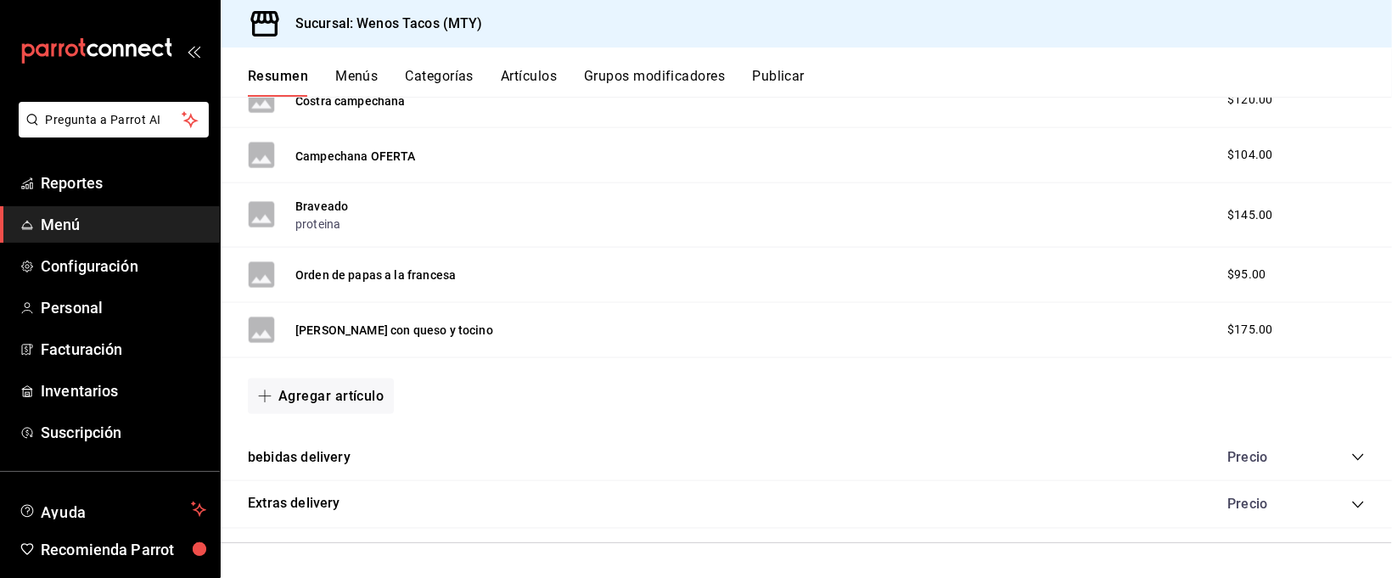
scroll to position [4832, 0]
click at [1351, 501] on icon "collapse-category-row" at bounding box center [1358, 505] width 14 height 14
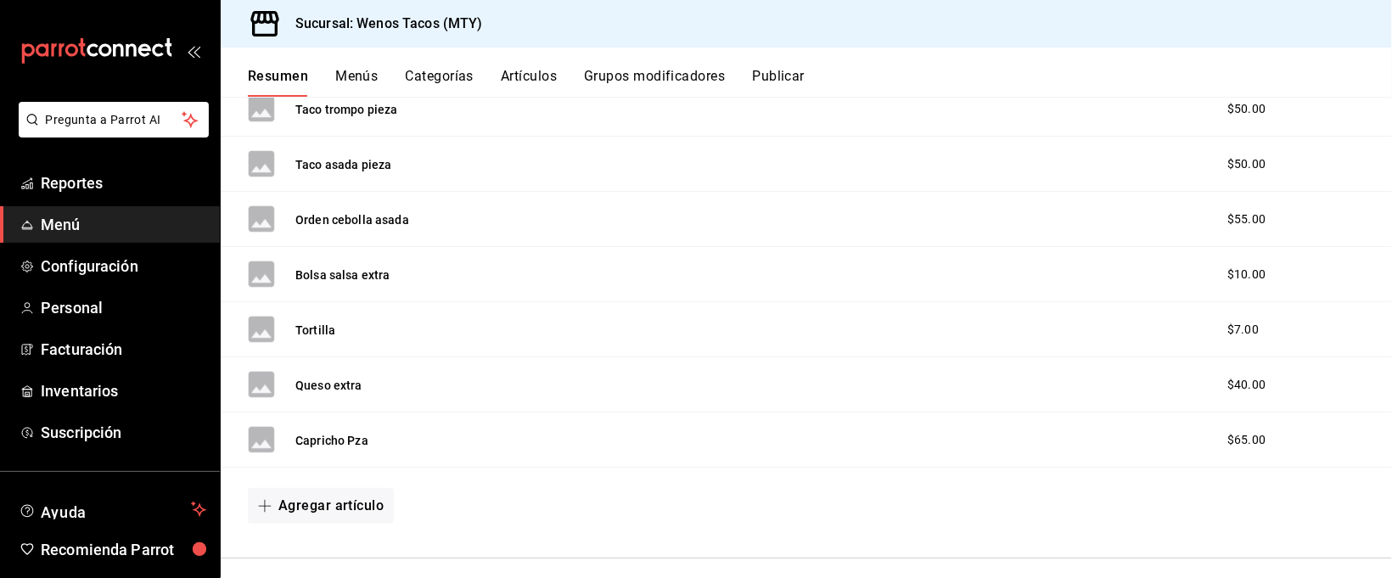
scroll to position [5461, 0]
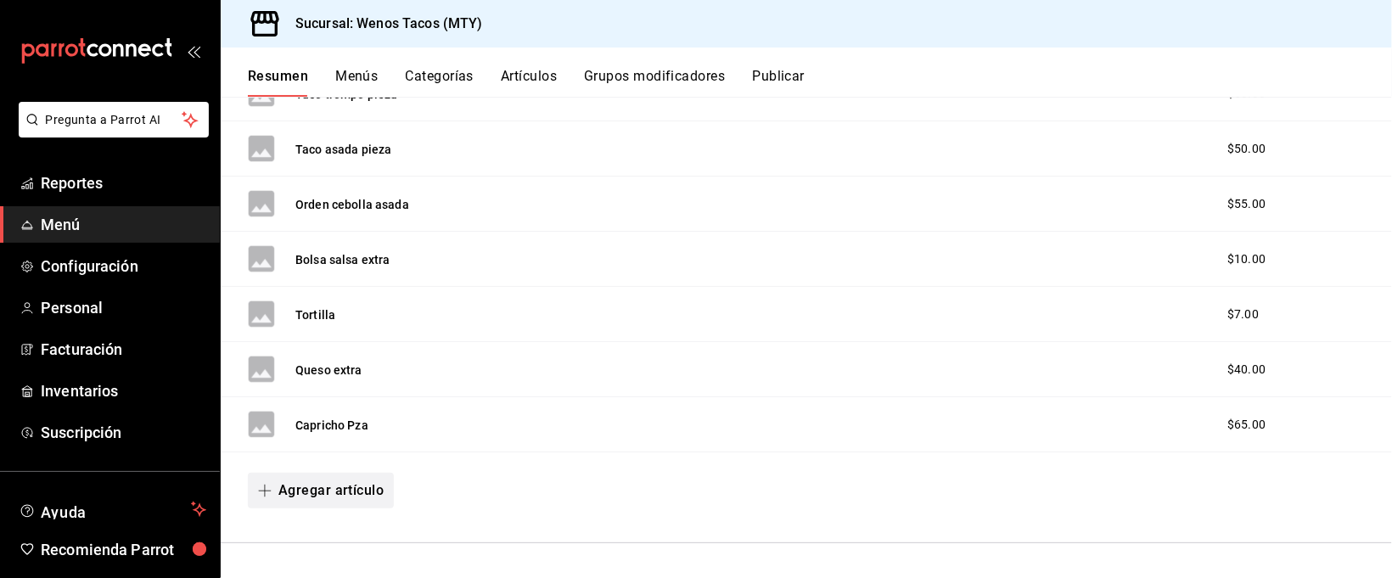
click at [333, 489] on button "Agregar artículo" at bounding box center [321, 491] width 146 height 36
click at [309, 534] on li "Artículo nuevo" at bounding box center [314, 537] width 133 height 42
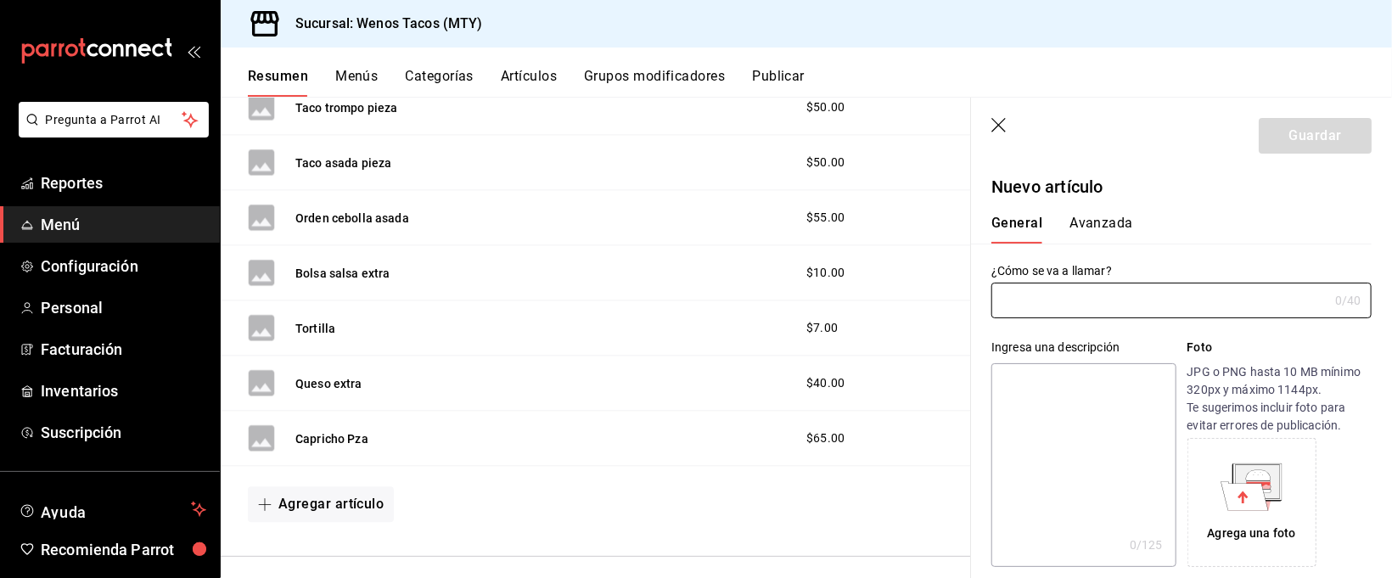
type input "AR-1758521518467"
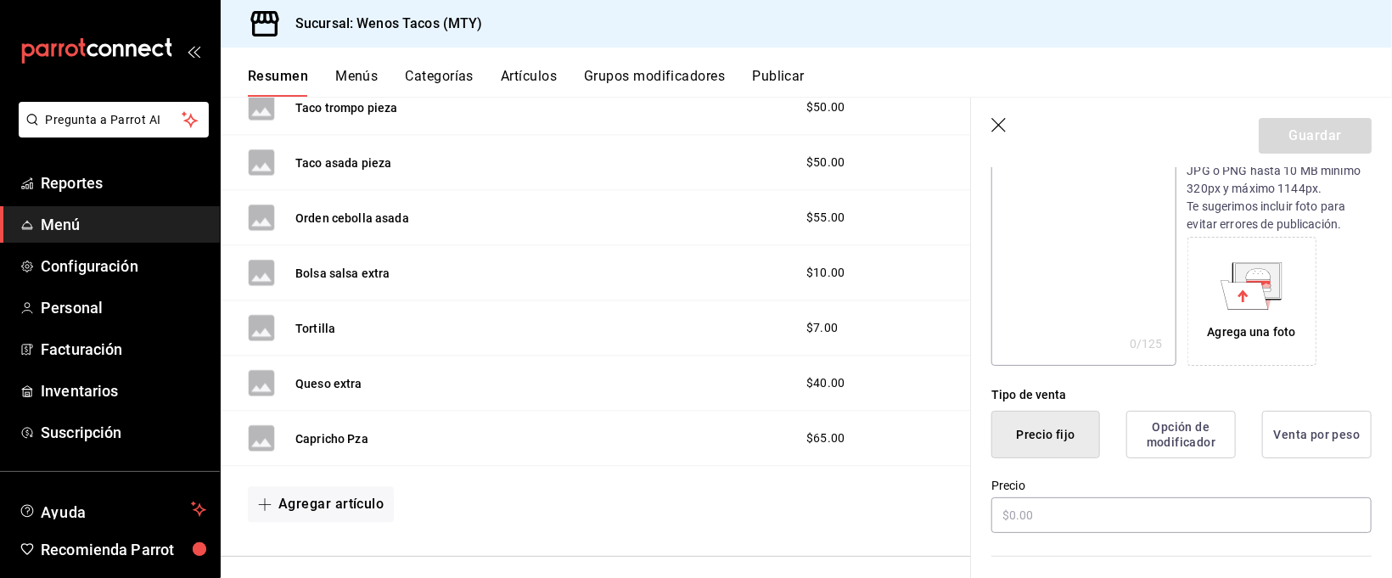
scroll to position [242, 0]
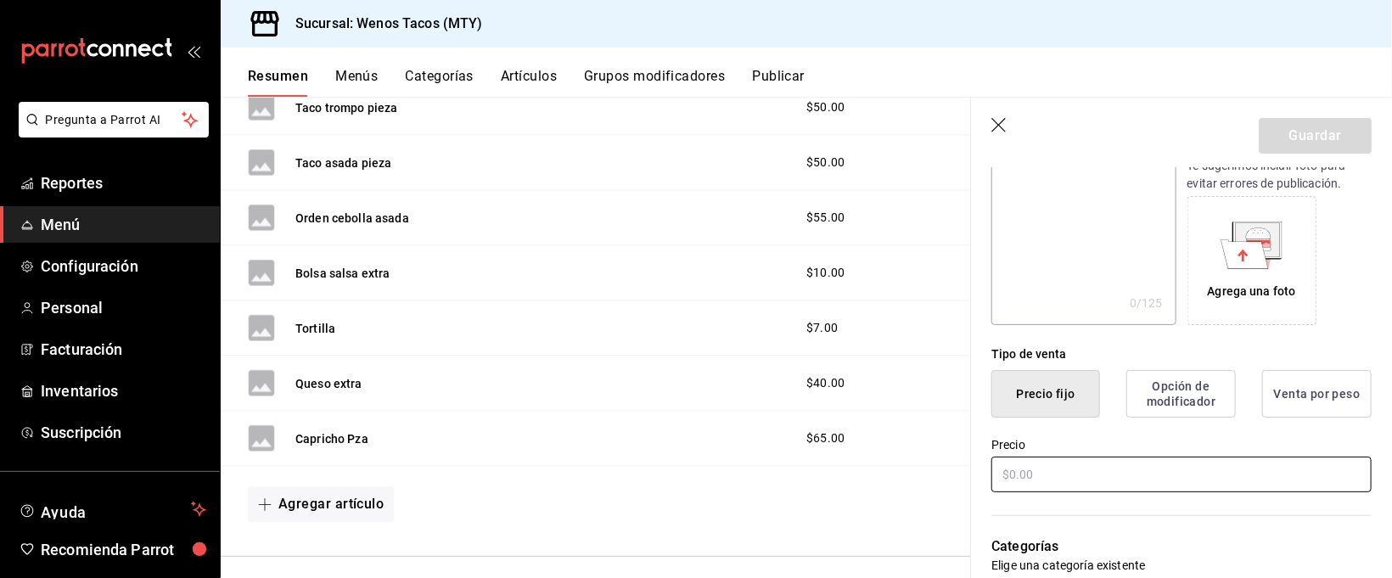
type input "Aguacate extra"
click at [1203, 475] on input "text" at bounding box center [1181, 474] width 380 height 36
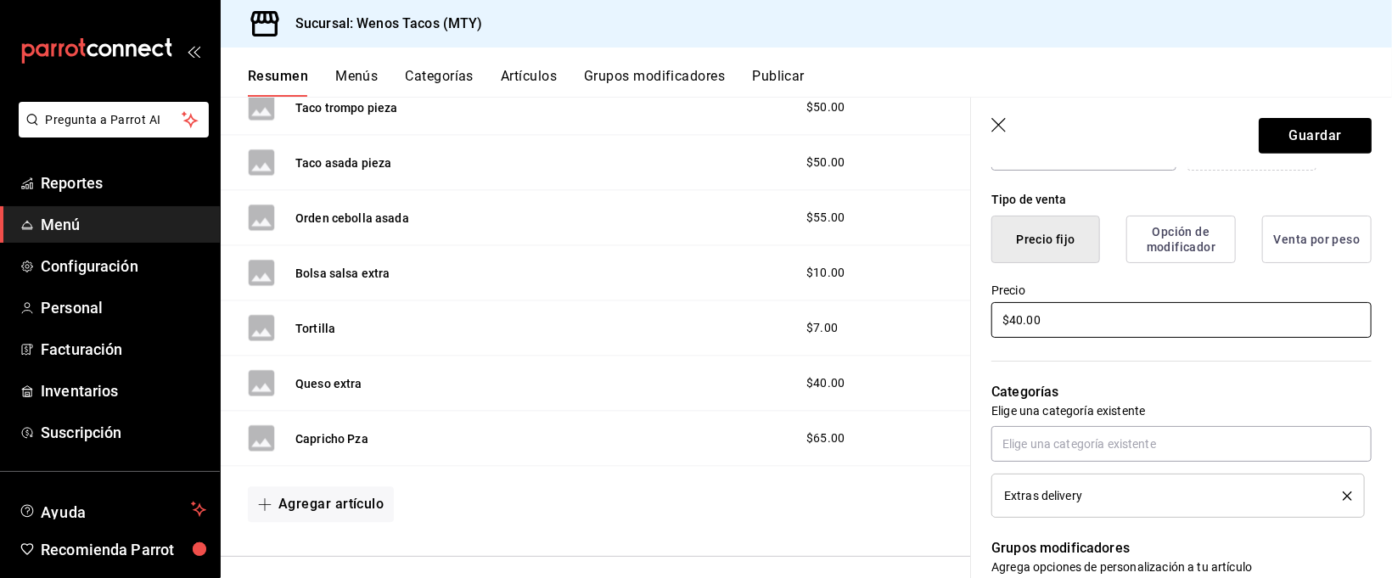
scroll to position [400, 0]
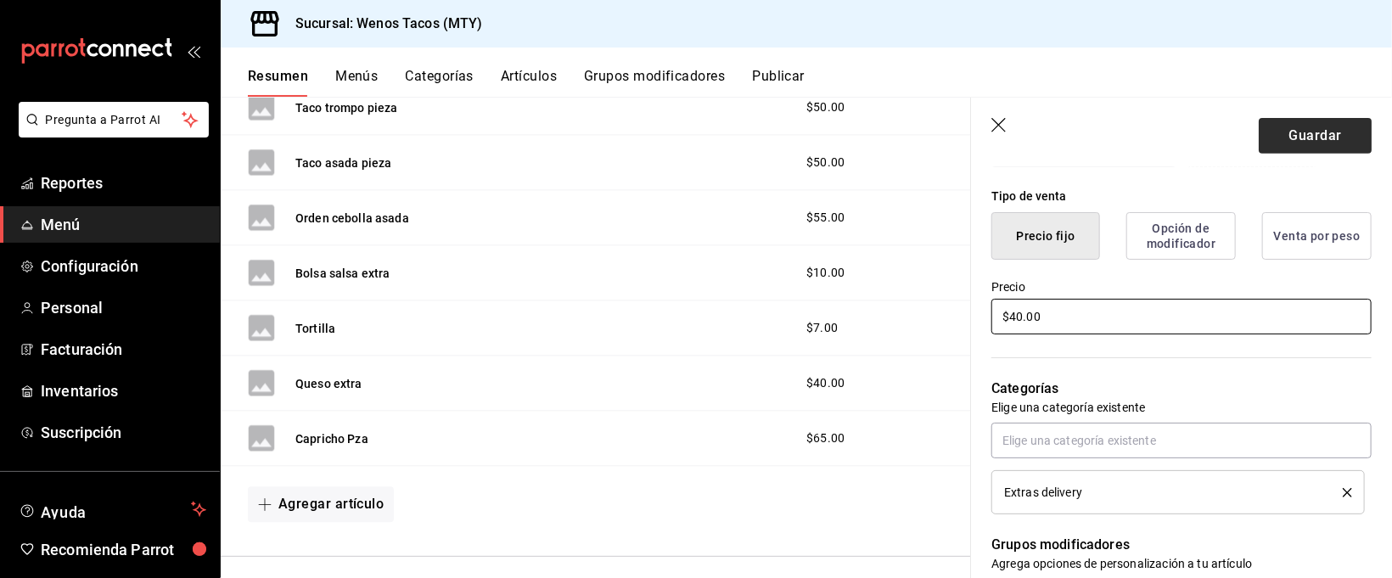
type input "$40.00"
click at [1310, 132] on button "Guardar" at bounding box center [1314, 136] width 113 height 36
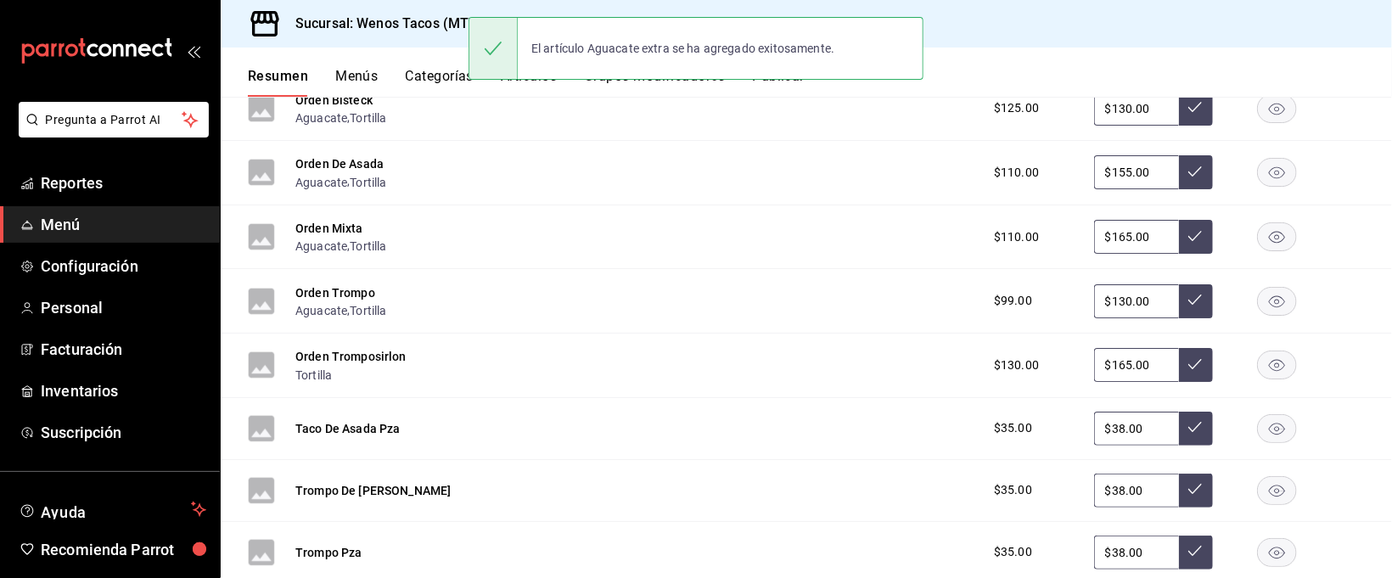
scroll to position [1885, 0]
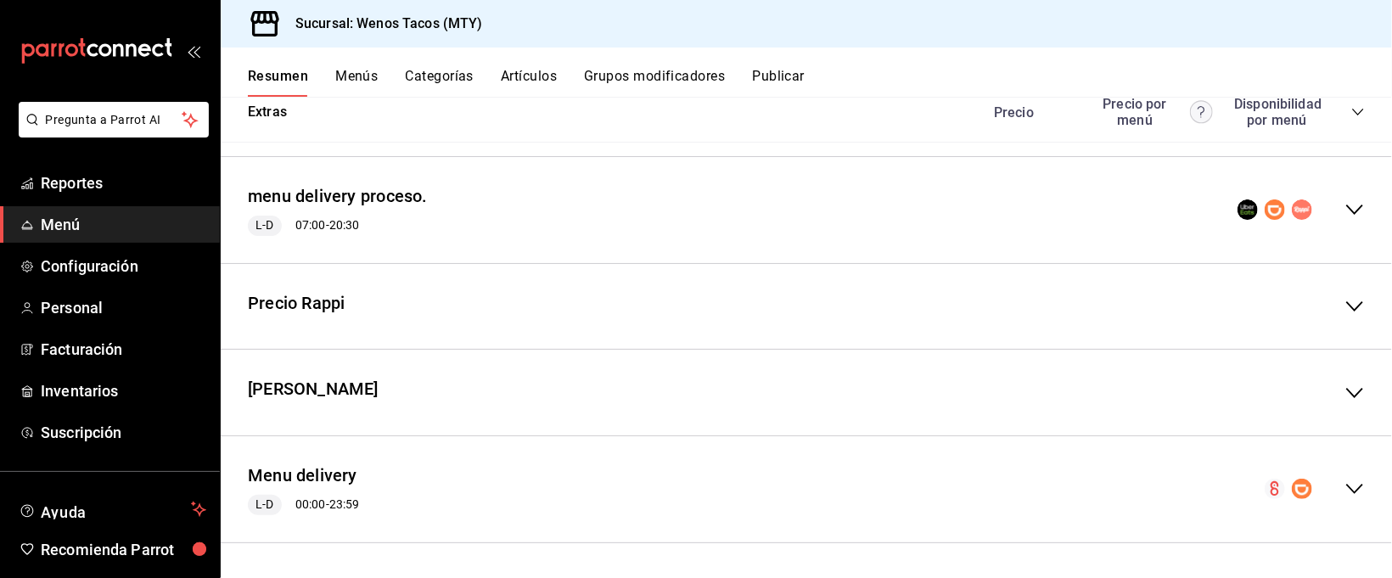
click at [1344, 486] on icon "collapse-menu-row" at bounding box center [1354, 489] width 20 height 20
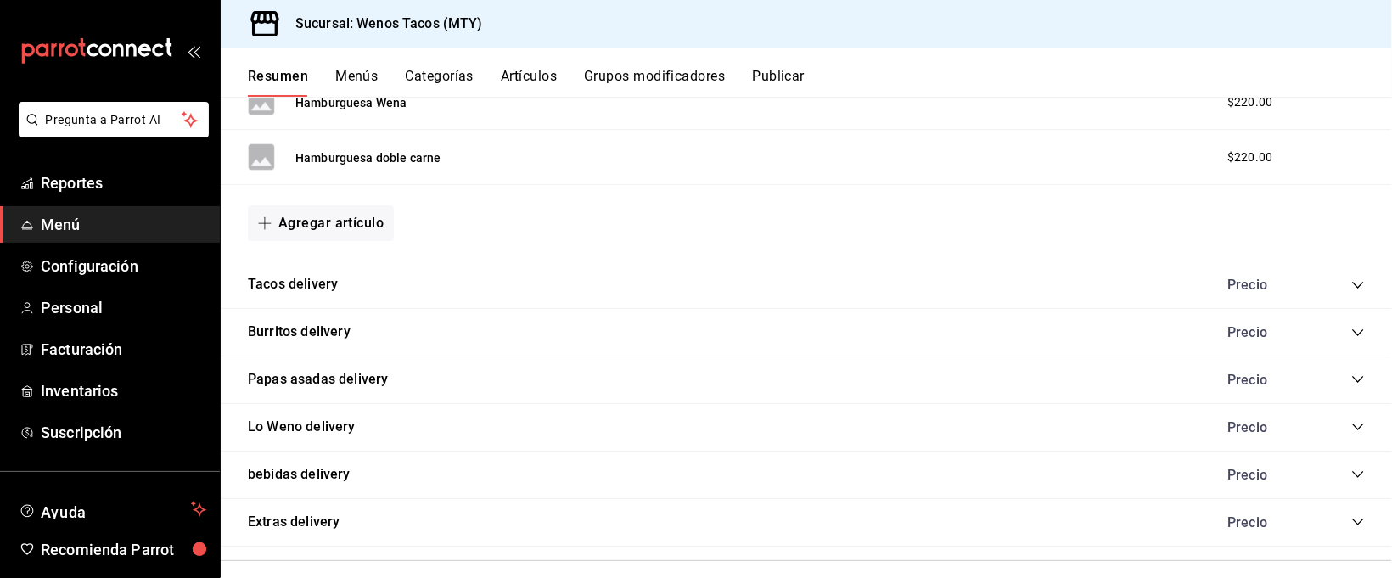
scroll to position [3352, 0]
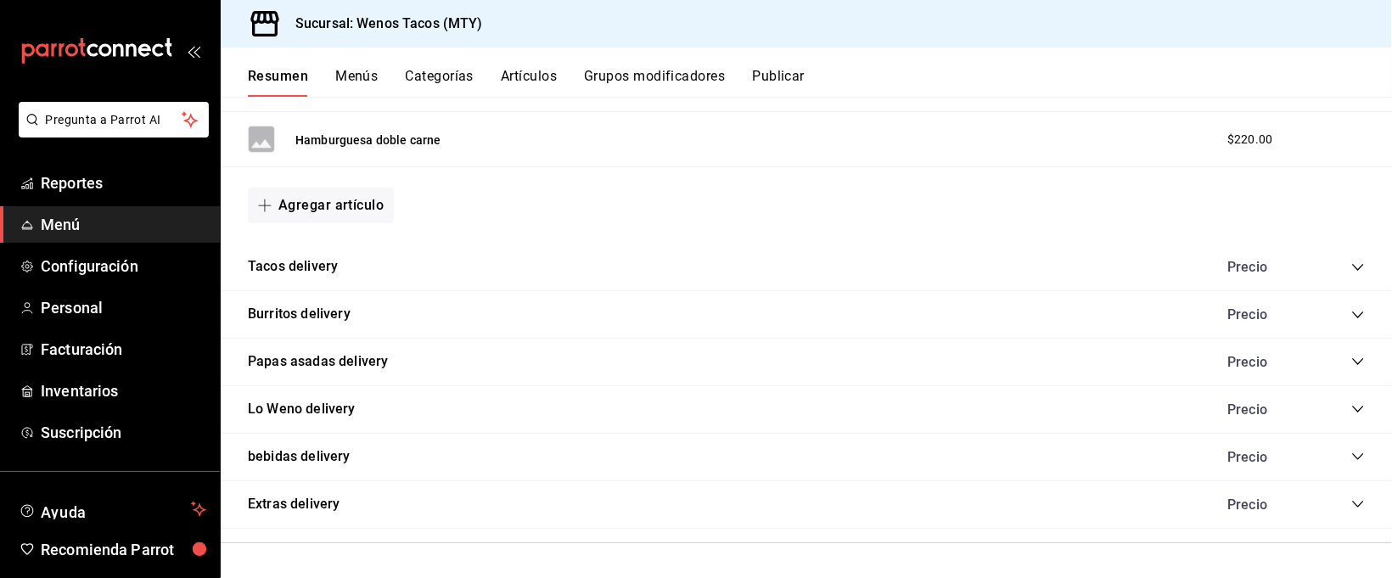
click at [1351, 507] on icon "collapse-category-row" at bounding box center [1358, 504] width 14 height 14
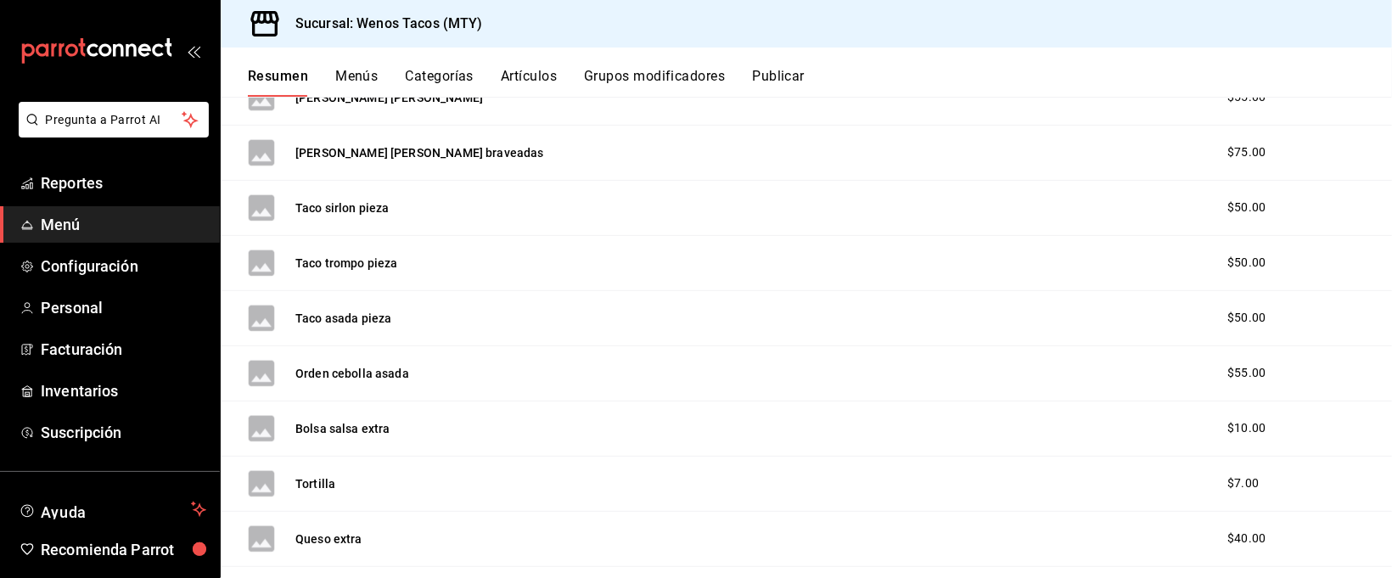
scroll to position [4037, 0]
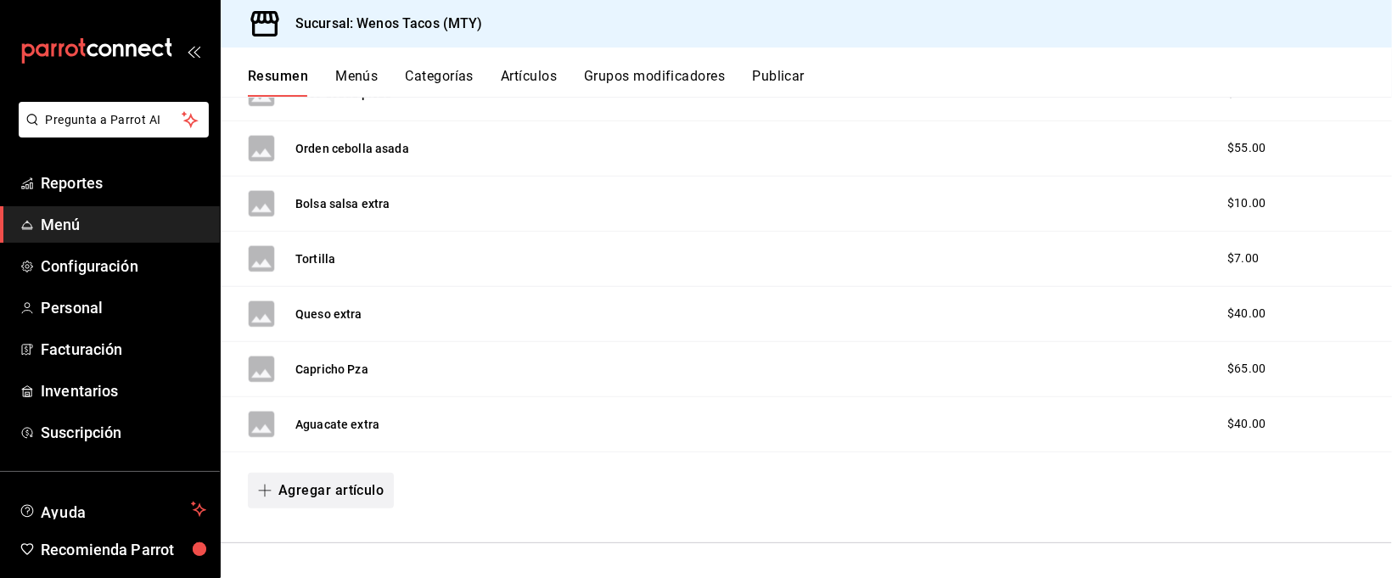
click at [310, 489] on button "Agregar artículo" at bounding box center [321, 491] width 146 height 36
click at [330, 531] on li "Artículo nuevo" at bounding box center [314, 537] width 133 height 42
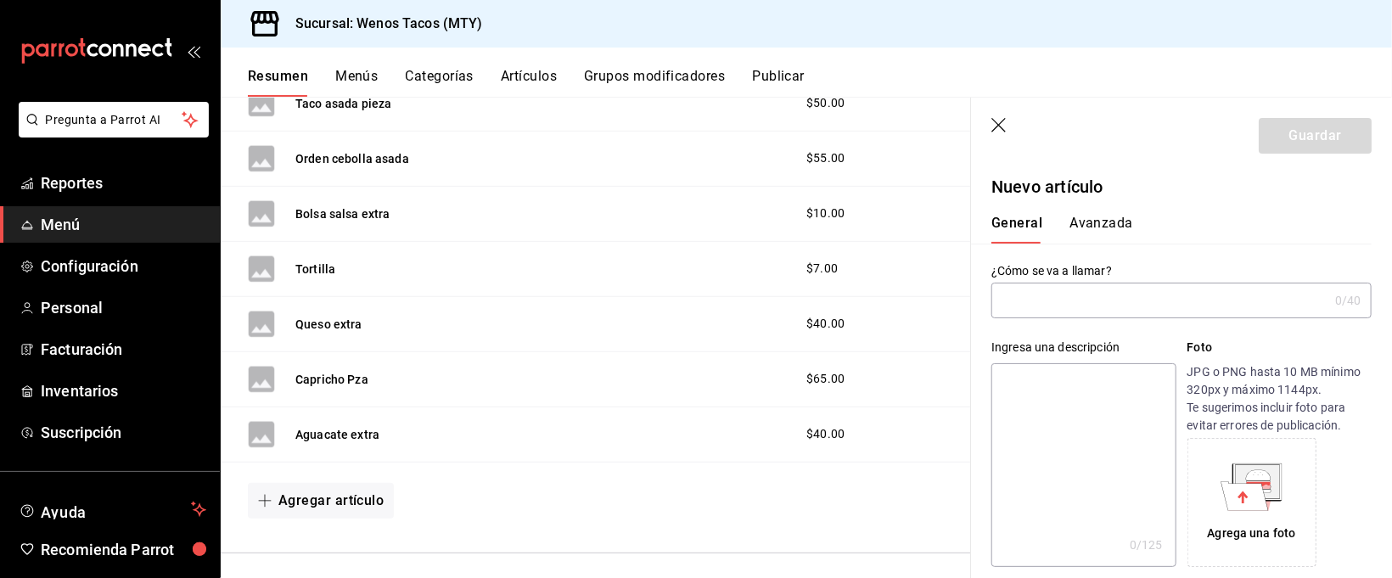
click at [1066, 294] on input "text" at bounding box center [1159, 300] width 337 height 34
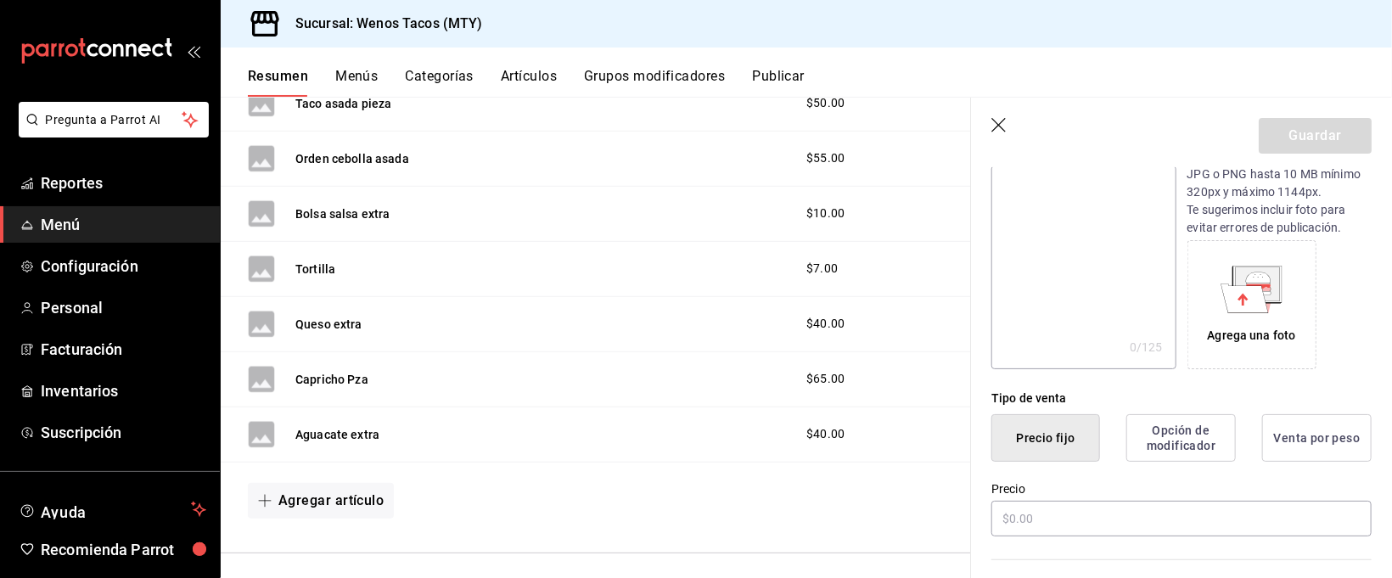
scroll to position [203, 0]
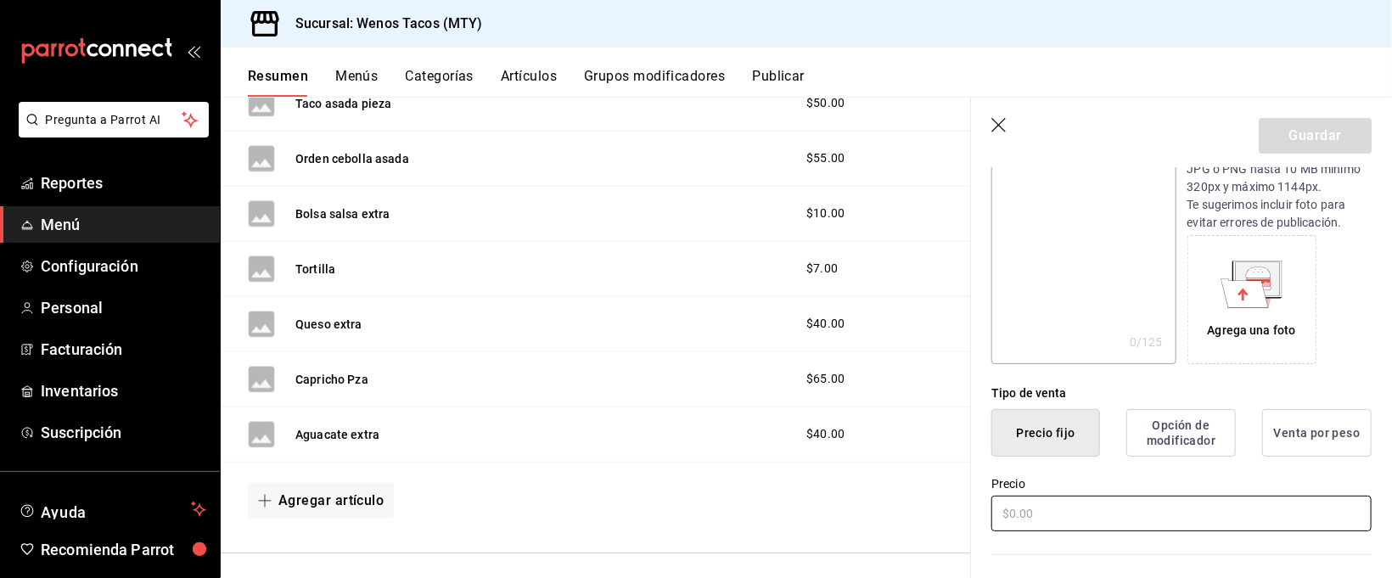
type input "Aguacate extra orden"
click at [1196, 518] on input "text" at bounding box center [1181, 514] width 380 height 36
type input "$70.00"
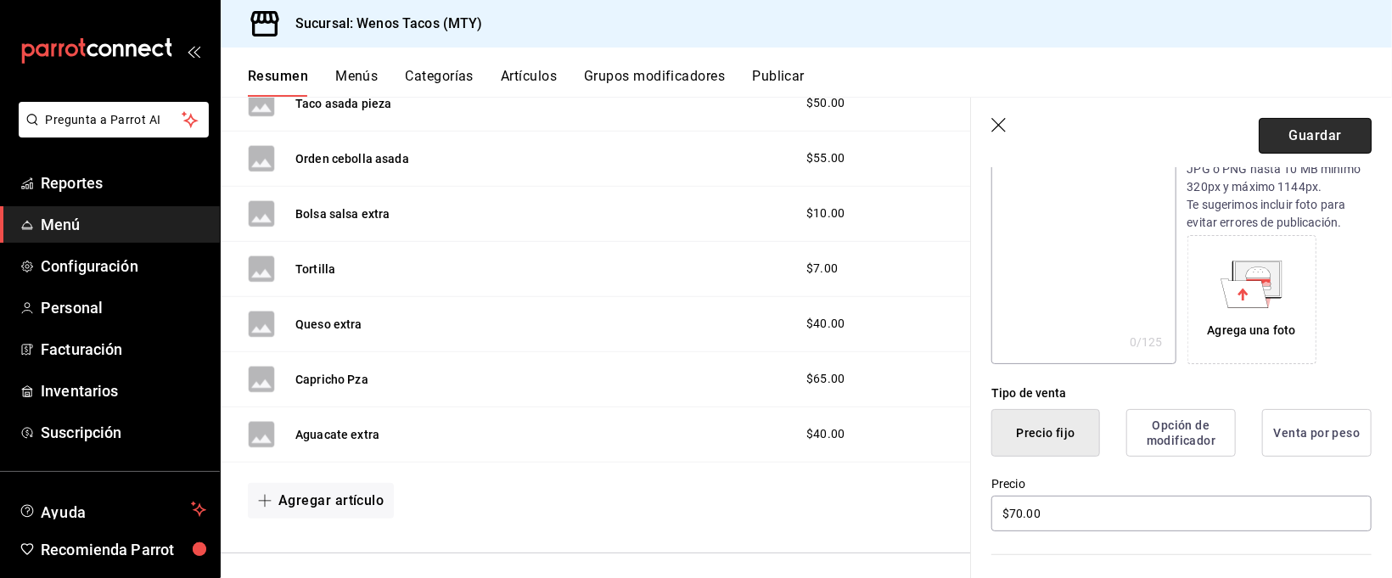
click at [1315, 131] on button "Guardar" at bounding box center [1314, 136] width 113 height 36
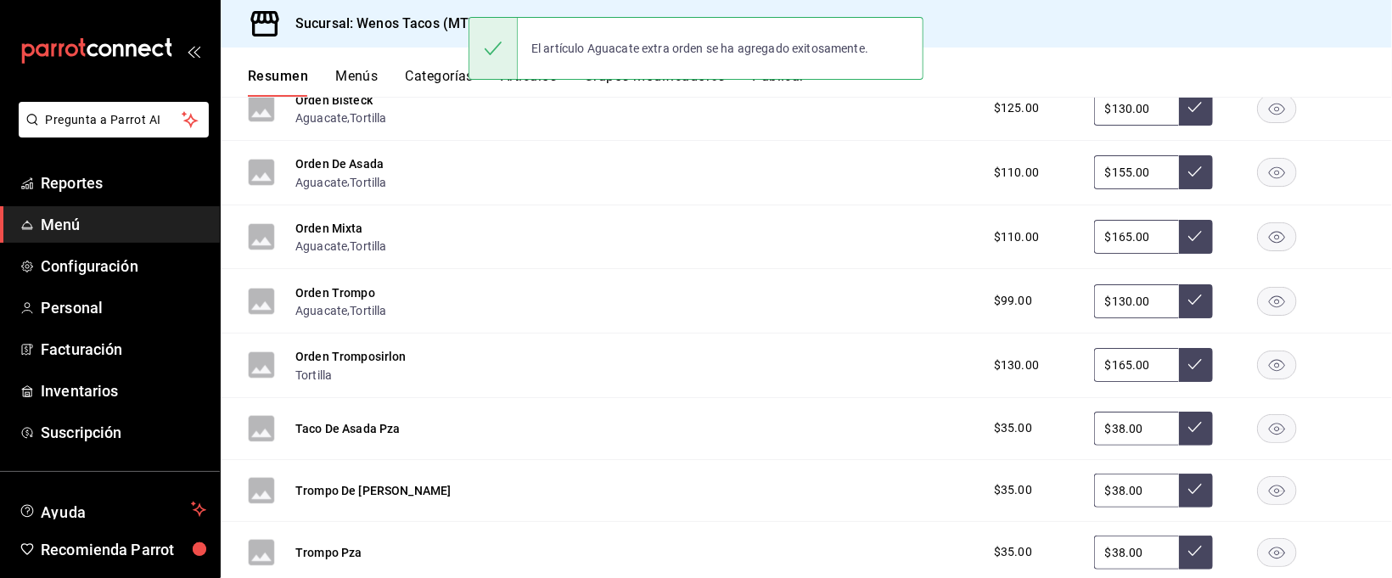
scroll to position [1885, 0]
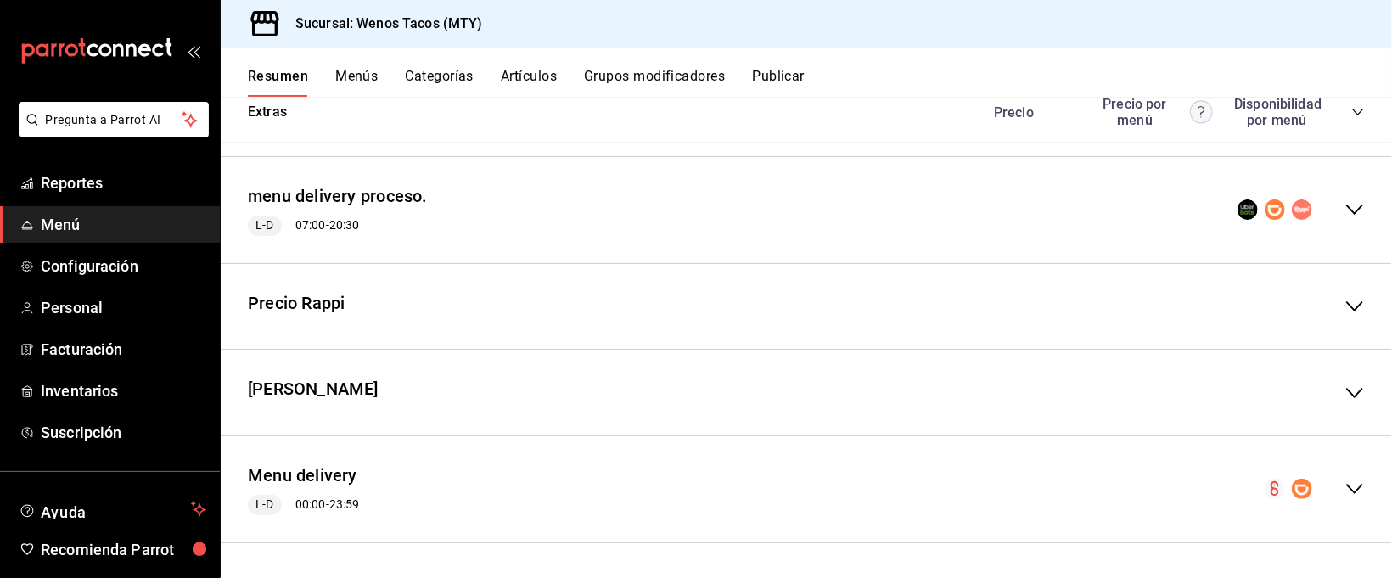
click at [1344, 489] on icon "collapse-menu-row" at bounding box center [1354, 489] width 20 height 20
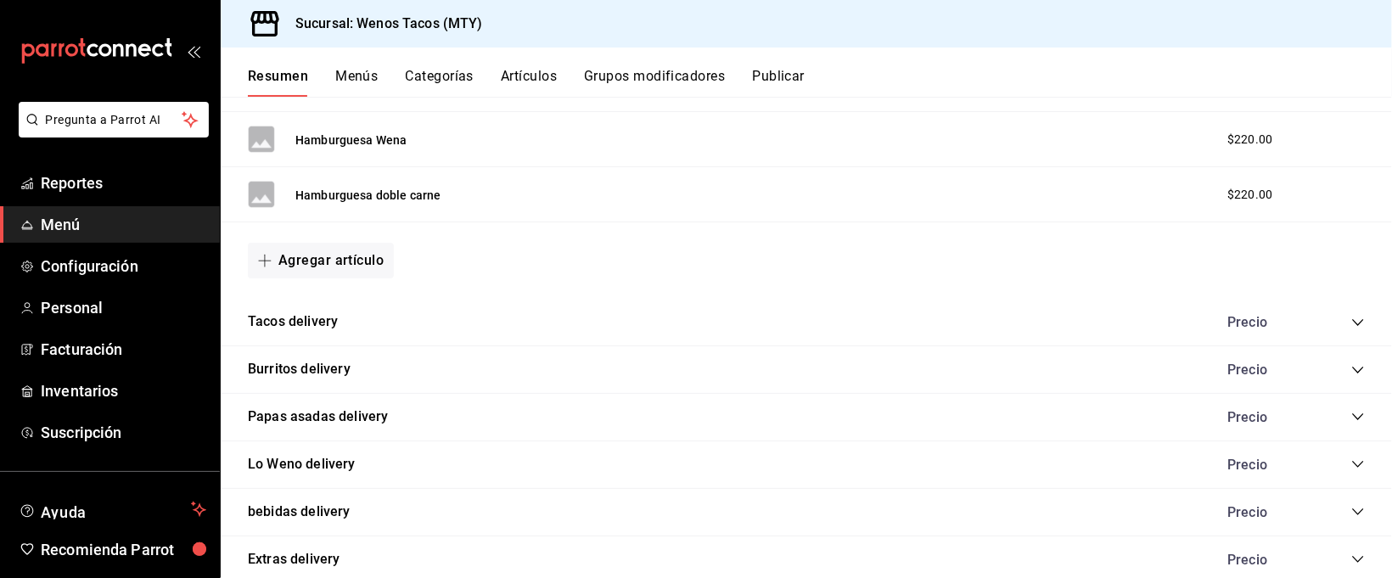
scroll to position [3352, 0]
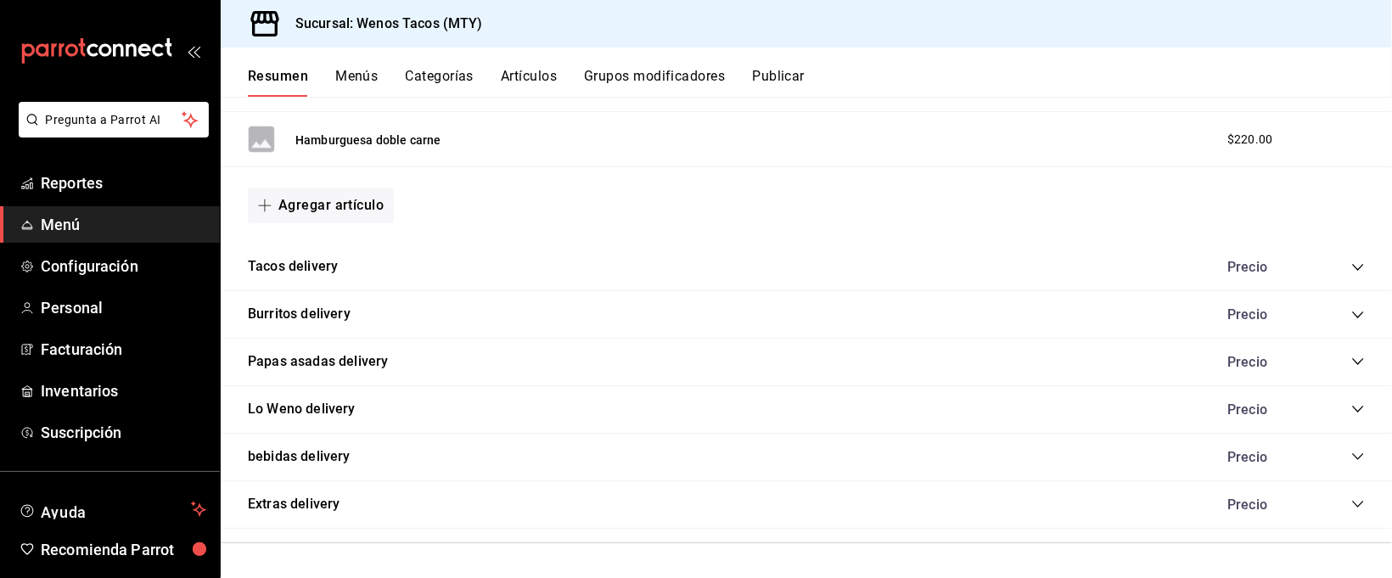
click at [1351, 501] on icon "collapse-category-row" at bounding box center [1358, 504] width 14 height 14
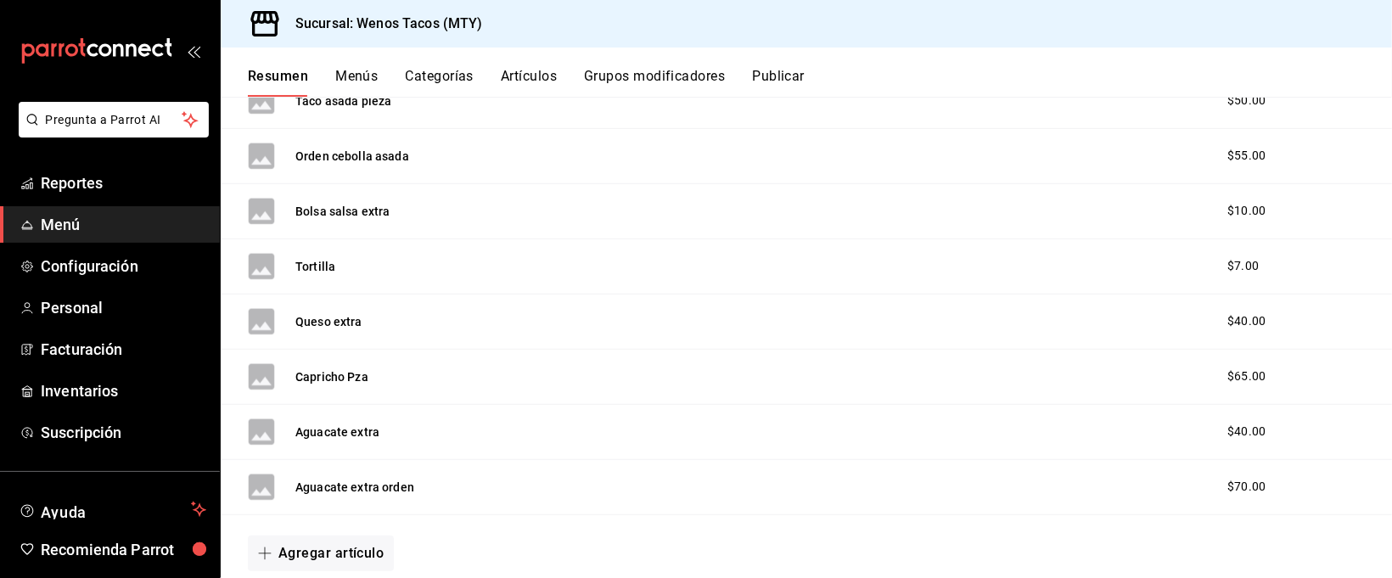
scroll to position [4093, 0]
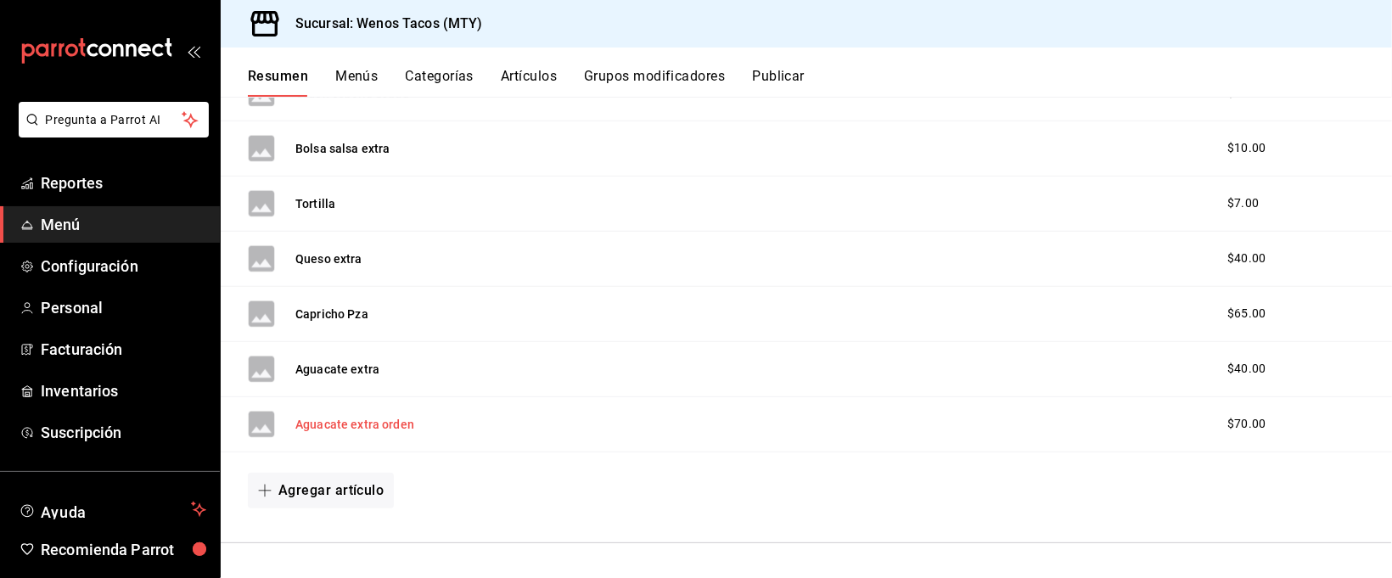
click at [302, 423] on button "Aguacate extra orden" at bounding box center [354, 424] width 119 height 17
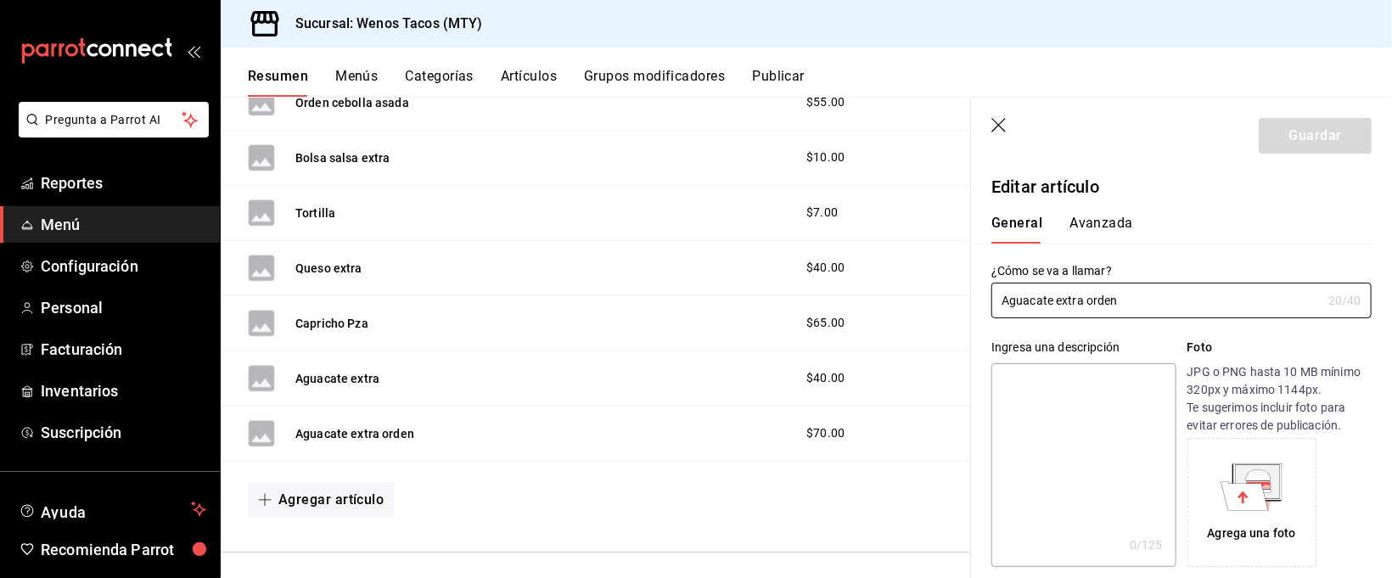
type input "$70.00"
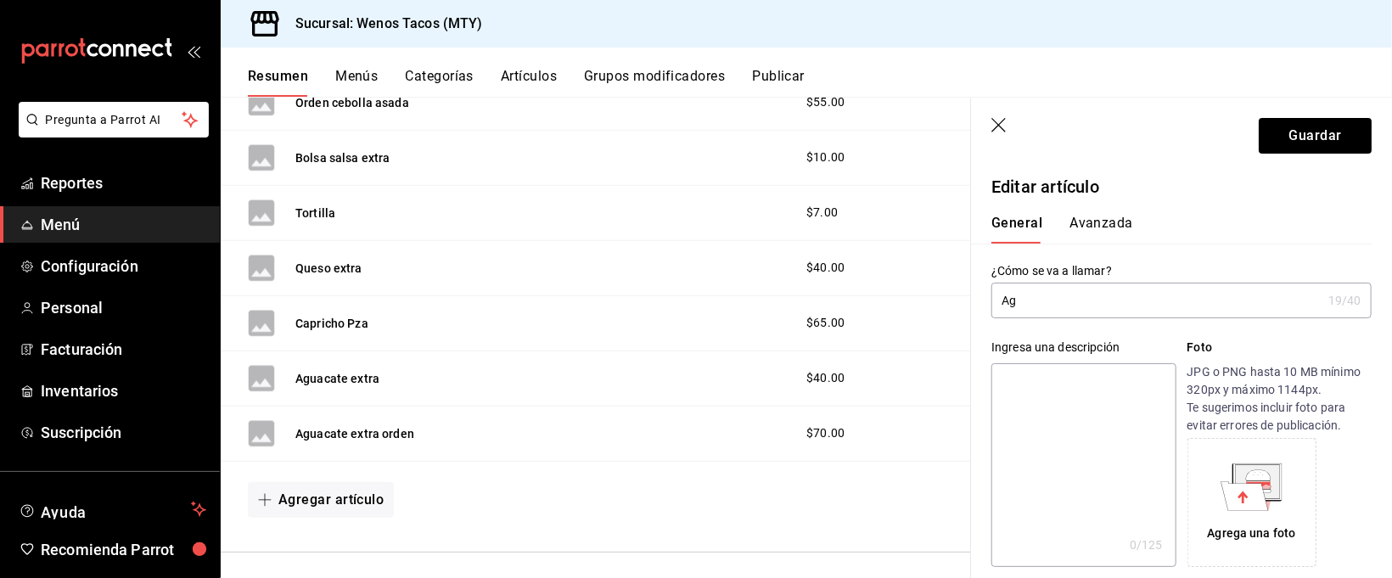
type input "A"
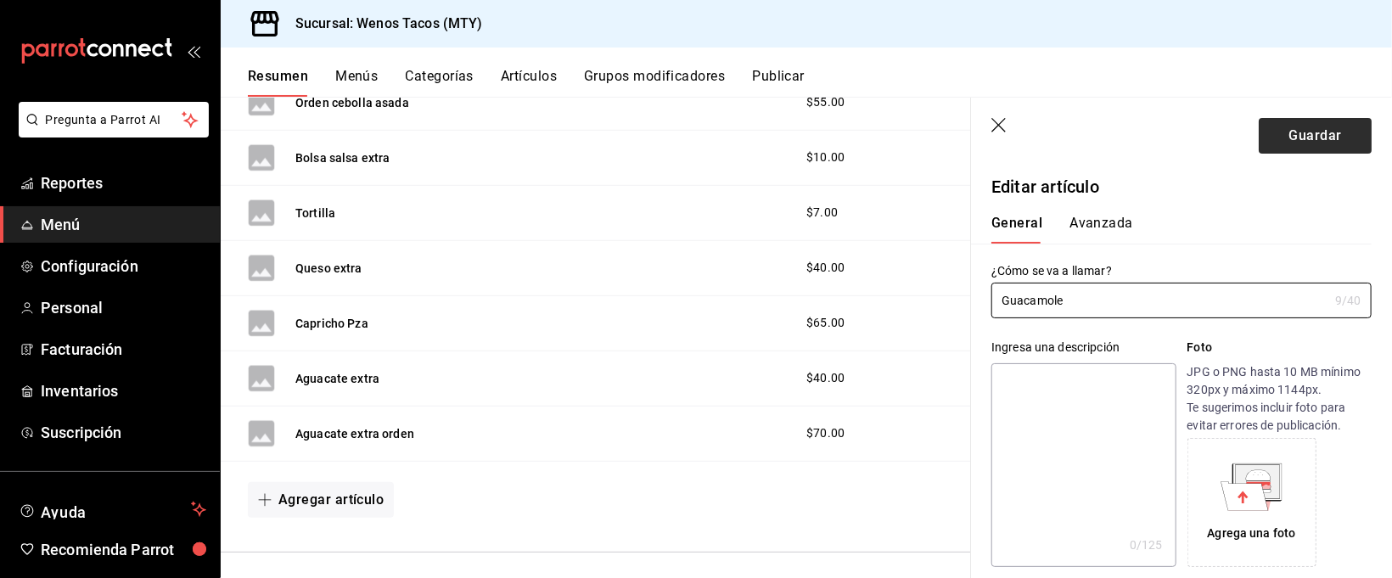
type input "Guacamole"
click at [1328, 129] on button "Guardar" at bounding box center [1314, 136] width 113 height 36
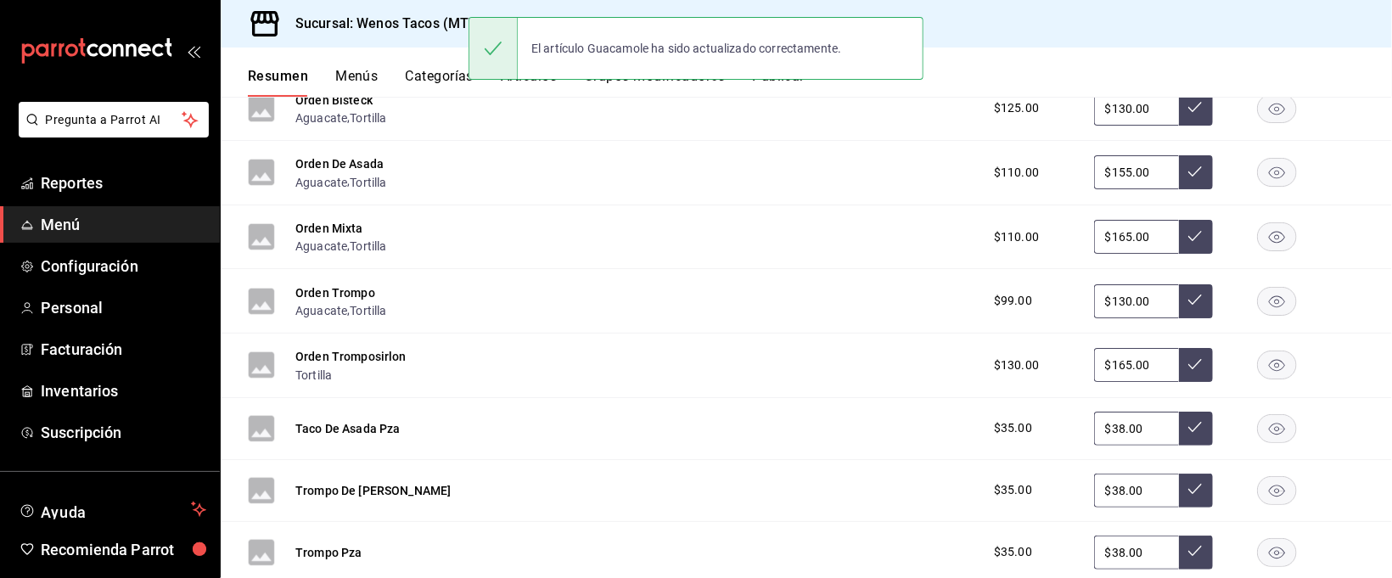
scroll to position [1885, 0]
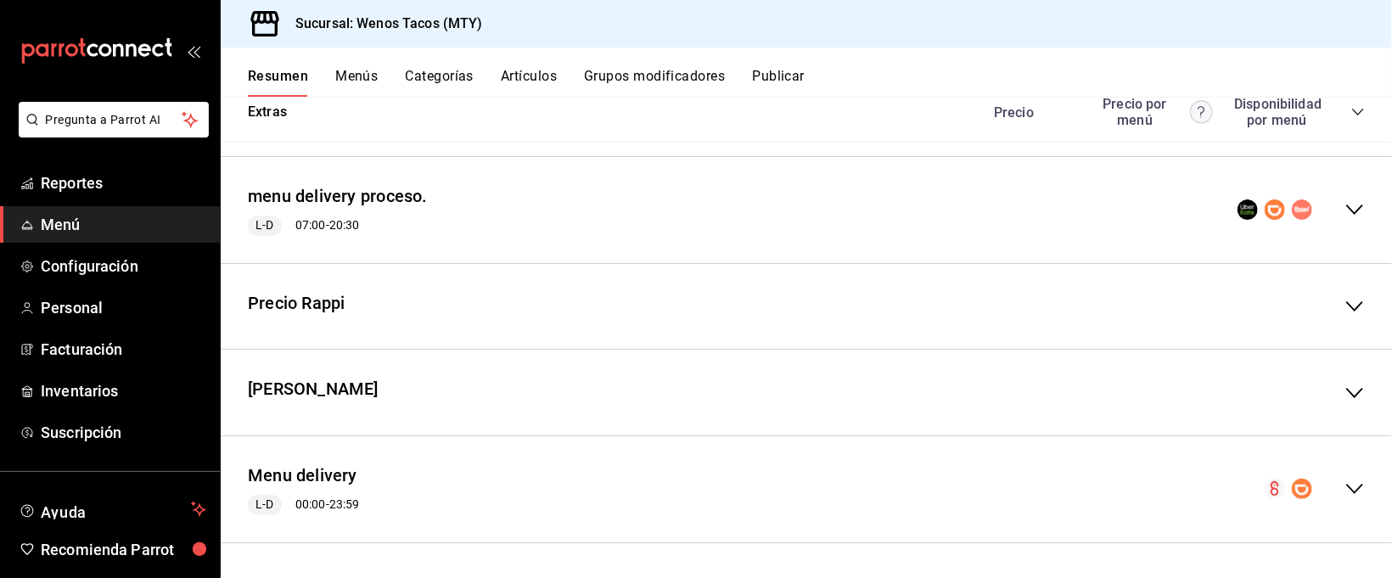
click at [1344, 486] on icon "collapse-menu-row" at bounding box center [1354, 489] width 20 height 20
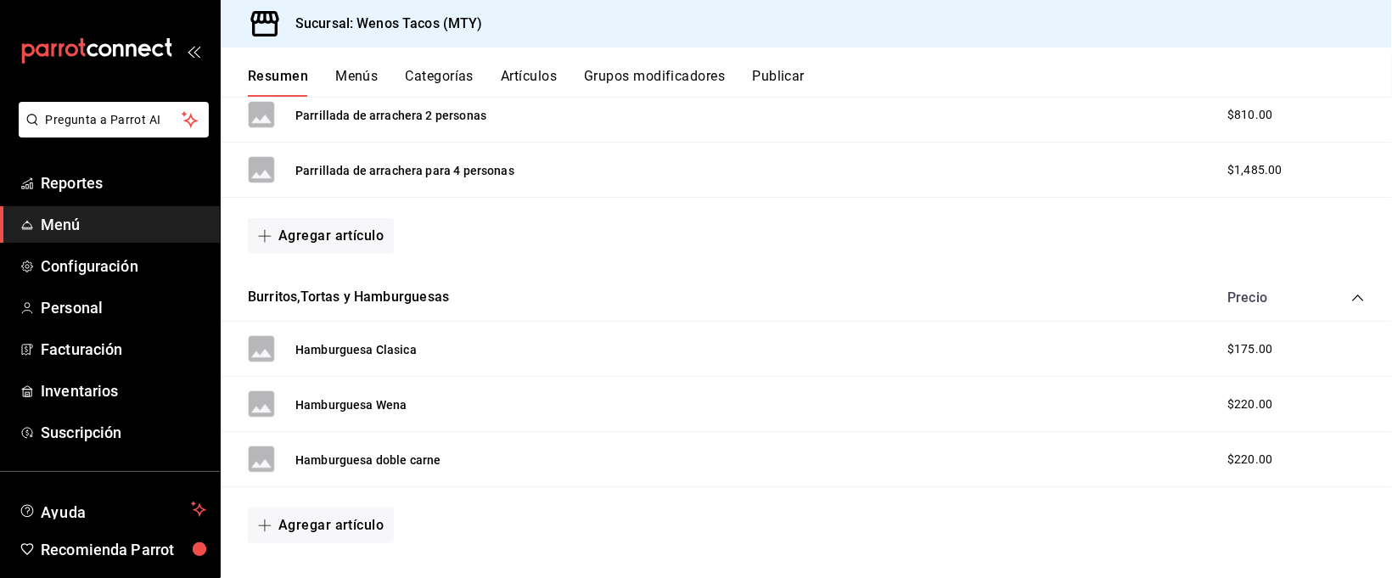
scroll to position [3352, 0]
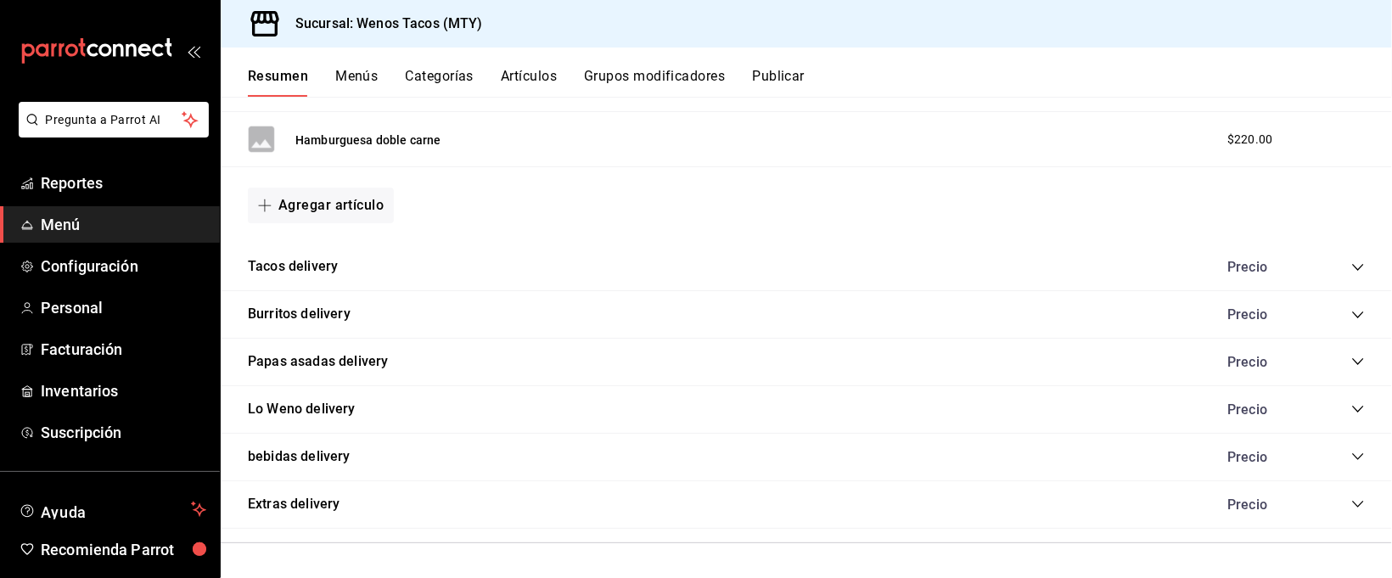
click at [1351, 506] on icon "collapse-category-row" at bounding box center [1358, 504] width 14 height 14
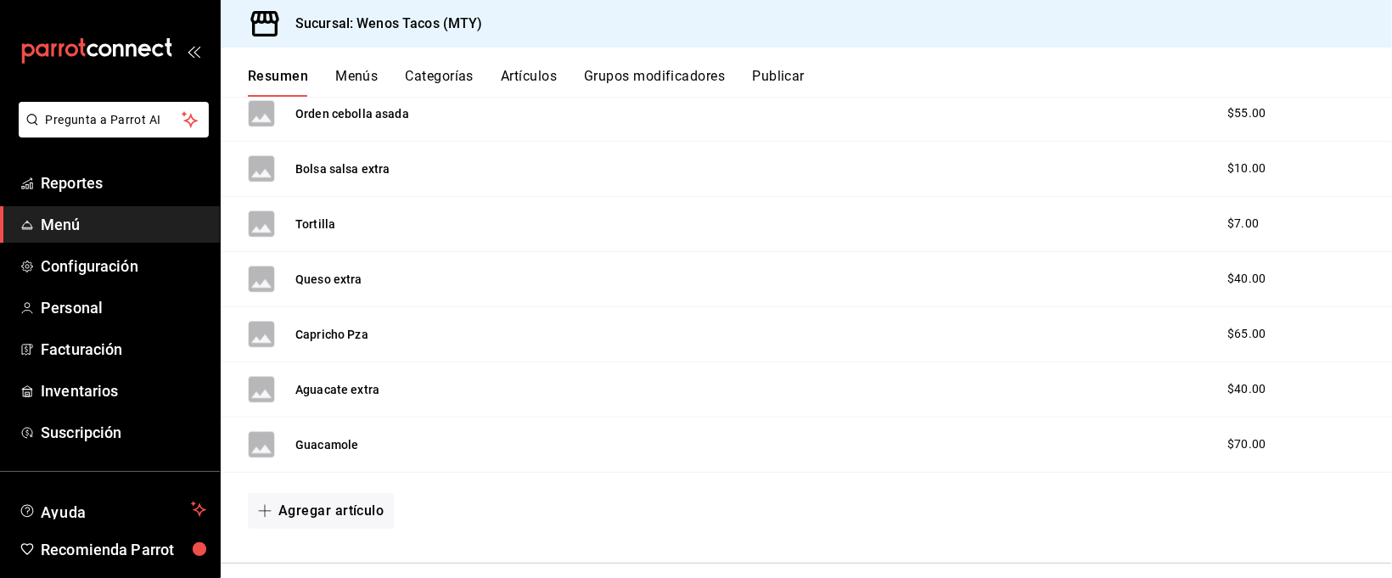
scroll to position [4093, 0]
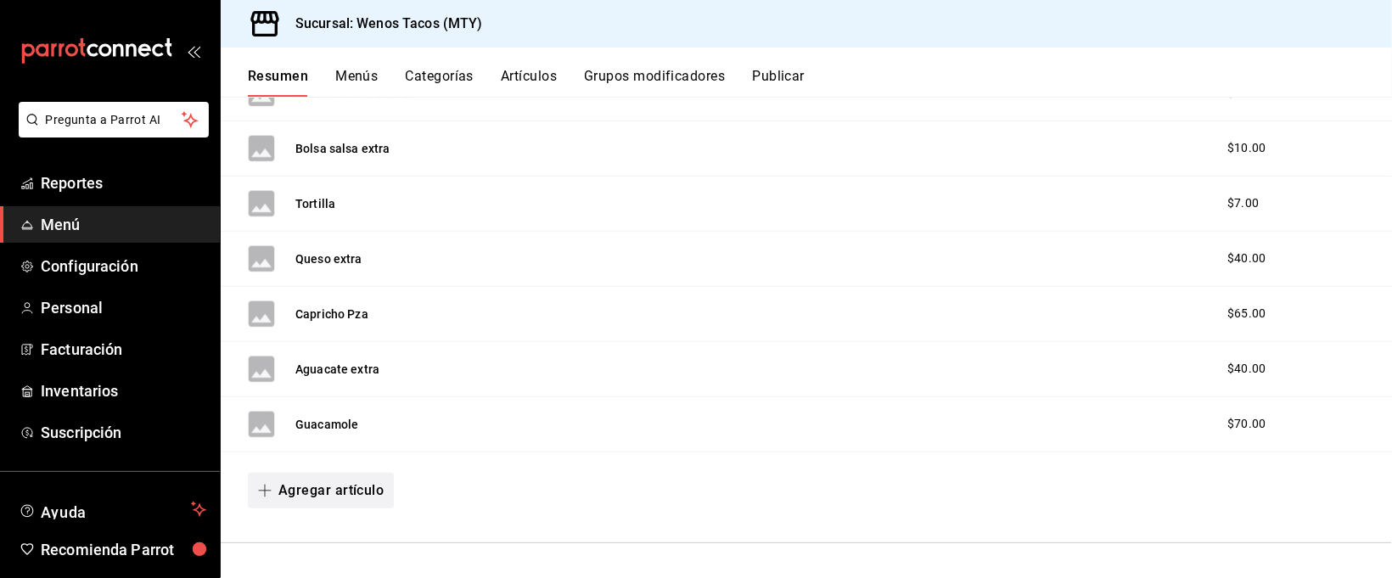
click at [350, 479] on button "Agregar artículo" at bounding box center [321, 491] width 146 height 36
click at [329, 532] on li "Artículo nuevo" at bounding box center [314, 537] width 133 height 42
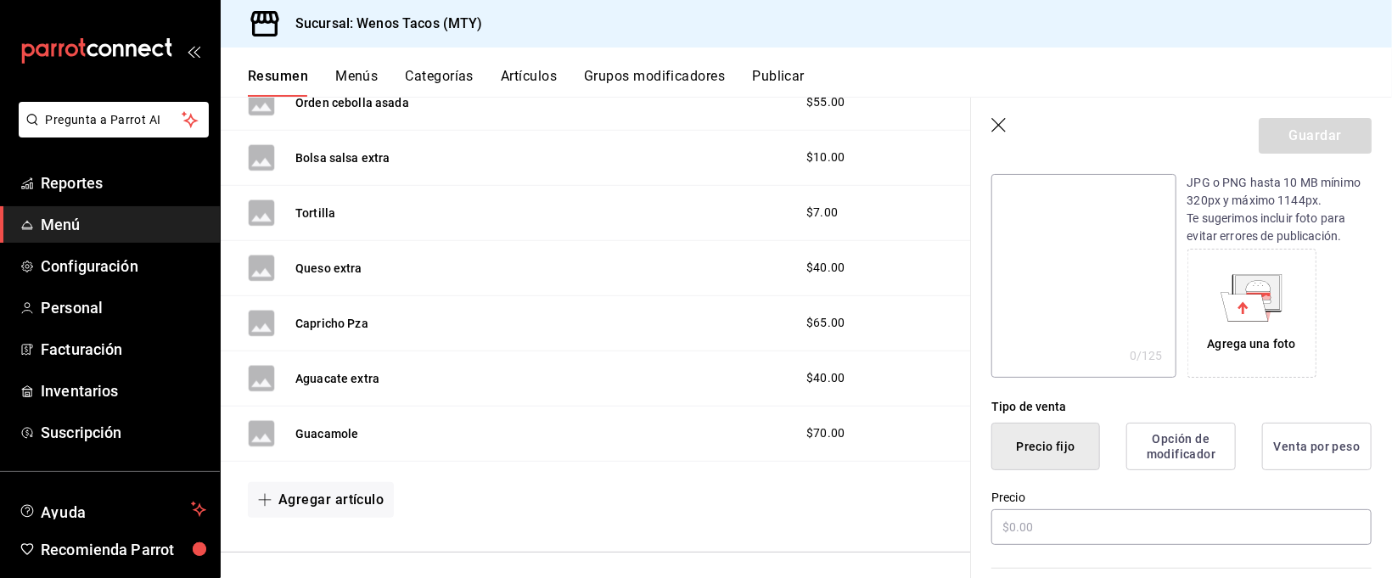
scroll to position [226, 0]
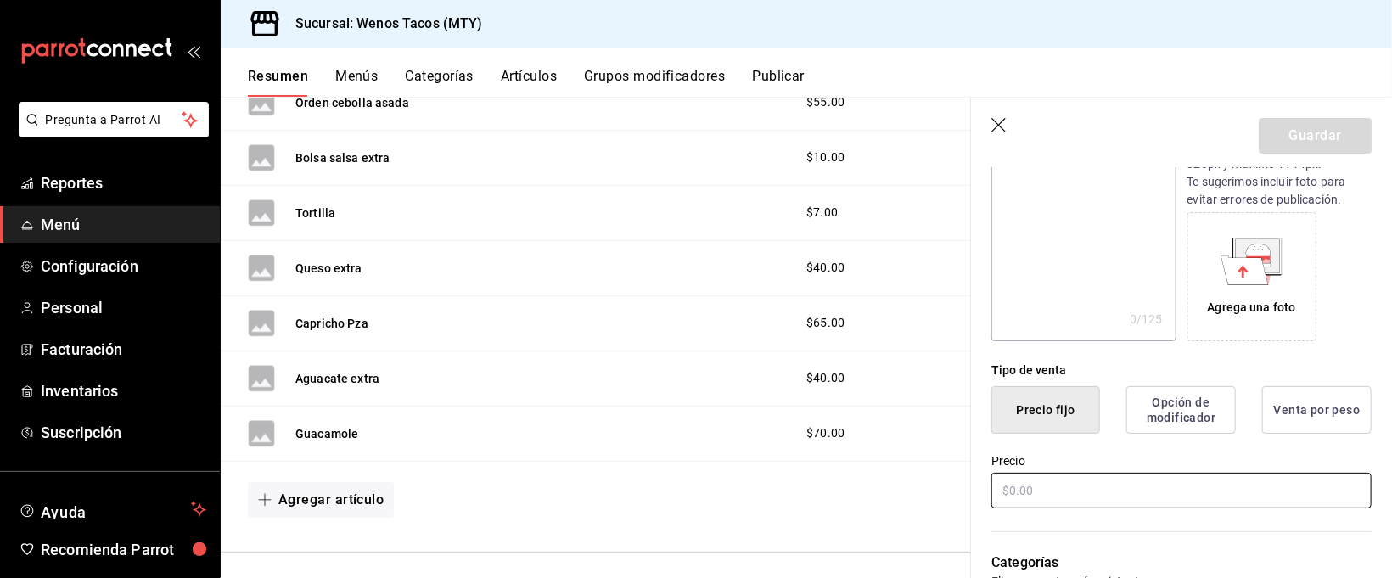
type input "Chile toreado 3 pza"
click at [1184, 493] on input "text" at bounding box center [1181, 491] width 380 height 36
type input "$20.00"
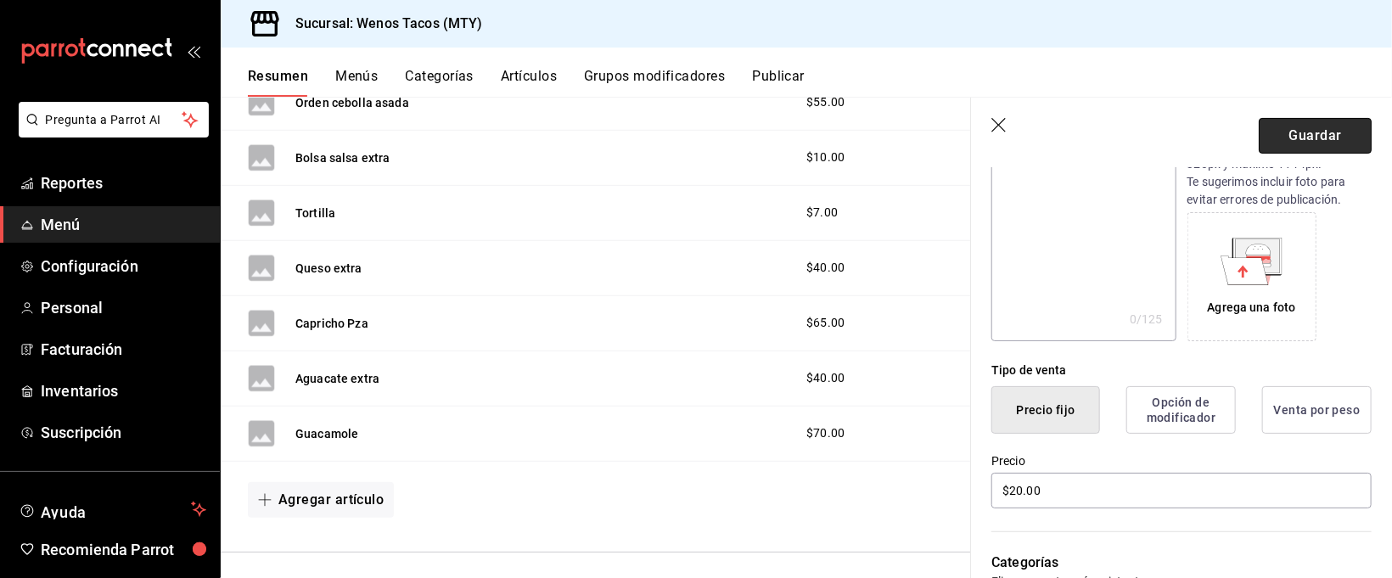
click at [1289, 130] on button "Guardar" at bounding box center [1314, 136] width 113 height 36
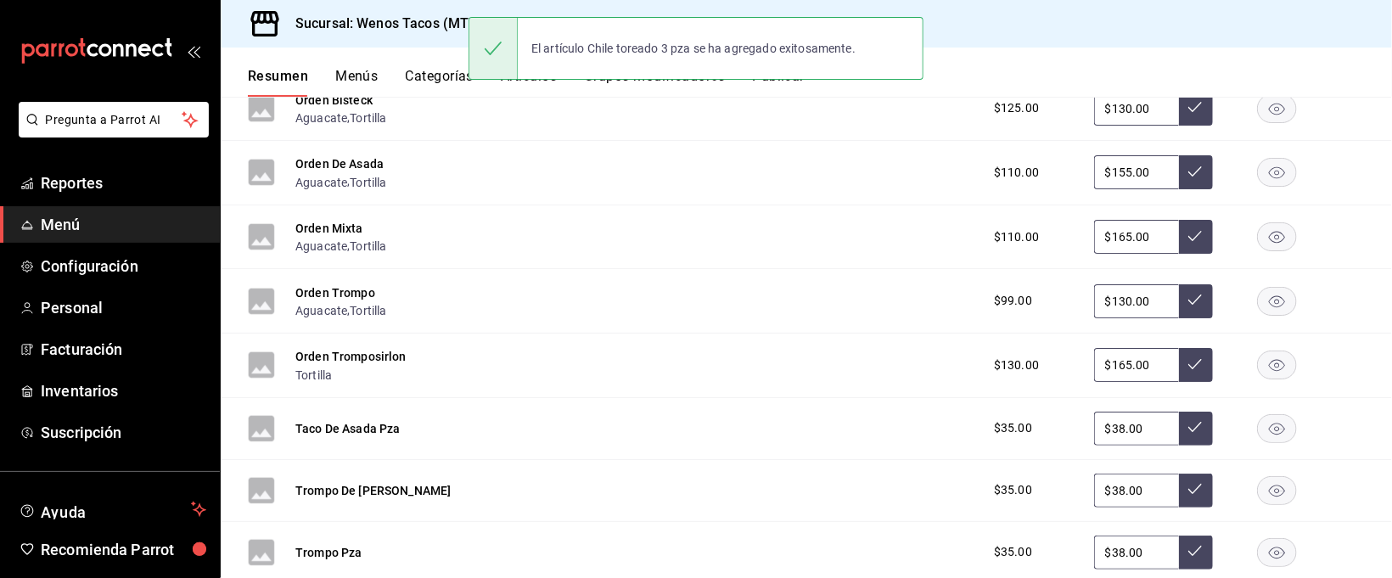
scroll to position [1885, 0]
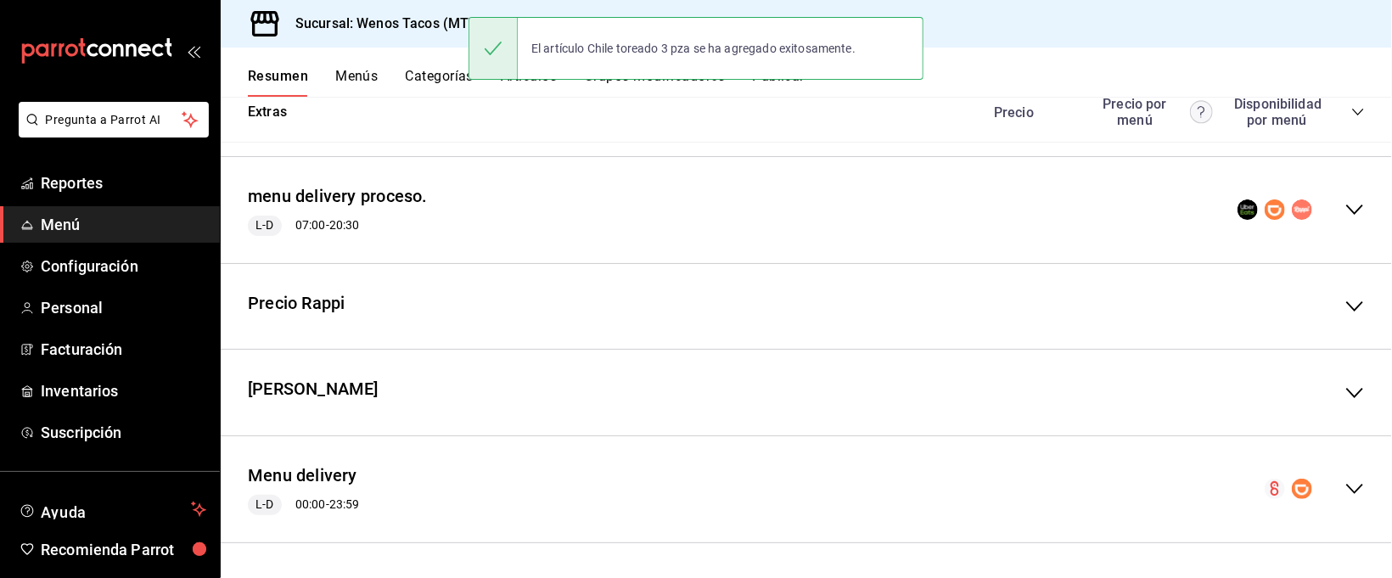
click at [1344, 488] on icon "collapse-menu-row" at bounding box center [1354, 489] width 20 height 20
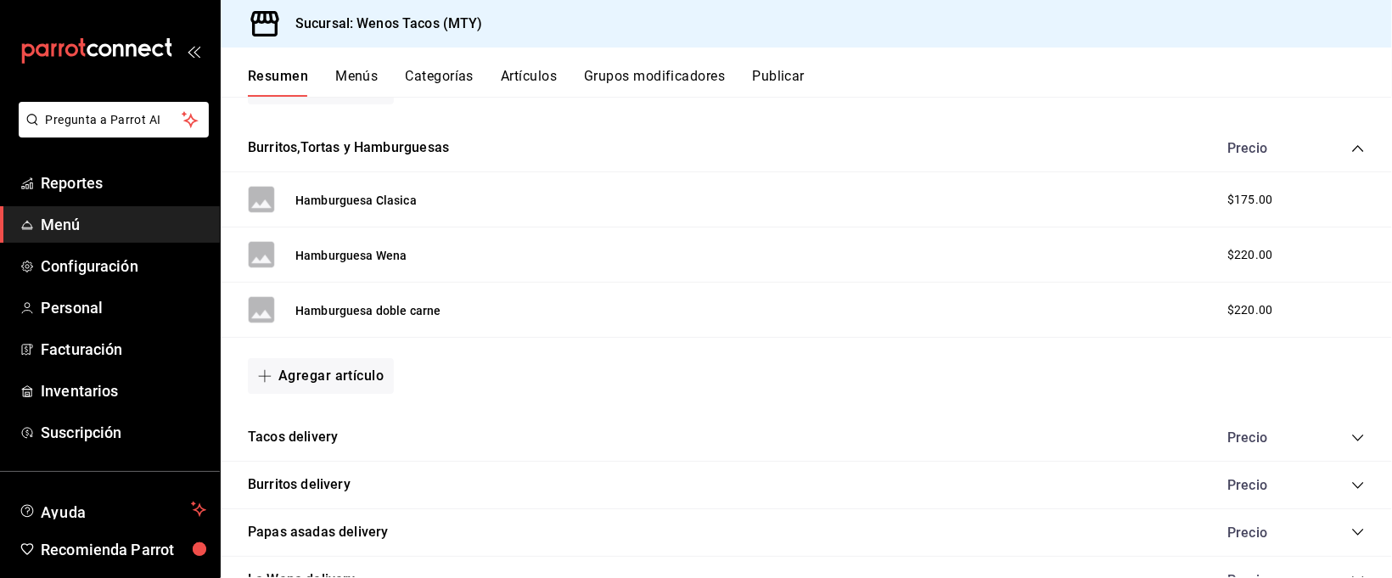
scroll to position [3352, 0]
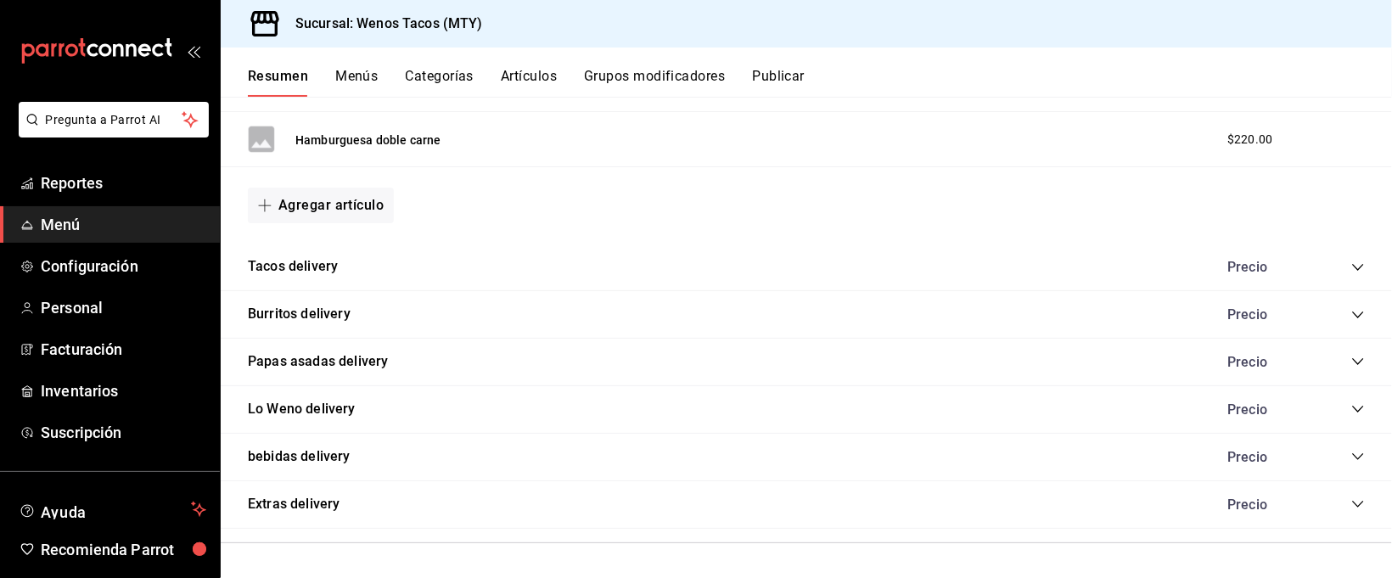
click at [1351, 501] on icon "collapse-category-row" at bounding box center [1358, 504] width 14 height 14
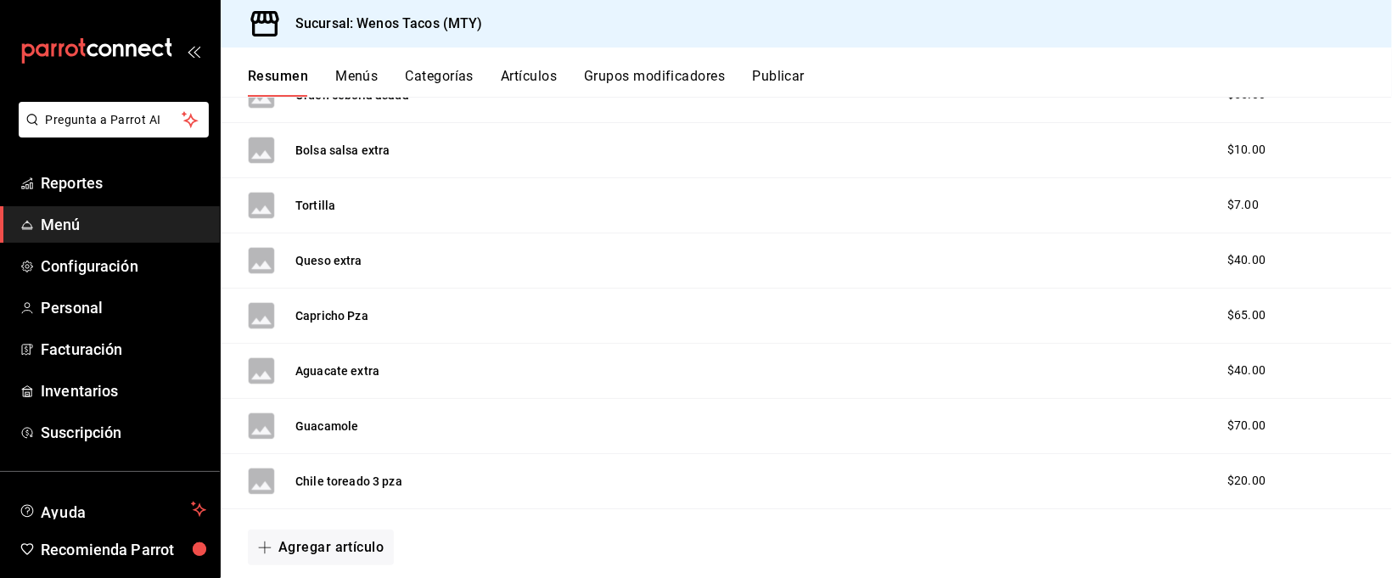
scroll to position [4148, 0]
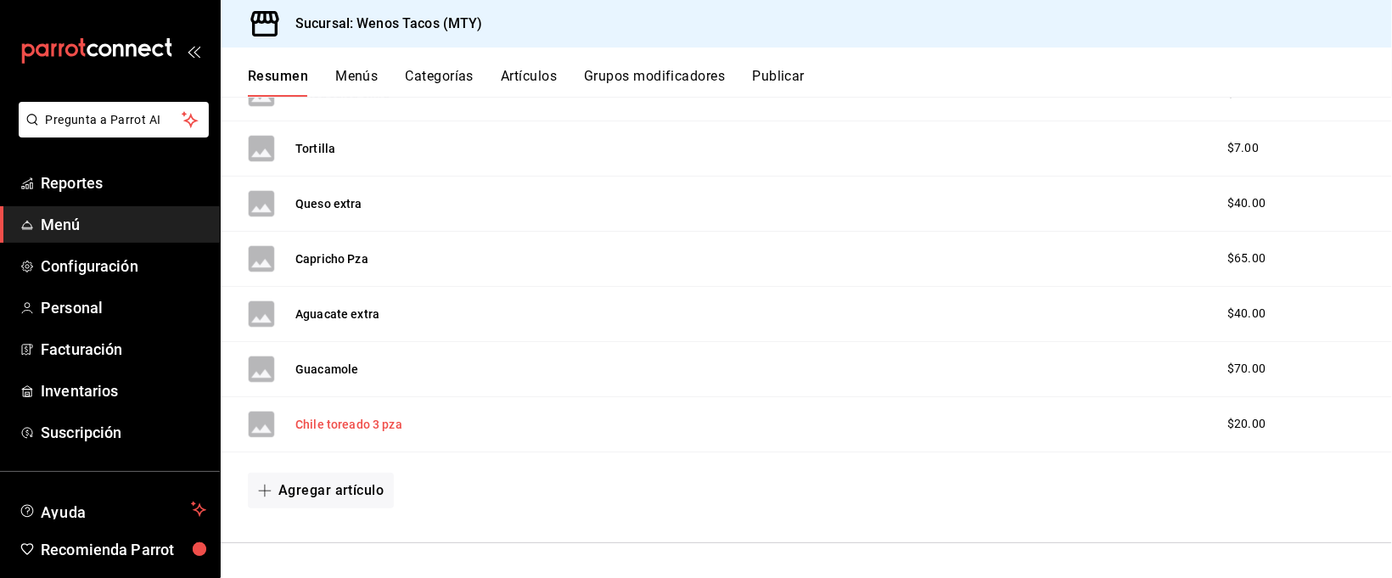
click at [345, 419] on button "Chile toreado 3 pza" at bounding box center [348, 424] width 107 height 17
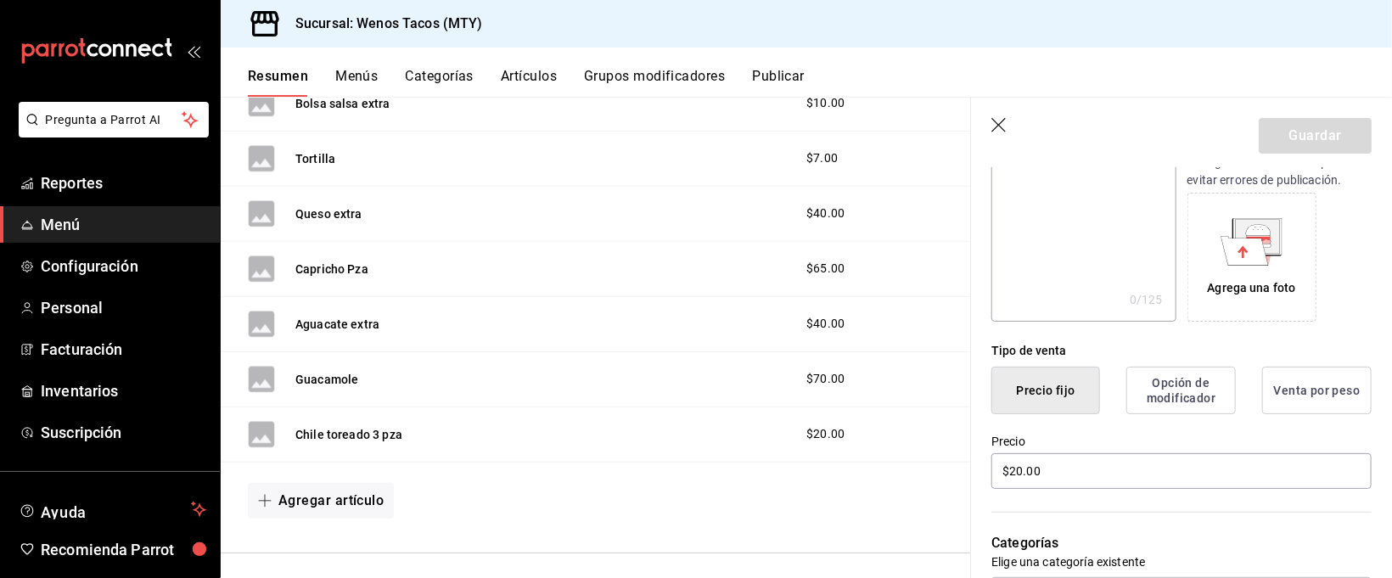
scroll to position [257, 0]
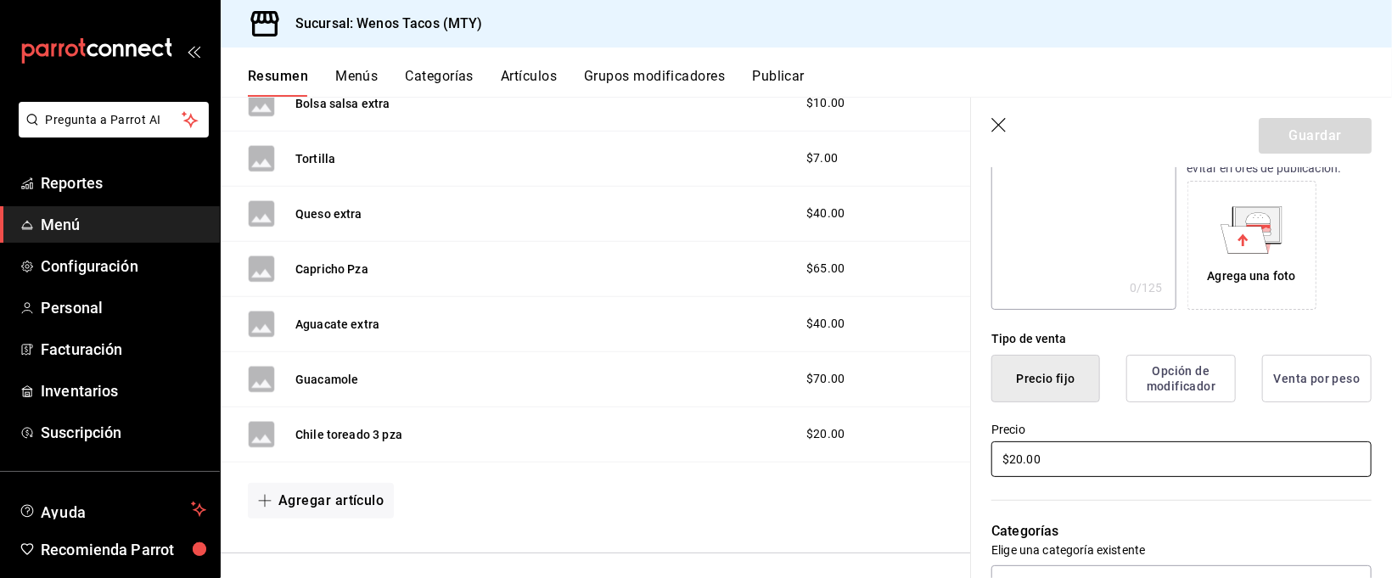
click at [1173, 453] on input "$20.00" at bounding box center [1181, 459] width 380 height 36
type input "$2.00"
type input "$50.00"
click at [1322, 130] on button "Guardar" at bounding box center [1314, 136] width 113 height 36
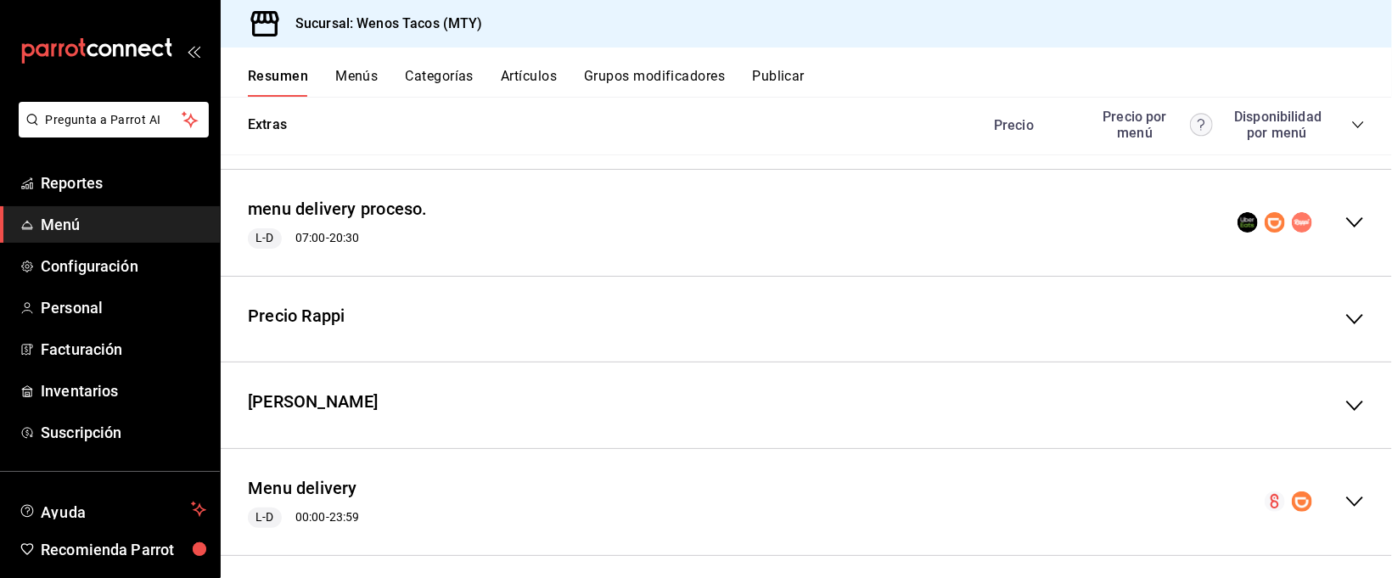
scroll to position [1885, 0]
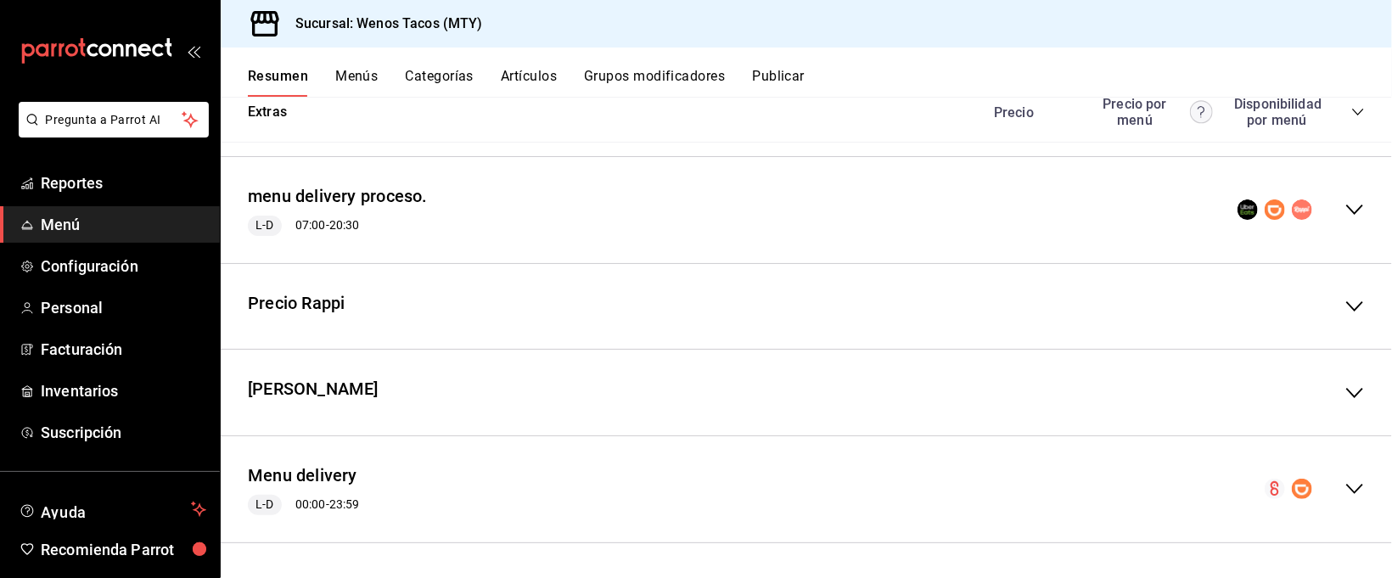
click at [1344, 486] on icon "collapse-menu-row" at bounding box center [1354, 489] width 20 height 20
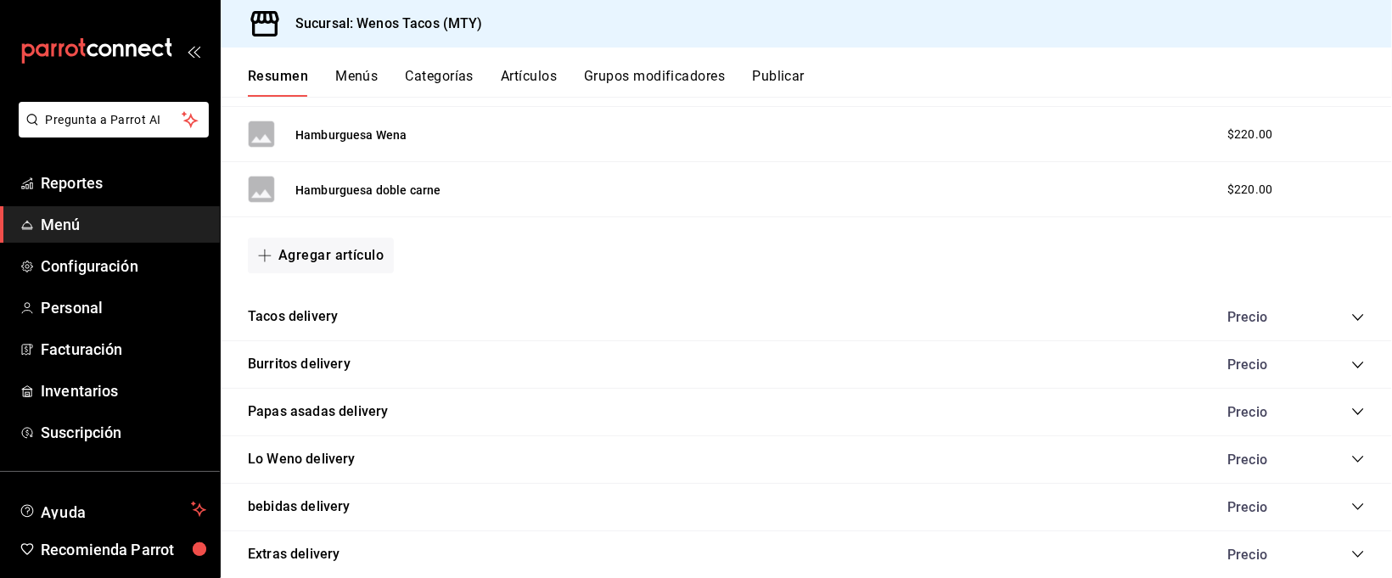
scroll to position [3352, 0]
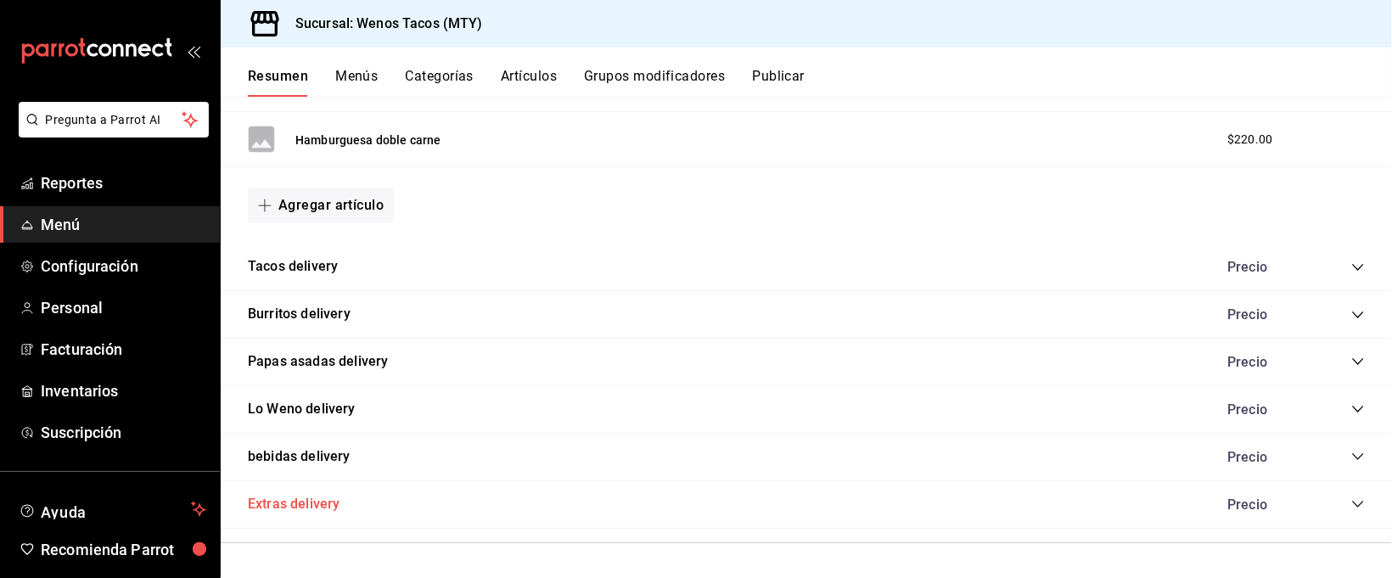
click at [272, 501] on button "Extras delivery" at bounding box center [294, 505] width 92 height 20
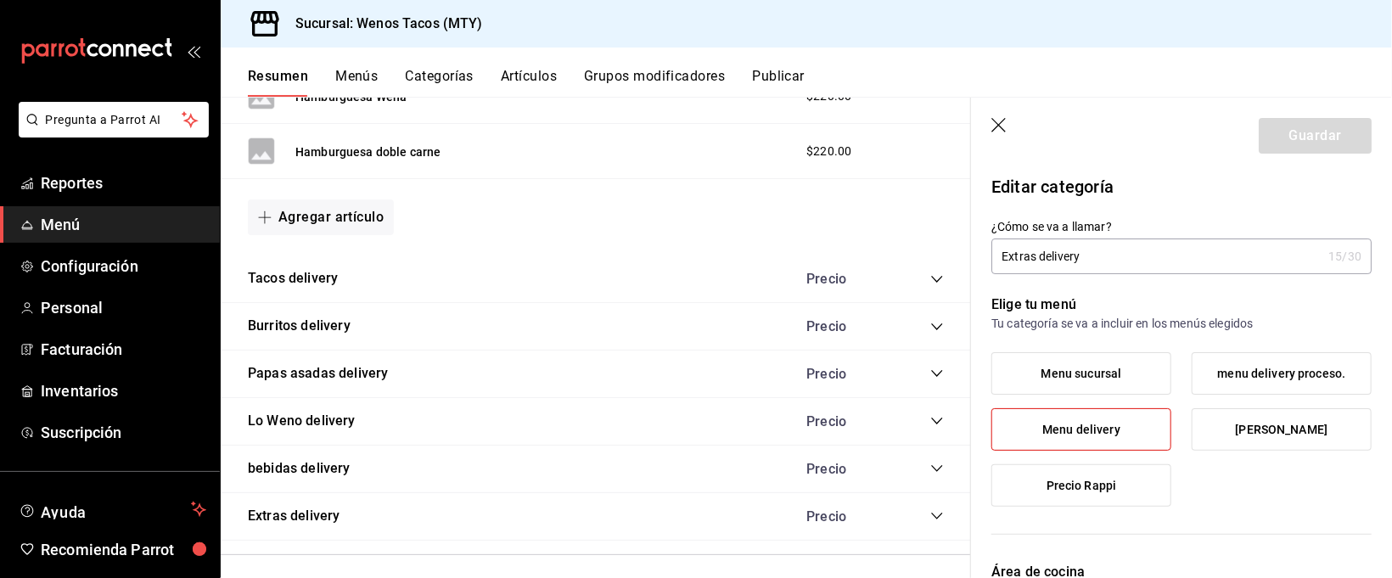
click at [930, 518] on icon "collapse-category-row" at bounding box center [937, 516] width 14 height 14
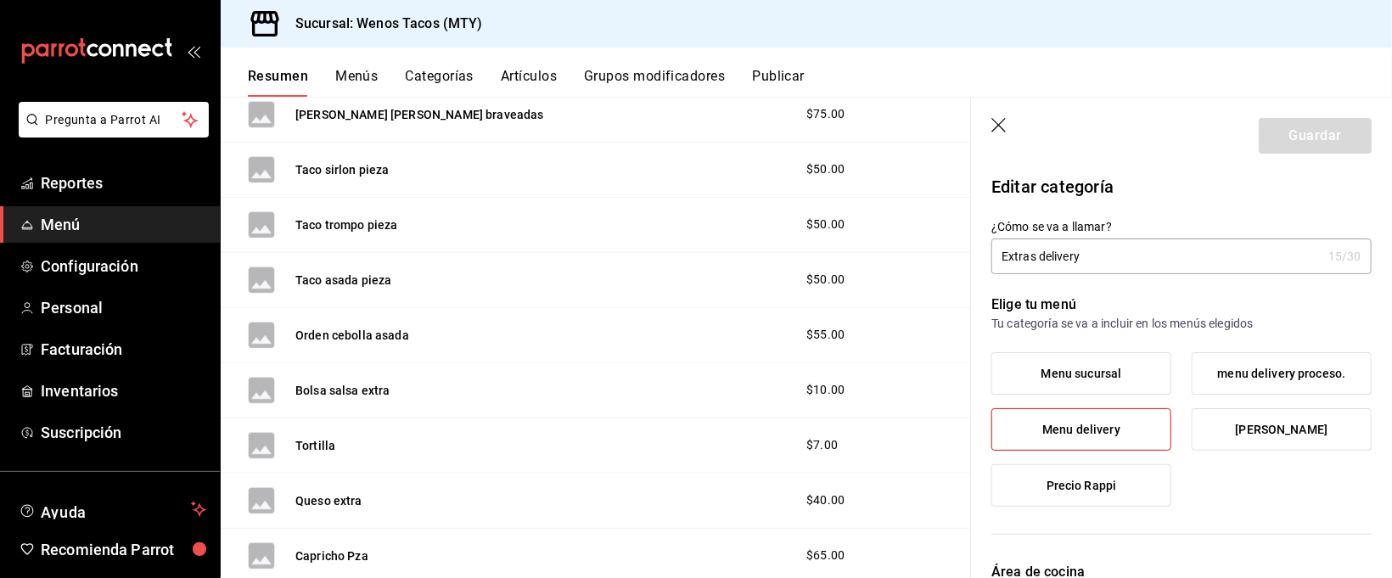
scroll to position [4166, 0]
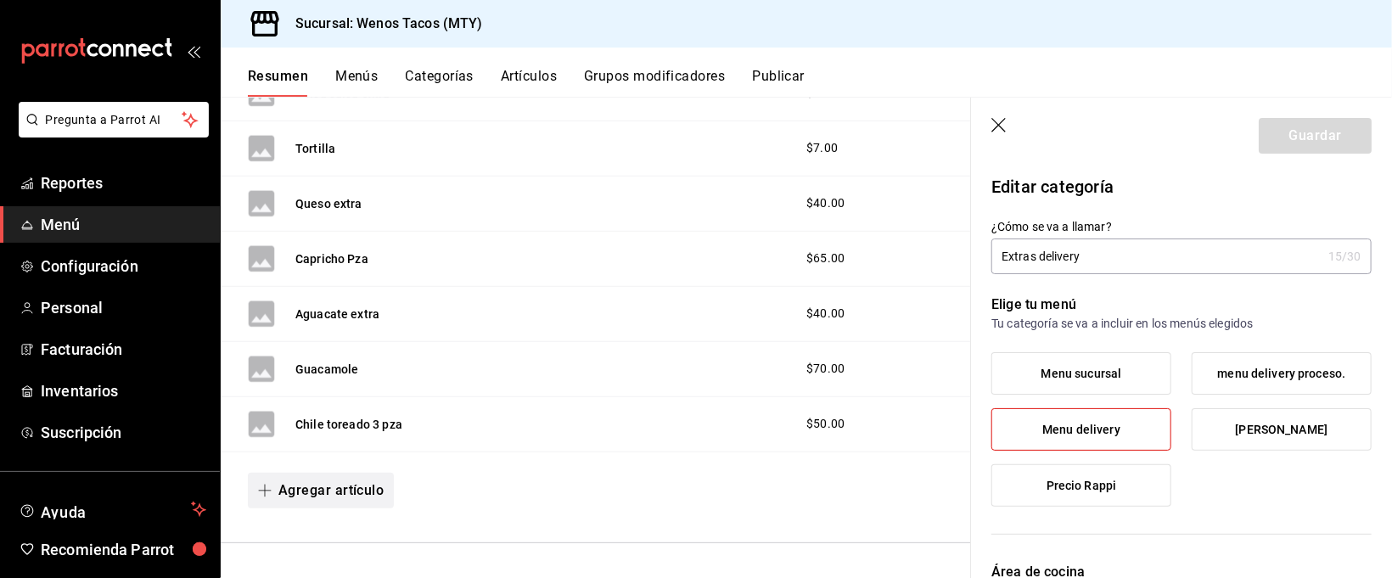
click at [316, 488] on button "Agregar artículo" at bounding box center [321, 491] width 146 height 36
click at [314, 534] on li "Artículo nuevo" at bounding box center [314, 537] width 133 height 42
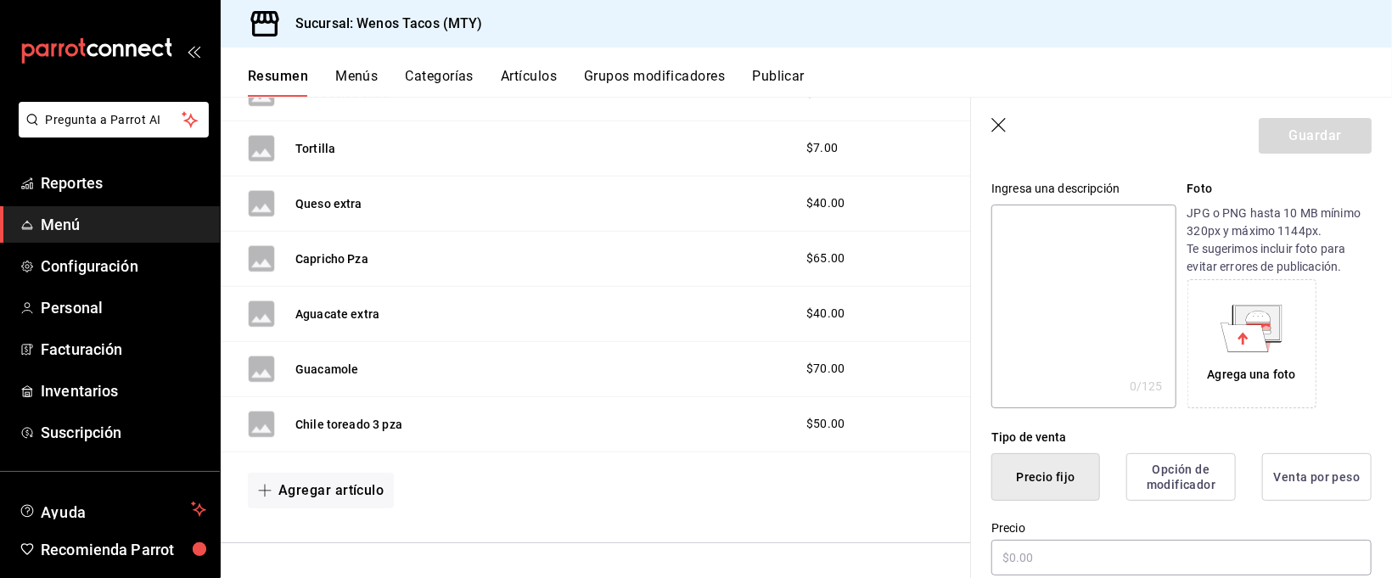
scroll to position [232, 0]
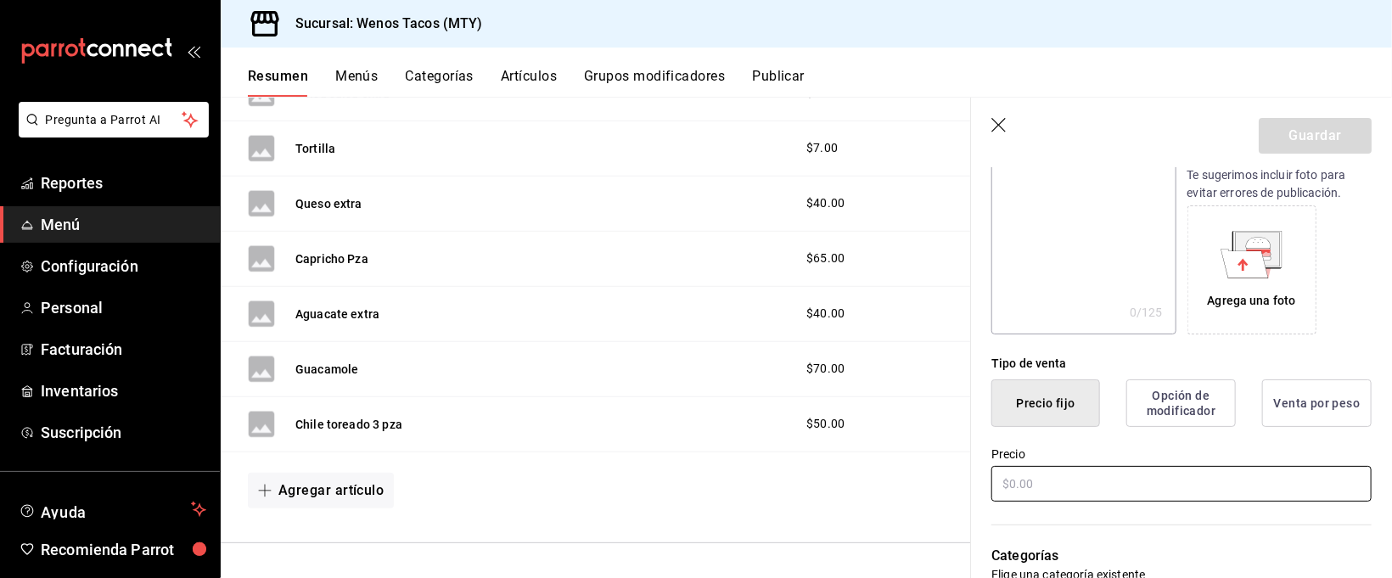
type input "Chile toreado"
click at [1091, 475] on input "text" at bounding box center [1181, 484] width 380 height 36
type input "$20.00"
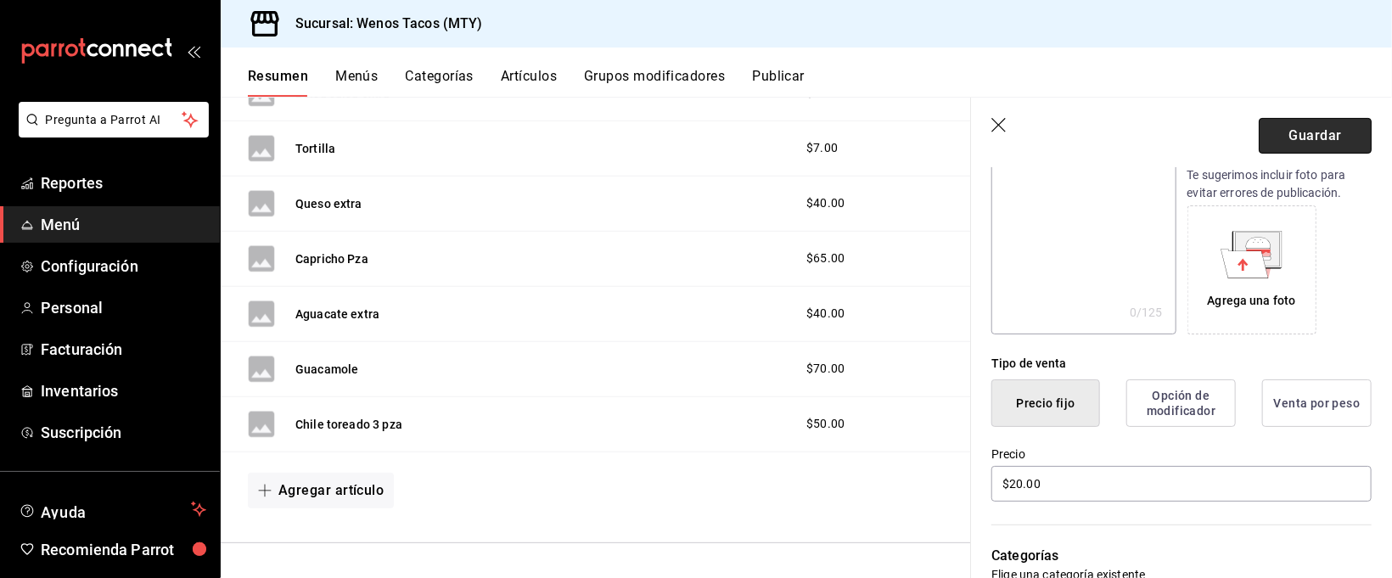
click at [1287, 134] on button "Guardar" at bounding box center [1314, 136] width 113 height 36
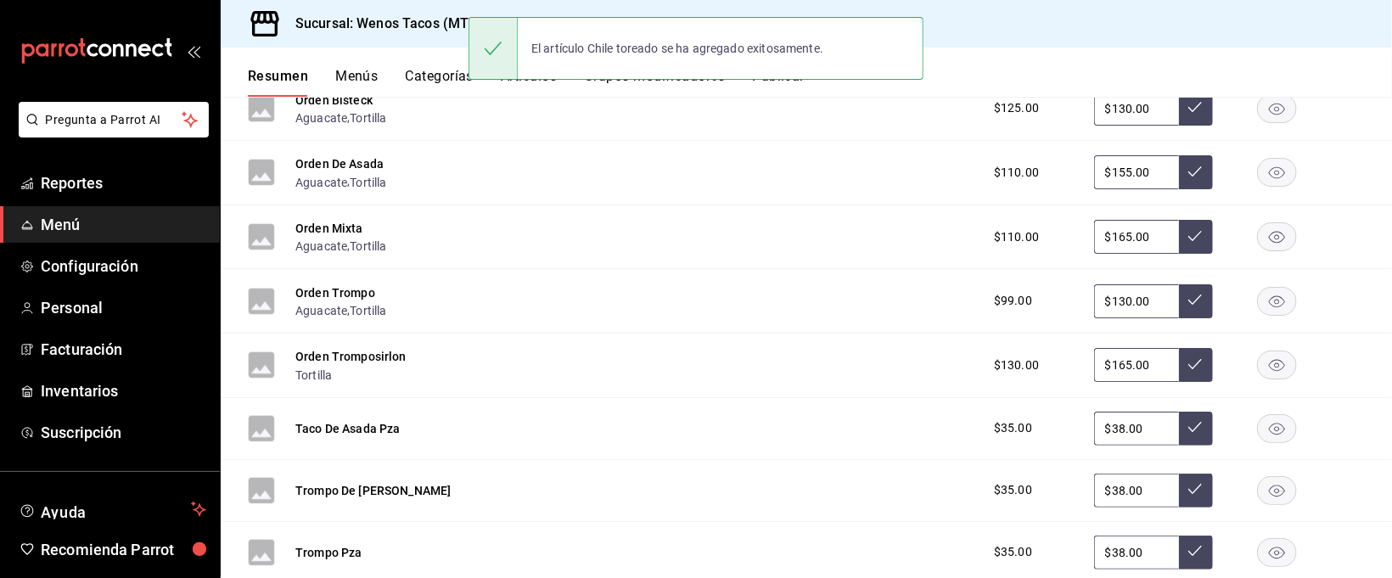
scroll to position [1885, 0]
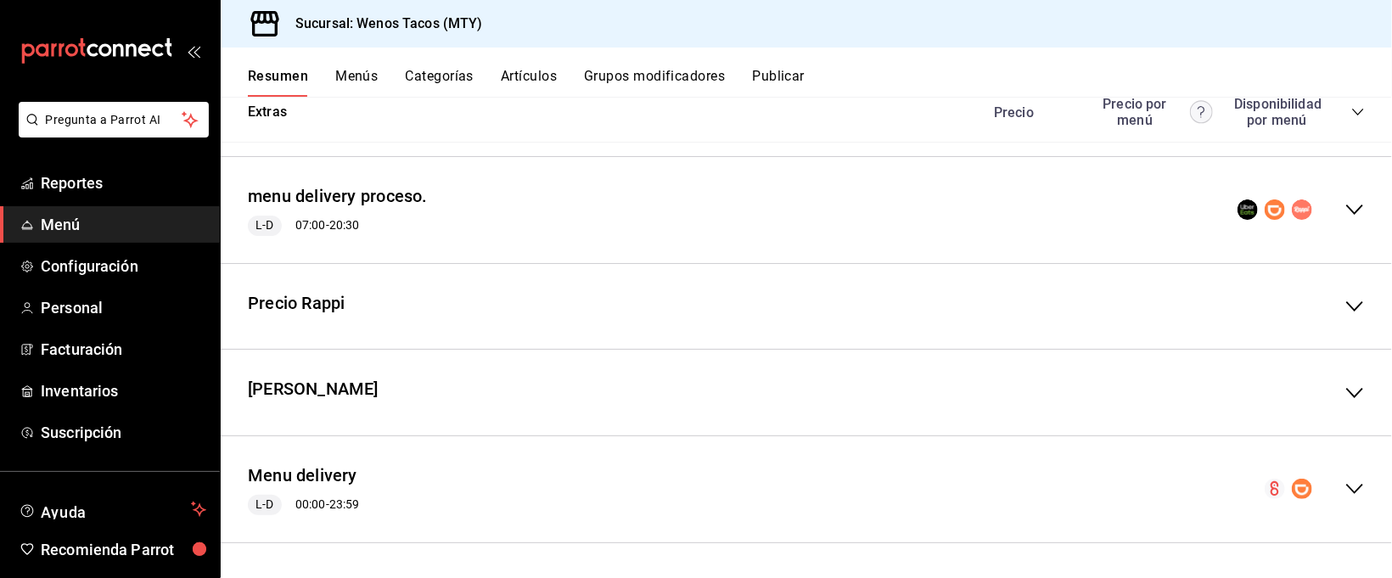
click at [1344, 488] on icon "collapse-menu-row" at bounding box center [1354, 489] width 20 height 20
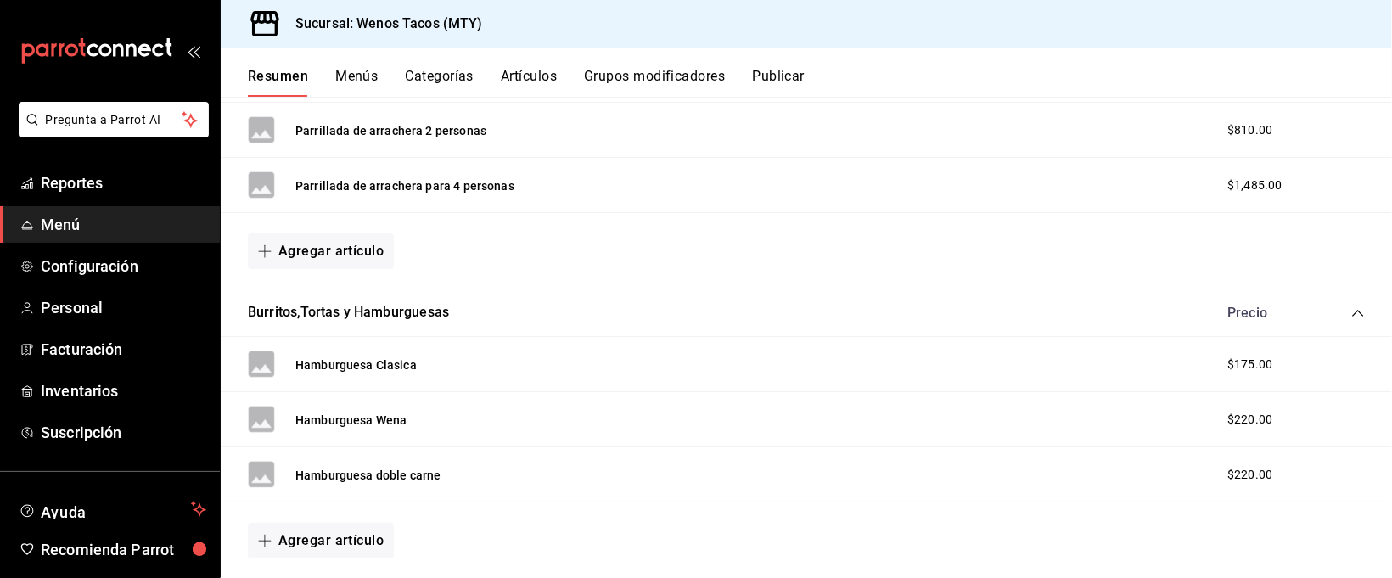
scroll to position [3352, 0]
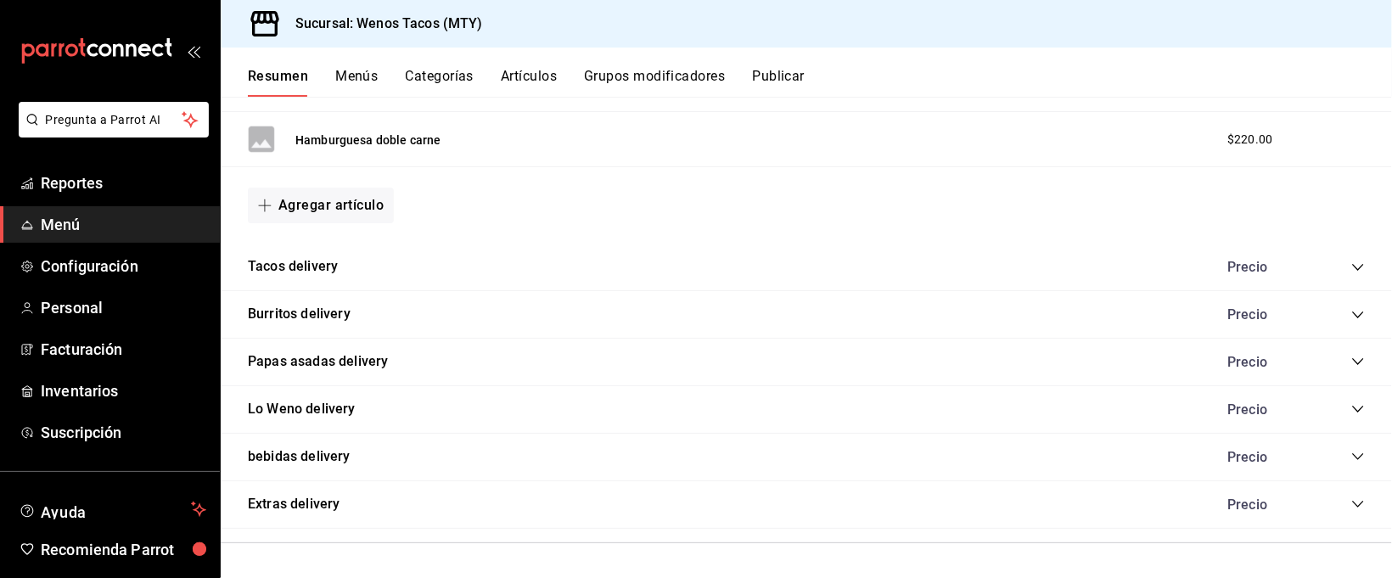
click at [1351, 499] on icon "collapse-category-row" at bounding box center [1358, 504] width 14 height 14
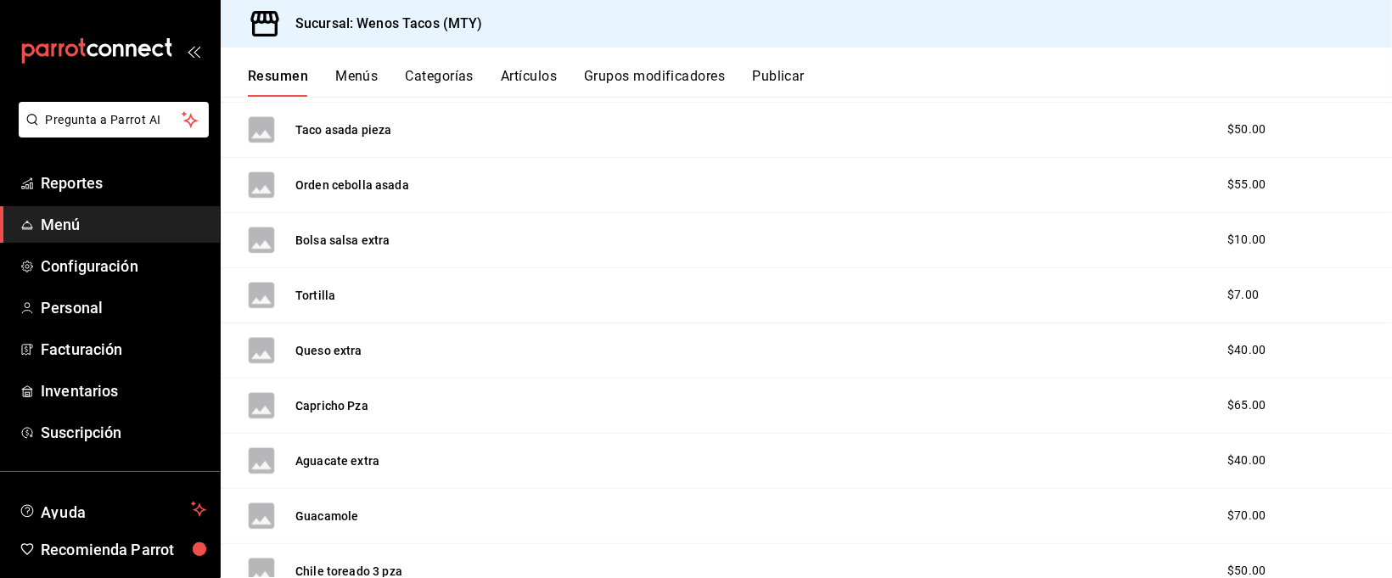
scroll to position [4203, 0]
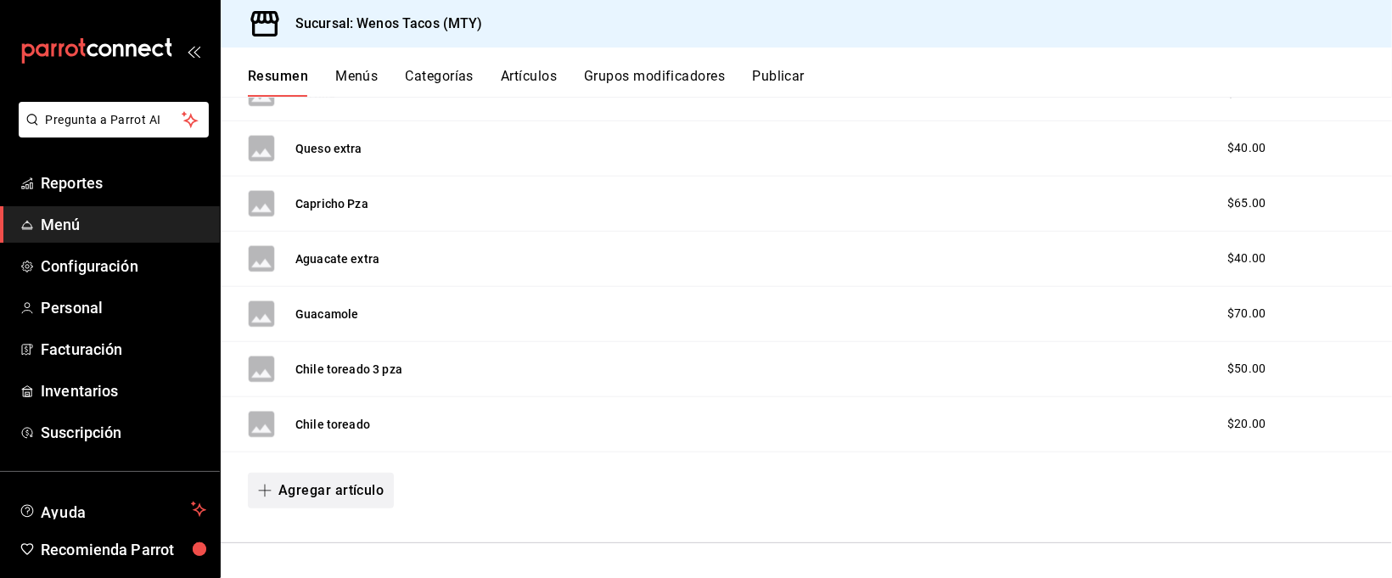
click at [350, 491] on button "Agregar artículo" at bounding box center [321, 491] width 146 height 36
click at [334, 529] on li "Artículo nuevo" at bounding box center [314, 537] width 133 height 42
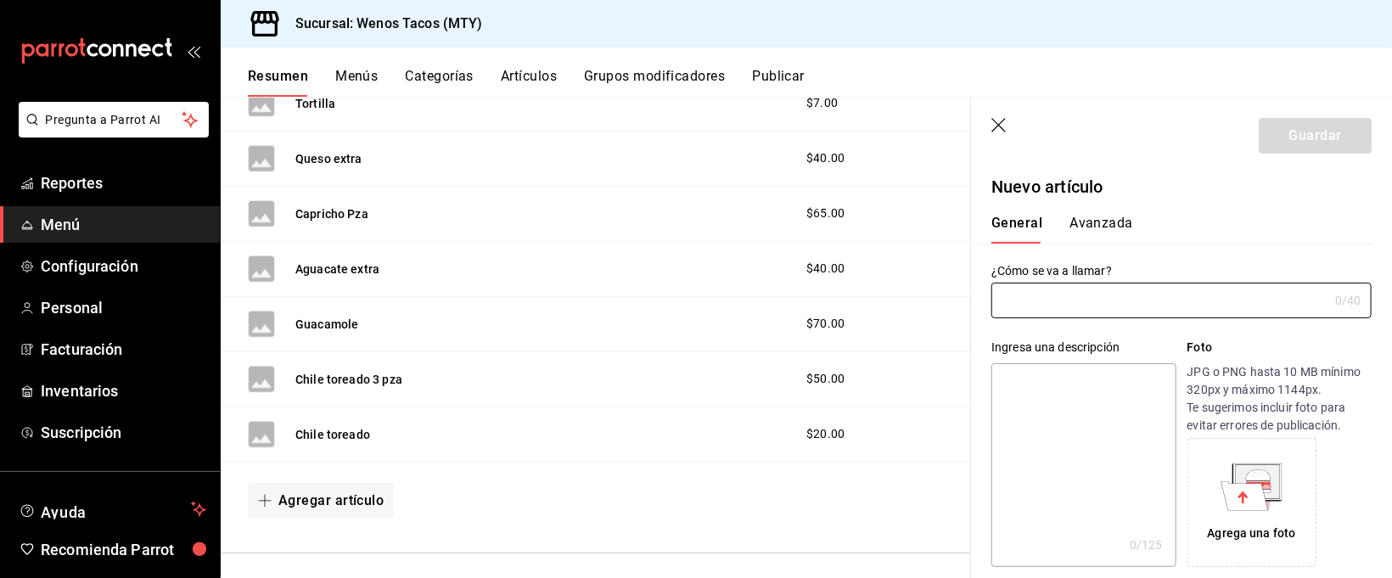
type input "c"
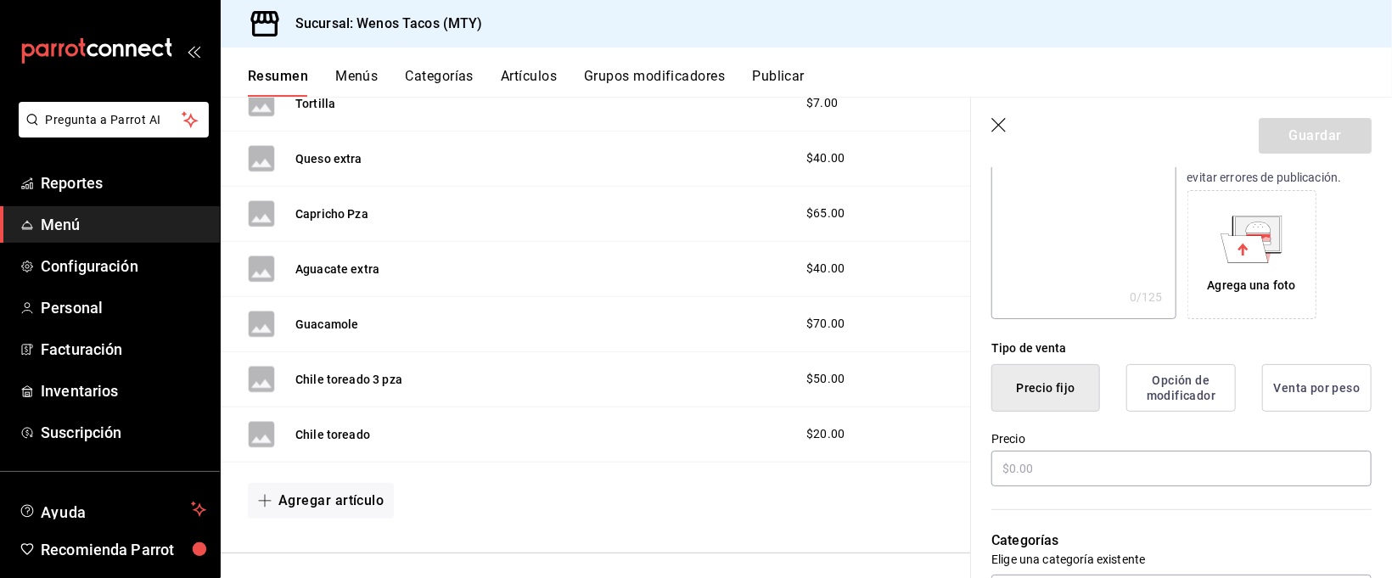
scroll to position [332, 0]
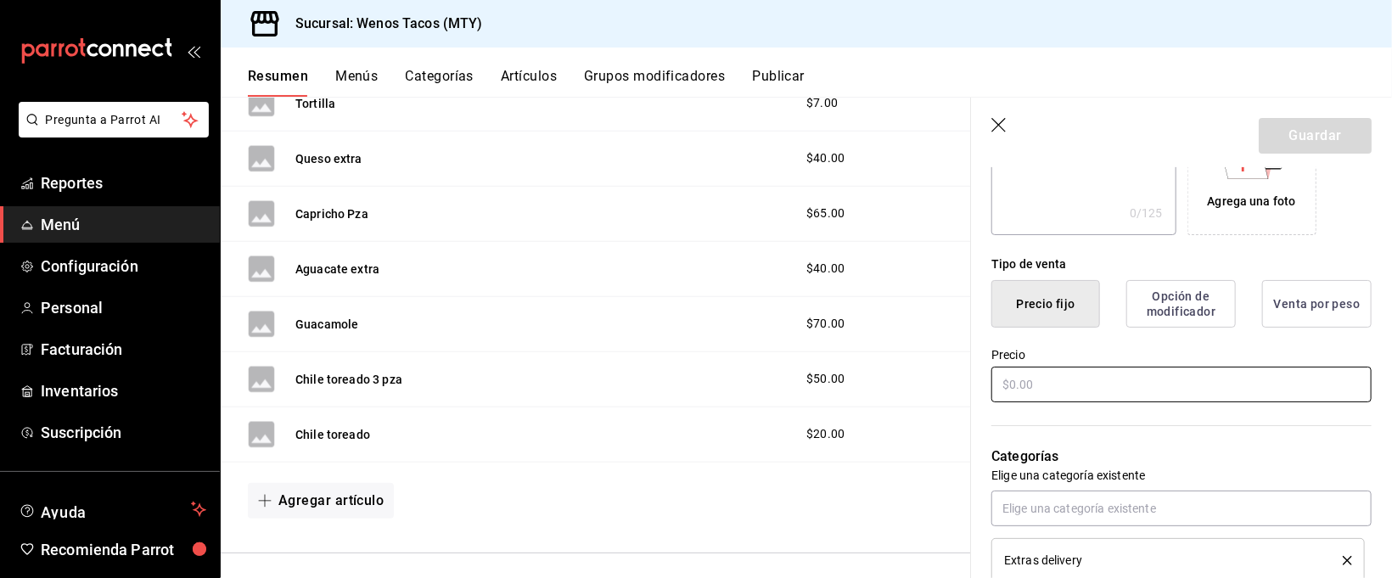
type input "Chile chilaca"
click at [1218, 374] on input "text" at bounding box center [1181, 385] width 380 height 36
type input "$35.00"
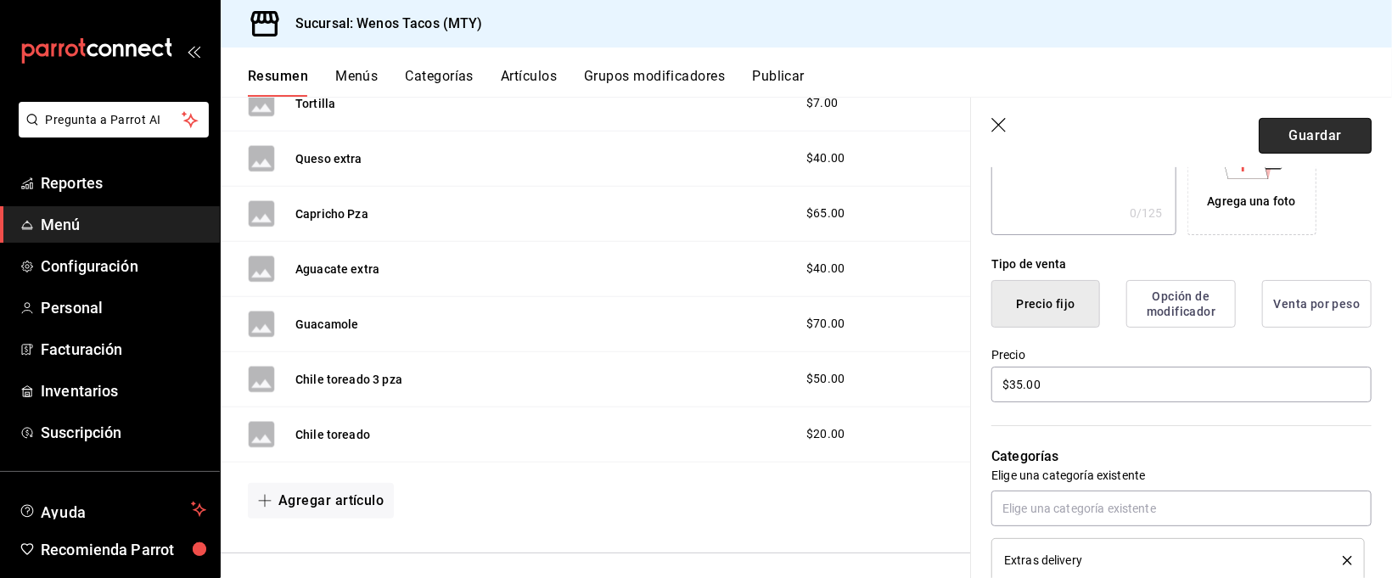
click at [1325, 132] on button "Guardar" at bounding box center [1314, 136] width 113 height 36
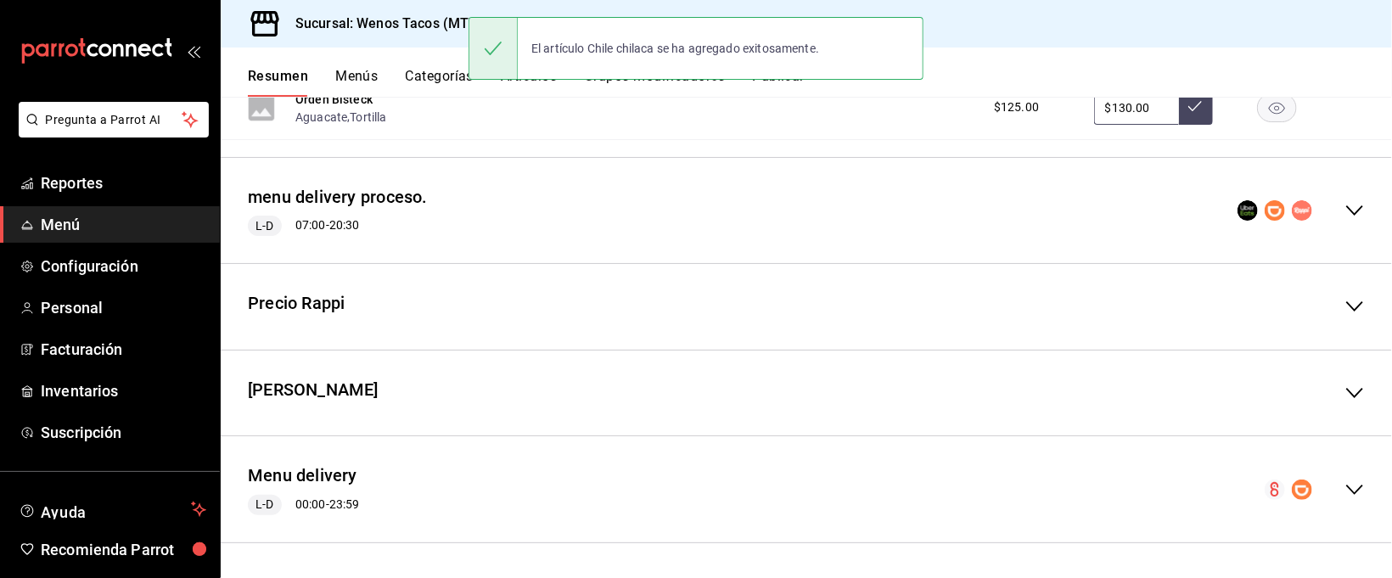
scroll to position [1885, 0]
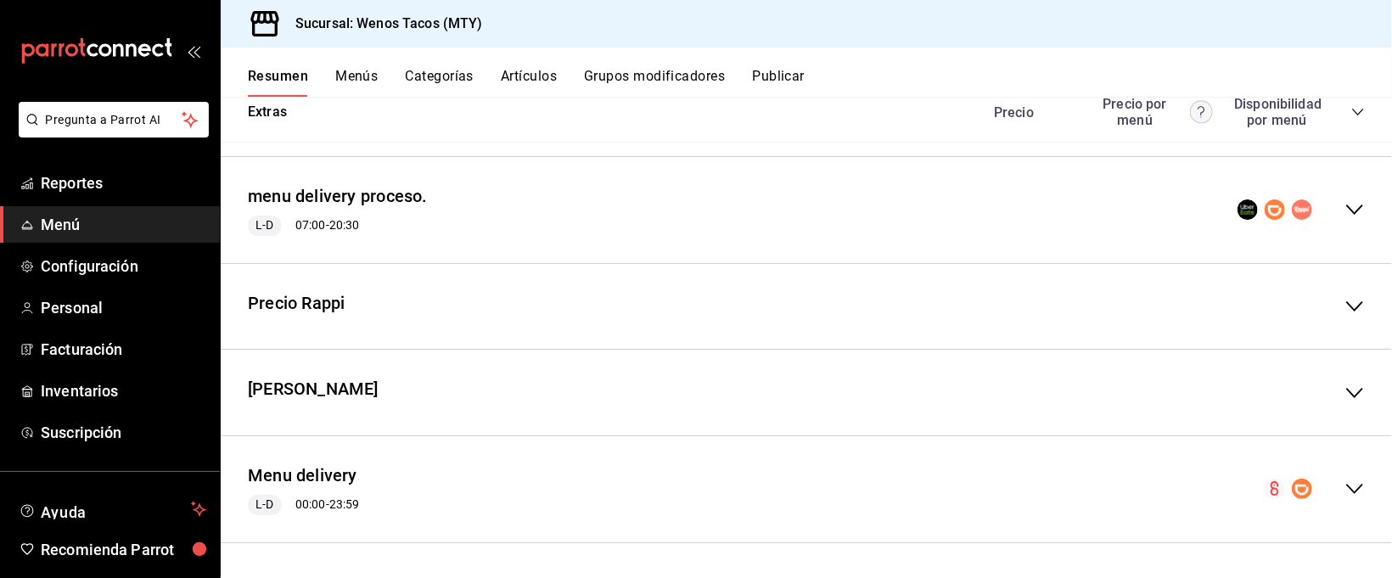
click at [1346, 489] on icon "collapse-menu-row" at bounding box center [1354, 489] width 17 height 10
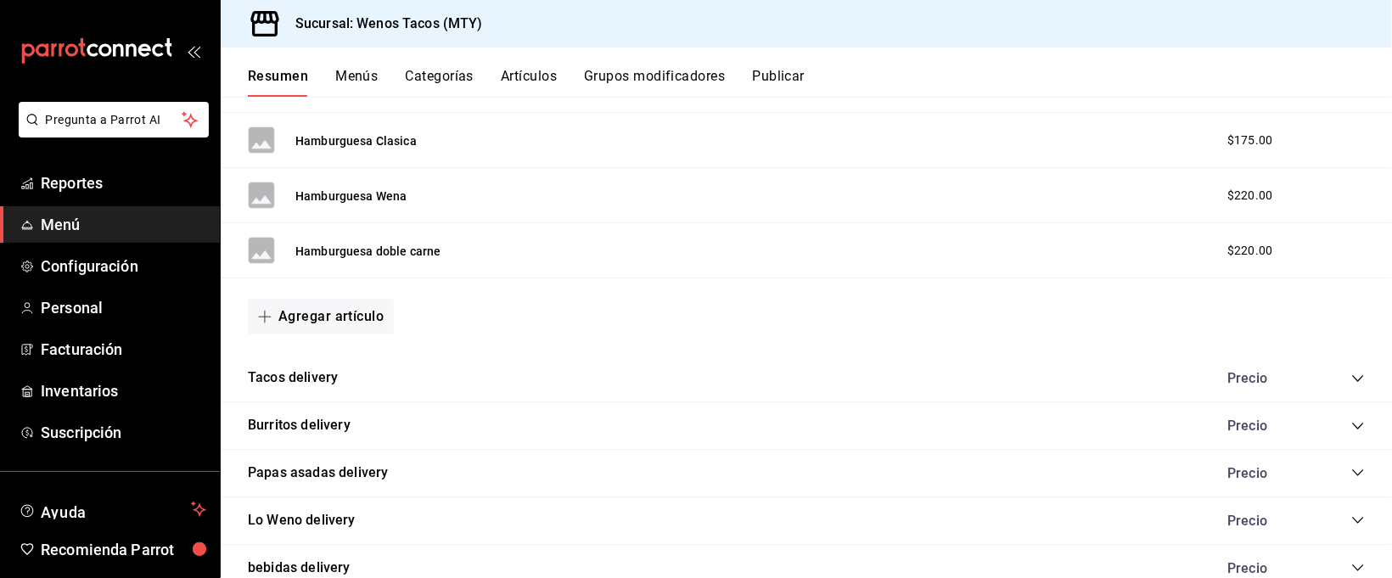
scroll to position [3352, 0]
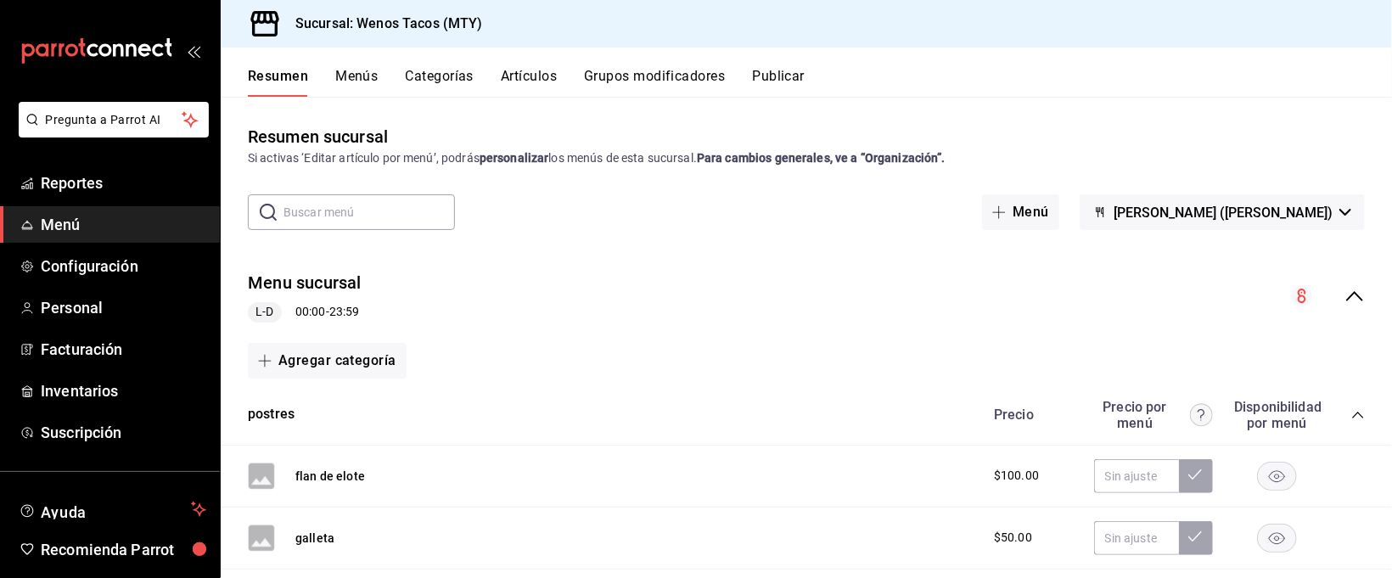
scroll to position [3352, 0]
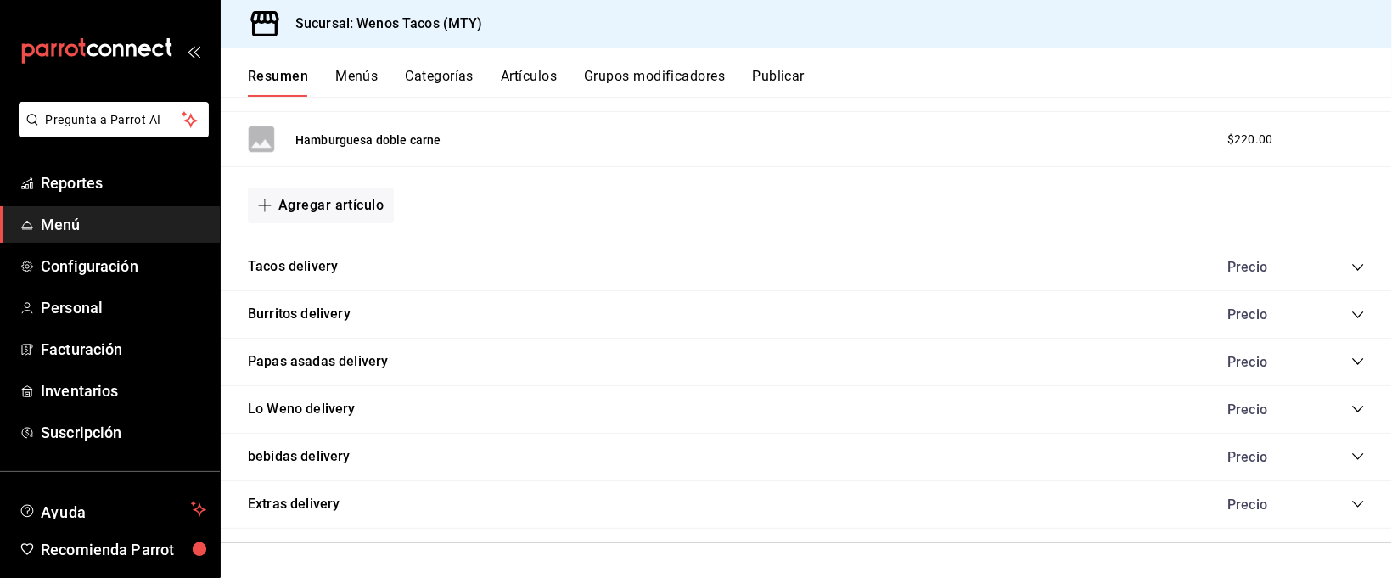
click at [1351, 501] on icon "collapse-category-row" at bounding box center [1358, 504] width 14 height 14
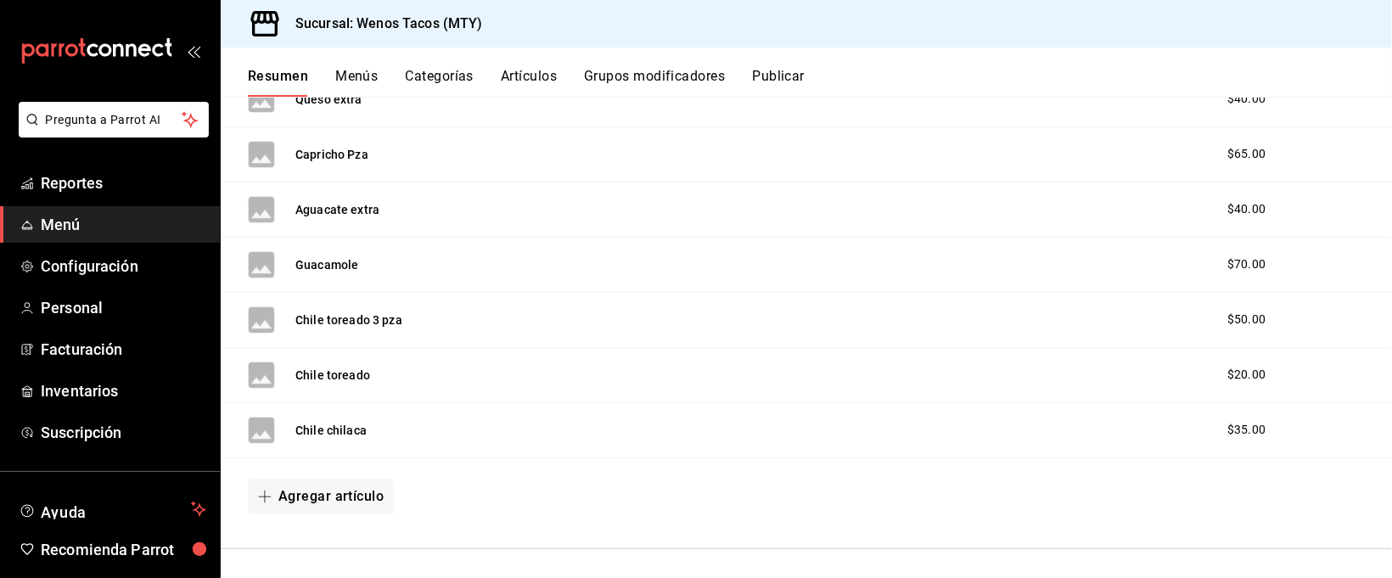
scroll to position [4259, 0]
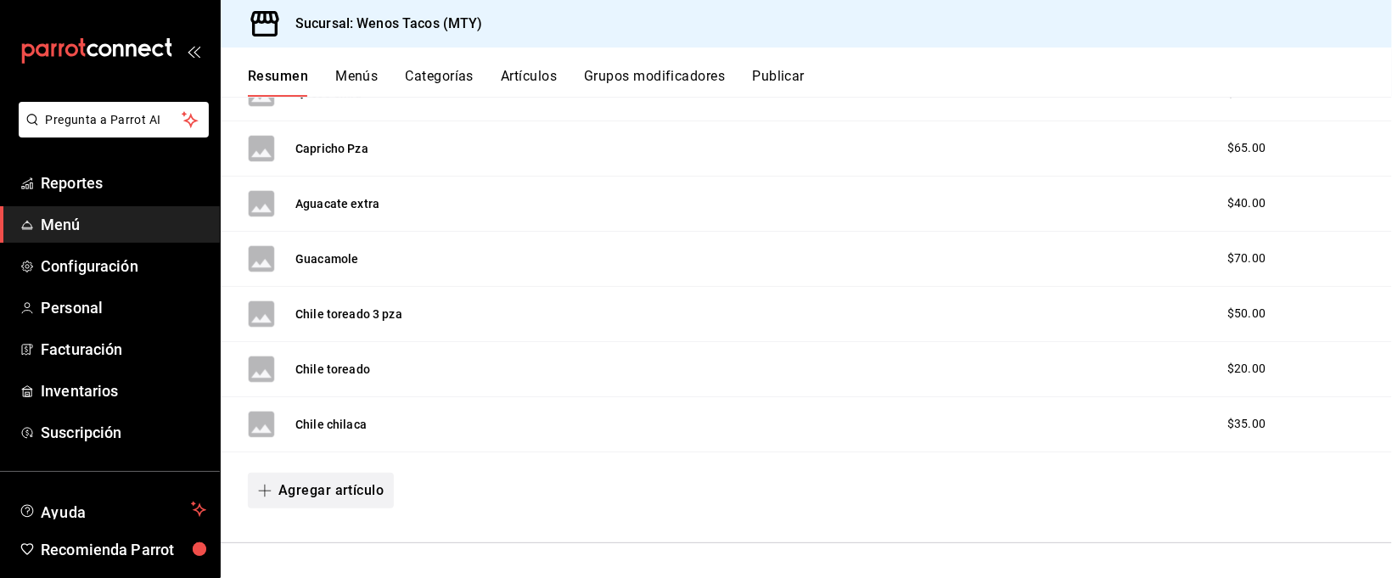
click at [309, 490] on button "Agregar artículo" at bounding box center [321, 491] width 146 height 36
click at [310, 529] on li "Artículo nuevo" at bounding box center [314, 537] width 133 height 42
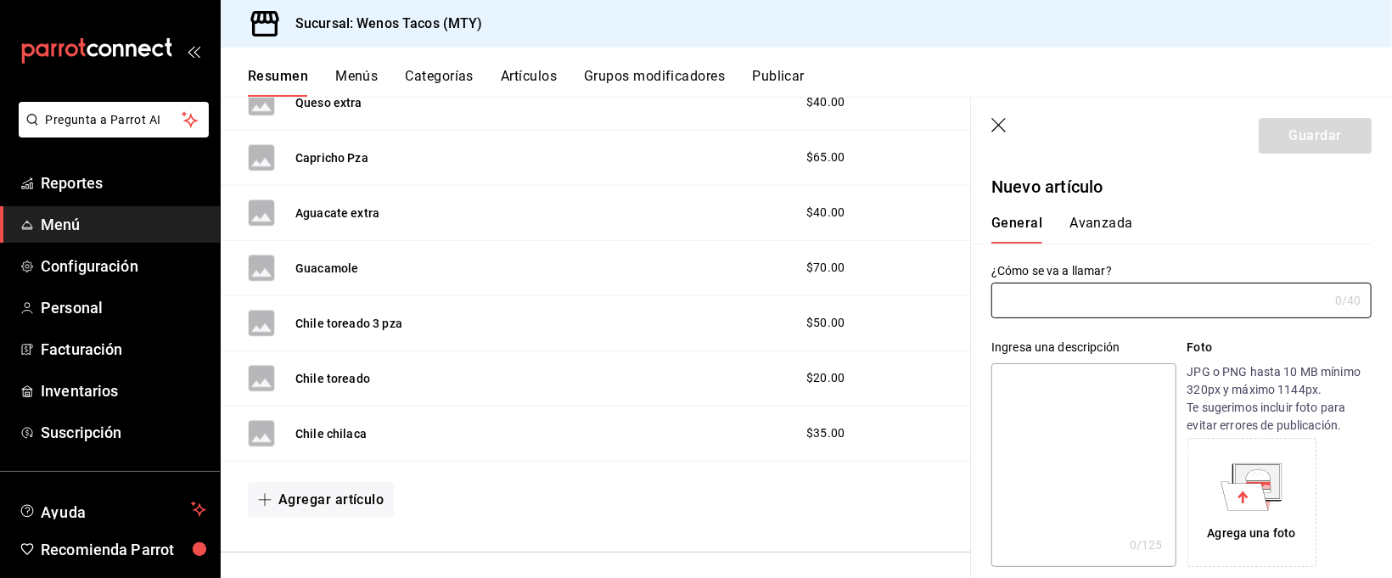
type input "AR-1758521850955"
type input "P"
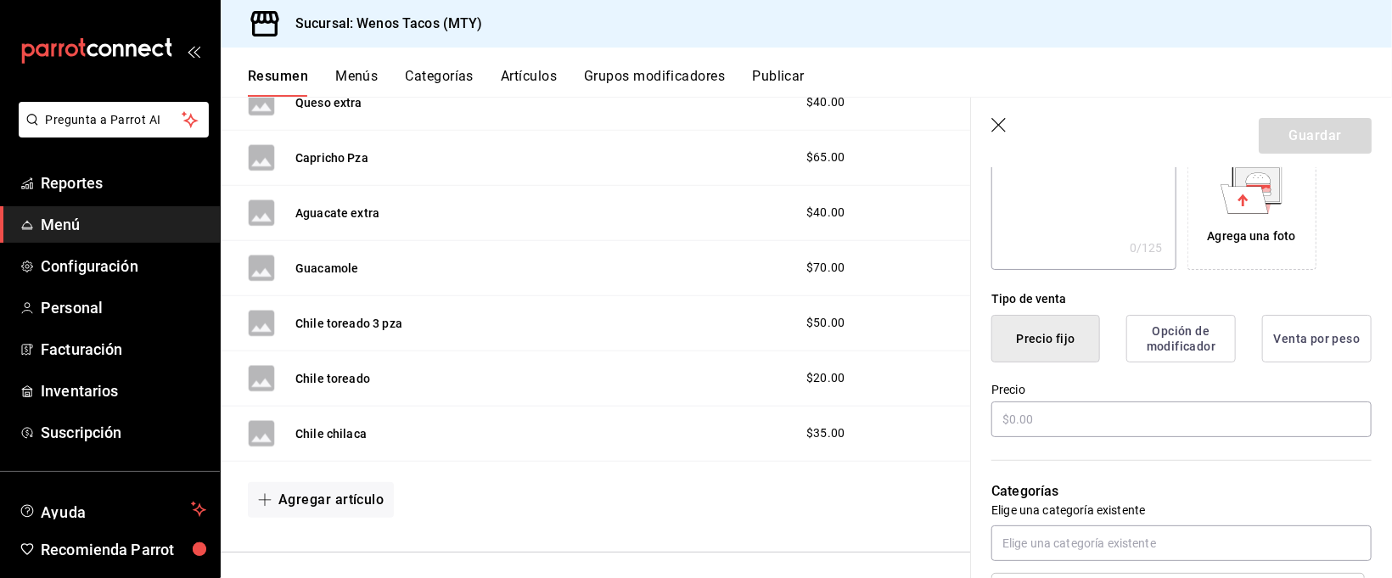
scroll to position [319, 0]
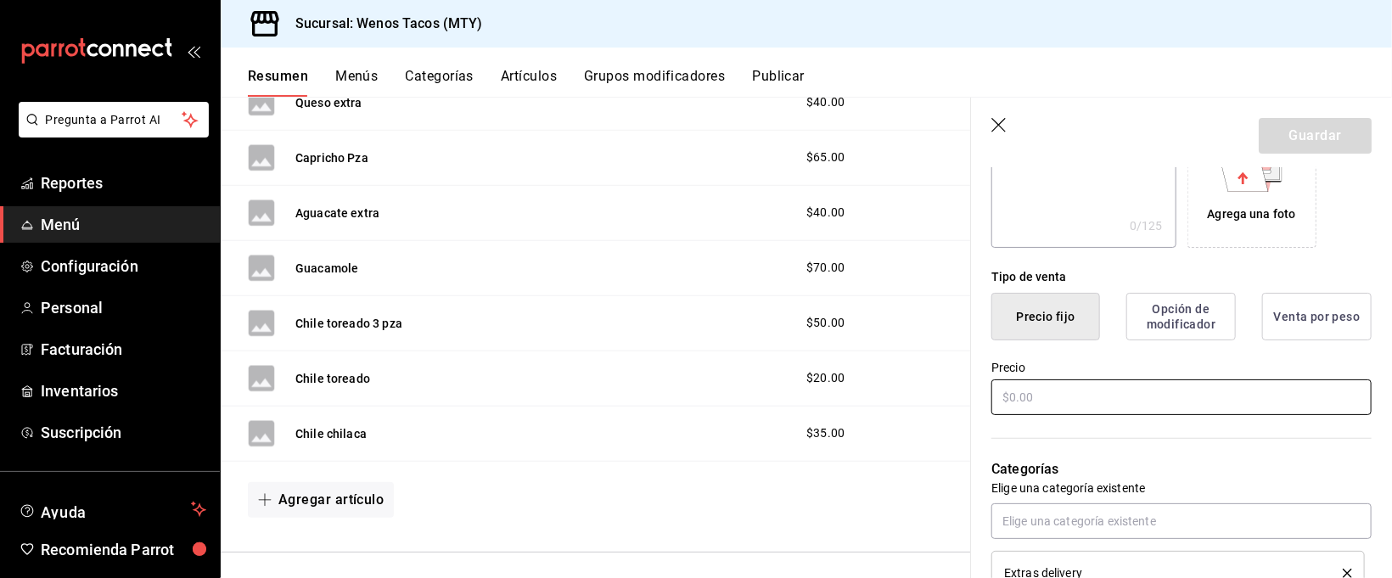
type input "Extra de piña"
click at [1183, 382] on input "text" at bounding box center [1181, 397] width 380 height 36
type input "$35.00"
click at [1340, 140] on button "Guardar" at bounding box center [1314, 136] width 113 height 36
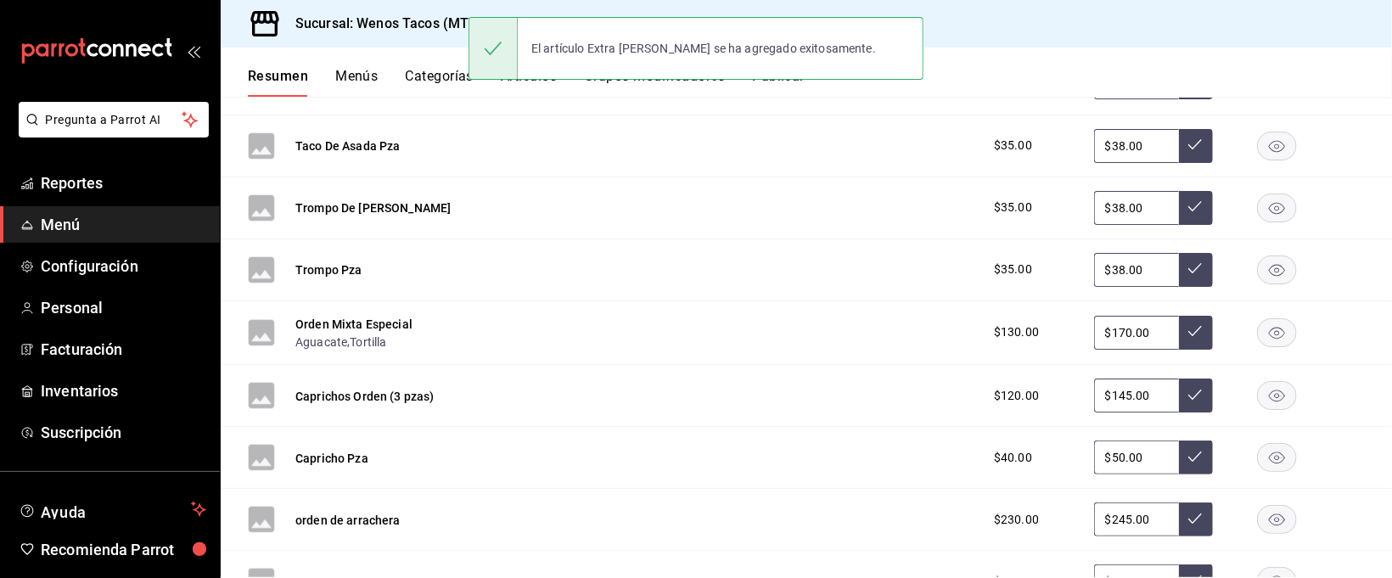
scroll to position [1885, 0]
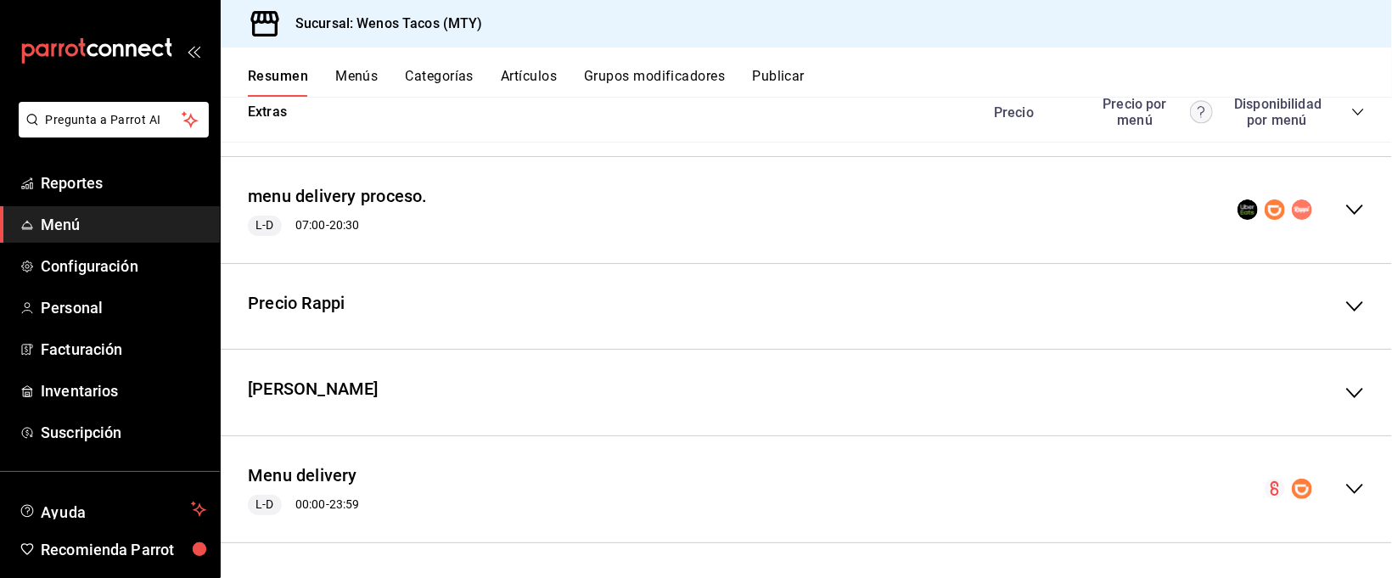
click at [1346, 492] on icon "collapse-menu-row" at bounding box center [1354, 489] width 17 height 10
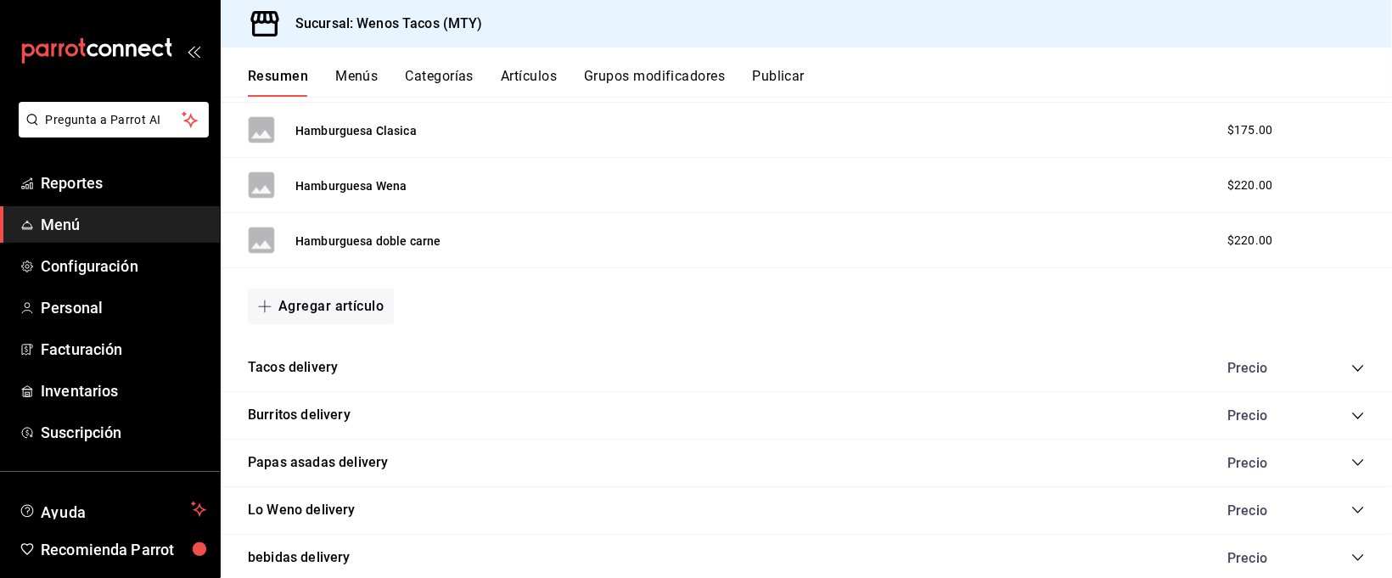
scroll to position [3352, 0]
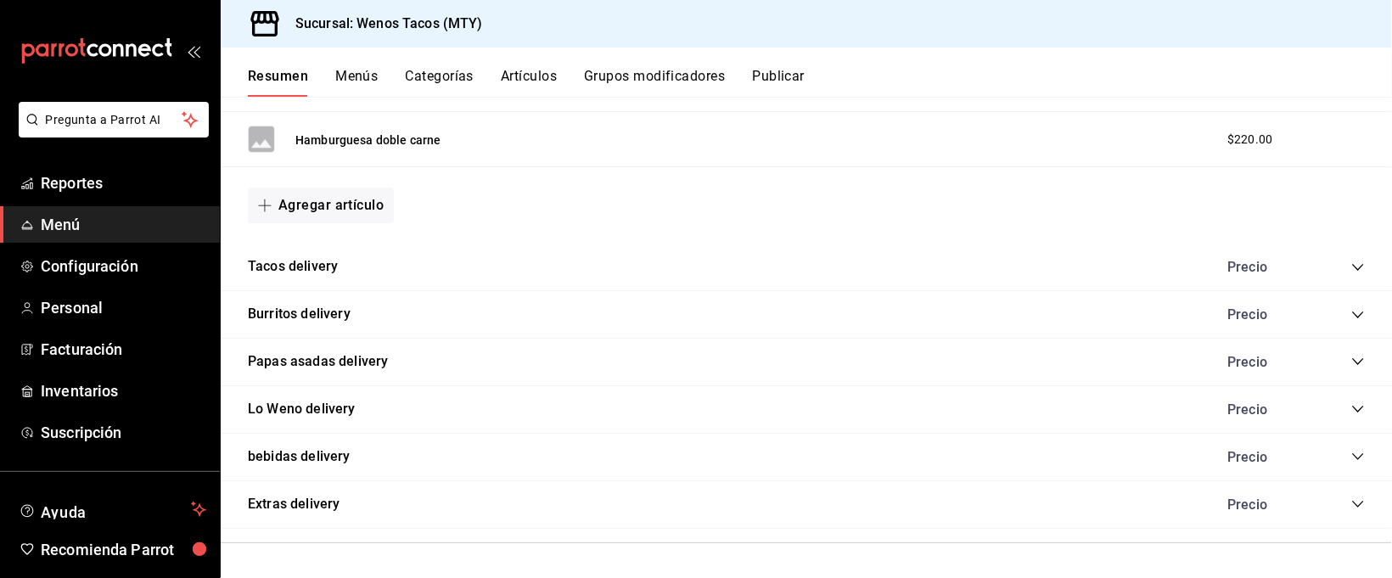
click at [1351, 501] on icon "collapse-category-row" at bounding box center [1358, 504] width 14 height 14
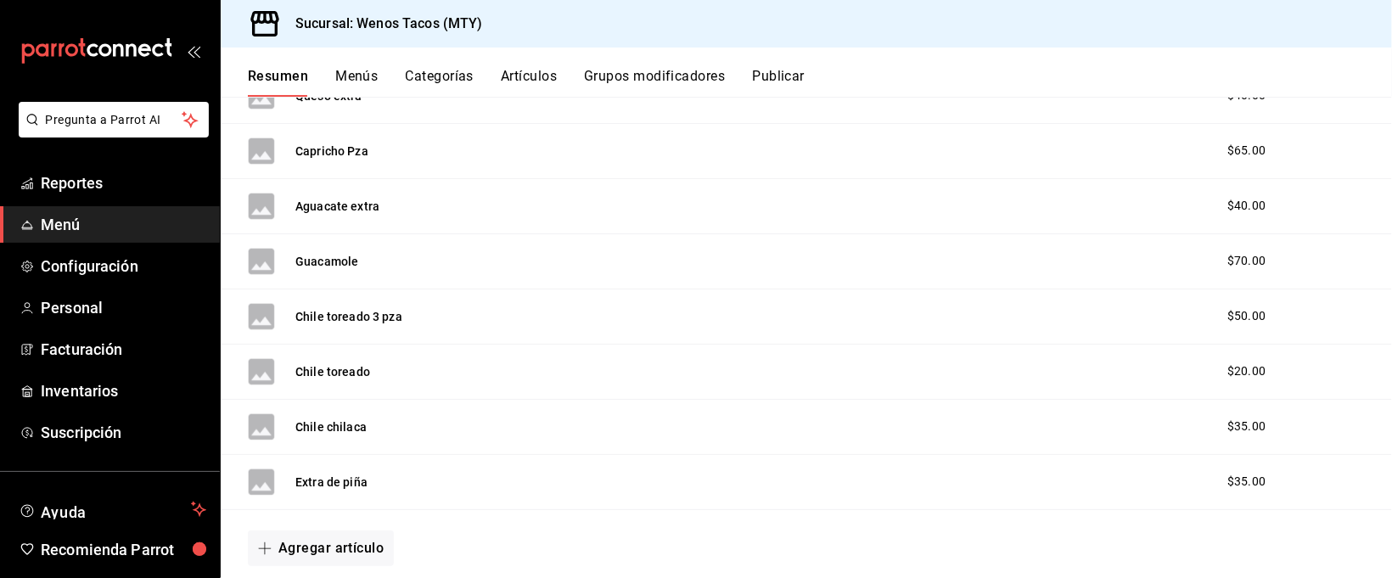
scroll to position [4314, 0]
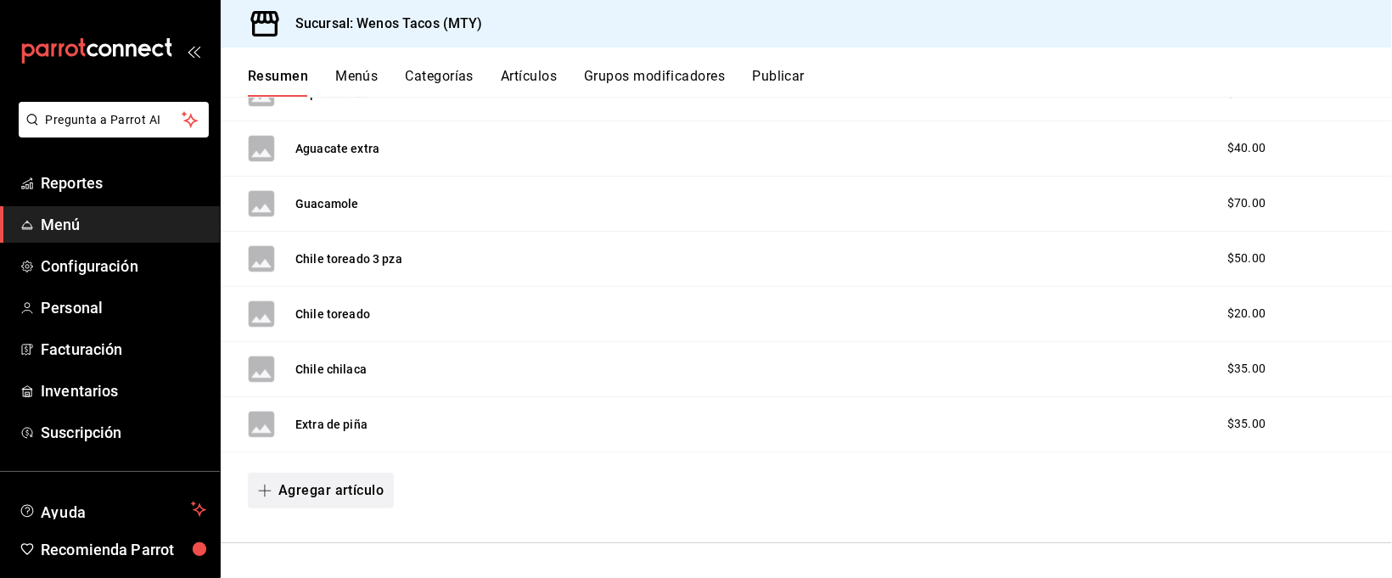
click at [288, 491] on button "Agregar artículo" at bounding box center [321, 491] width 146 height 36
click at [306, 535] on li "Artículo nuevo" at bounding box center [314, 537] width 133 height 42
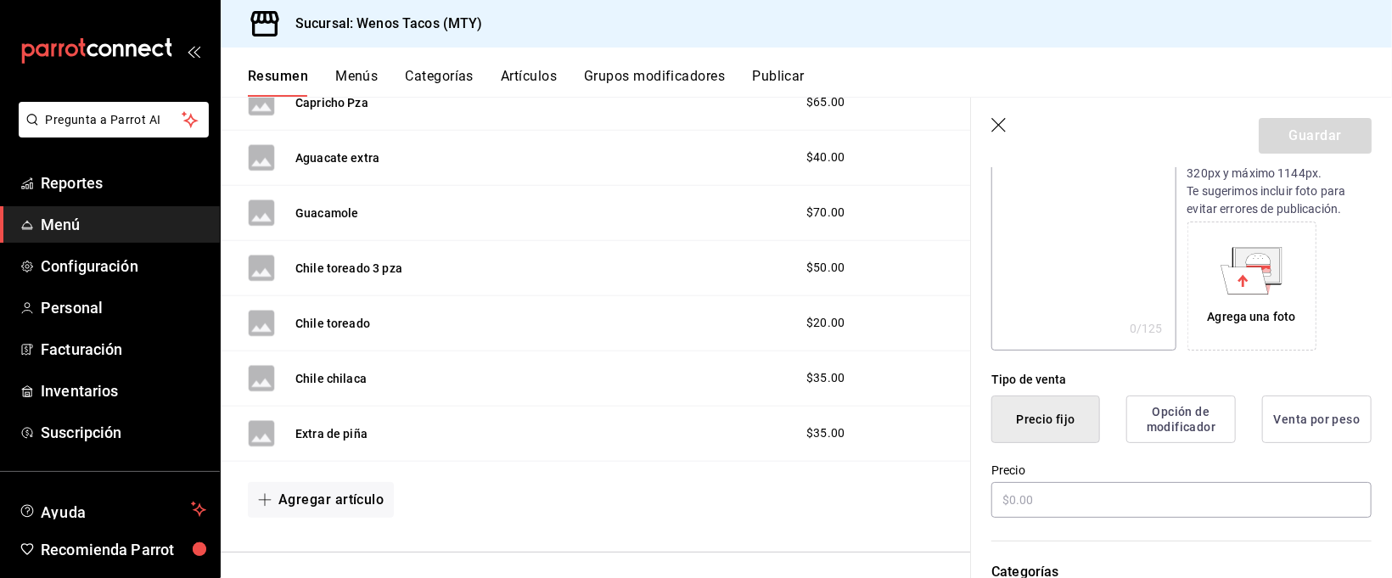
scroll to position [242, 0]
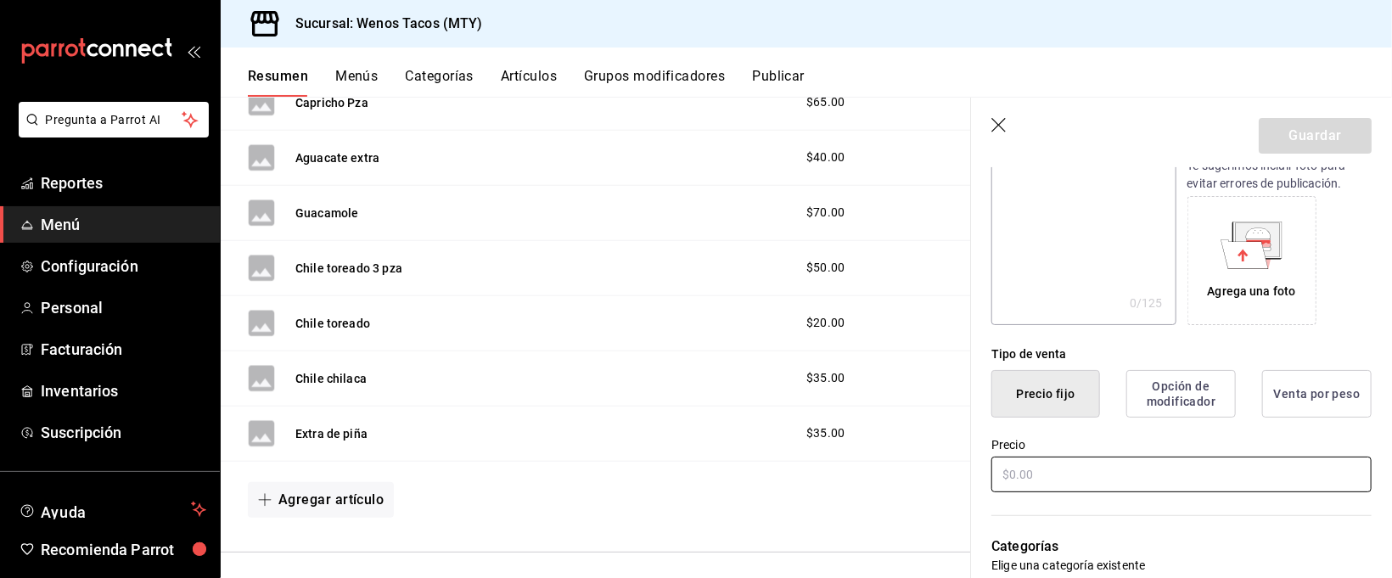
type input "Quesadilla"
click at [1093, 465] on input "text" at bounding box center [1181, 474] width 380 height 36
type input "$40.00"
click at [1296, 136] on button "Guardar" at bounding box center [1314, 136] width 113 height 36
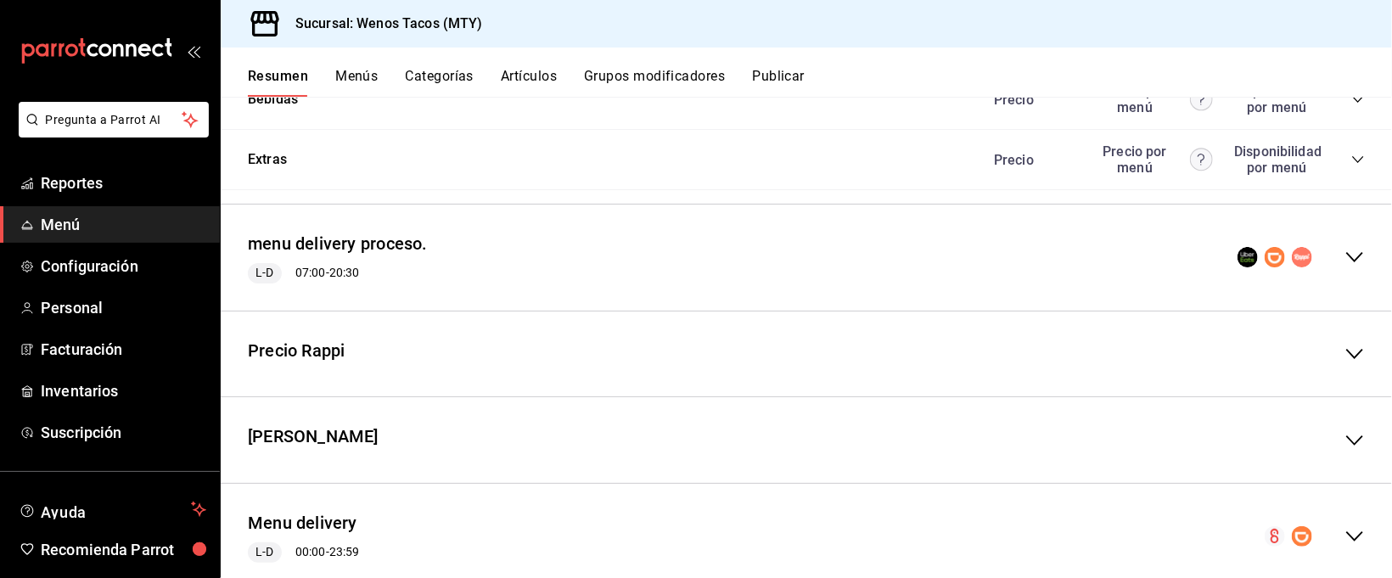
scroll to position [1880, 0]
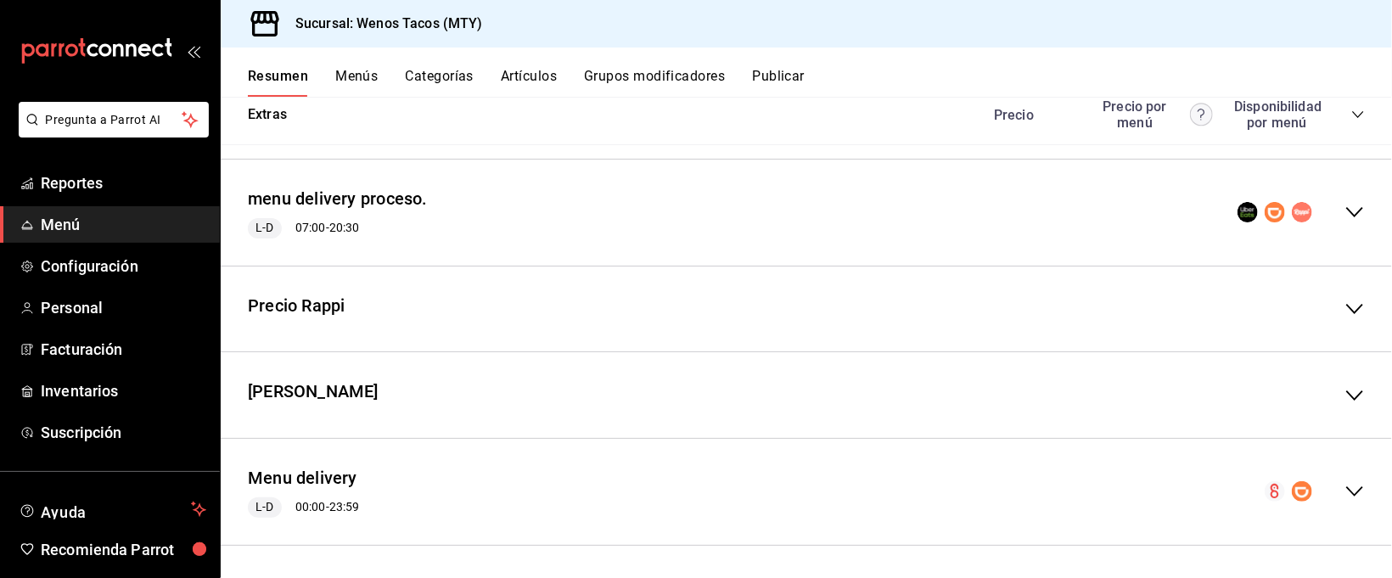
click at [1344, 492] on icon "collapse-menu-row" at bounding box center [1354, 491] width 20 height 20
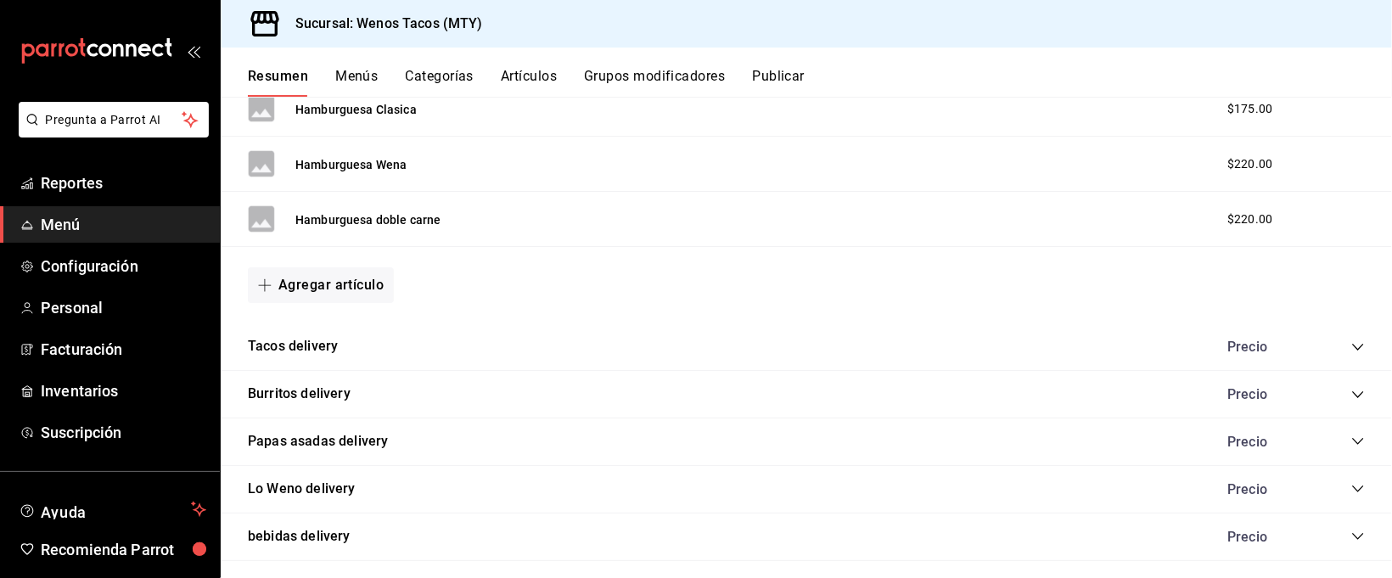
scroll to position [3352, 0]
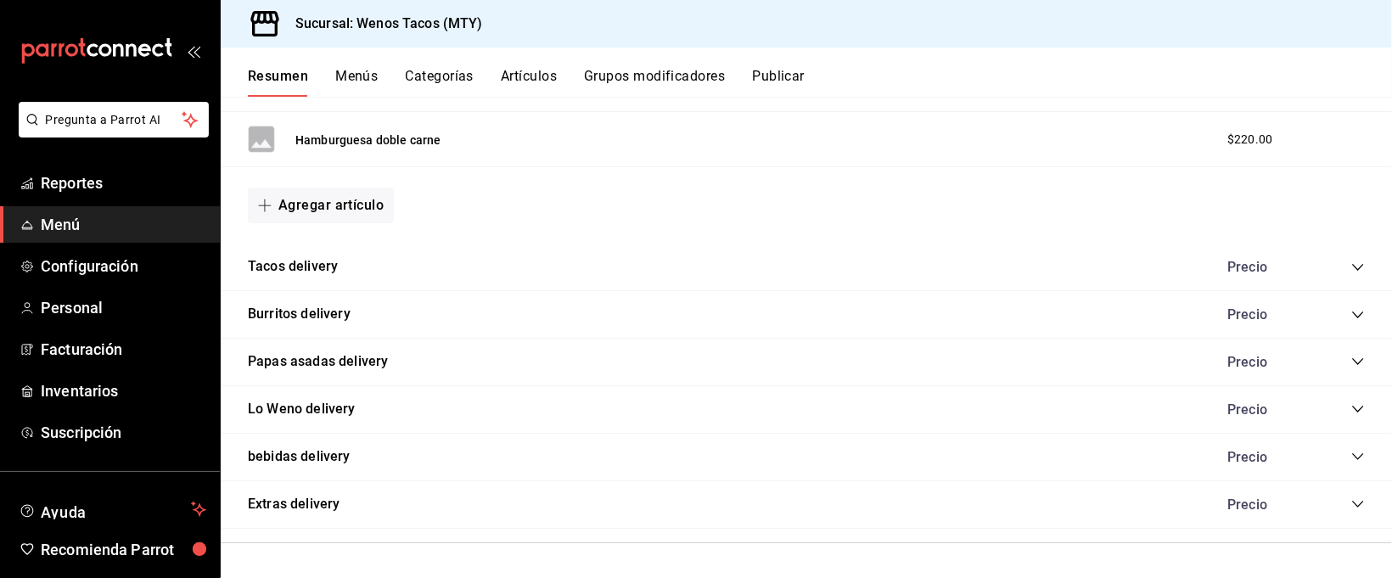
click at [1352, 502] on icon "collapse-category-row" at bounding box center [1357, 504] width 11 height 7
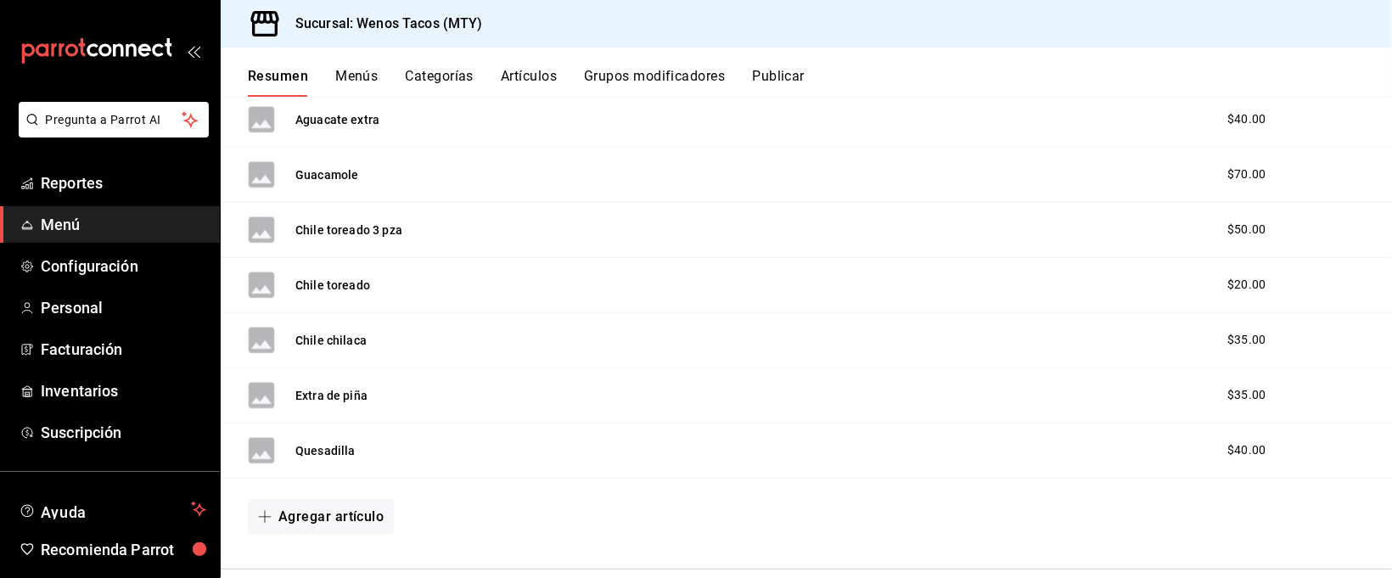
scroll to position [4367, 0]
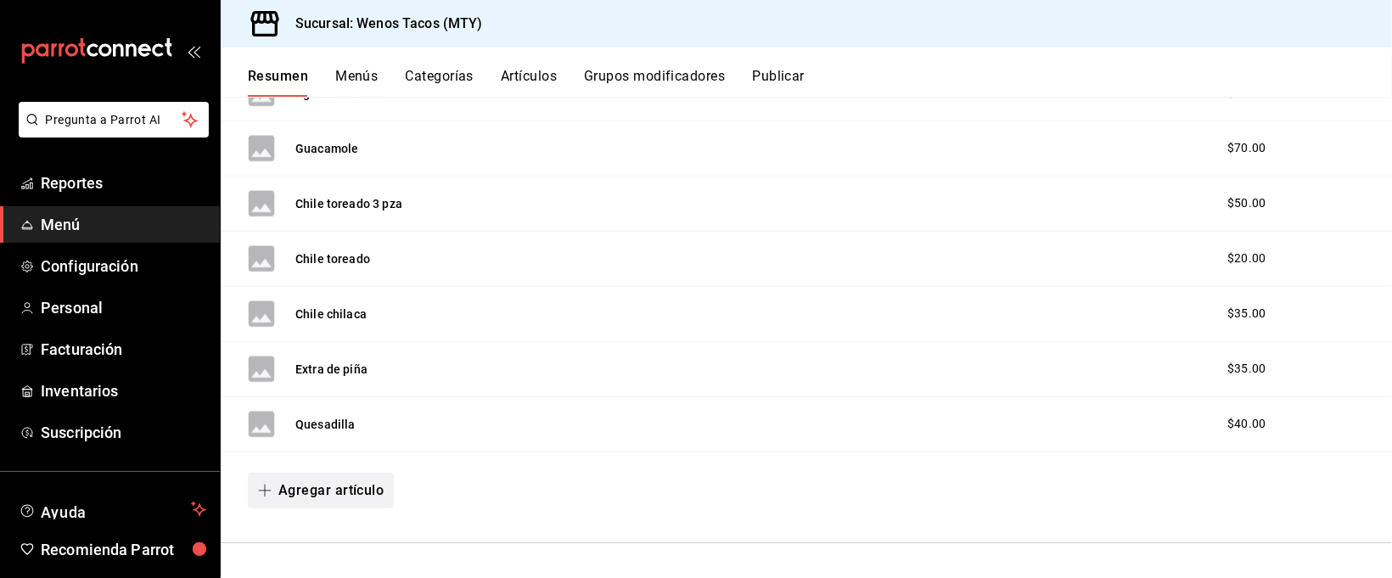
click at [364, 491] on button "Agregar artículo" at bounding box center [321, 491] width 146 height 36
click at [333, 528] on li "Artículo nuevo" at bounding box center [314, 537] width 133 height 42
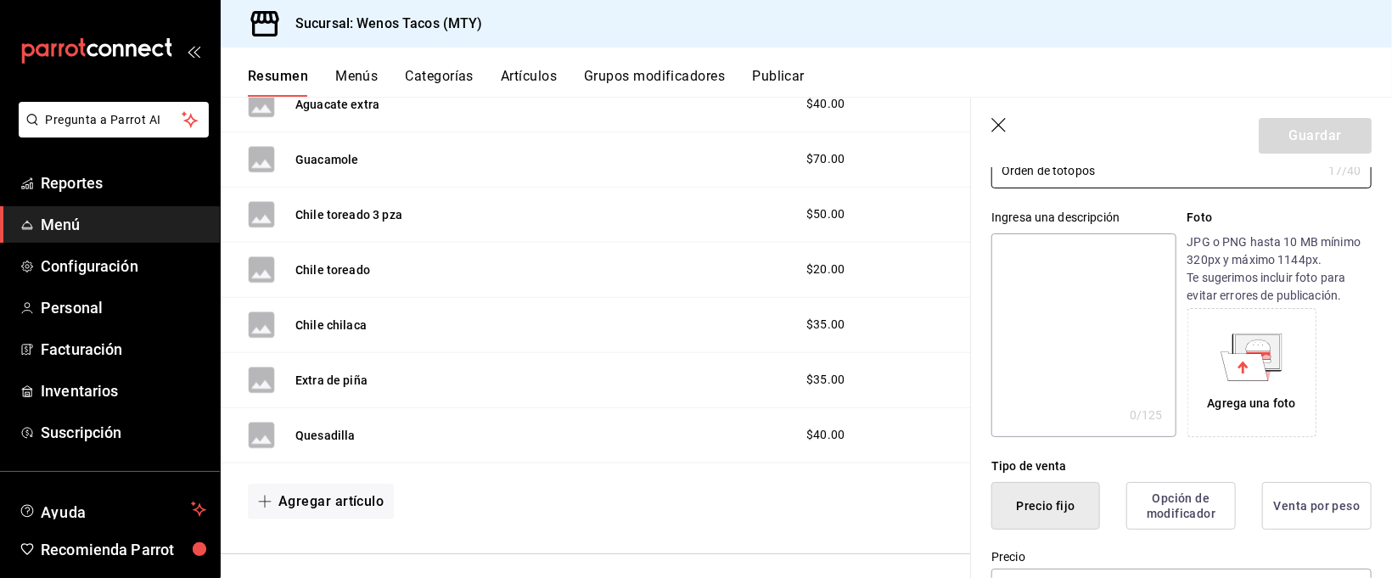
scroll to position [229, 0]
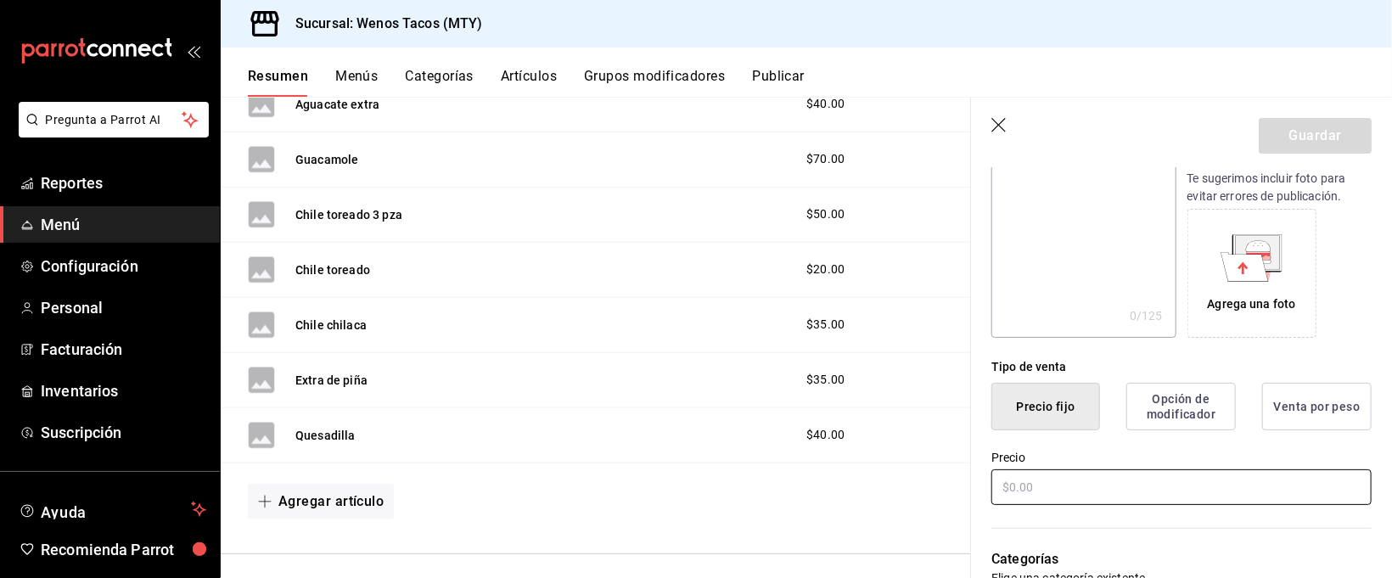
type input "Orden de totopos"
click at [1053, 481] on input "text" at bounding box center [1181, 487] width 380 height 36
type input "$20.00"
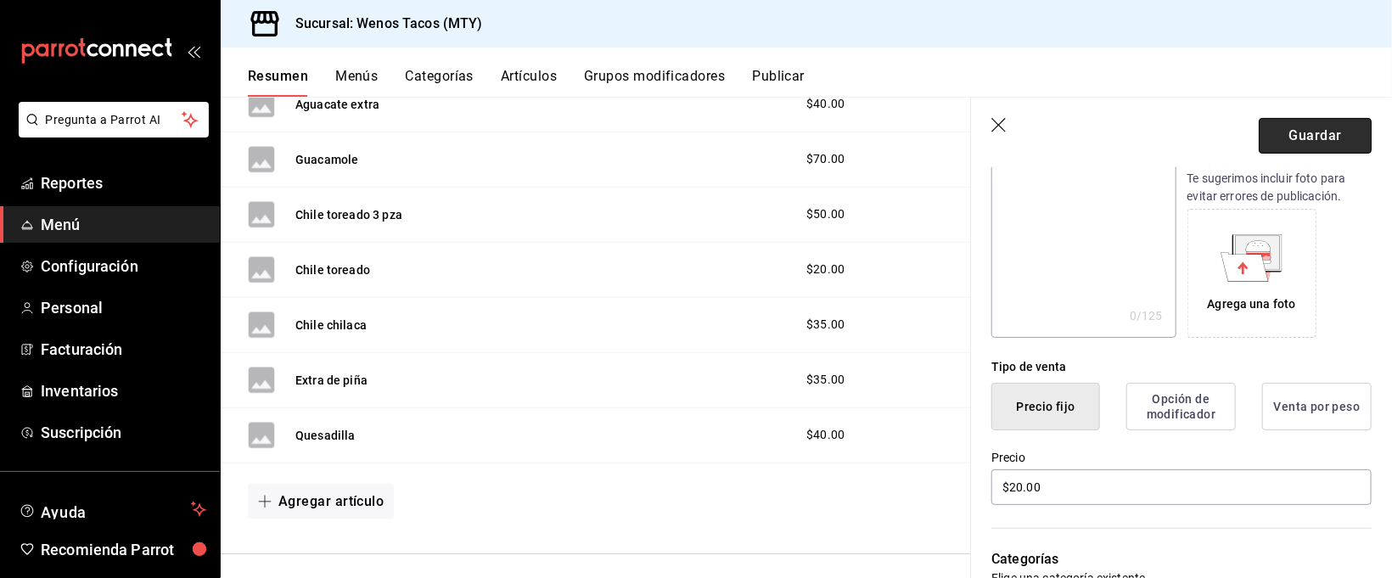
click at [1262, 139] on button "Guardar" at bounding box center [1314, 136] width 113 height 36
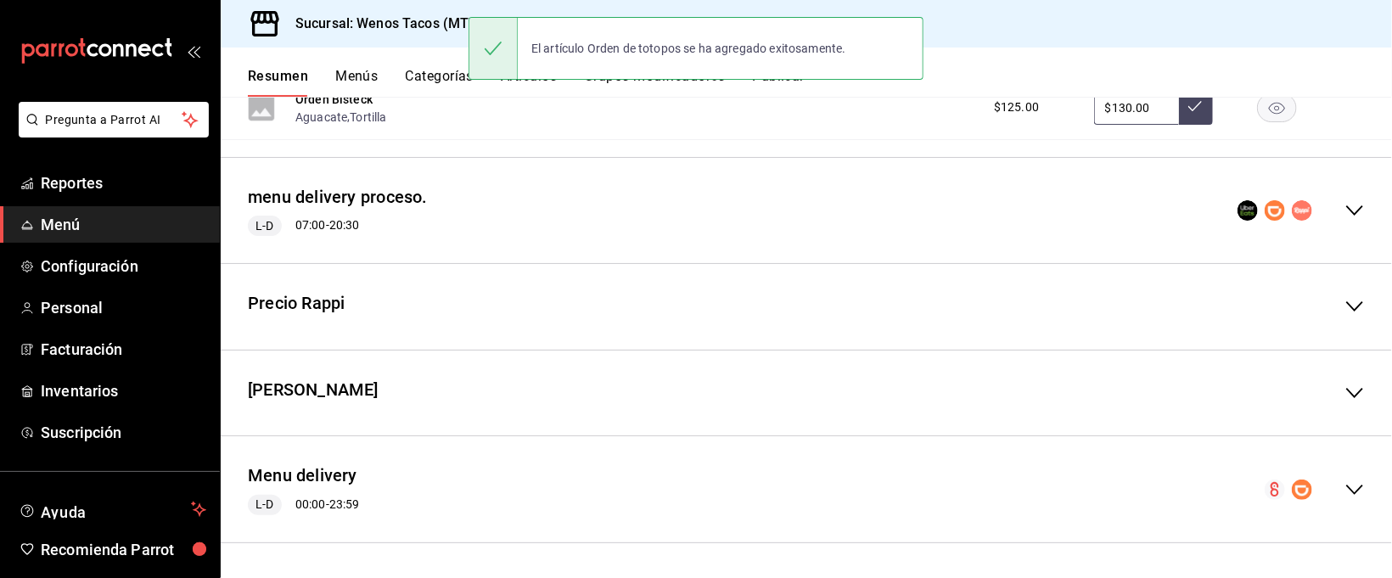
scroll to position [1885, 0]
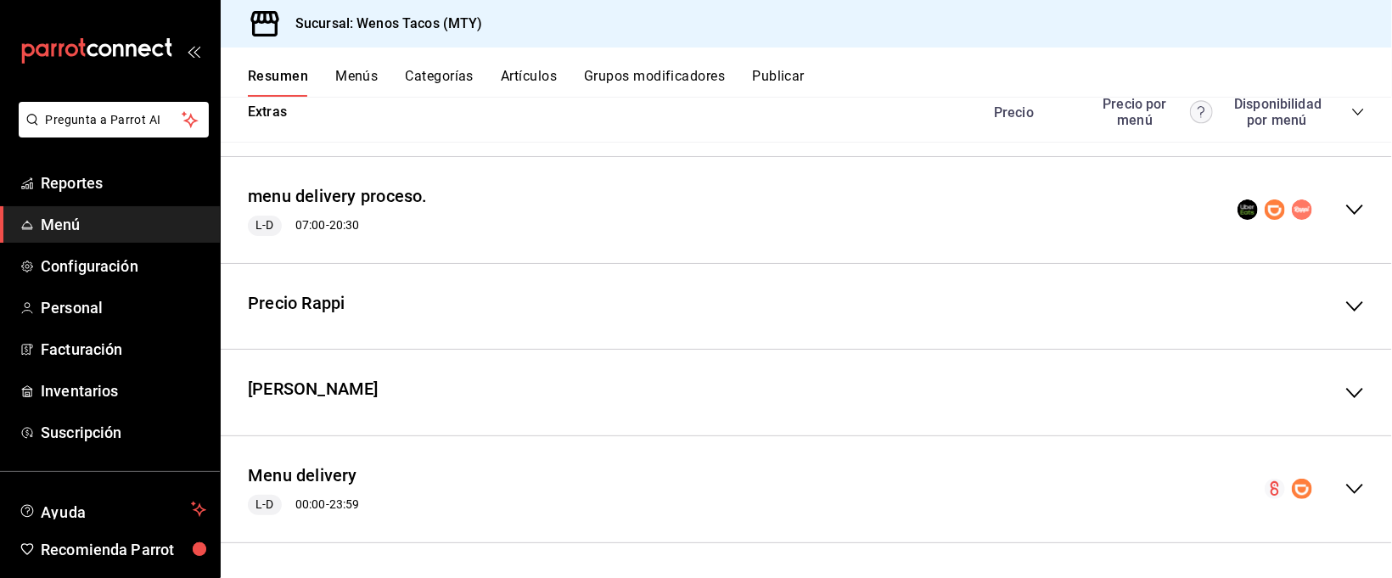
click at [1344, 484] on icon "collapse-menu-row" at bounding box center [1354, 489] width 20 height 20
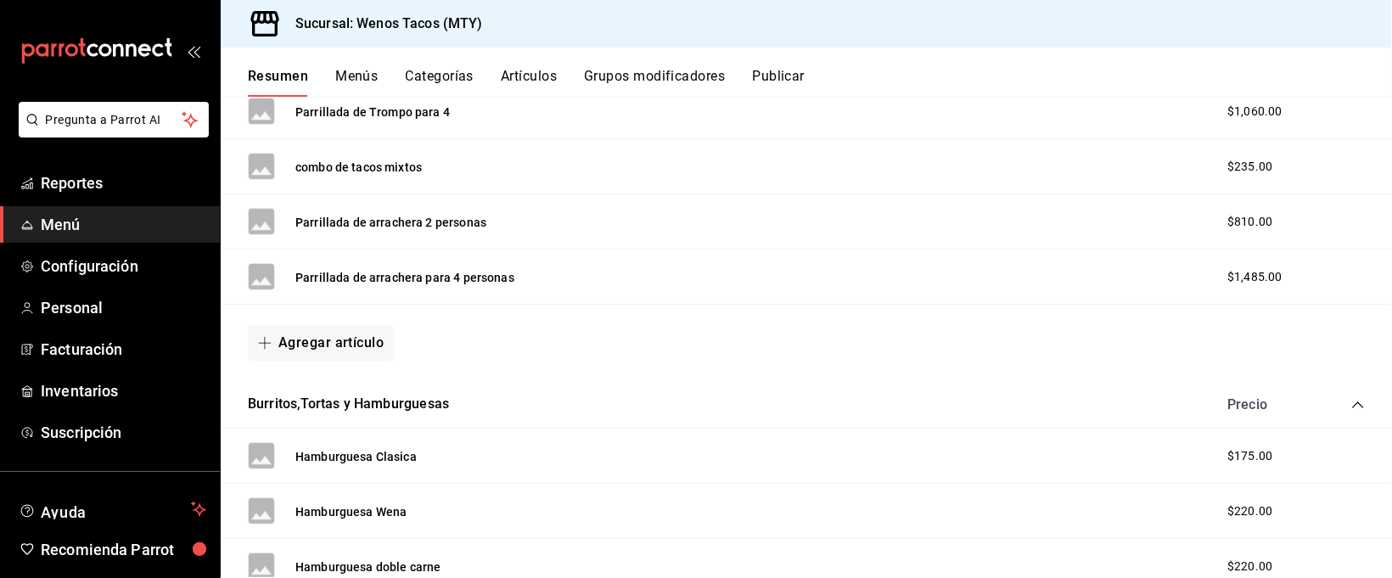
scroll to position [3352, 0]
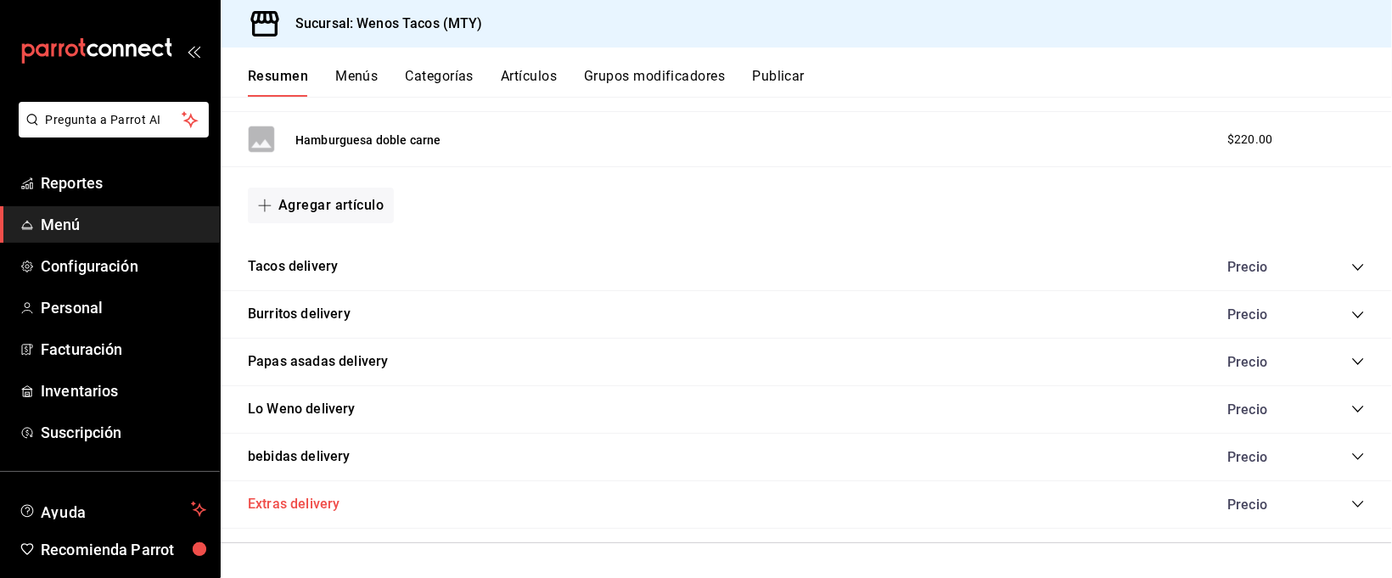
click at [294, 503] on button "Extras delivery" at bounding box center [294, 505] width 92 height 20
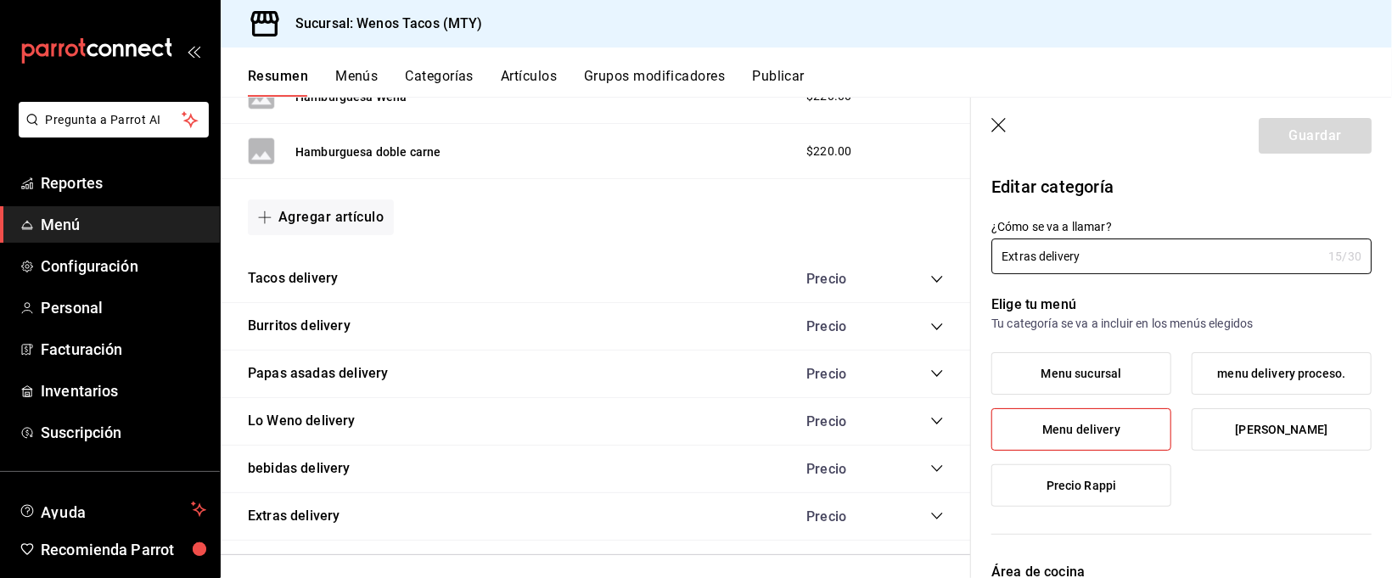
click at [930, 519] on icon "collapse-category-row" at bounding box center [937, 516] width 14 height 14
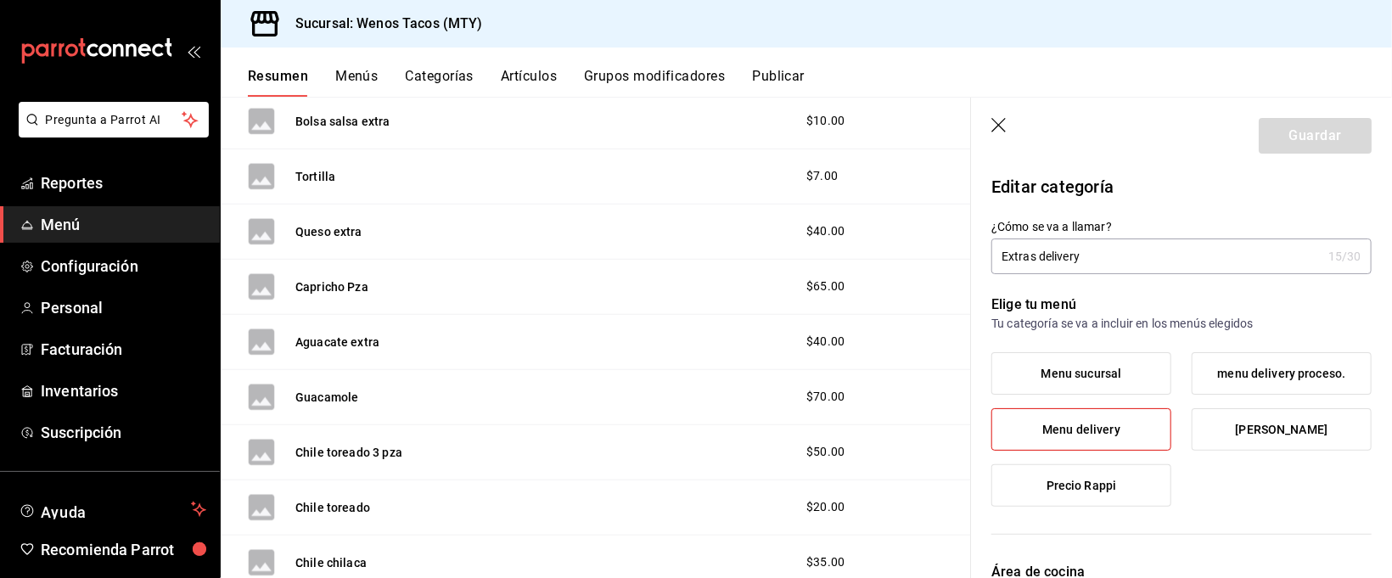
scroll to position [4442, 0]
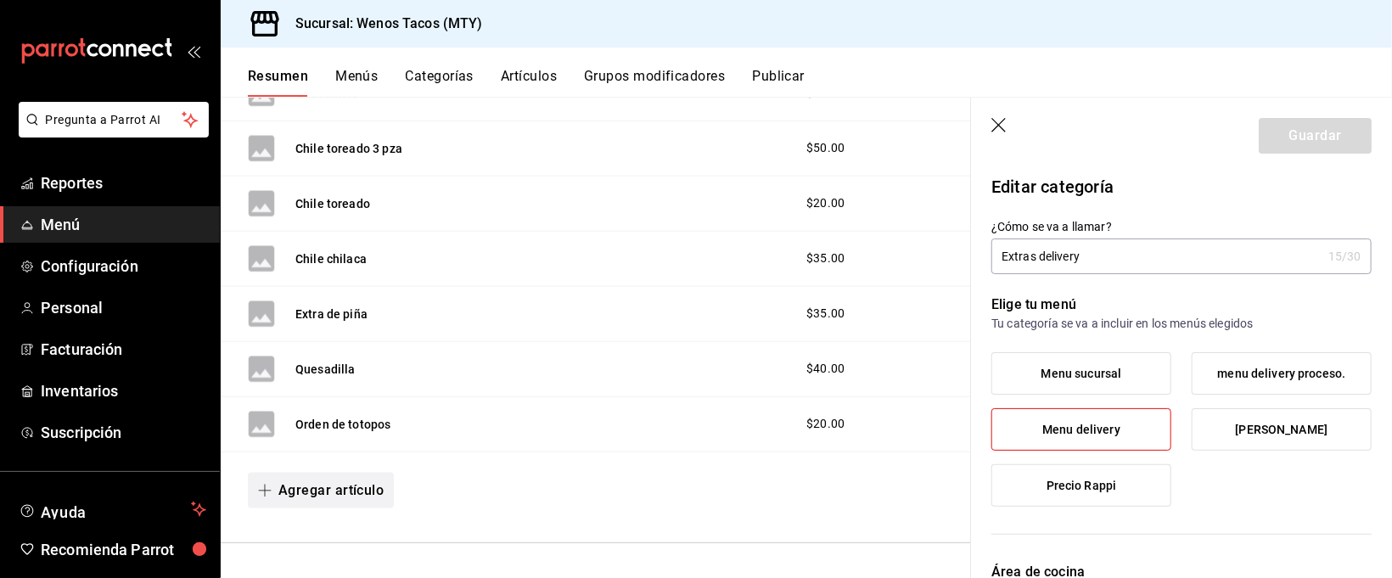
click at [276, 485] on span "button" at bounding box center [268, 491] width 20 height 14
click at [316, 533] on li "Artículo nuevo" at bounding box center [314, 537] width 133 height 42
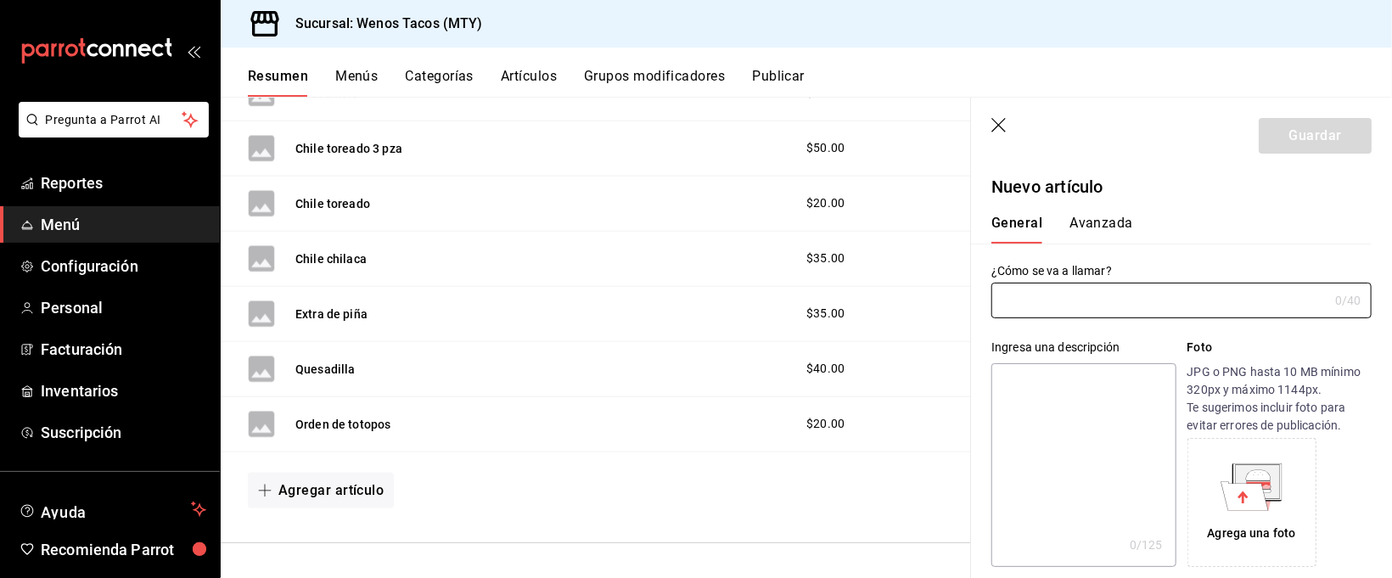
type input "AR-1758521975297"
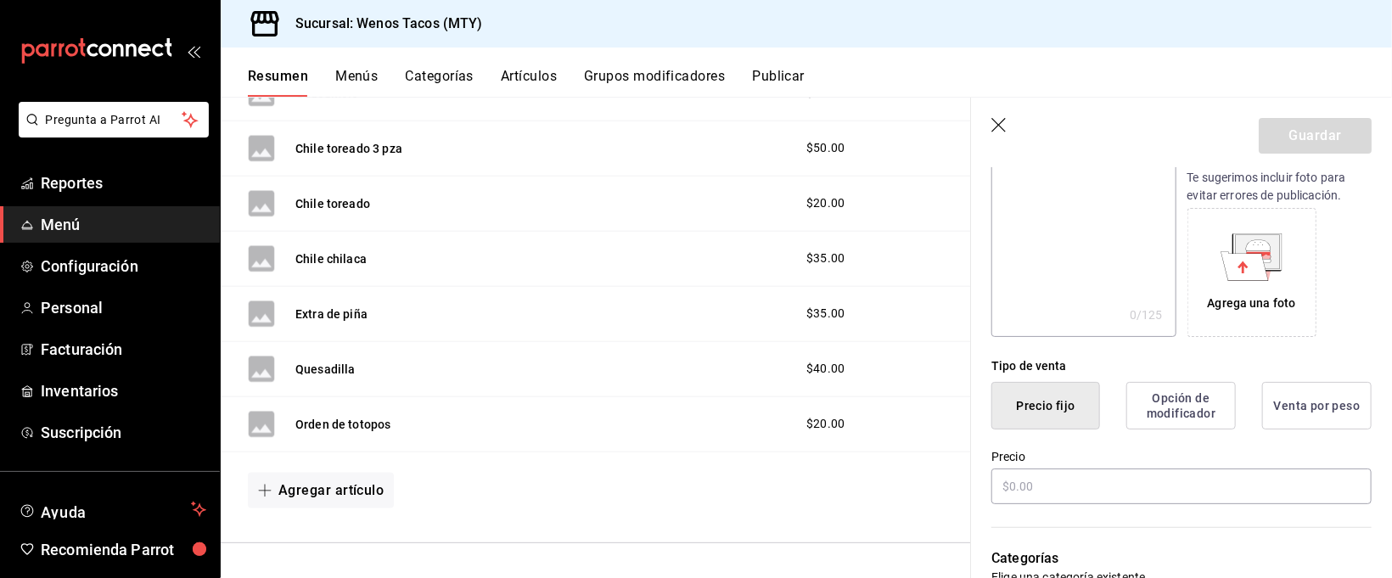
scroll to position [260, 0]
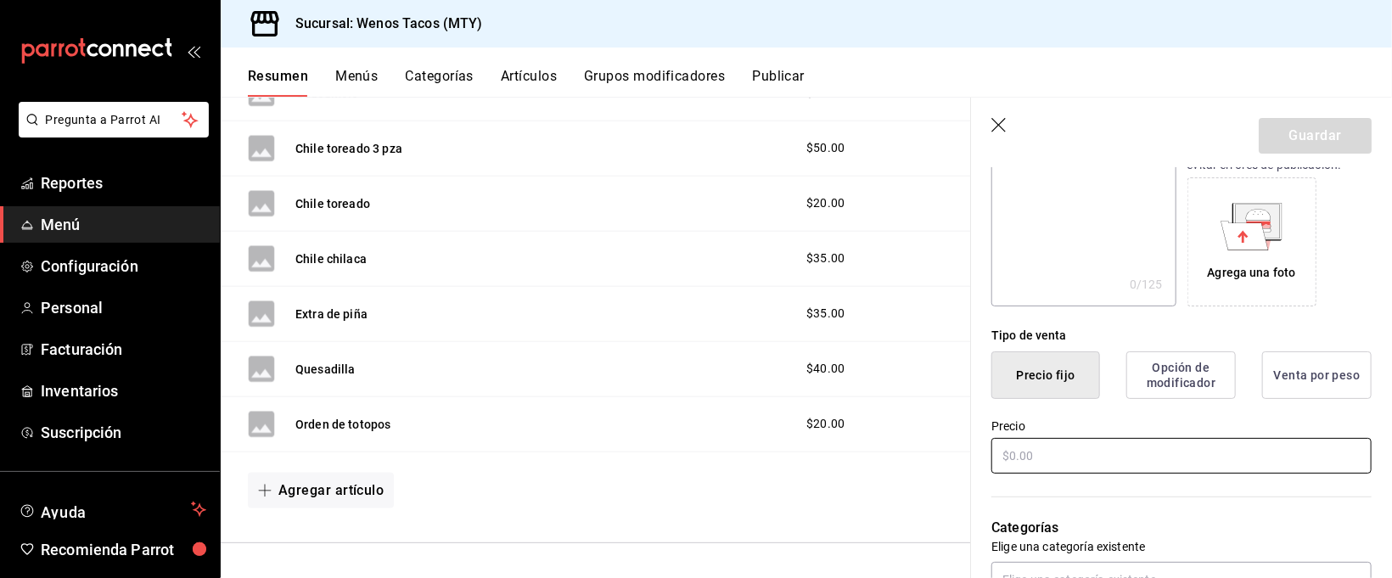
type input "Extra de arrachera"
click at [1170, 462] on input "text" at bounding box center [1181, 456] width 380 height 36
type input "$75.00"
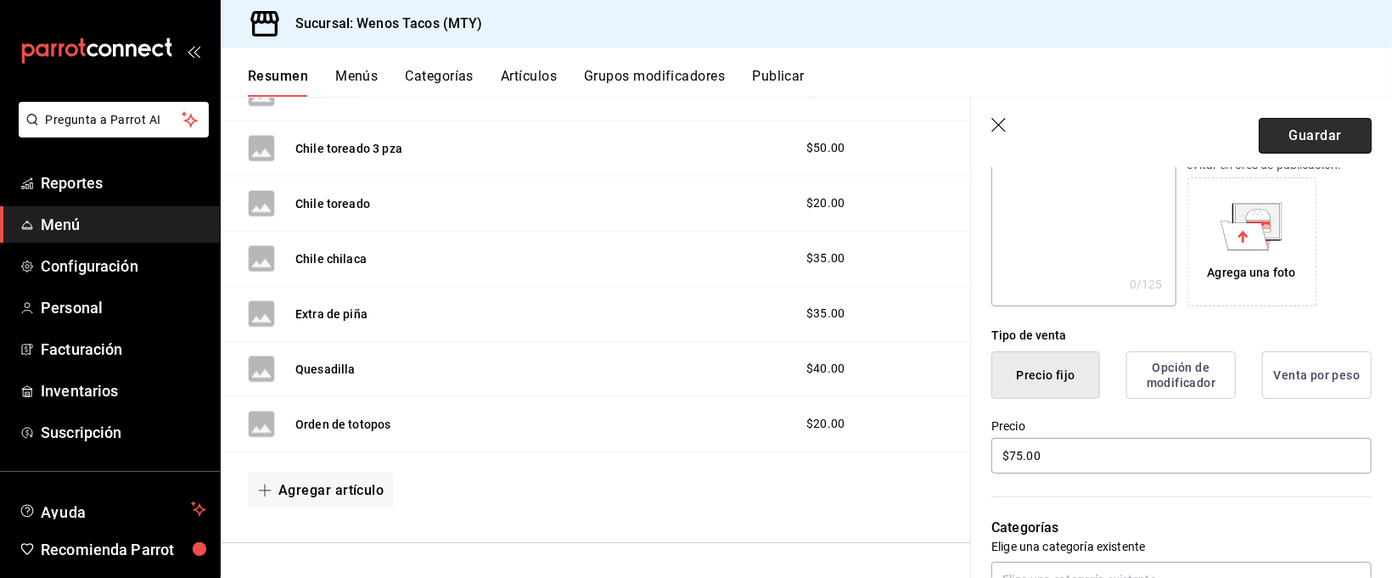
click at [1337, 137] on button "Guardar" at bounding box center [1314, 136] width 113 height 36
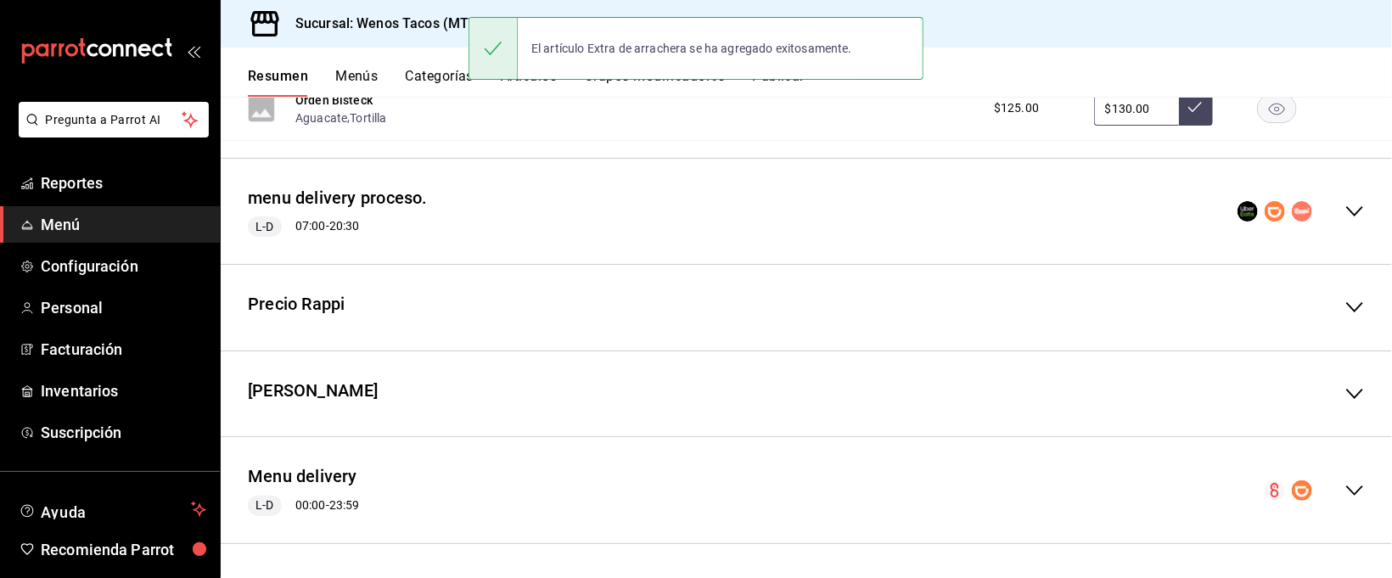
scroll to position [1885, 0]
